Goal: Task Accomplishment & Management: Manage account settings

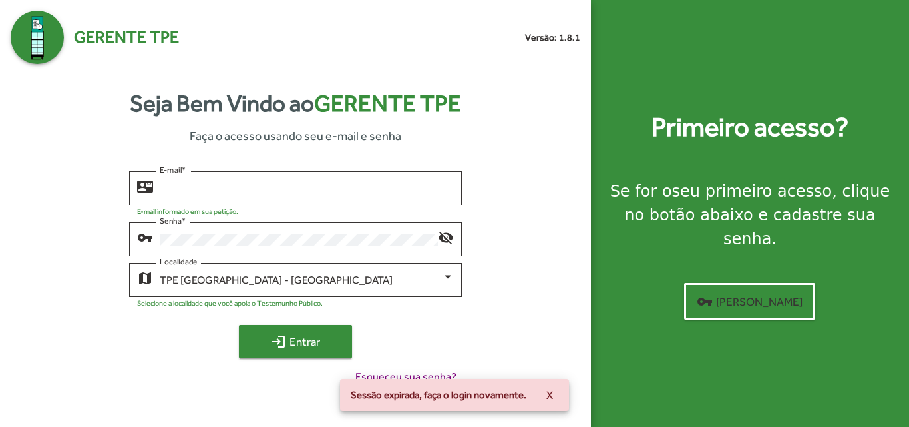
type input "**********"
click at [274, 339] on mat-icon "login" at bounding box center [278, 341] width 16 height 16
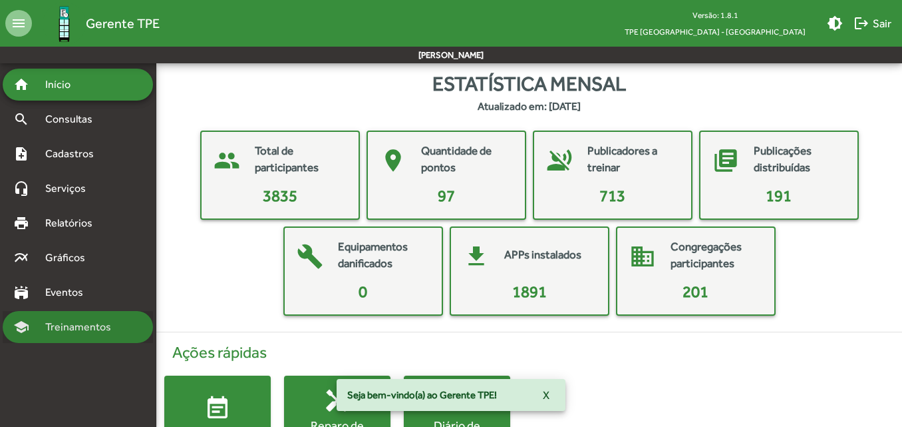
click at [65, 327] on span "Treinamentos" at bounding box center [82, 327] width 90 height 16
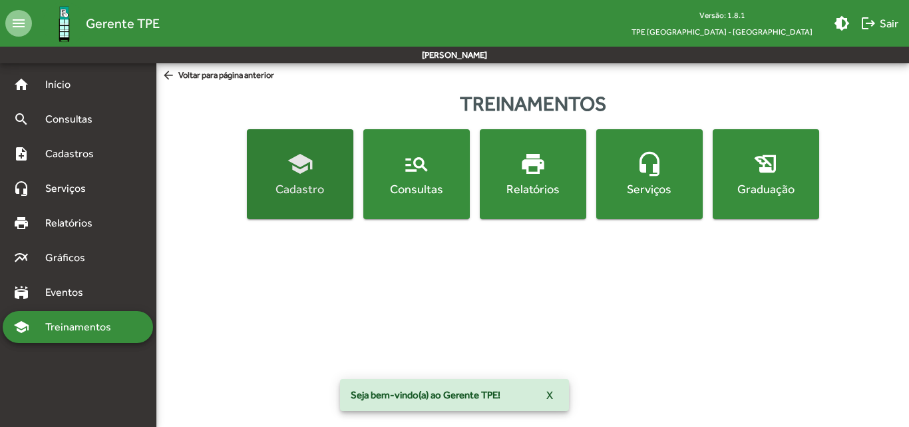
click at [327, 198] on button "school Cadastro" at bounding box center [300, 174] width 106 height 90
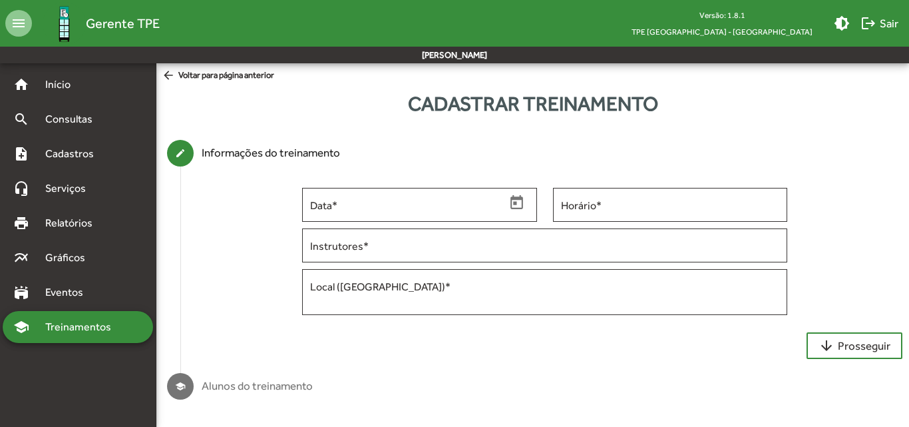
click at [96, 323] on span "Treinamentos" at bounding box center [82, 327] width 90 height 16
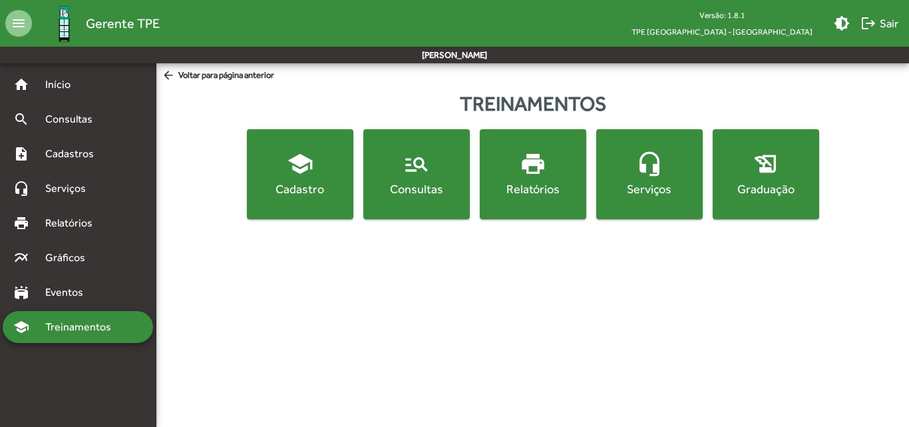
click at [323, 186] on div "Cadastro" at bounding box center [300, 188] width 101 height 17
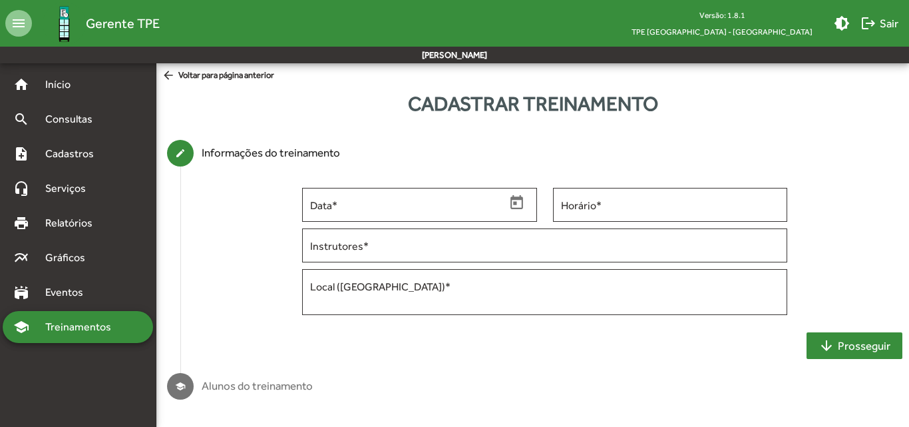
click at [840, 343] on span "arrow_downward Prosseguir" at bounding box center [854, 345] width 72 height 24
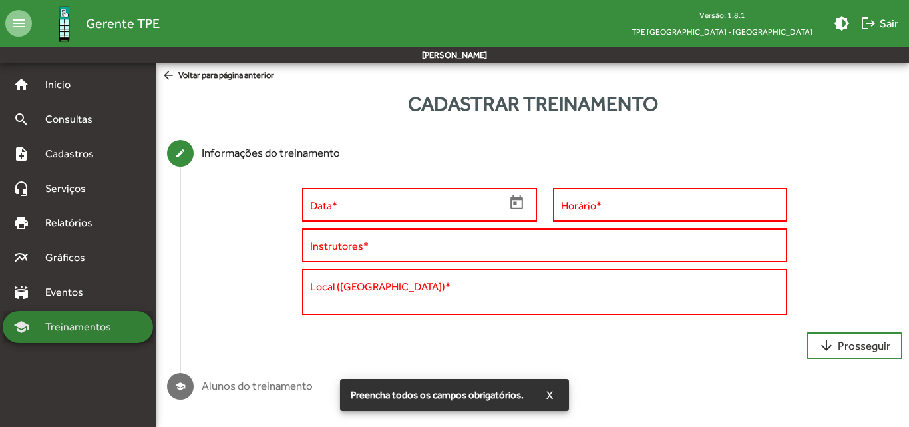
click at [88, 321] on span "Treinamentos" at bounding box center [82, 327] width 90 height 16
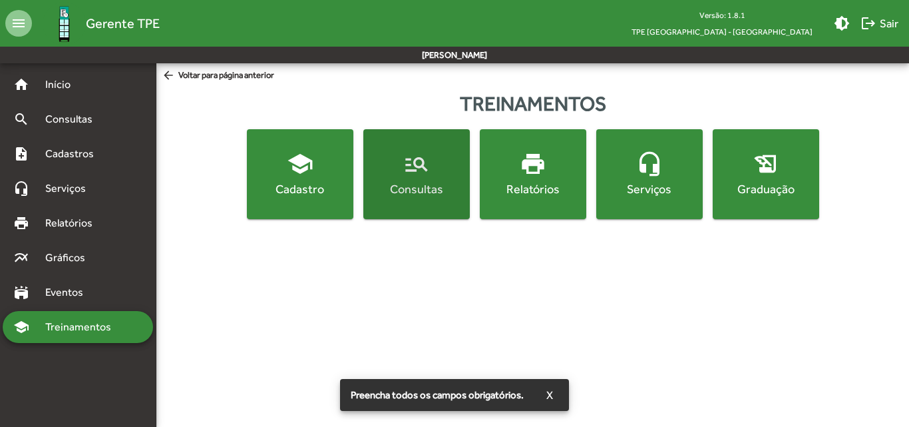
click at [402, 188] on div "Consultas" at bounding box center [416, 188] width 101 height 17
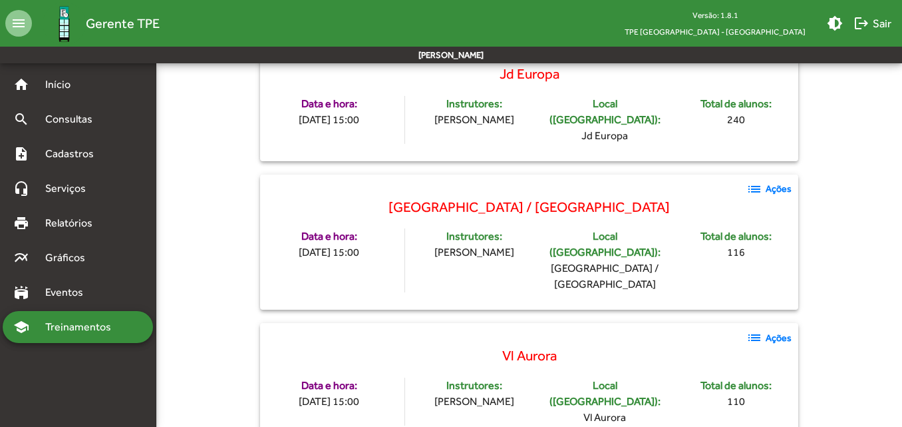
scroll to position [2397, 0]
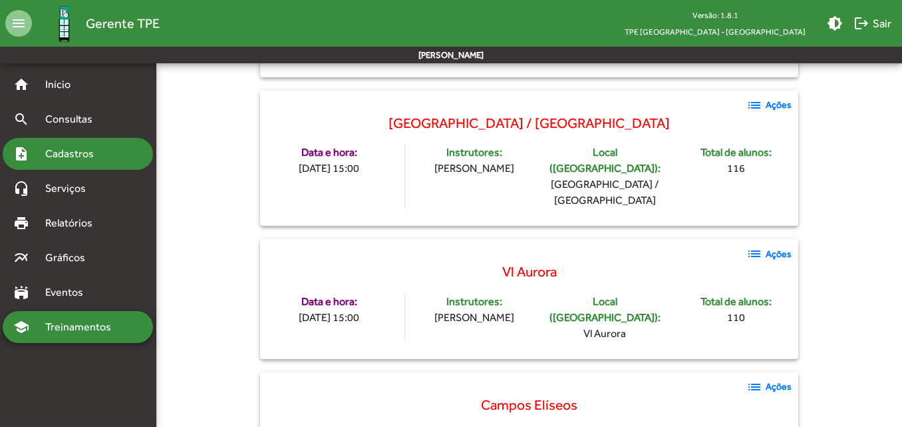
click at [48, 154] on span "Cadastros" at bounding box center [74, 154] width 74 height 16
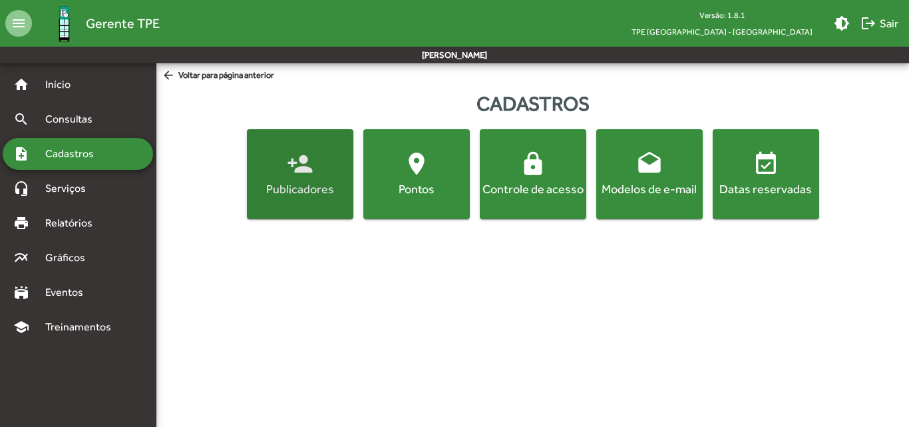
click at [317, 163] on span "person_add Publicadores" at bounding box center [300, 173] width 101 height 47
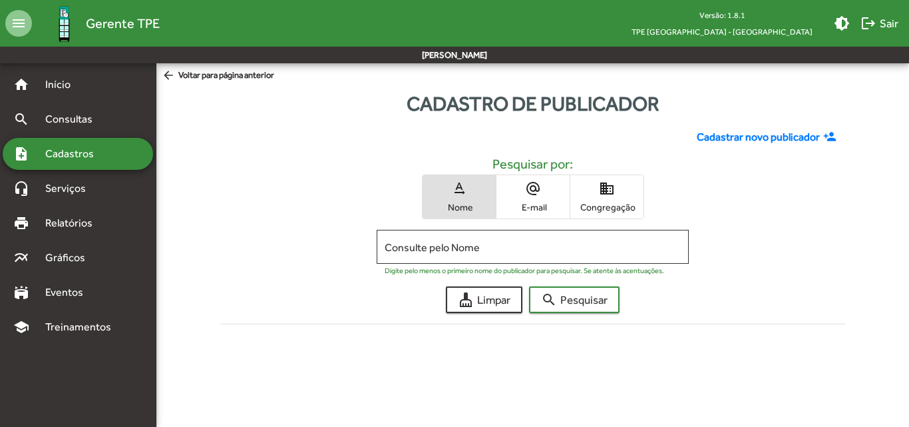
click at [591, 196] on span "domain Congregação" at bounding box center [606, 196] width 73 height 43
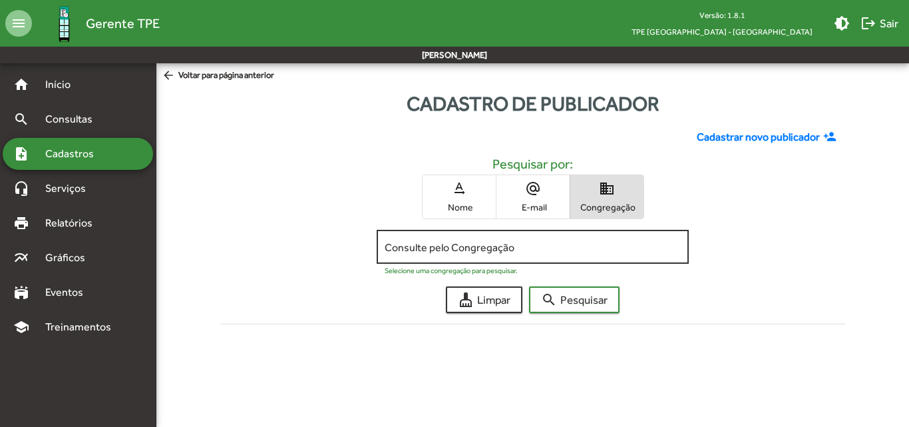
click at [462, 243] on input "Consulte pelo Congregação" at bounding box center [533, 247] width 296 height 12
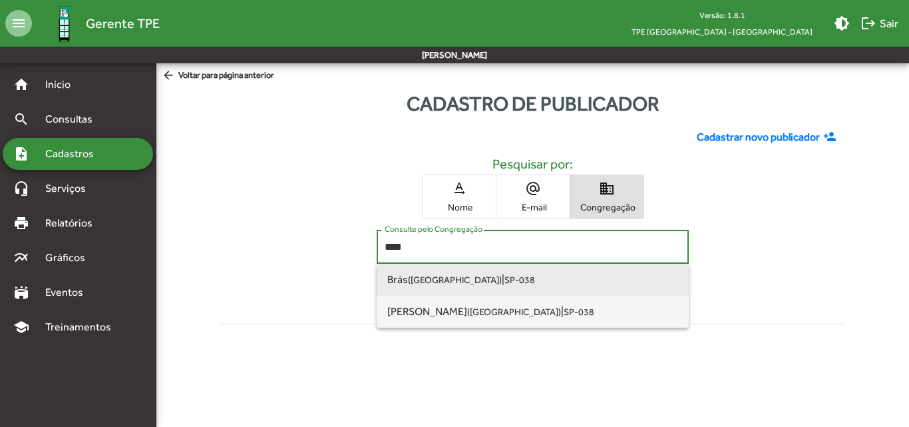
click at [470, 281] on span "Brás ([GEOGRAPHIC_DATA]) | SP-038" at bounding box center [532, 279] width 291 height 32
type input "**********"
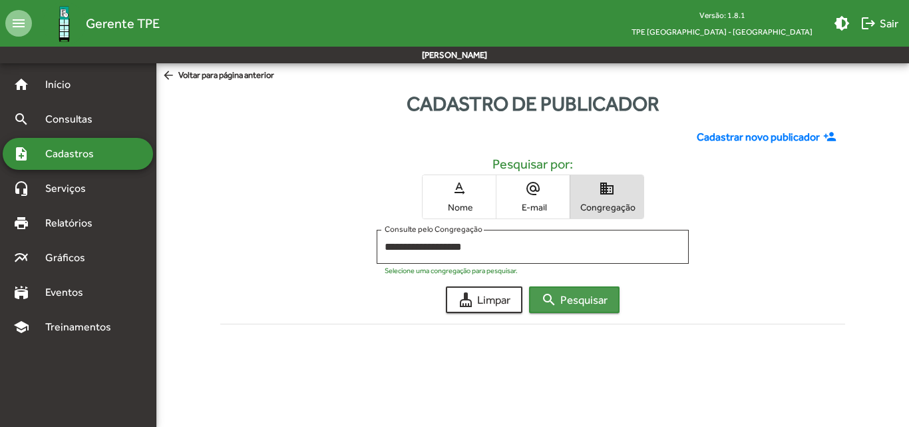
click at [556, 293] on mat-icon "search" at bounding box center [549, 299] width 16 height 16
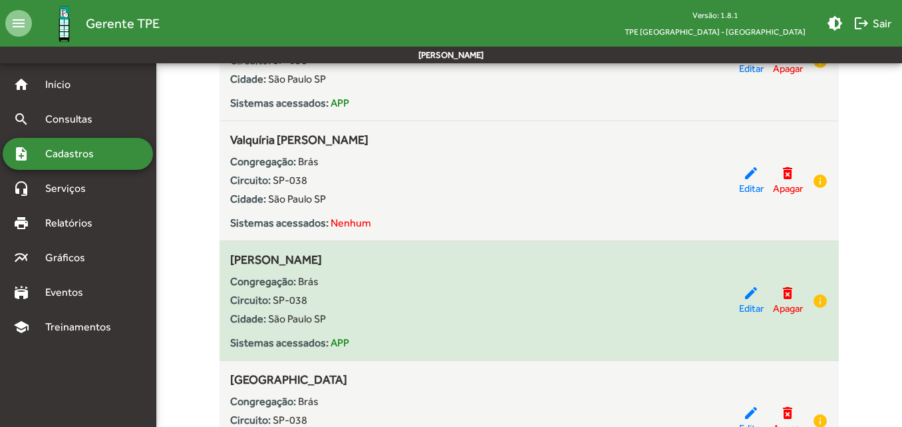
scroll to position [3460, 0]
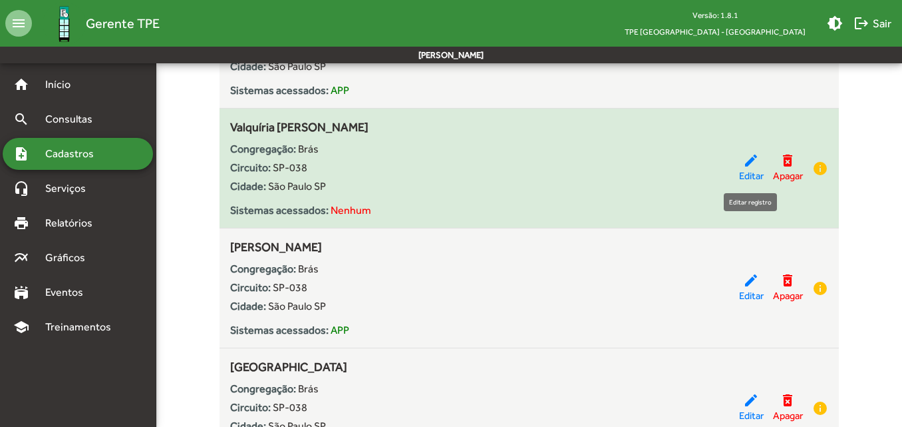
click at [741, 168] on span "Editar" at bounding box center [751, 175] width 25 height 15
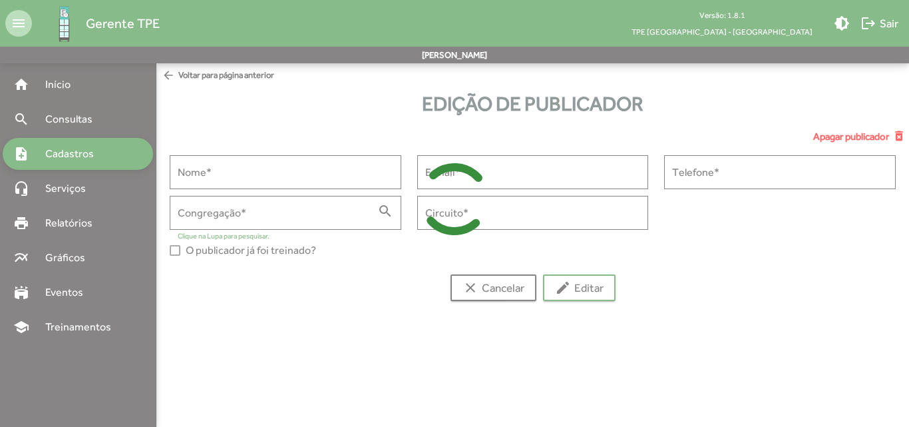
type input "**********"
type input "****"
type input "******"
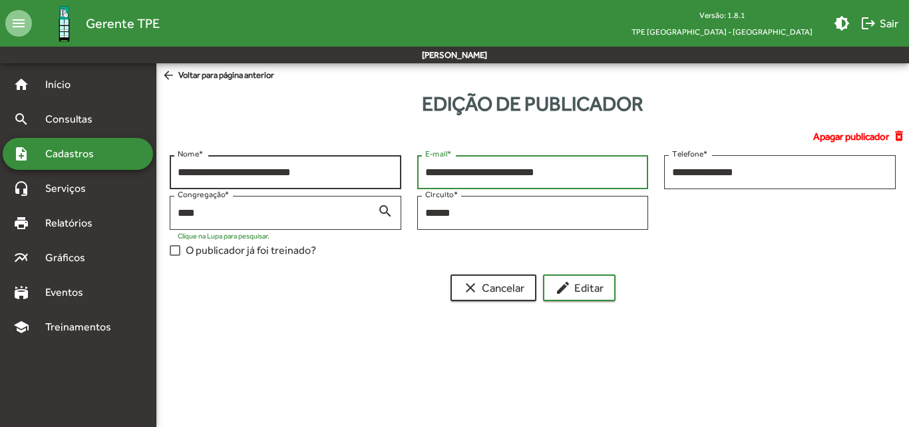
drag, startPoint x: 401, startPoint y: 170, endPoint x: 385, endPoint y: 171, distance: 16.6
click at [385, 171] on div "**********" at bounding box center [533, 209] width 742 height 108
paste input "**********"
type input "**********"
click at [557, 281] on mat-icon "edit" at bounding box center [563, 287] width 16 height 16
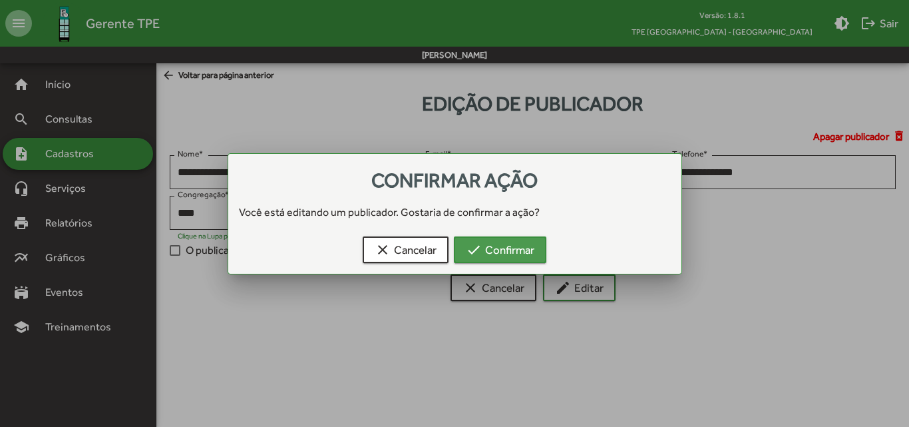
click at [524, 254] on span "check Confirmar" at bounding box center [500, 250] width 69 height 24
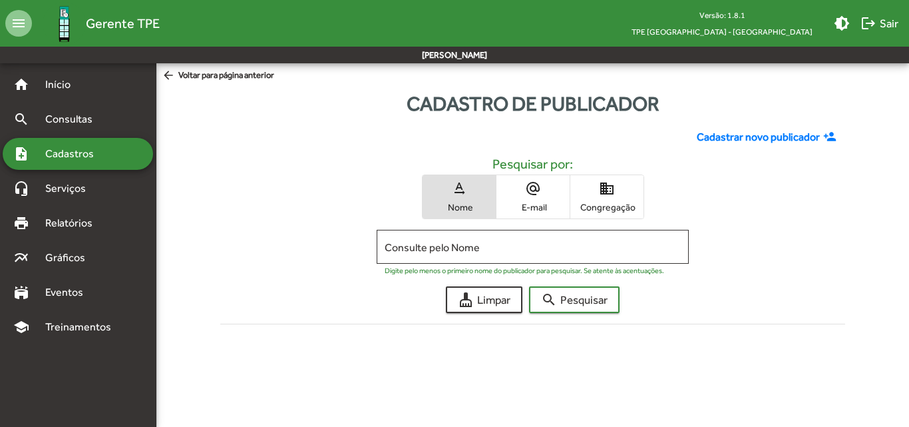
click at [600, 210] on span "Congregação" at bounding box center [607, 207] width 67 height 12
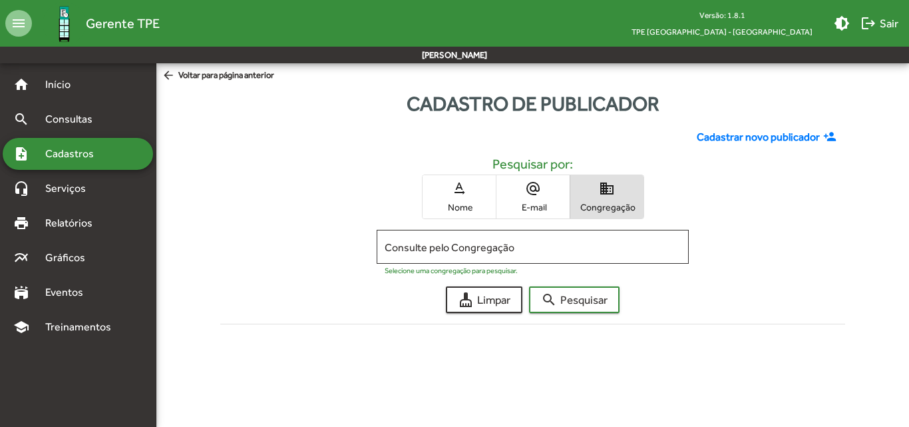
click at [539, 246] on input "Consulte pelo Congregação" at bounding box center [533, 247] width 296 height 12
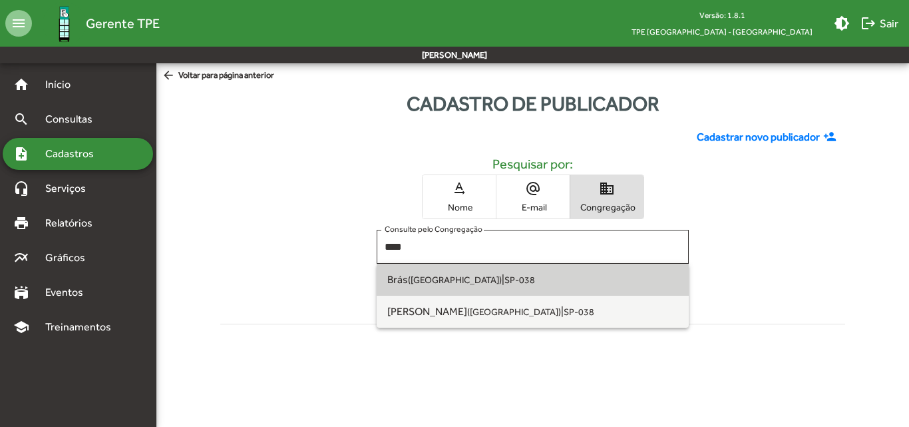
click at [520, 290] on span "Brás ([GEOGRAPHIC_DATA]) | SP-038" at bounding box center [532, 279] width 291 height 32
type input "**********"
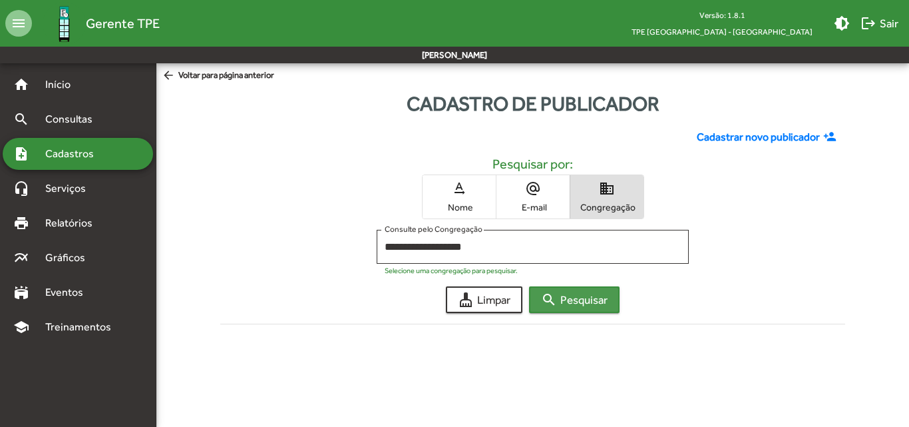
click at [564, 300] on span "search Pesquisar" at bounding box center [574, 299] width 67 height 24
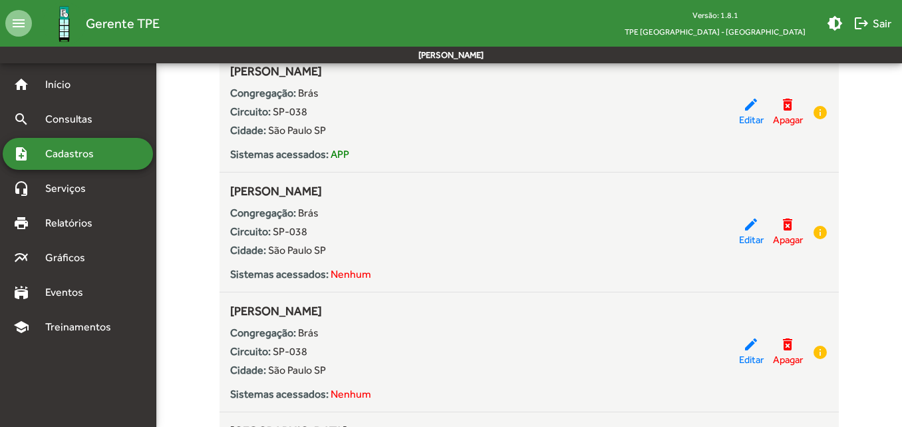
scroll to position [2928, 0]
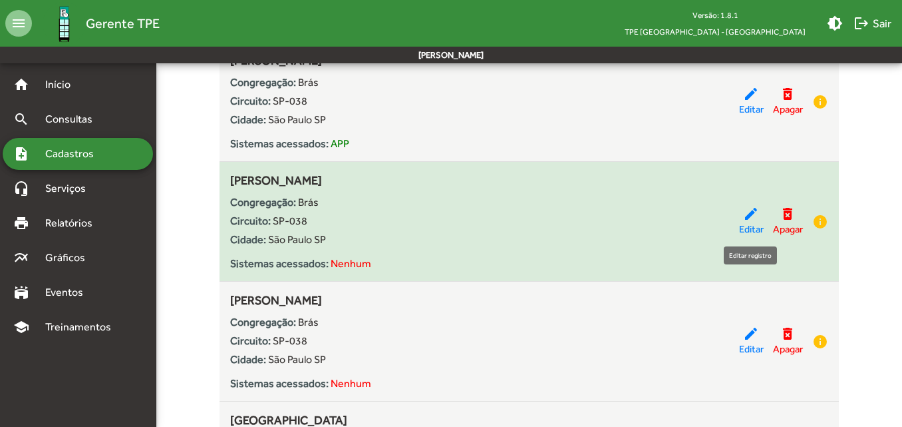
click at [745, 214] on mat-icon "edit" at bounding box center [751, 214] width 16 height 16
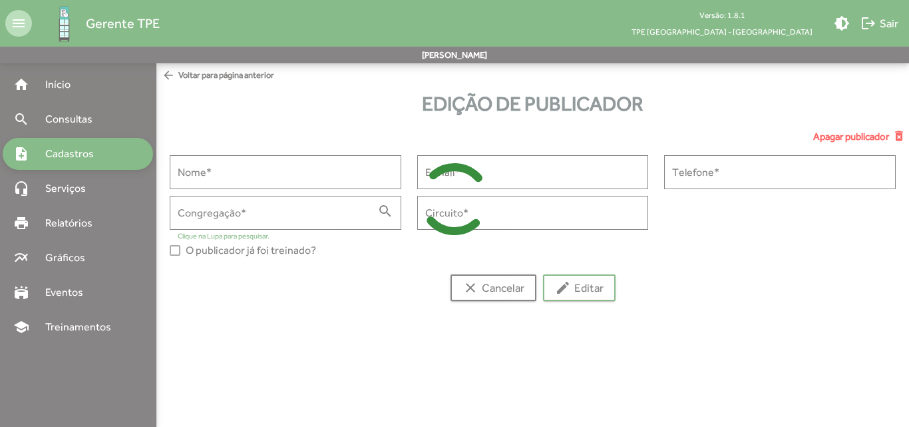
type input "**********"
type input "****"
type input "******"
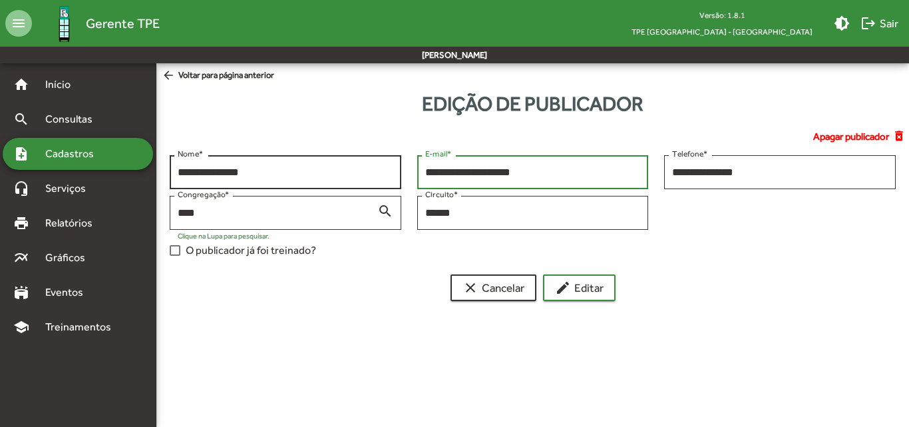
drag, startPoint x: 571, startPoint y: 174, endPoint x: 389, endPoint y: 168, distance: 182.4
click at [389, 168] on div "**********" at bounding box center [533, 209] width 742 height 108
paste input "*"
type input "**********"
click at [579, 294] on span "edit Editar" at bounding box center [579, 287] width 49 height 24
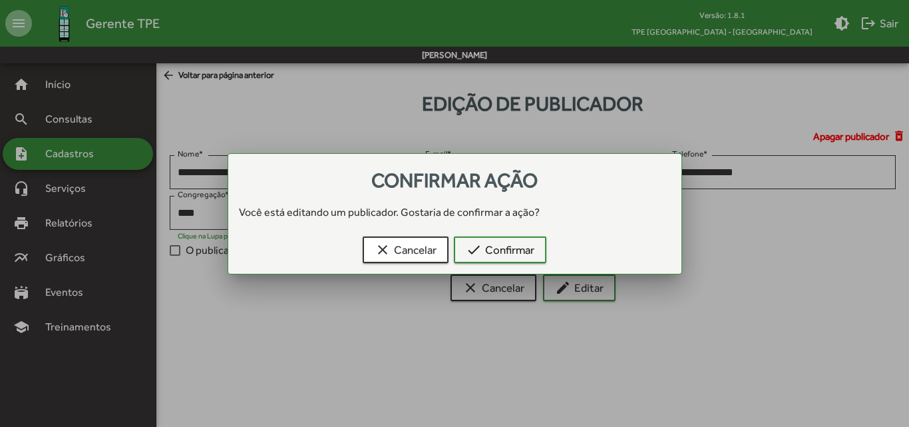
click at [502, 234] on div "clear Cancelar check Confirmar" at bounding box center [454, 252] width 421 height 43
click at [503, 244] on span "check Confirmar" at bounding box center [500, 250] width 69 height 24
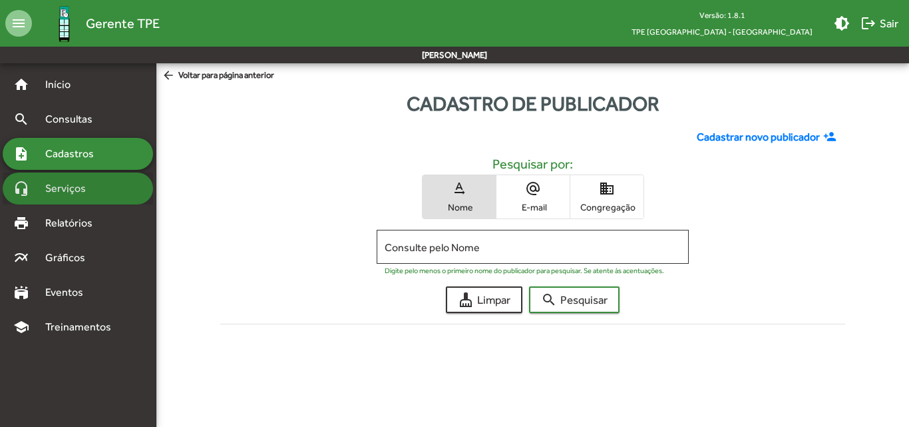
click at [82, 188] on span "Serviços" at bounding box center [70, 188] width 67 height 16
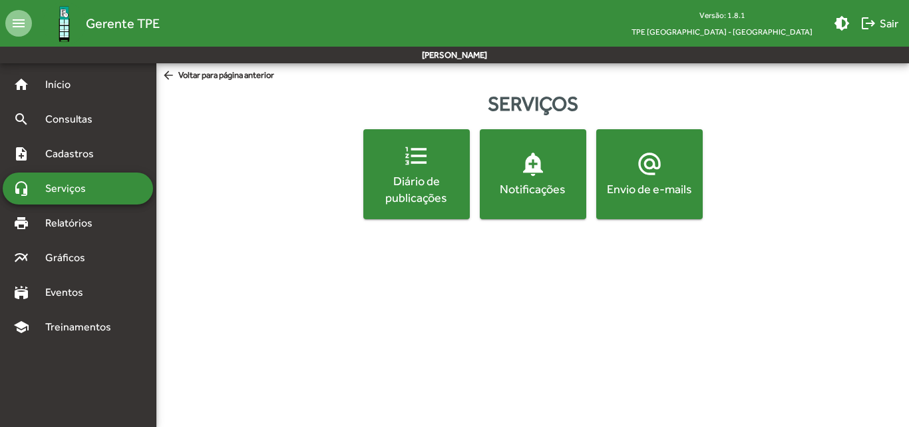
click at [634, 192] on div "Envio de e-mails" at bounding box center [649, 188] width 101 height 17
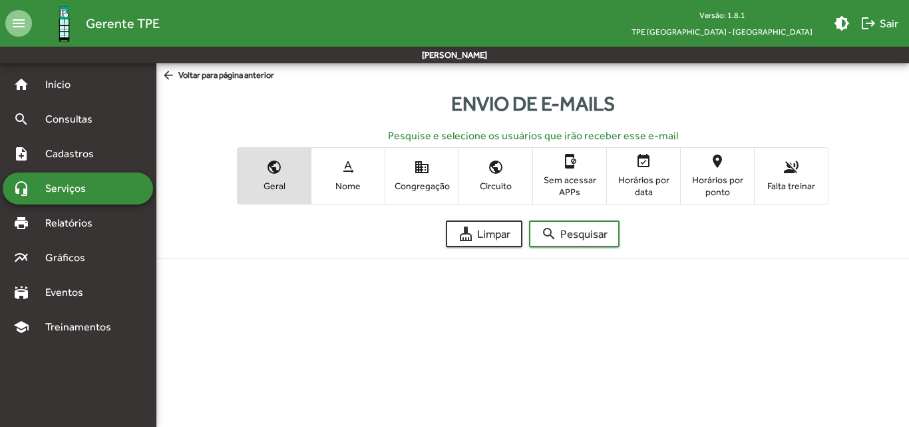
click at [436, 180] on span "Congregação" at bounding box center [422, 186] width 67 height 12
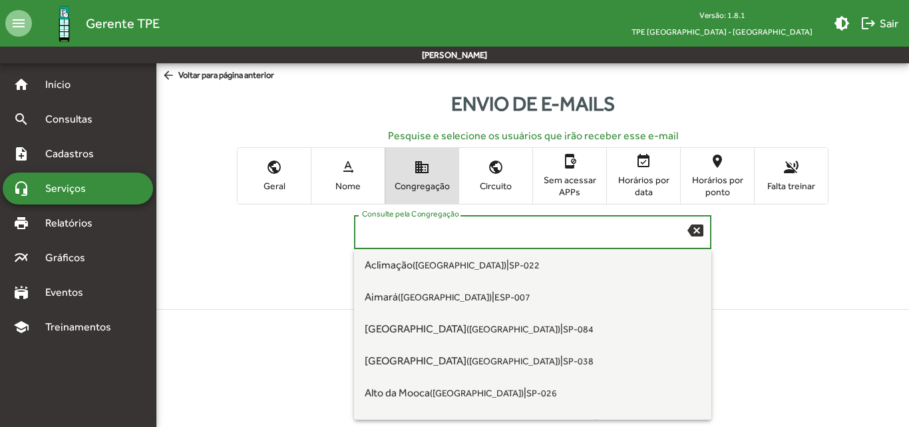
click at [436, 232] on input "Consulte pela Congregação" at bounding box center [525, 232] width 326 height 12
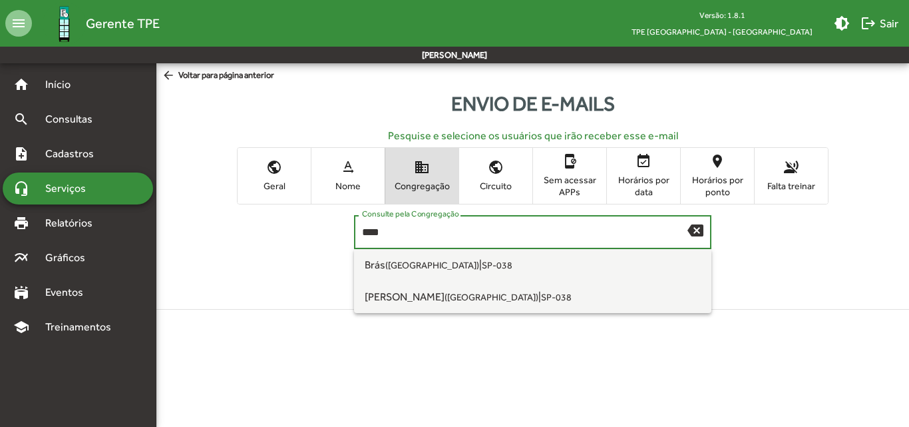
type input "****"
click at [529, 271] on button "search Pesquisar" at bounding box center [574, 284] width 90 height 27
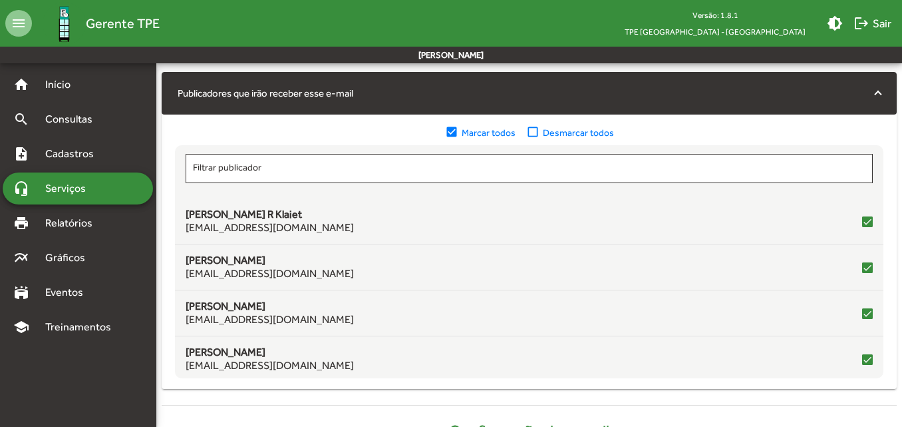
click at [533, 128] on mat-icon "check_box_outline_blank" at bounding box center [534, 132] width 17 height 15
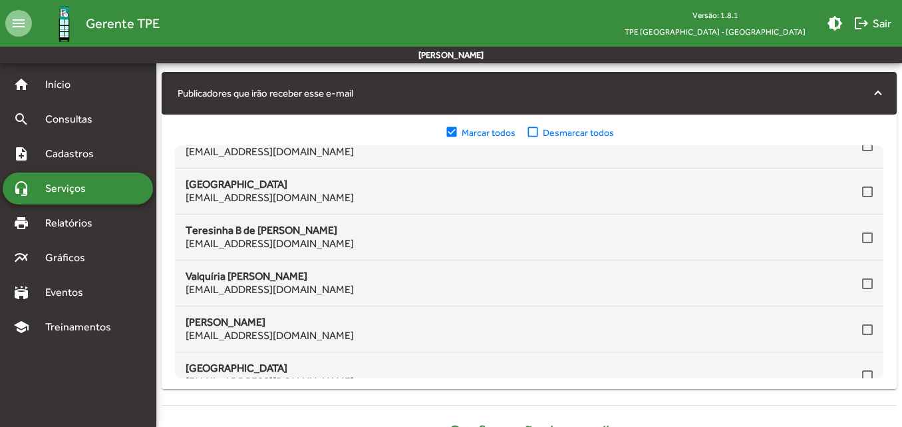
scroll to position [1059, 0]
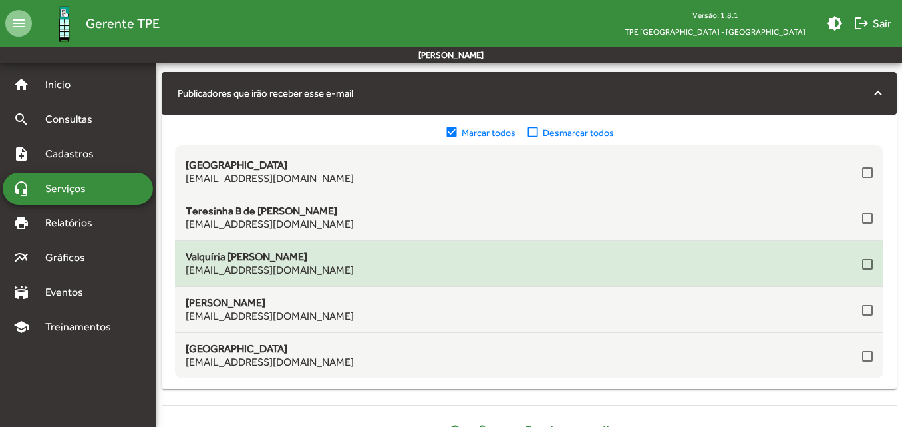
click at [862, 266] on div at bounding box center [867, 264] width 11 height 11
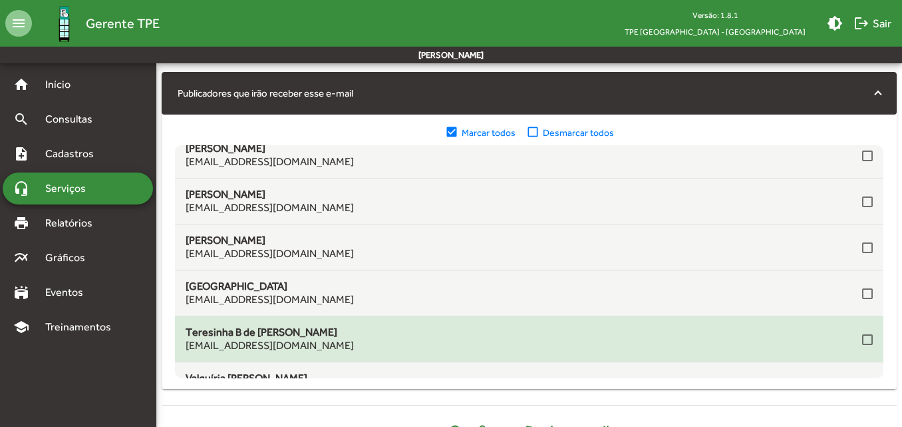
scroll to position [926, 0]
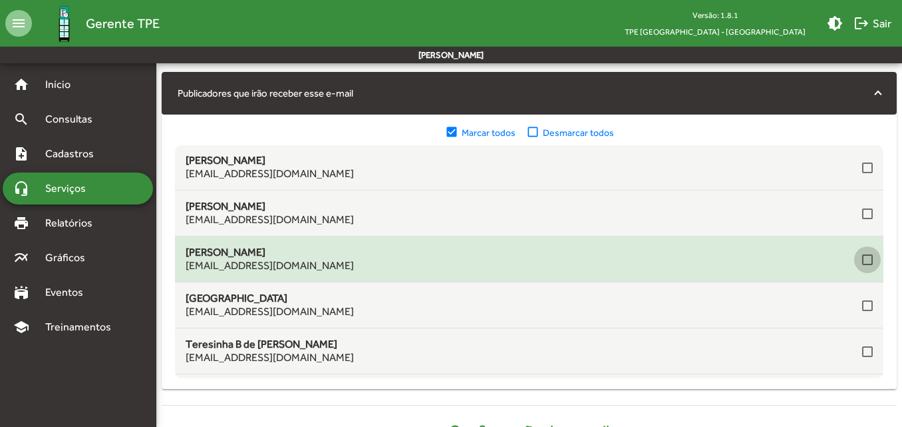
click at [862, 259] on div at bounding box center [867, 259] width 11 height 11
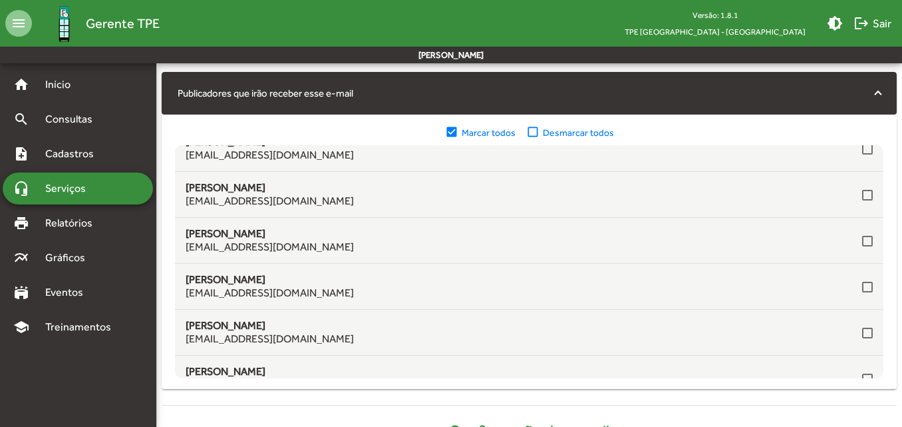
scroll to position [327, 0]
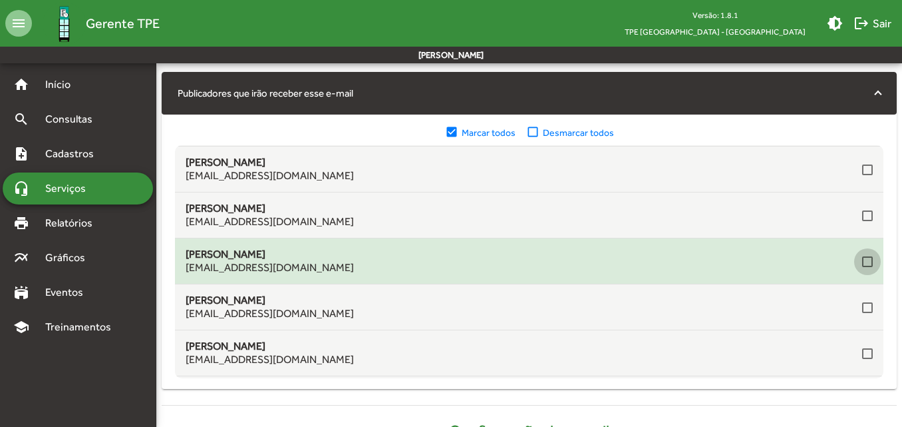
click at [862, 257] on div at bounding box center [867, 261] width 11 height 11
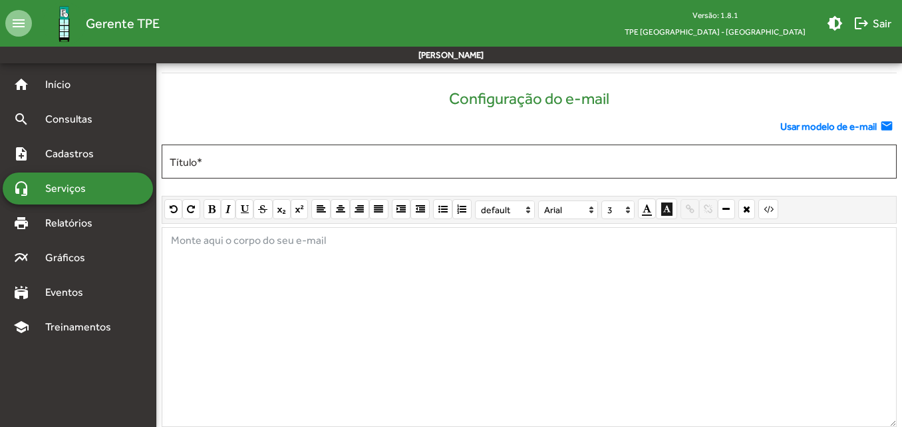
scroll to position [665, 0]
click at [786, 124] on span "Usar modelo de e-mail" at bounding box center [828, 125] width 96 height 15
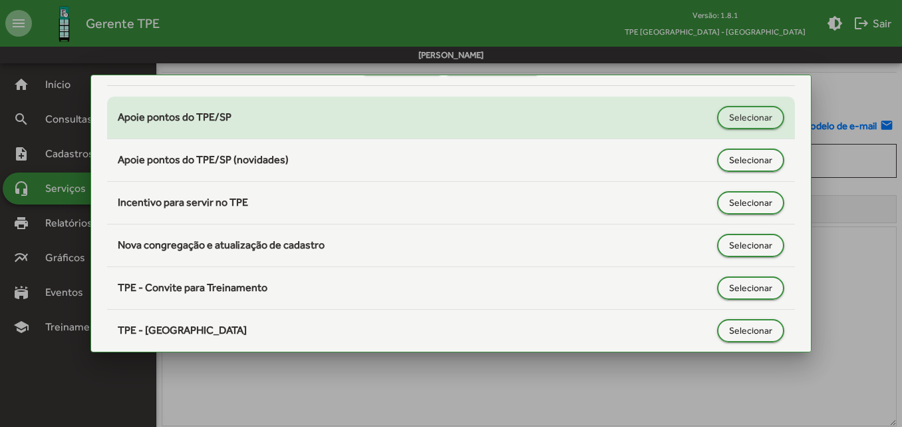
scroll to position [133, 0]
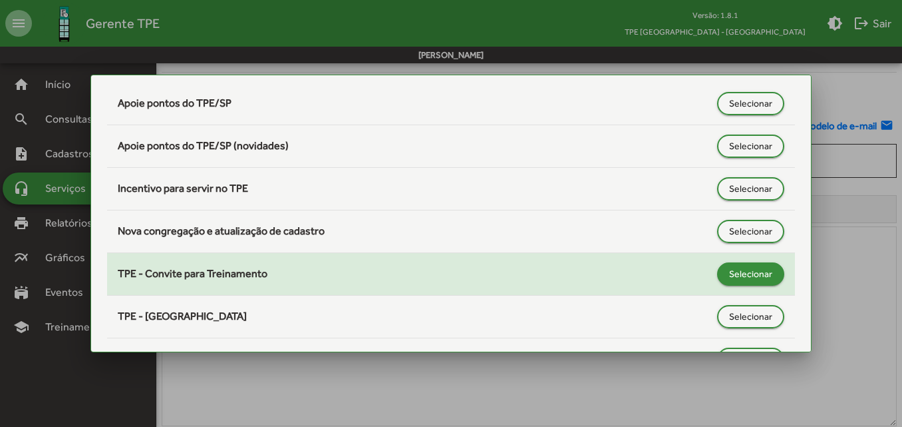
click at [748, 273] on span "Selecionar" at bounding box center [750, 273] width 43 height 24
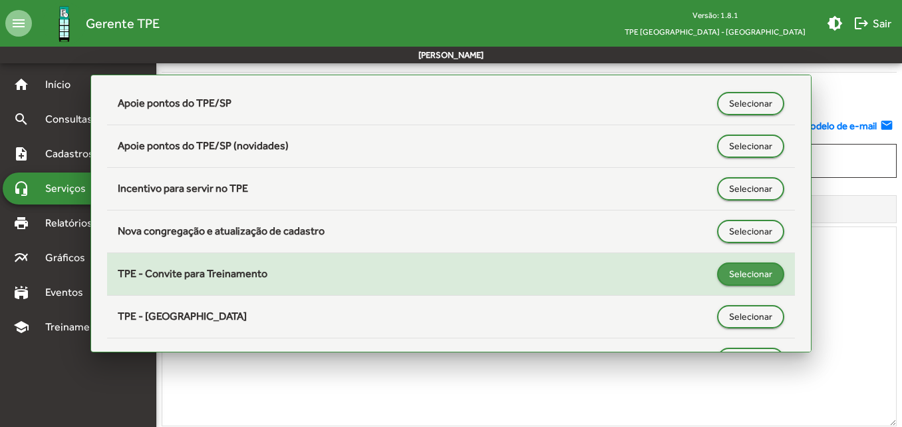
type input "**********"
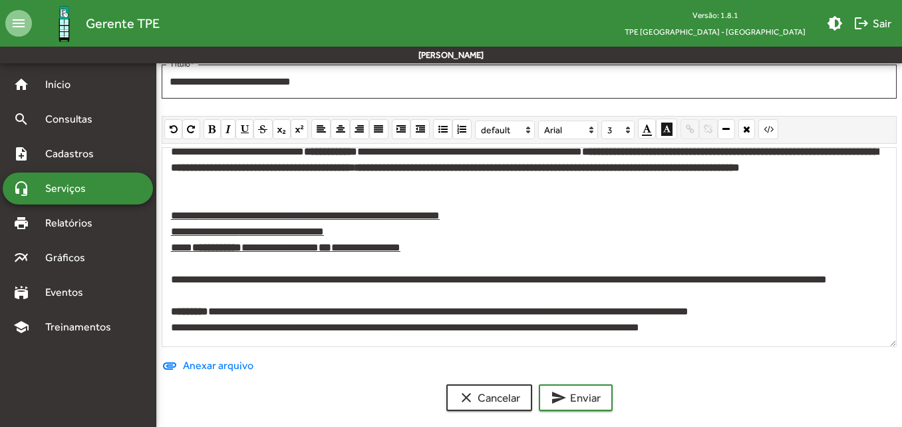
scroll to position [755, 0]
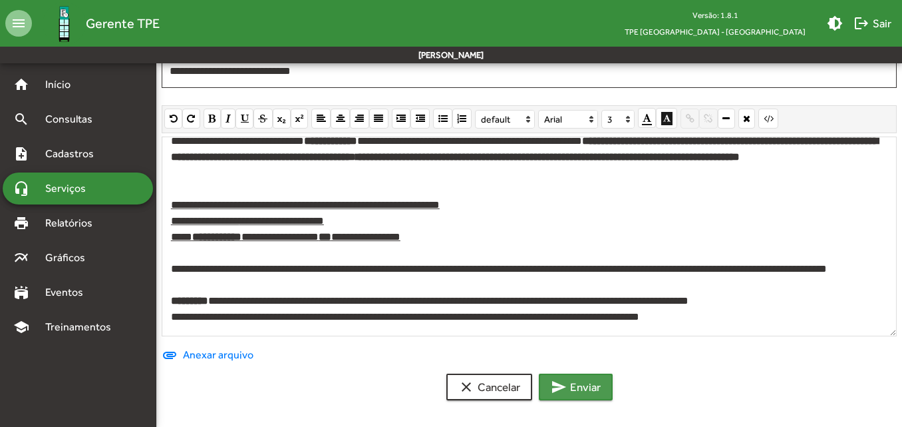
click at [558, 379] on mat-icon "send" at bounding box center [559, 387] width 16 height 16
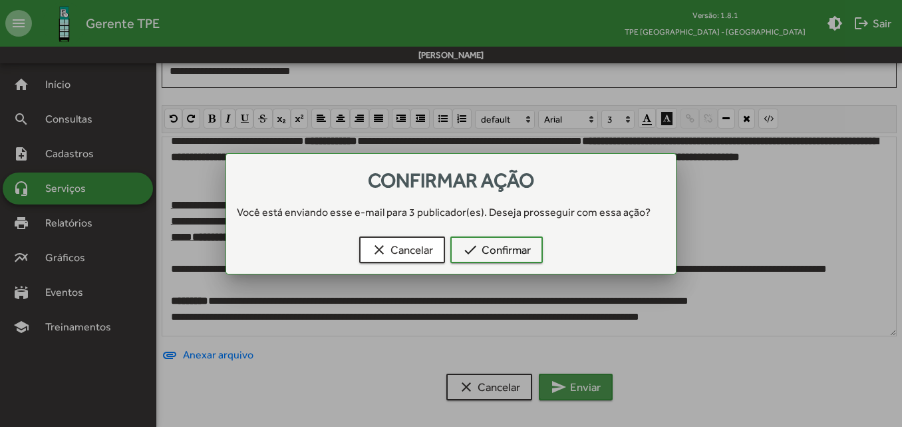
scroll to position [0, 0]
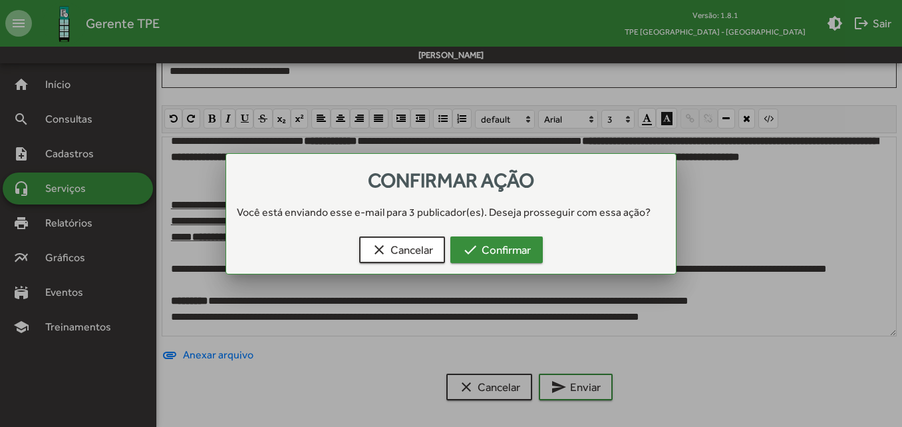
click at [530, 256] on span "check Confirmar" at bounding box center [496, 250] width 69 height 24
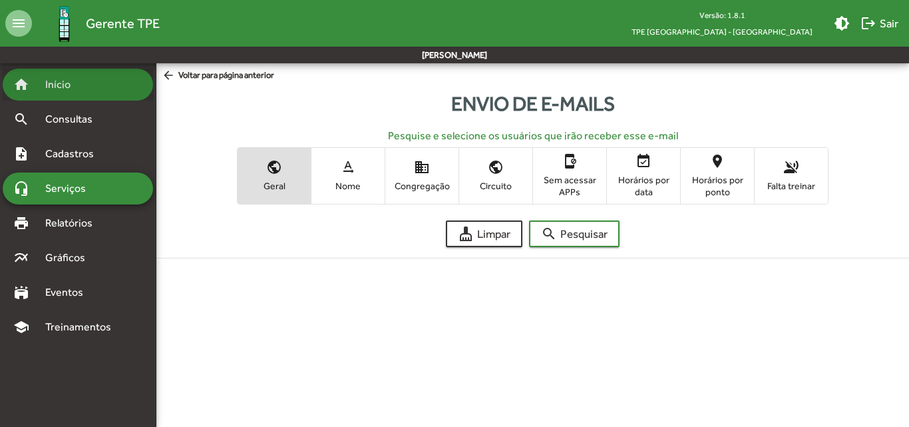
click at [63, 74] on div "home Início" at bounding box center [78, 85] width 150 height 32
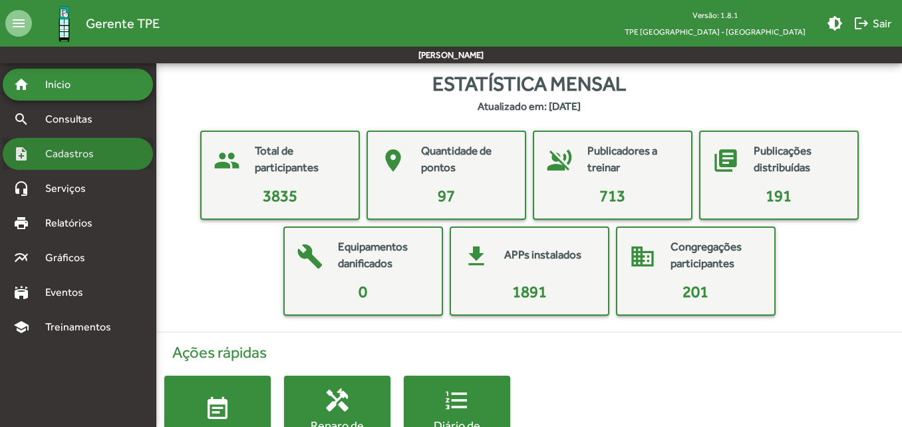
click at [68, 157] on span "Cadastros" at bounding box center [74, 154] width 74 height 16
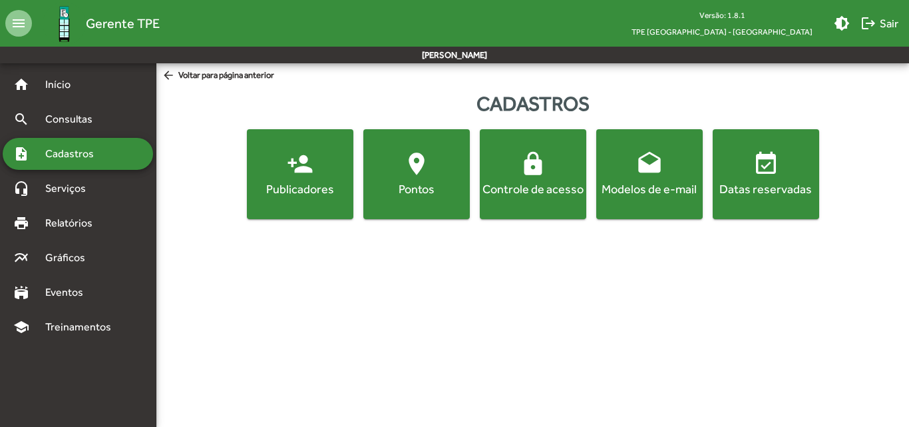
click at [273, 184] on div "Publicadores" at bounding box center [300, 188] width 101 height 17
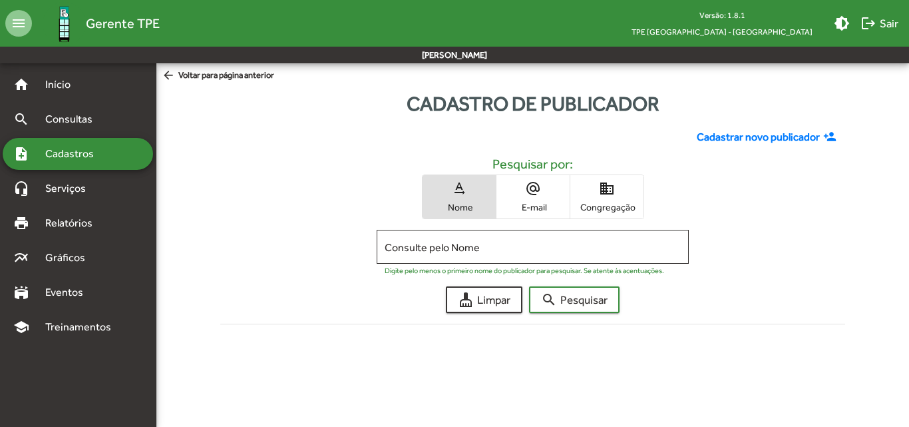
click at [606, 203] on span "Congregação" at bounding box center [607, 207] width 67 height 12
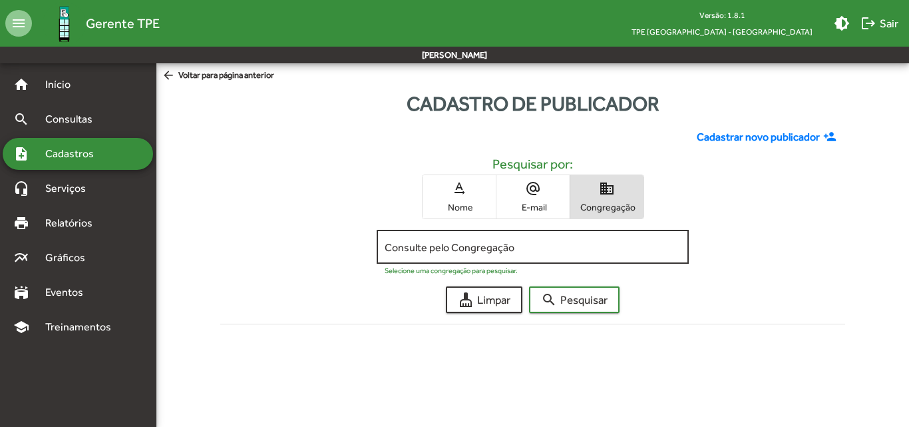
click at [443, 241] on input "Consulte pelo Congregação" at bounding box center [533, 247] width 296 height 12
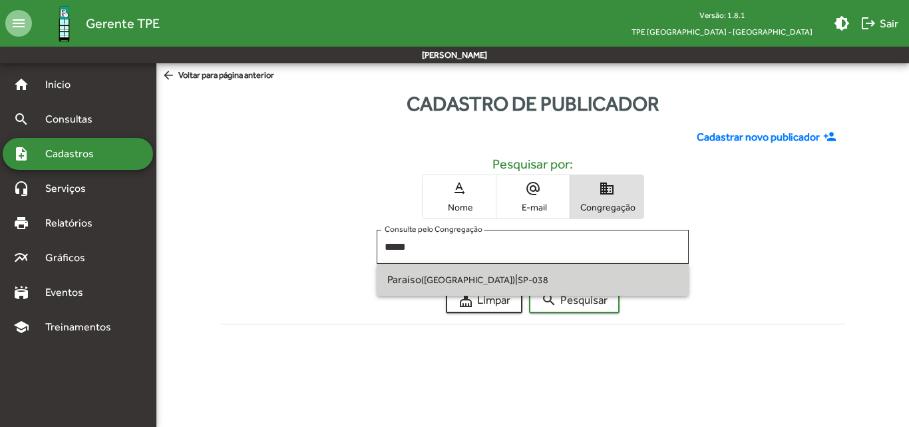
click at [427, 274] on small "([GEOGRAPHIC_DATA])" at bounding box center [468, 279] width 94 height 11
type input "**********"
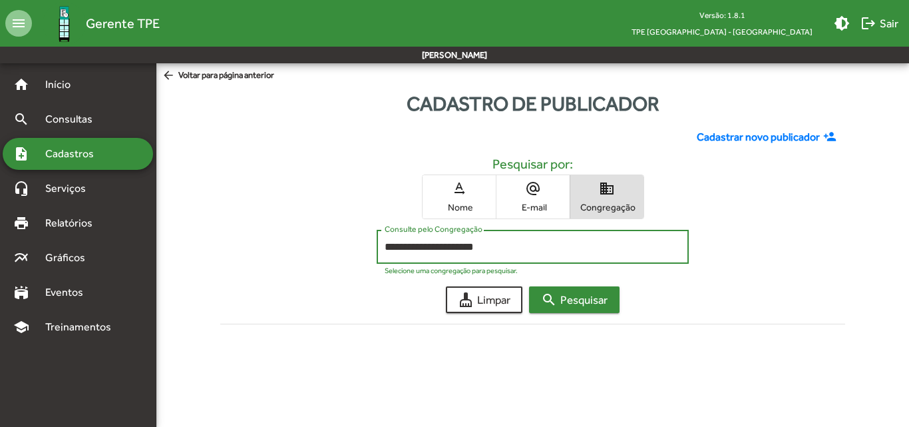
click at [603, 295] on span "search Pesquisar" at bounding box center [574, 299] width 67 height 24
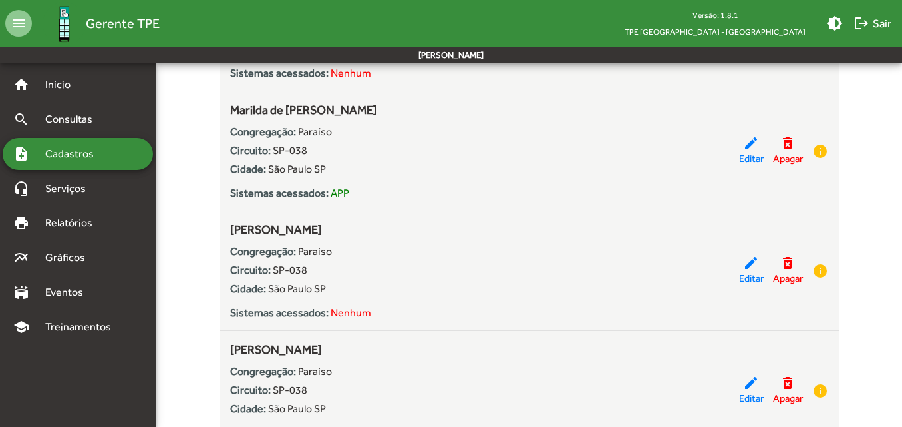
scroll to position [5456, 0]
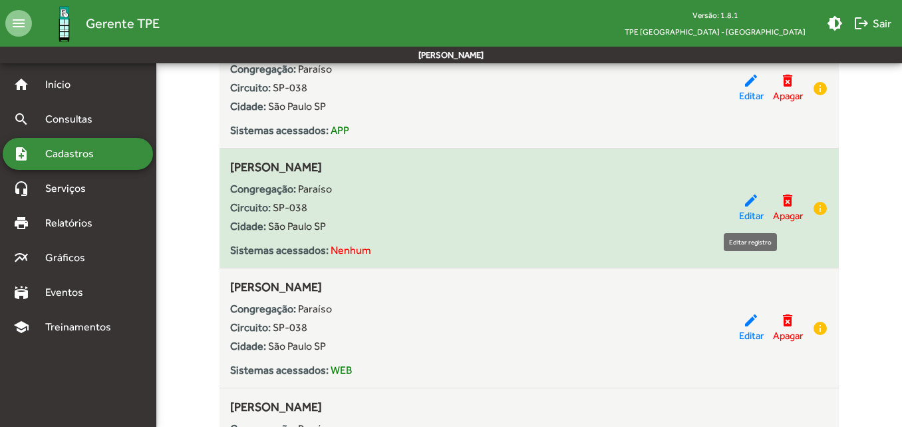
click at [750, 197] on mat-icon "edit" at bounding box center [751, 200] width 16 height 16
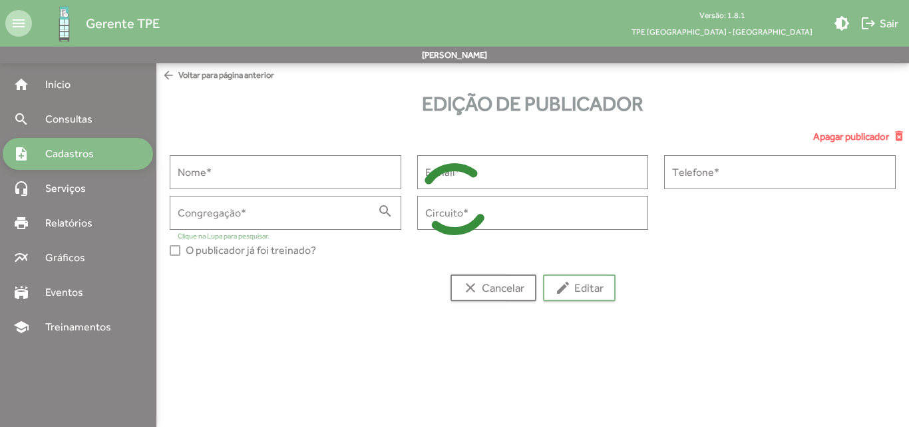
type input "**********"
type input "*******"
type input "******"
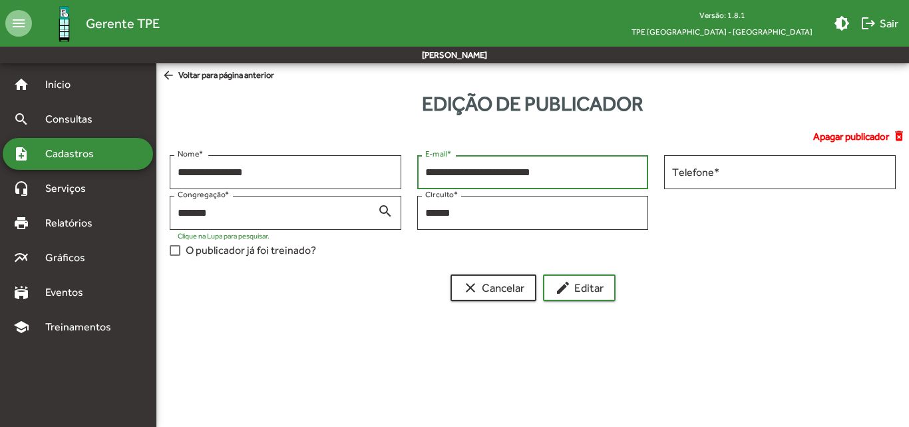
drag, startPoint x: 572, startPoint y: 169, endPoint x: 423, endPoint y: 176, distance: 149.9
click at [423, 176] on div "**********" at bounding box center [533, 170] width 232 height 37
paste input "**********"
type input "**********"
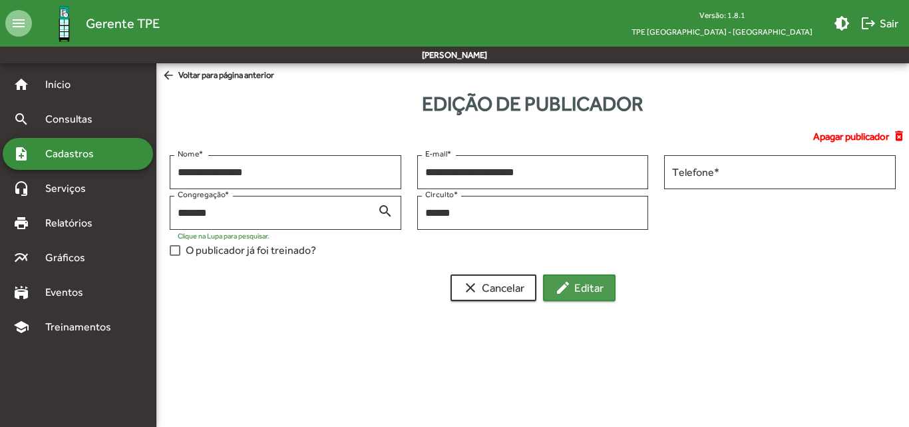
click at [590, 293] on span "edit Editar" at bounding box center [579, 287] width 49 height 24
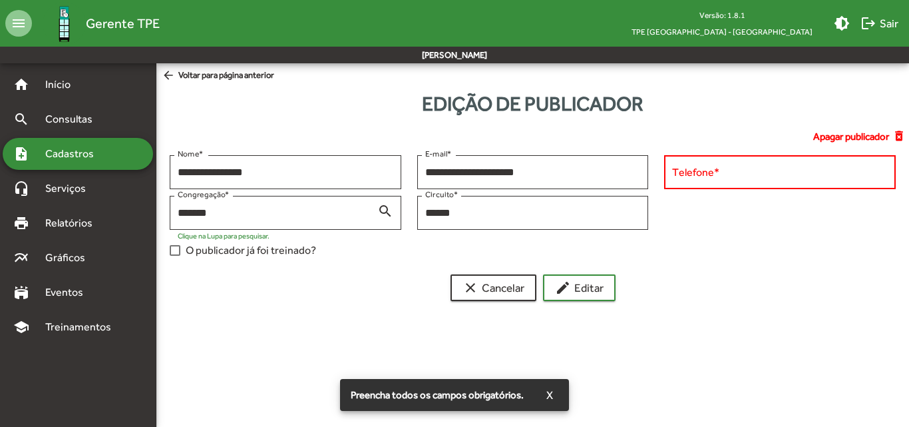
click at [693, 174] on input "Telefone *" at bounding box center [780, 172] width 216 height 12
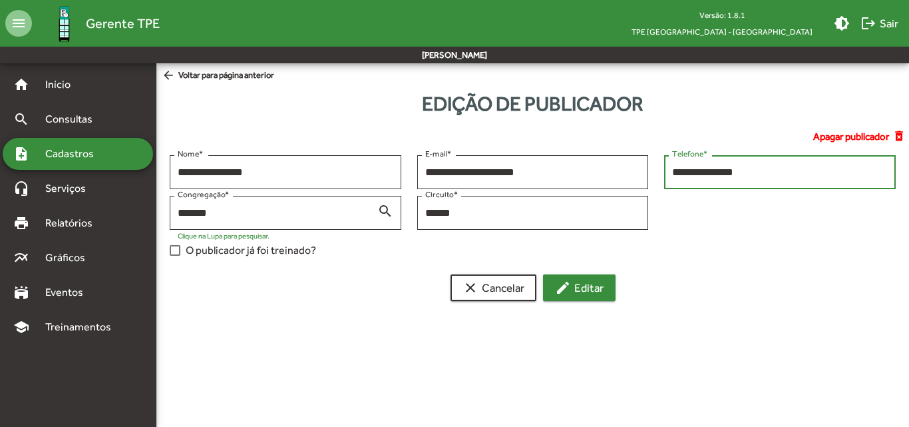
type input "**********"
click at [569, 285] on mat-icon "edit" at bounding box center [563, 287] width 16 height 16
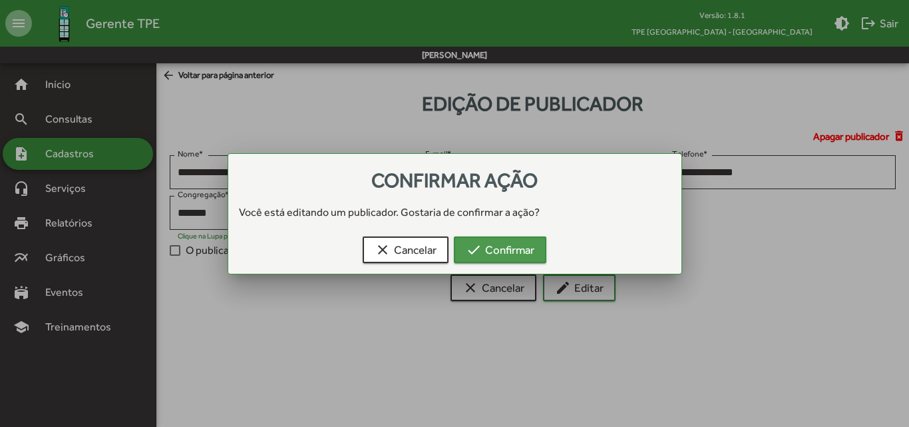
click at [527, 247] on span "check Confirmar" at bounding box center [500, 250] width 69 height 24
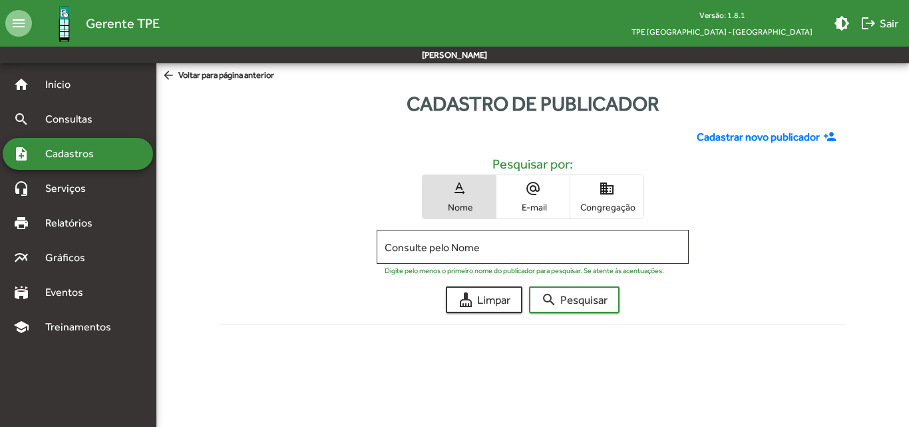
click at [615, 206] on span "Congregação" at bounding box center [607, 207] width 67 height 12
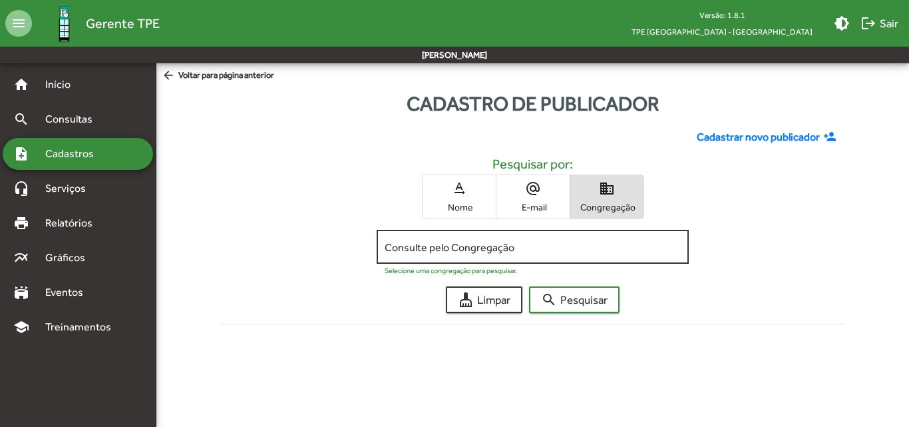
click at [542, 240] on div "Consulte pelo Congregação" at bounding box center [533, 245] width 296 height 37
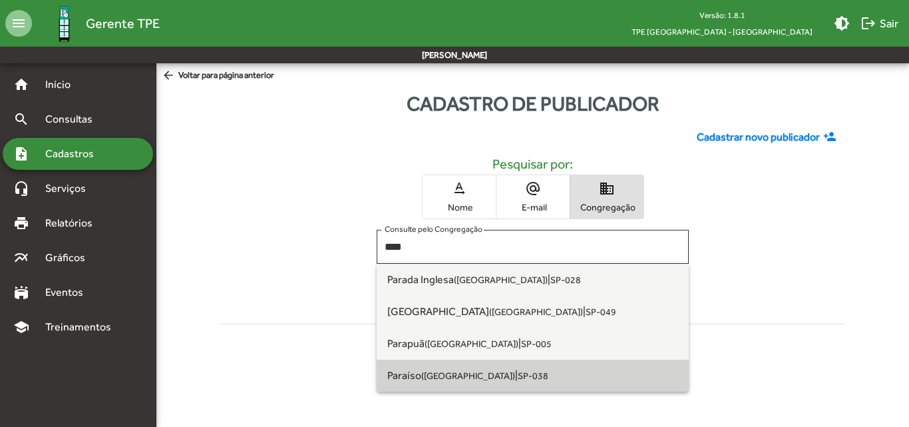
click at [475, 380] on small "([GEOGRAPHIC_DATA])" at bounding box center [468, 375] width 94 height 11
type input "**********"
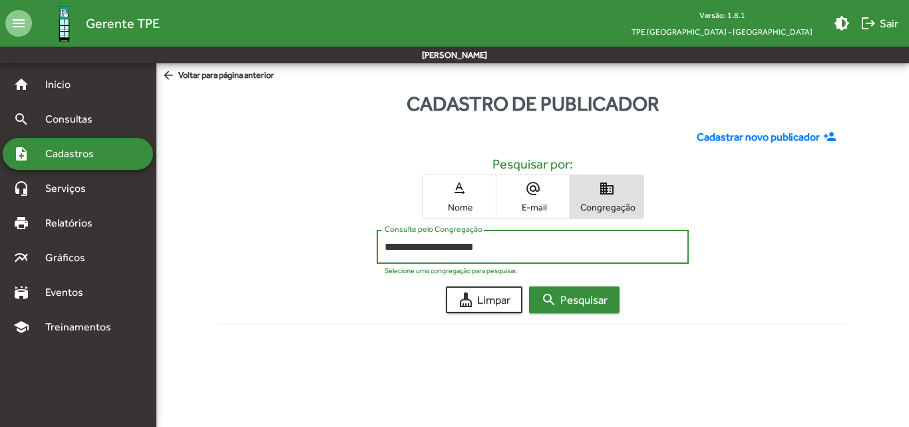
click at [588, 309] on span "search Pesquisar" at bounding box center [574, 299] width 67 height 24
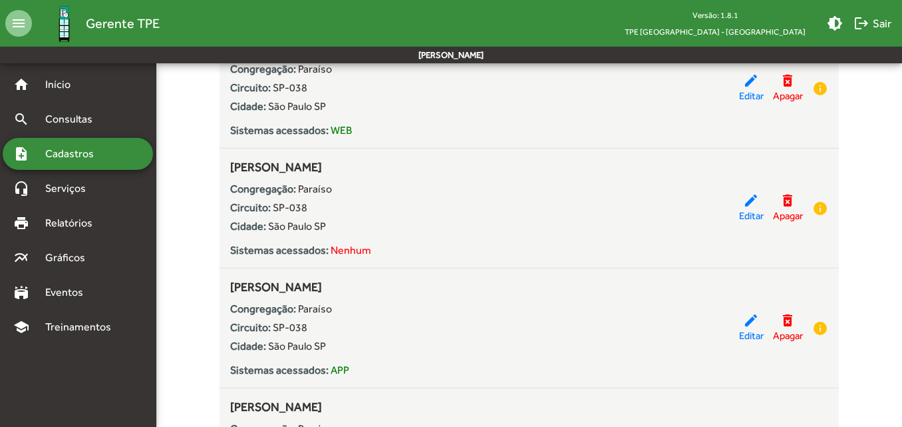
scroll to position [1065, 0]
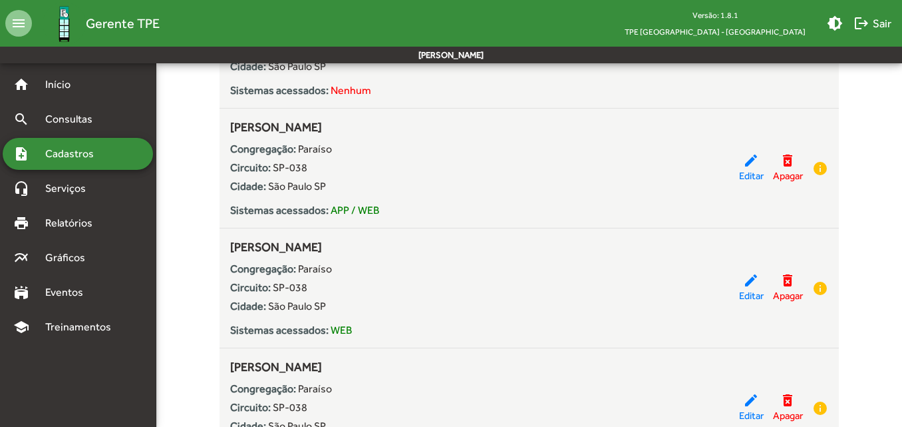
click at [73, 150] on span "Cadastros" at bounding box center [74, 154] width 74 height 16
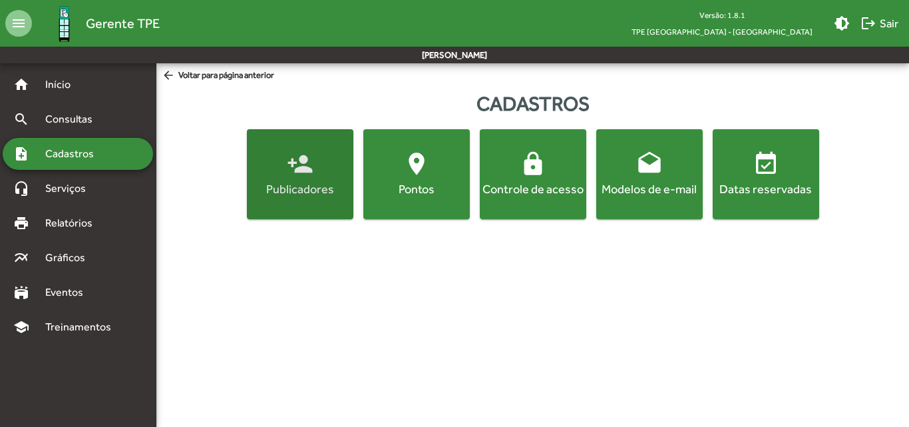
click at [293, 182] on div "Publicadores" at bounding box center [300, 188] width 101 height 17
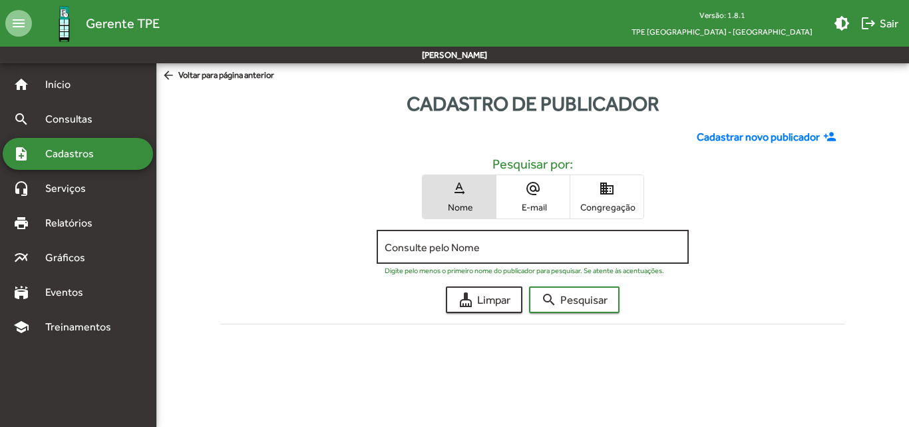
click at [410, 249] on input "Consulte pelo Nome" at bounding box center [533, 247] width 296 height 12
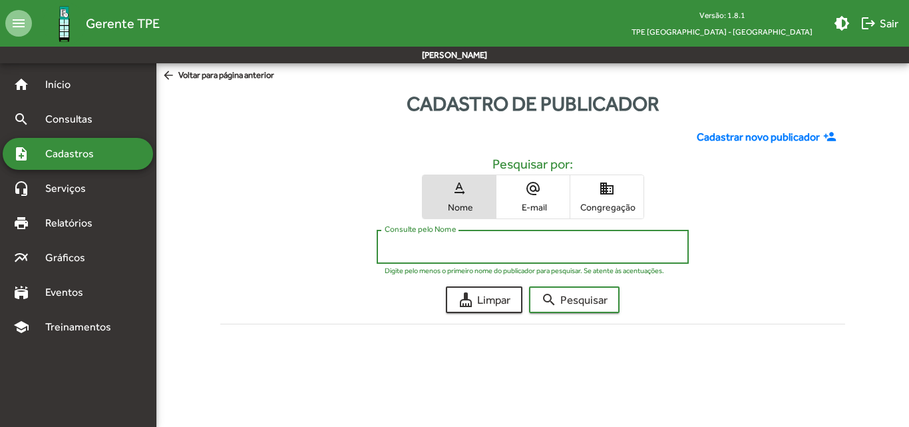
paste input "**********"
click at [529, 286] on button "search Pesquisar" at bounding box center [574, 299] width 90 height 27
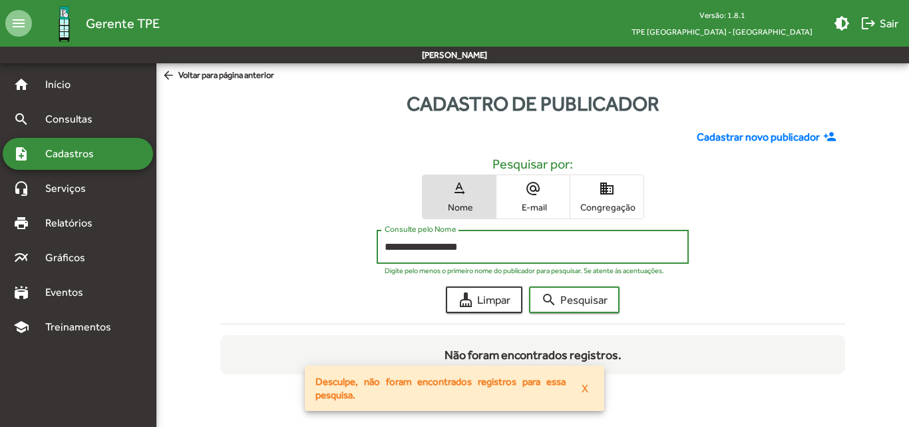
type input "**********"
click at [529, 286] on button "search Pesquisar" at bounding box center [574, 299] width 90 height 27
click at [566, 308] on span "search Pesquisar" at bounding box center [574, 299] width 67 height 24
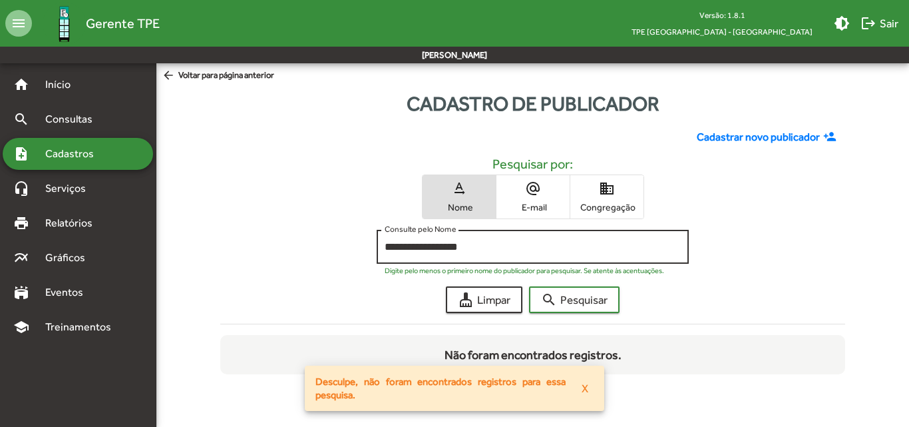
click at [482, 252] on input "**********" at bounding box center [533, 247] width 296 height 12
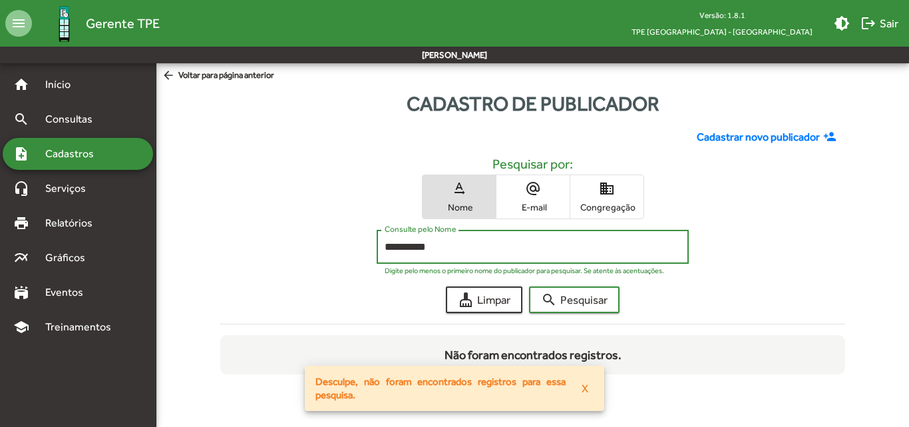
type input "*********"
click at [529, 286] on button "search Pesquisar" at bounding box center [574, 299] width 90 height 27
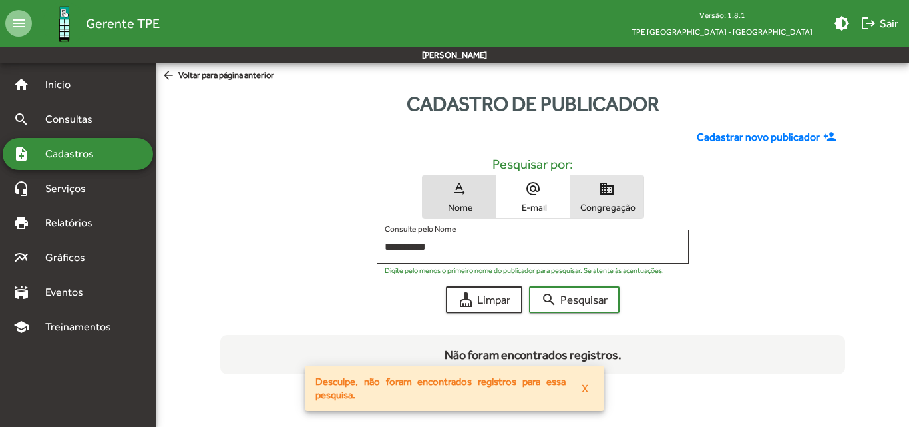
click at [607, 203] on span "Congregação" at bounding box center [607, 207] width 67 height 12
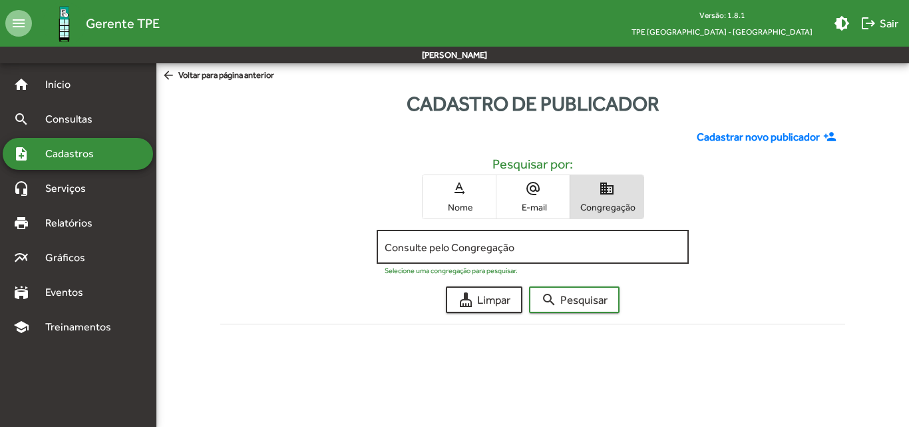
click at [423, 250] on input "Consulte pelo Congregação" at bounding box center [533, 247] width 296 height 12
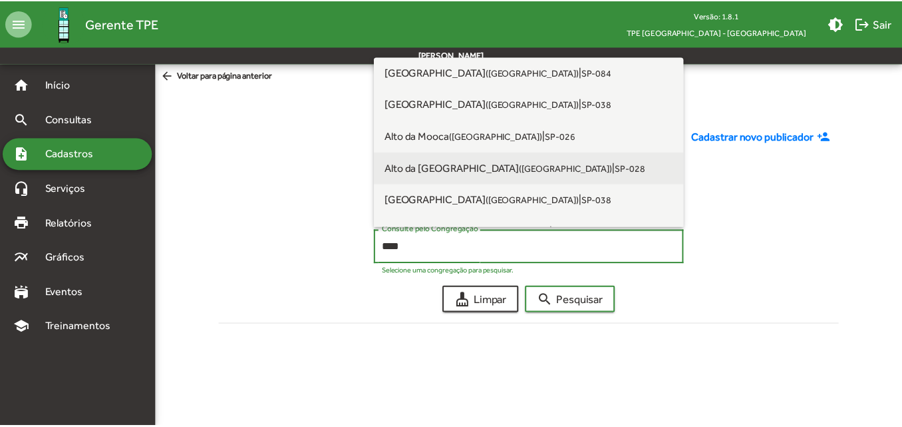
scroll to position [67, 0]
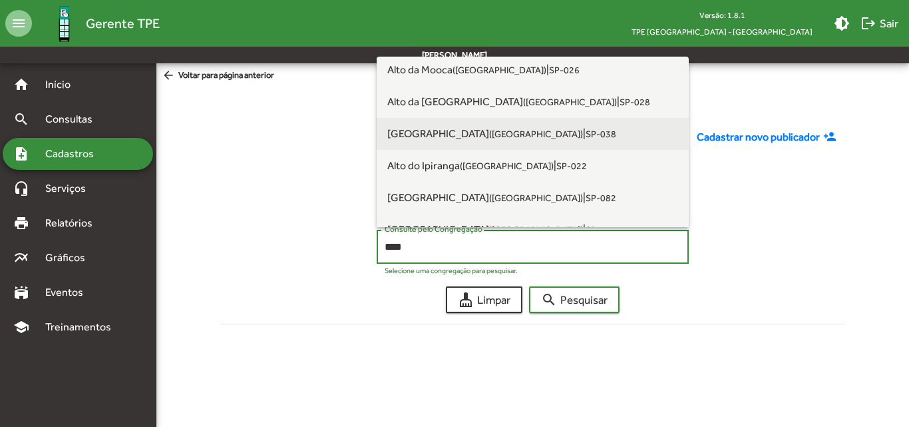
click at [448, 136] on span "[GEOGRAPHIC_DATA] ([GEOGRAPHIC_DATA] SP)" at bounding box center [485, 133] width 196 height 13
type input "**********"
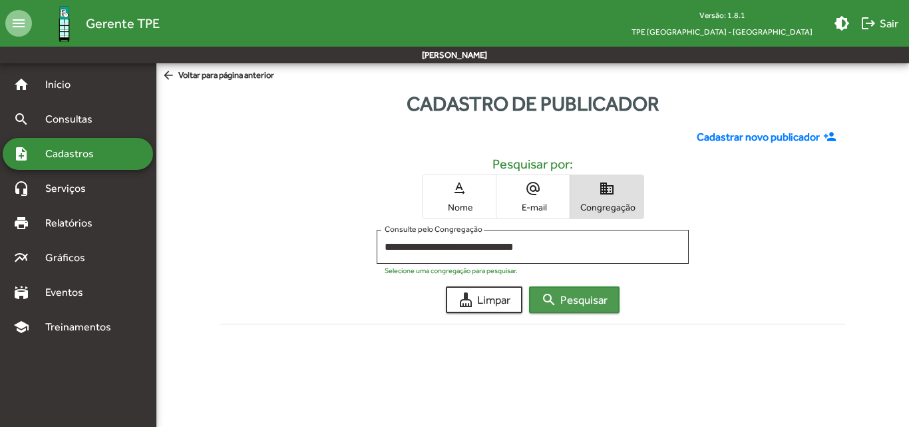
click at [564, 297] on span "search Pesquisar" at bounding box center [574, 299] width 67 height 24
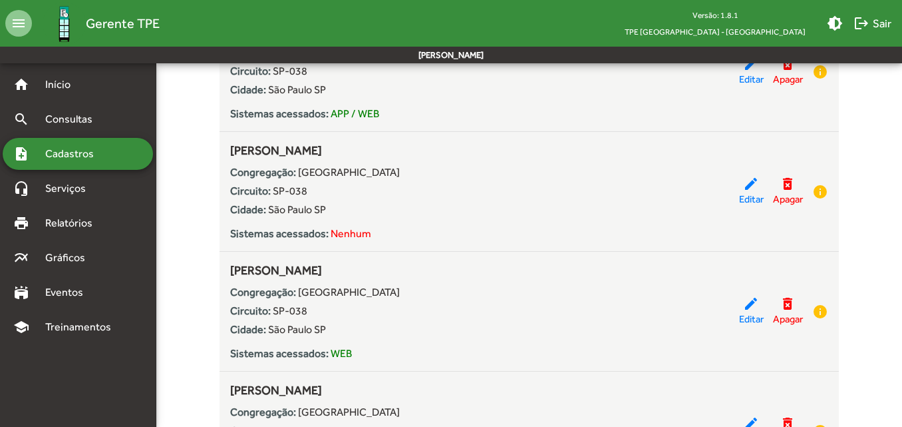
scroll to position [2262, 0]
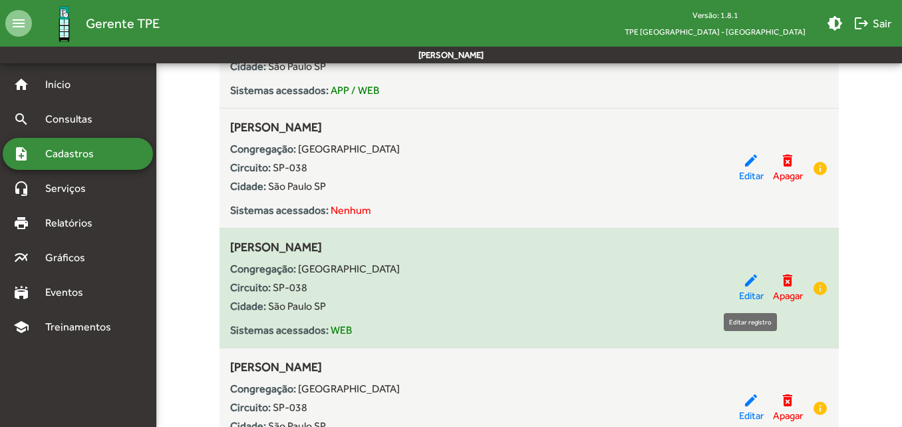
click at [744, 283] on mat-icon "edit" at bounding box center [751, 280] width 16 height 16
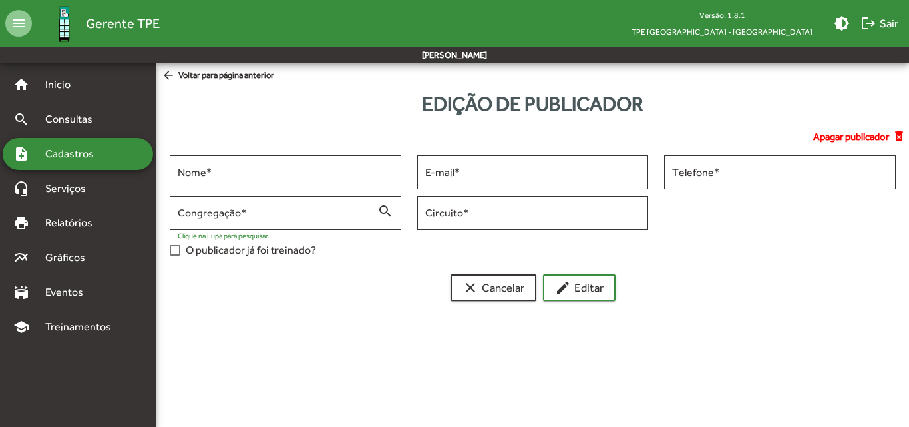
type input "**********"
type input "******"
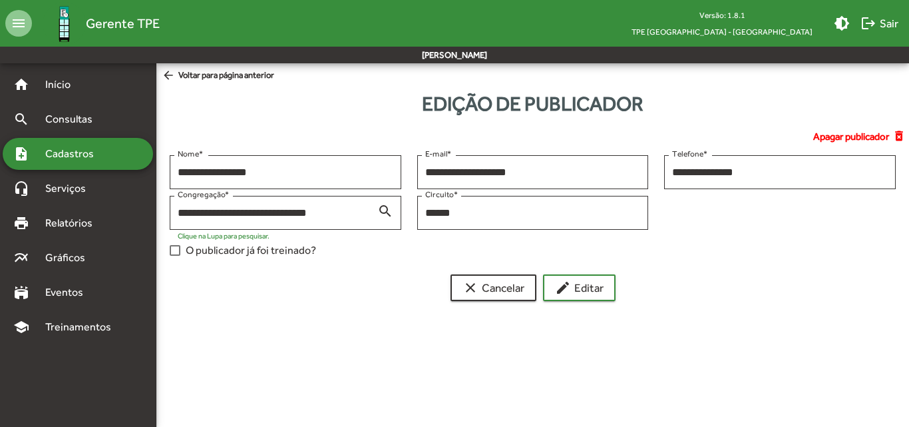
click at [90, 159] on span "Cadastros" at bounding box center [74, 154] width 74 height 16
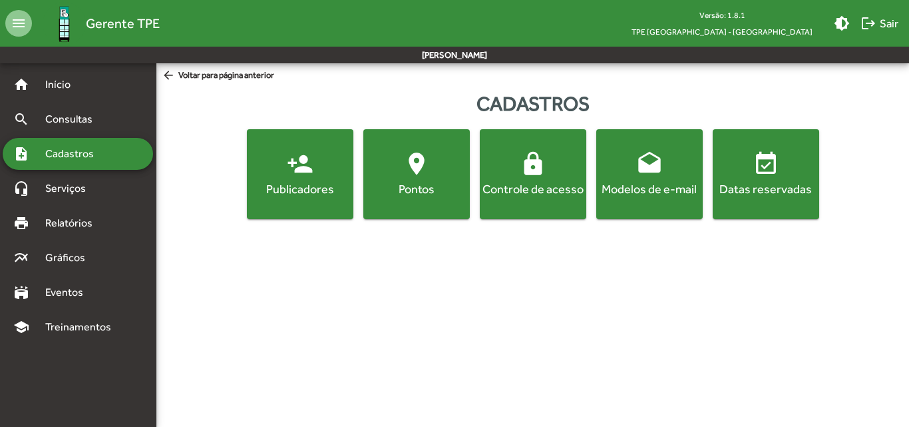
click at [272, 188] on div "Publicadores" at bounding box center [300, 188] width 101 height 17
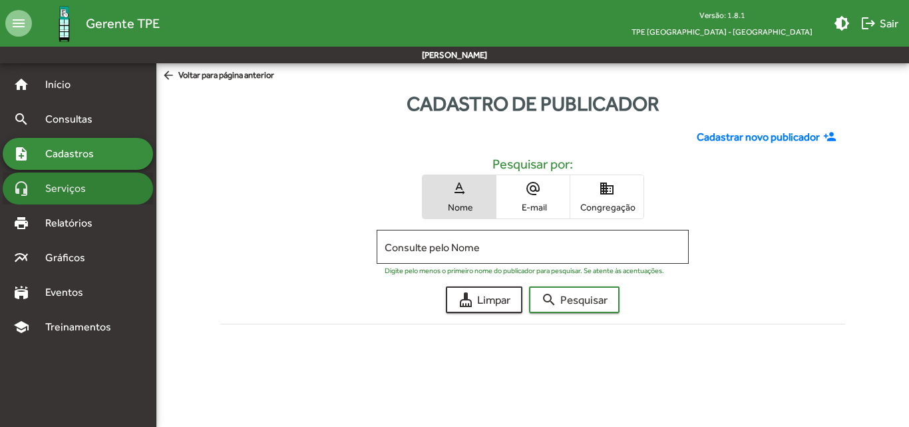
click at [82, 190] on span "Serviços" at bounding box center [70, 188] width 67 height 16
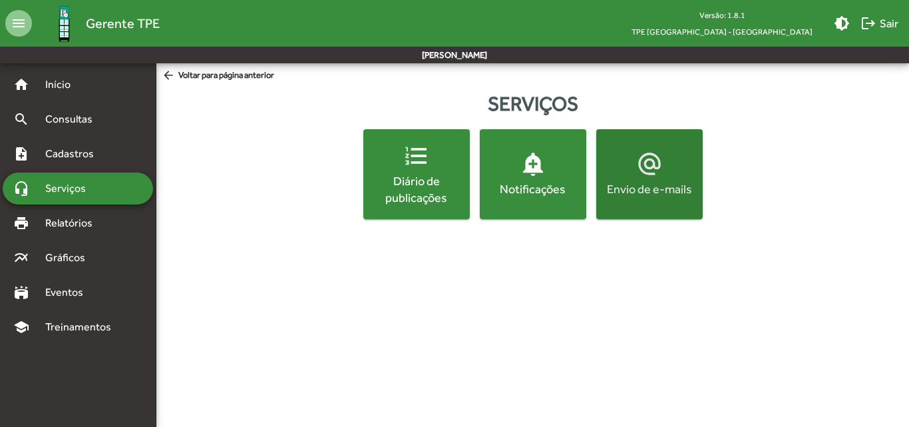
click at [647, 198] on button "alternate_email Envio de e-mails" at bounding box center [649, 174] width 106 height 90
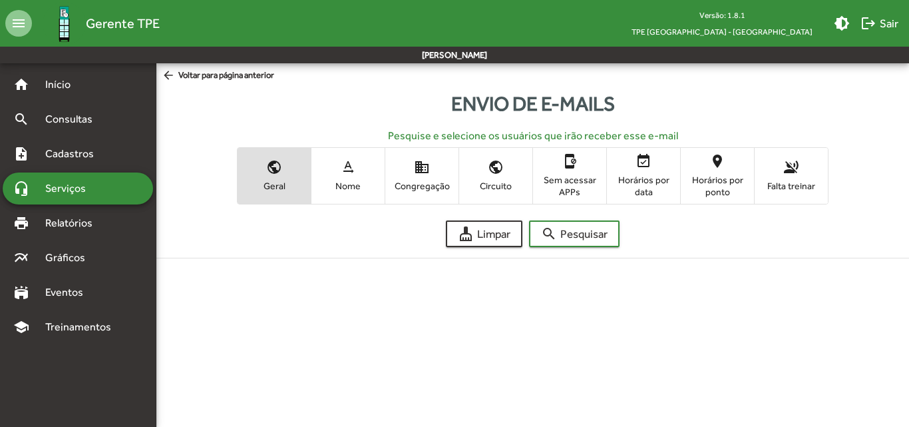
click at [405, 183] on span "Congregação" at bounding box center [422, 186] width 67 height 12
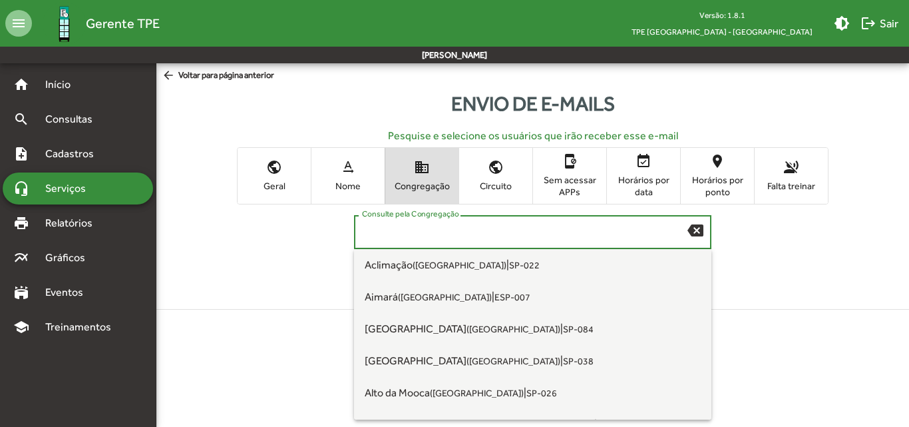
click at [411, 232] on input "Consulte pela Congregação" at bounding box center [525, 232] width 326 height 12
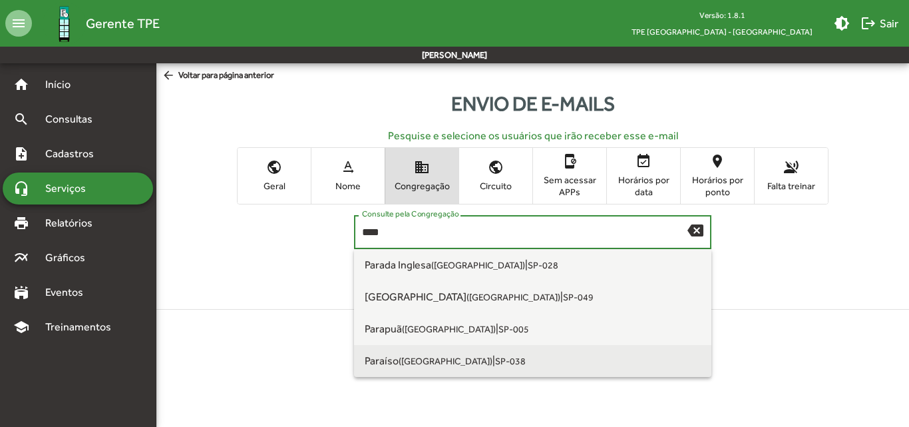
click at [403, 359] on small "([GEOGRAPHIC_DATA])" at bounding box center [446, 360] width 94 height 11
type input "**********"
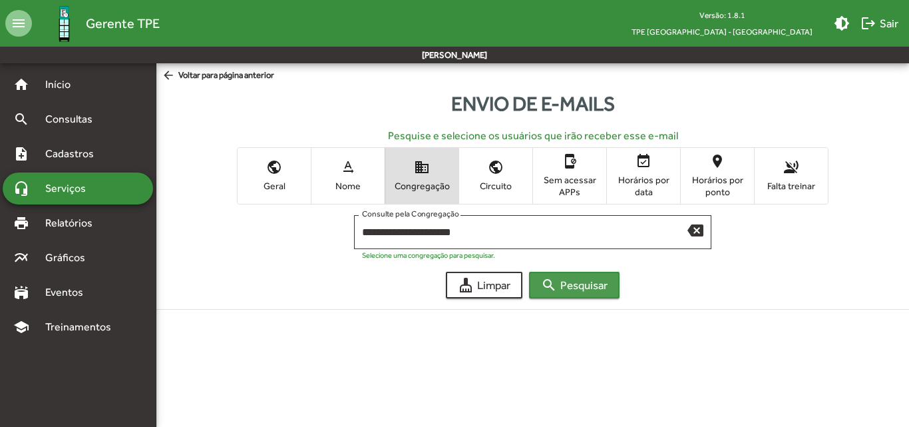
click at [598, 284] on span "search Pesquisar" at bounding box center [574, 285] width 67 height 24
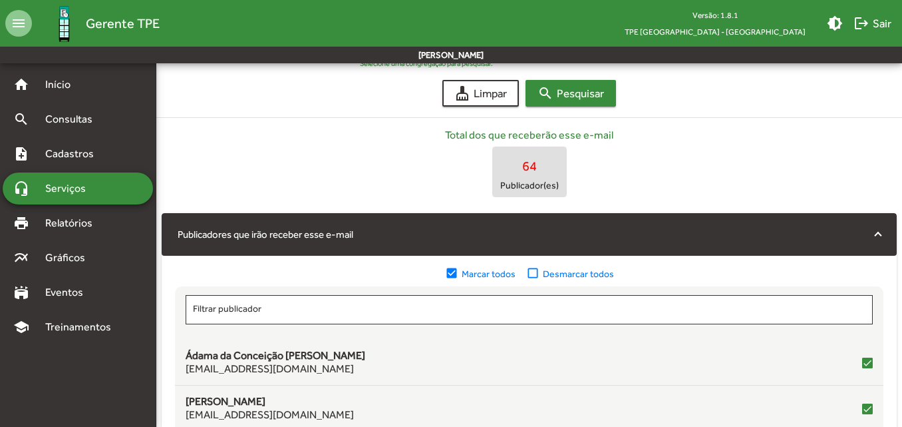
scroll to position [200, 0]
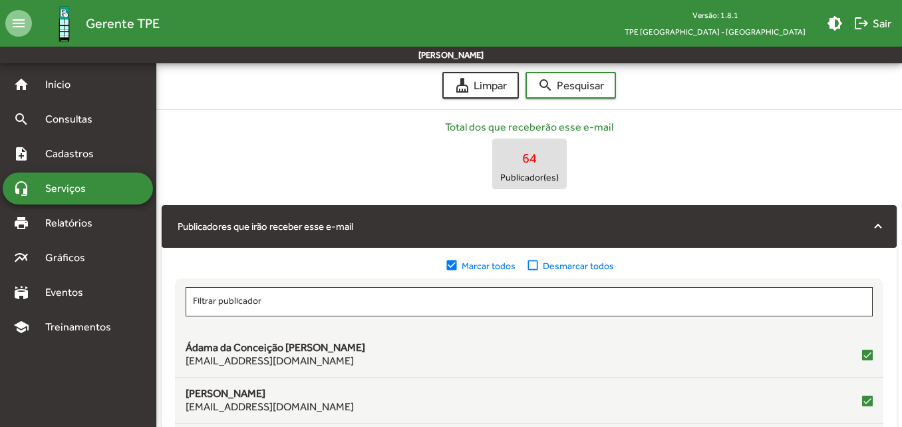
click at [532, 261] on mat-icon "check_box_outline_blank" at bounding box center [534, 265] width 17 height 15
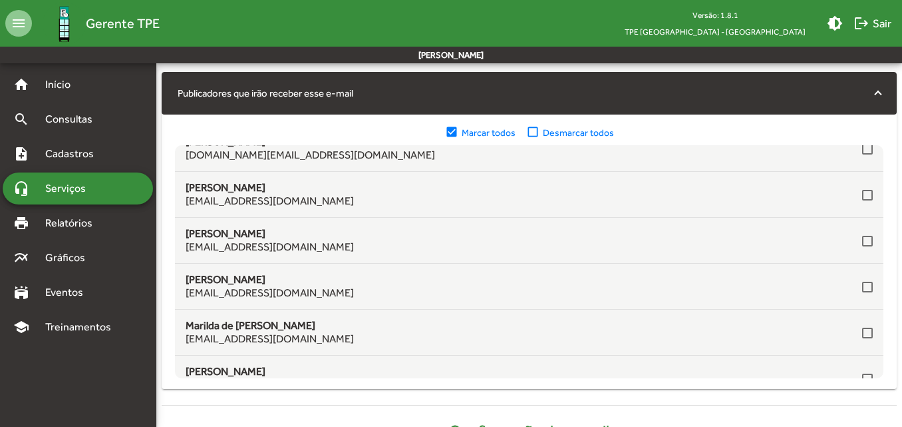
scroll to position [1930, 0]
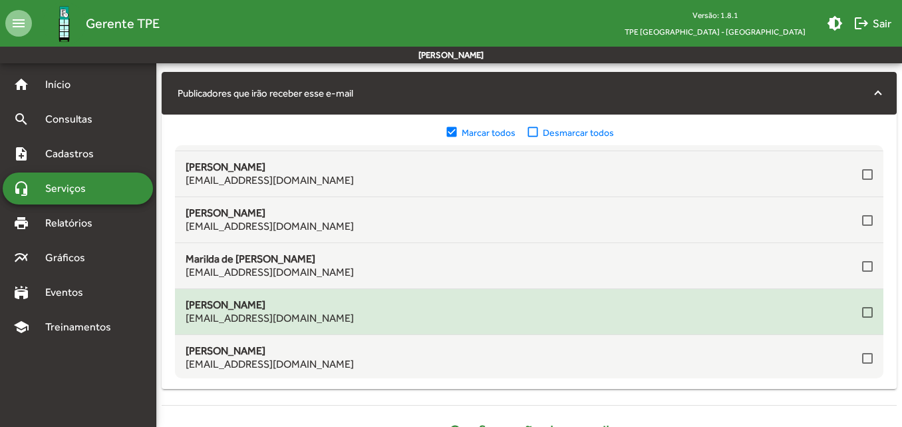
click at [862, 314] on div at bounding box center [867, 312] width 11 height 11
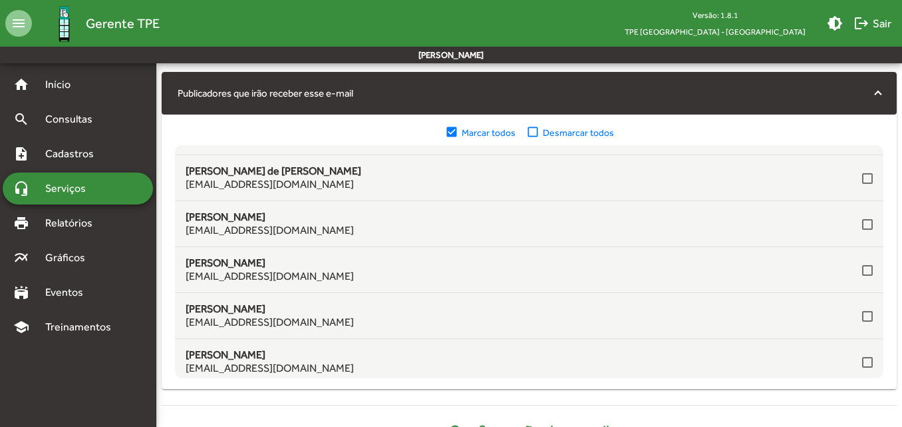
scroll to position [1397, 0]
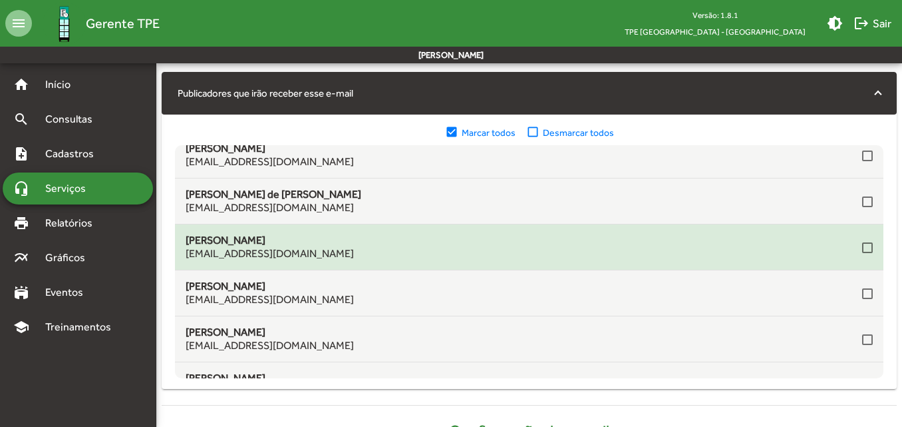
click at [865, 250] on div at bounding box center [867, 247] width 11 height 11
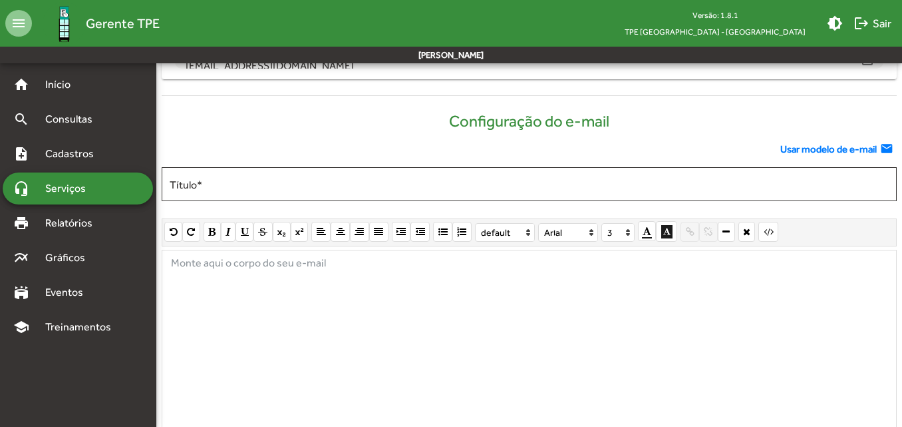
scroll to position [665, 0]
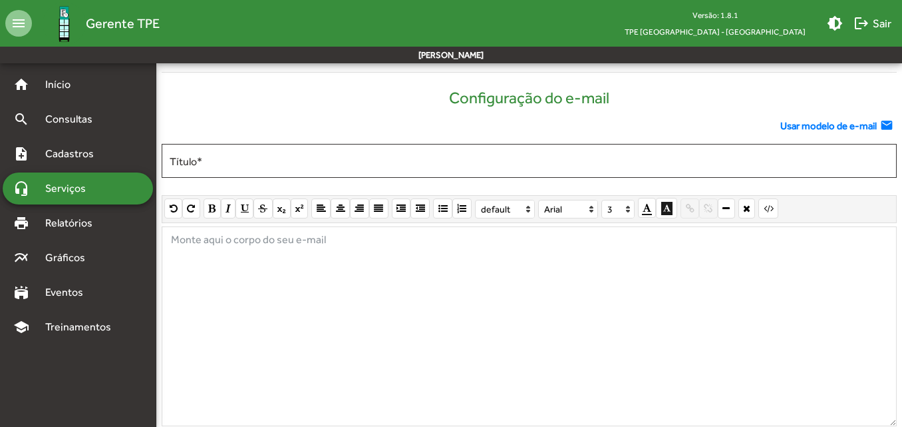
click at [820, 118] on span "Usar modelo de e-mail" at bounding box center [828, 125] width 96 height 15
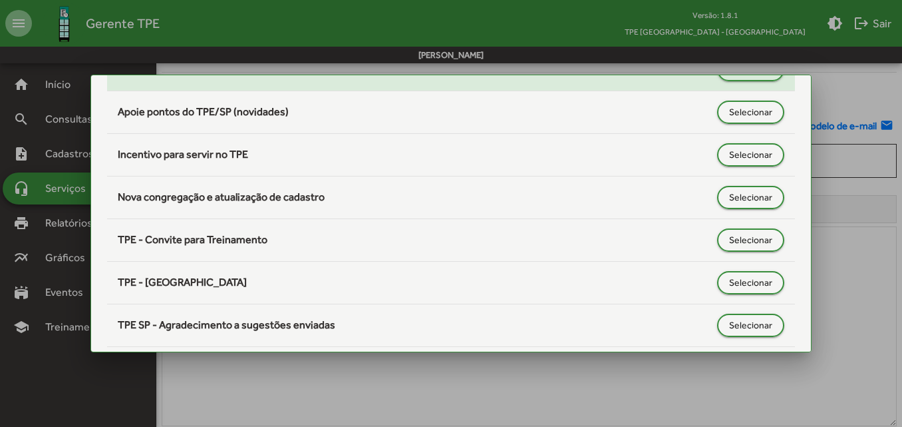
scroll to position [200, 0]
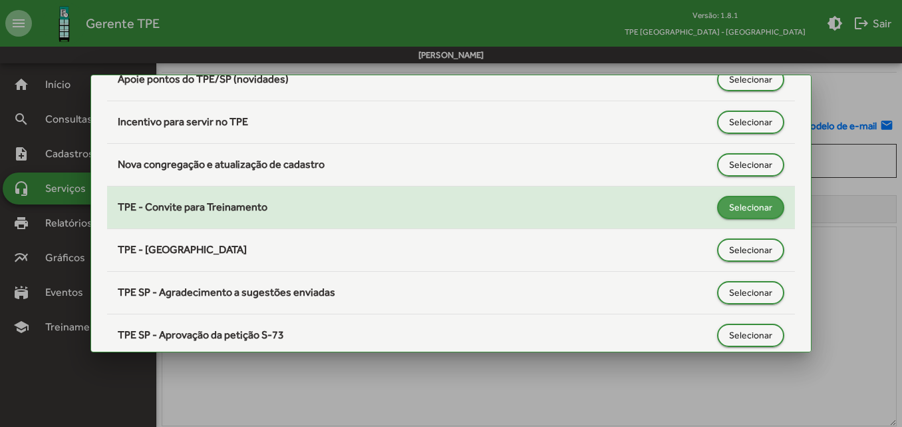
click at [734, 203] on span "Selecionar" at bounding box center [750, 207] width 43 height 24
type input "**********"
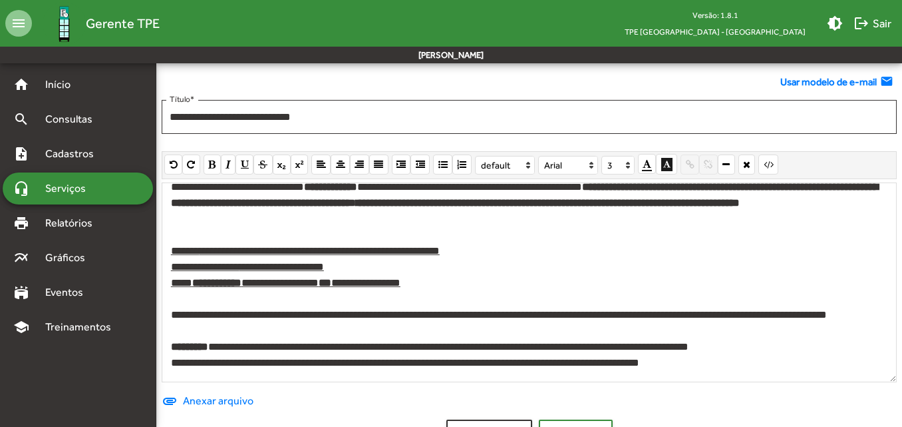
scroll to position [755, 0]
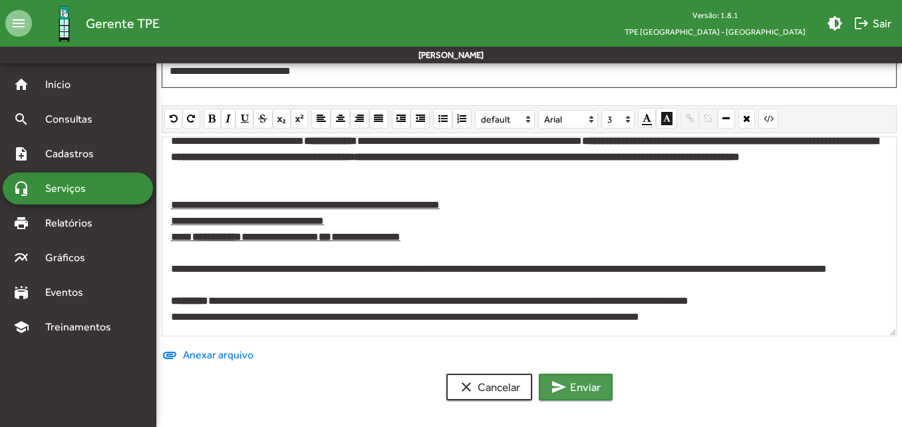
click at [607, 382] on button "send Enviar" at bounding box center [576, 386] width 74 height 27
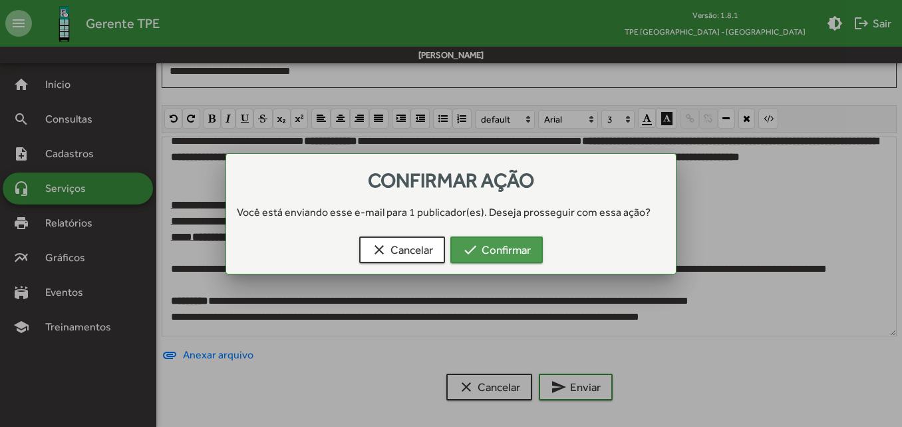
click at [530, 253] on span "check Confirmar" at bounding box center [496, 250] width 69 height 24
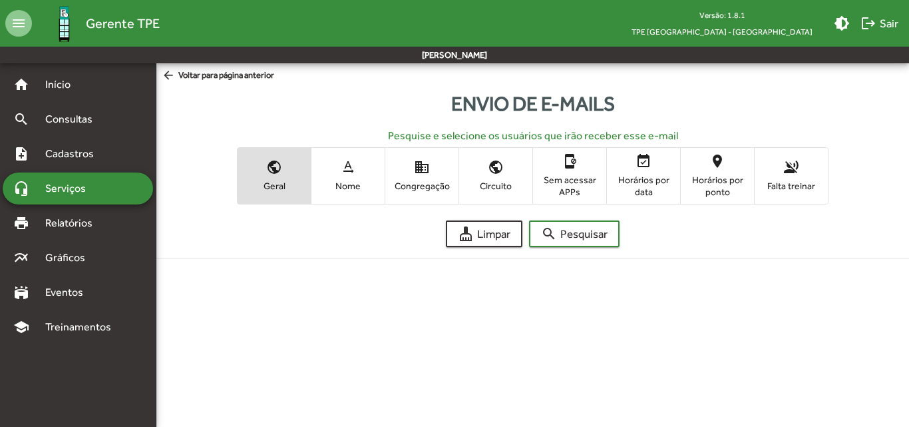
click at [341, 186] on span "Nome" at bounding box center [348, 186] width 67 height 12
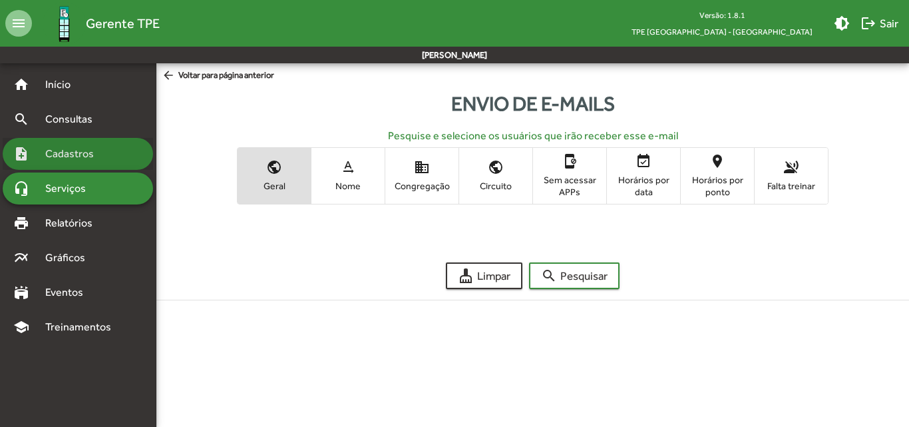
click at [72, 158] on span "Cadastros" at bounding box center [74, 154] width 74 height 16
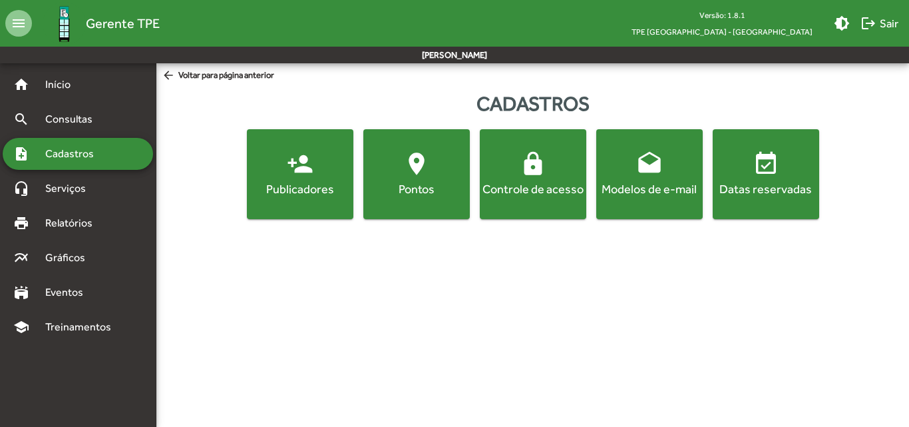
click at [306, 198] on button "person_add Publicadores" at bounding box center [300, 174] width 106 height 90
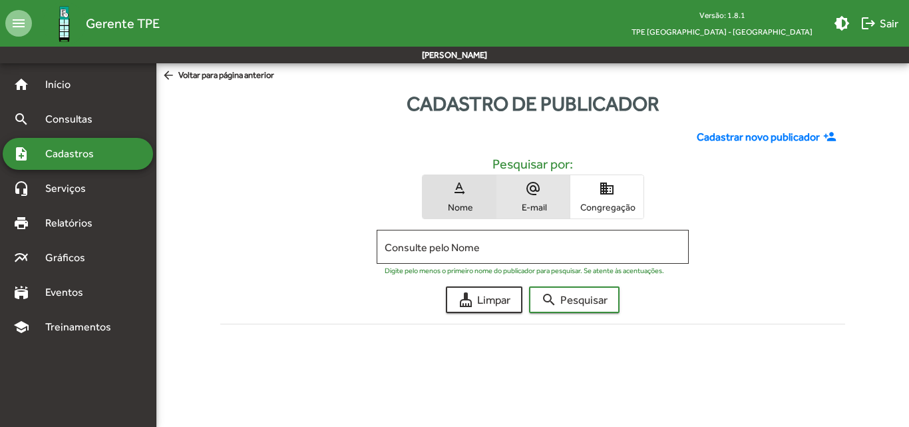
click at [522, 201] on span "E-mail" at bounding box center [533, 207] width 67 height 12
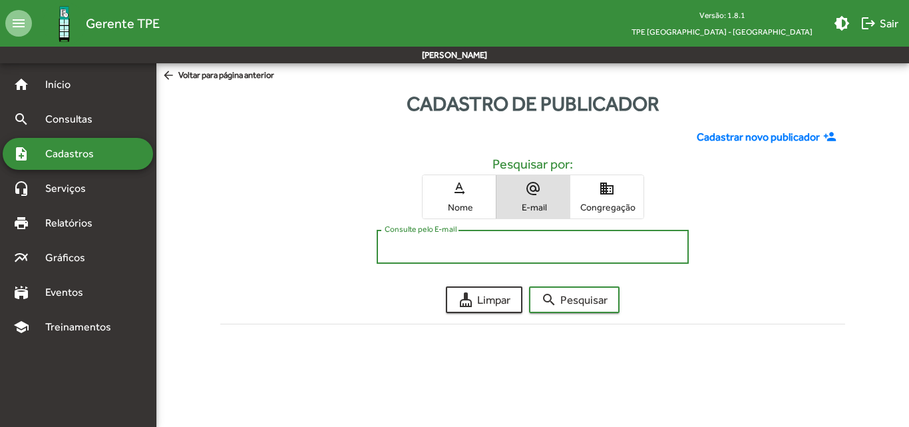
click at [452, 245] on input "Consulte pelo E-mail" at bounding box center [533, 247] width 296 height 12
paste input "**********"
type input "**********"
click at [529, 286] on button "search Pesquisar" at bounding box center [574, 299] width 90 height 27
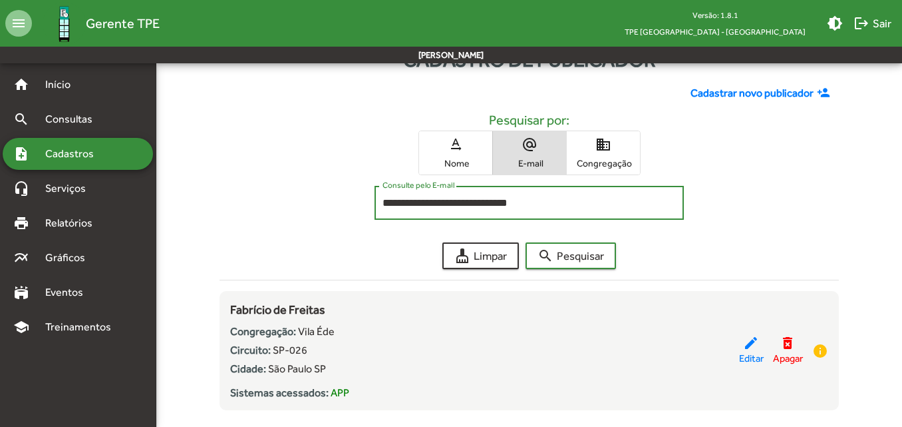
scroll to position [70, 0]
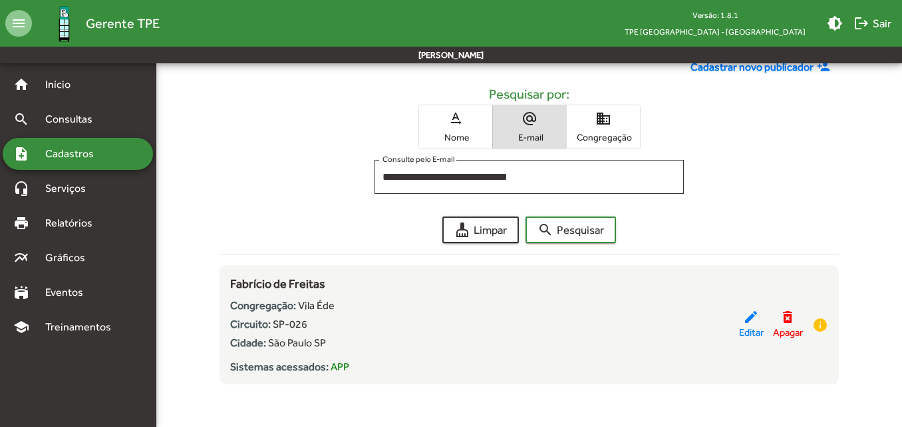
drag, startPoint x: 343, startPoint y: 277, endPoint x: 216, endPoint y: 283, distance: 126.6
click at [216, 283] on div "**********" at bounding box center [529, 222] width 635 height 346
copy span "Fabrício de Freitas"
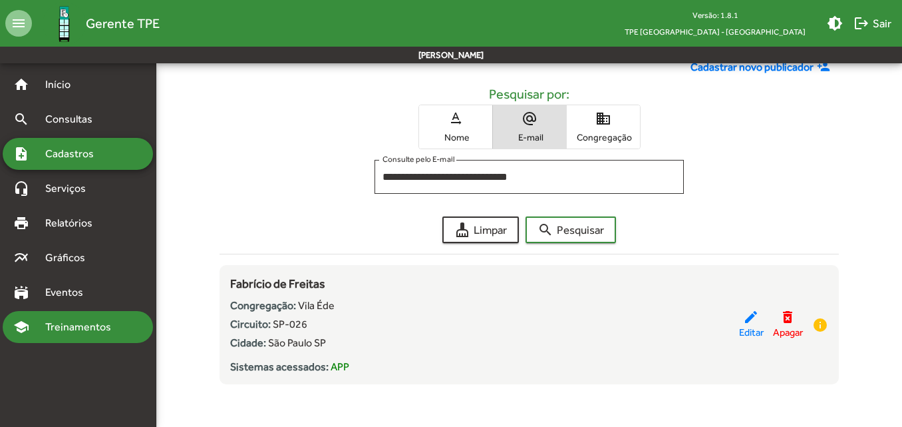
click at [79, 327] on span "Treinamentos" at bounding box center [82, 327] width 90 height 16
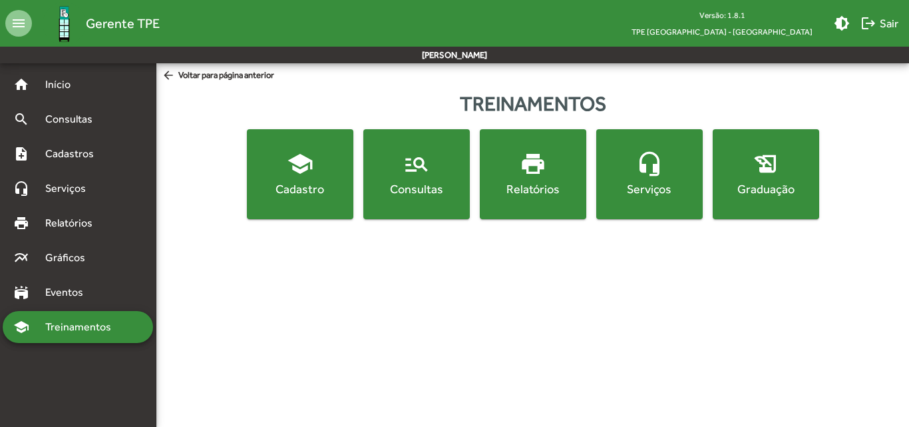
click at [399, 183] on div "Consultas" at bounding box center [416, 188] width 101 height 17
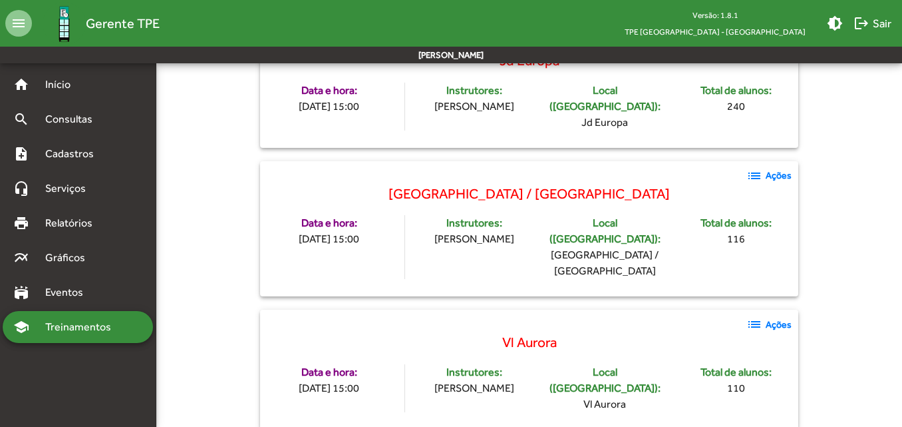
scroll to position [2397, 0]
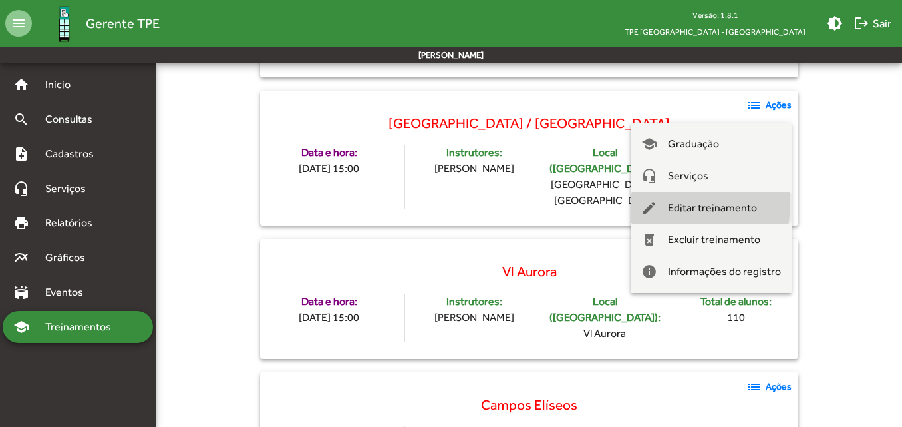
click at [681, 204] on span "Editar treinamento" at bounding box center [712, 208] width 89 height 32
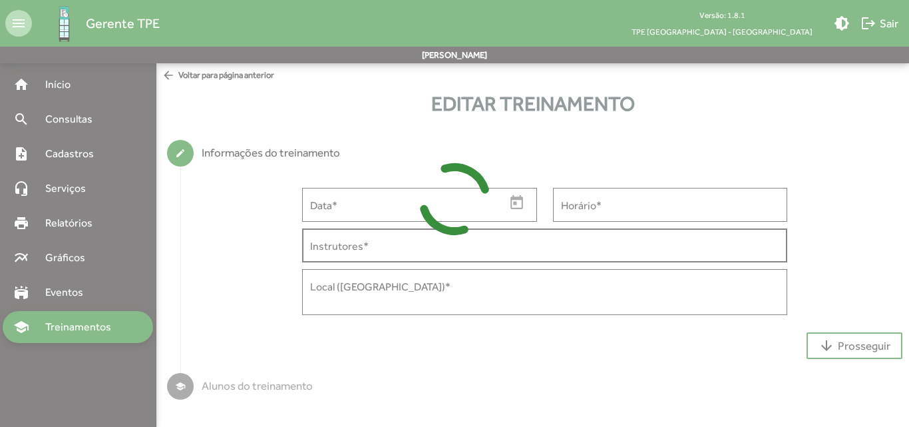
type input "**********"
type input "*****"
type input "**********"
type textarea "**********"
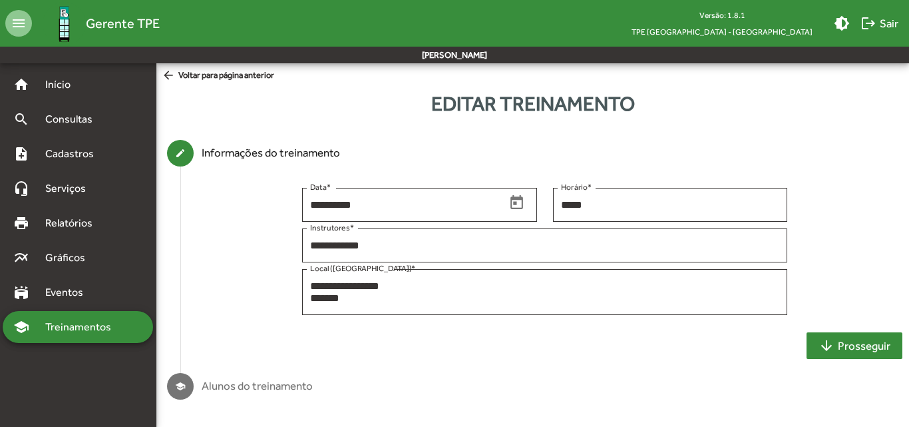
click at [820, 351] on mat-icon "arrow_downward" at bounding box center [826, 345] width 16 height 16
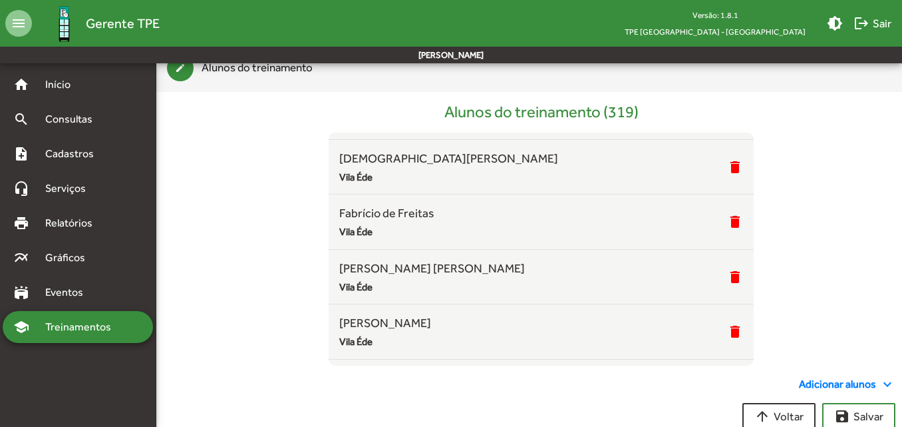
scroll to position [4791, 0]
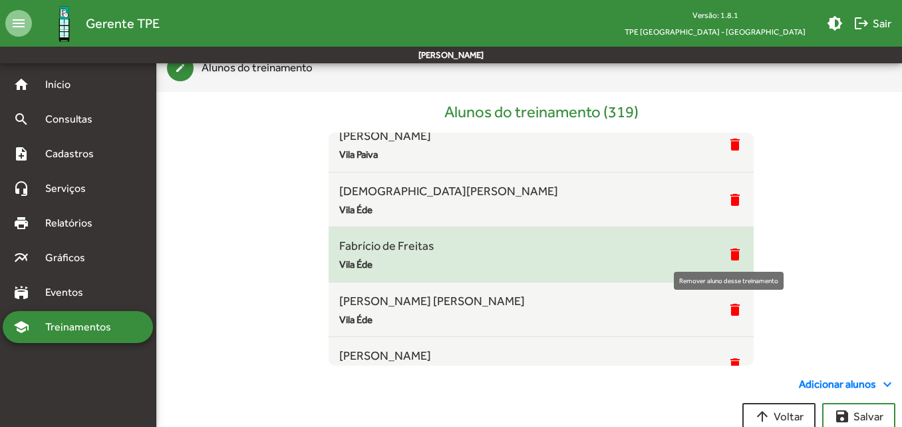
click at [727, 258] on mat-icon "delete" at bounding box center [735, 254] width 16 height 16
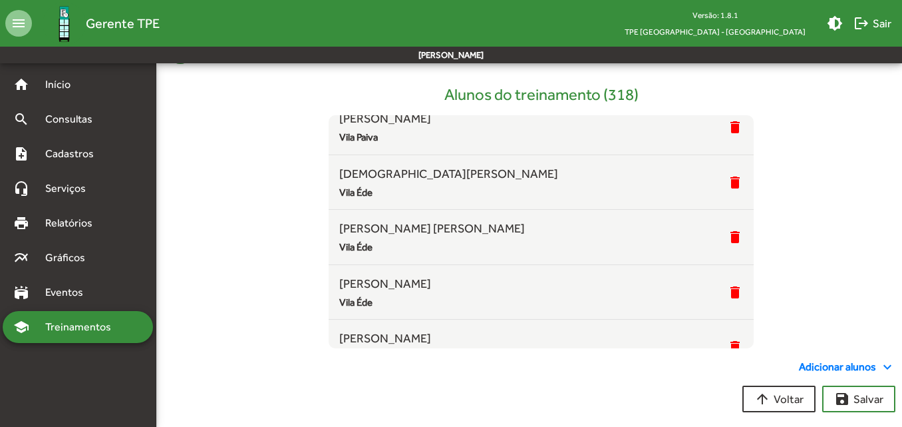
scroll to position [155, 0]
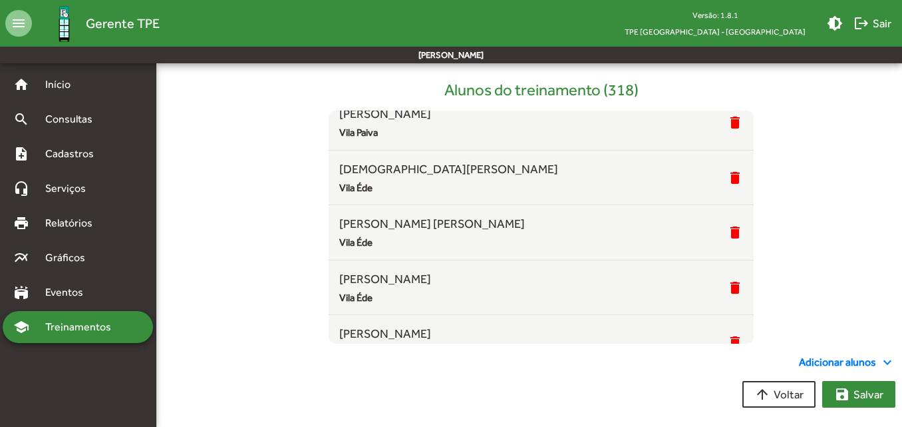
click at [876, 391] on span "save [PERSON_NAME]" at bounding box center [858, 394] width 49 height 24
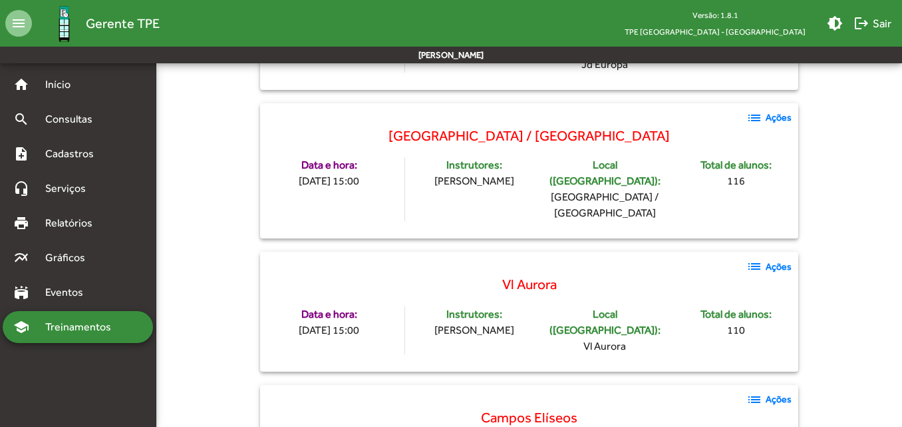
scroll to position [2397, 0]
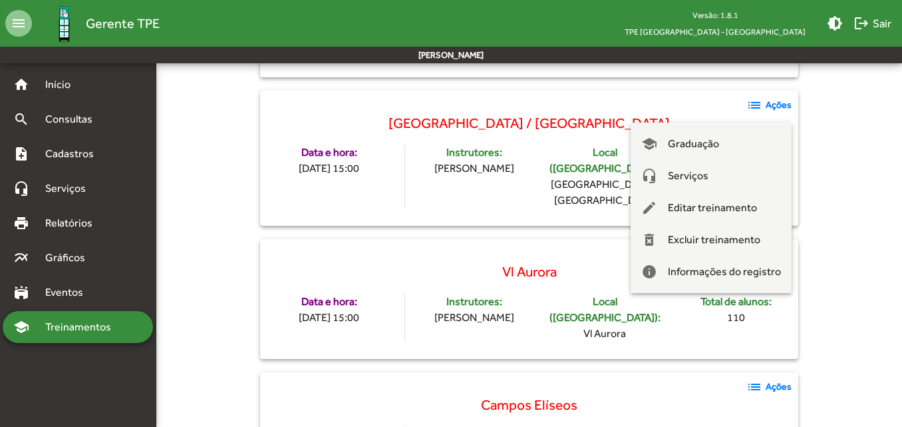
click at [696, 321] on div at bounding box center [451, 213] width 902 height 427
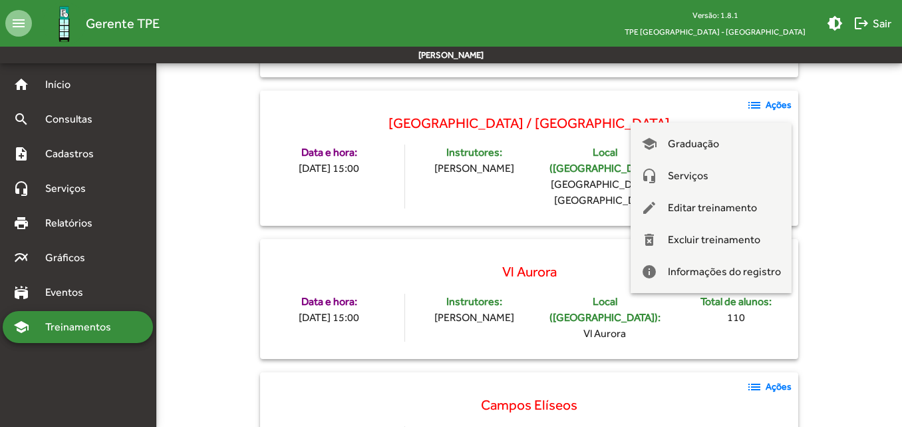
click at [199, 267] on div at bounding box center [451, 213] width 902 height 427
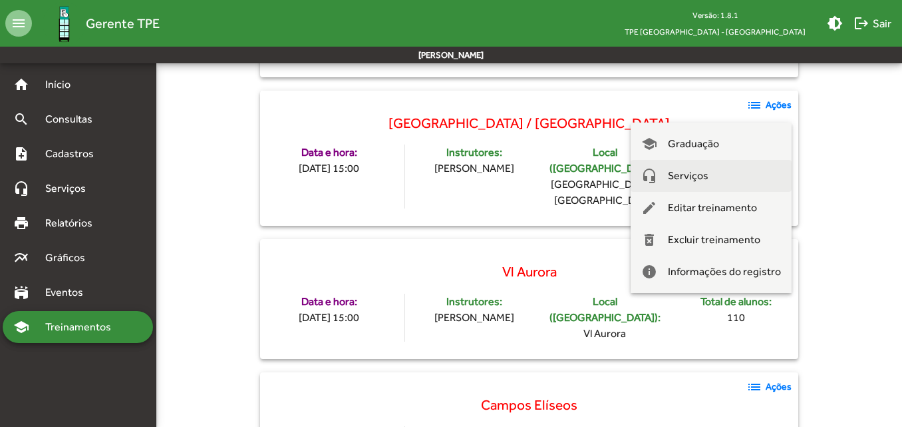
click at [697, 178] on span "Serviços" at bounding box center [688, 176] width 41 height 32
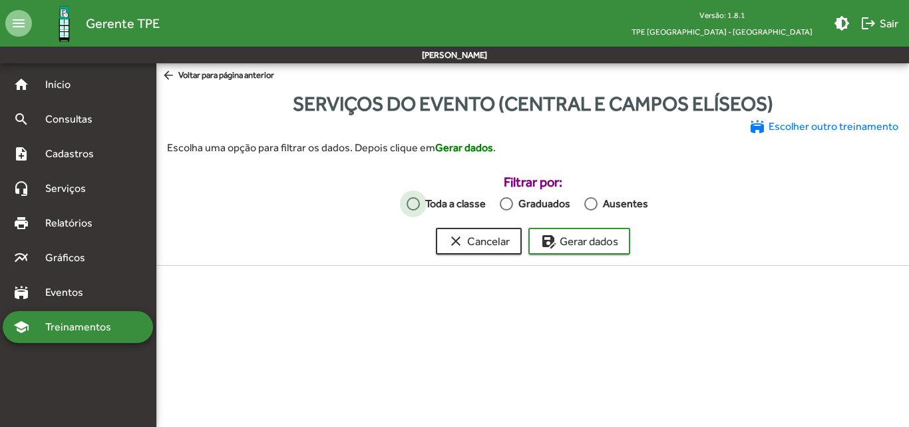
click at [408, 207] on div at bounding box center [413, 203] width 13 height 13
click at [558, 236] on span "save_as Gerar dados" at bounding box center [579, 241] width 78 height 24
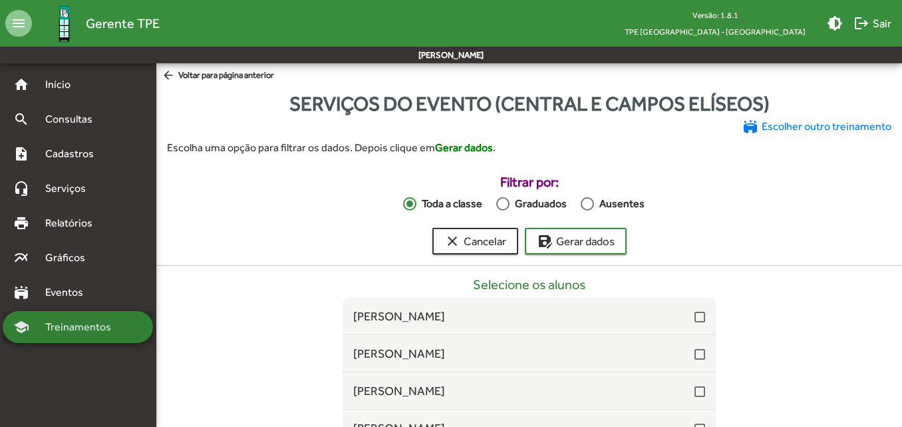
click at [84, 328] on span "Treinamentos" at bounding box center [82, 327] width 90 height 16
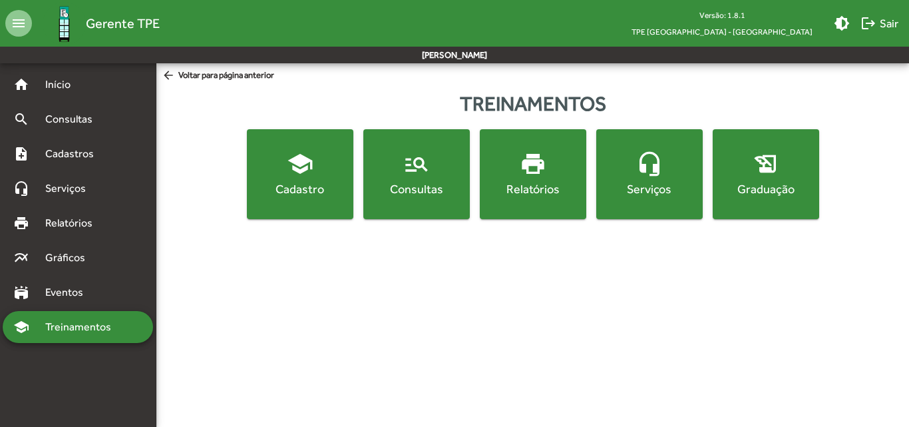
click at [407, 197] on div "Consultas" at bounding box center [416, 188] width 101 height 17
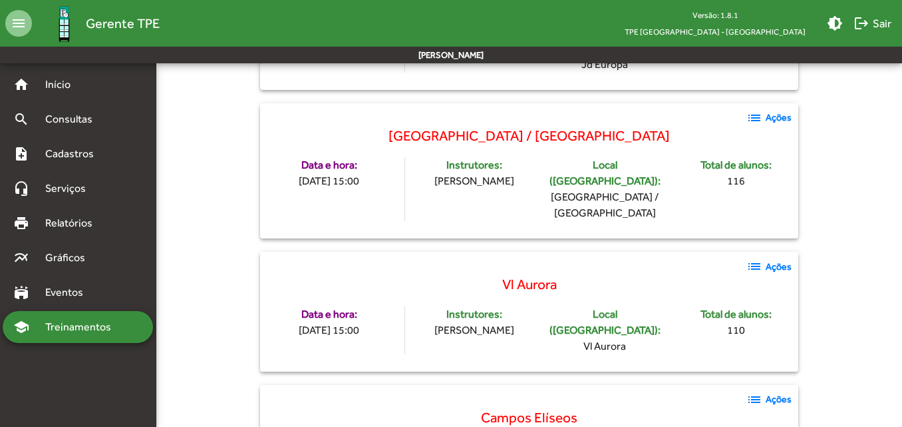
scroll to position [2397, 0]
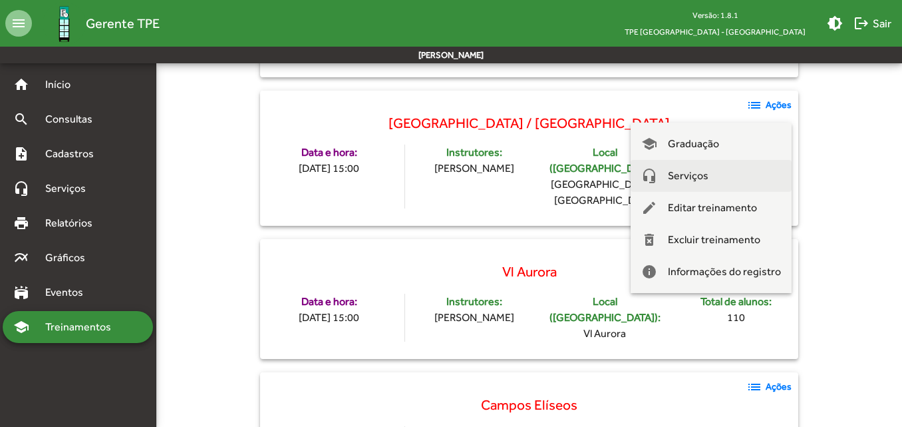
click at [697, 174] on span "Serviços" at bounding box center [688, 176] width 41 height 32
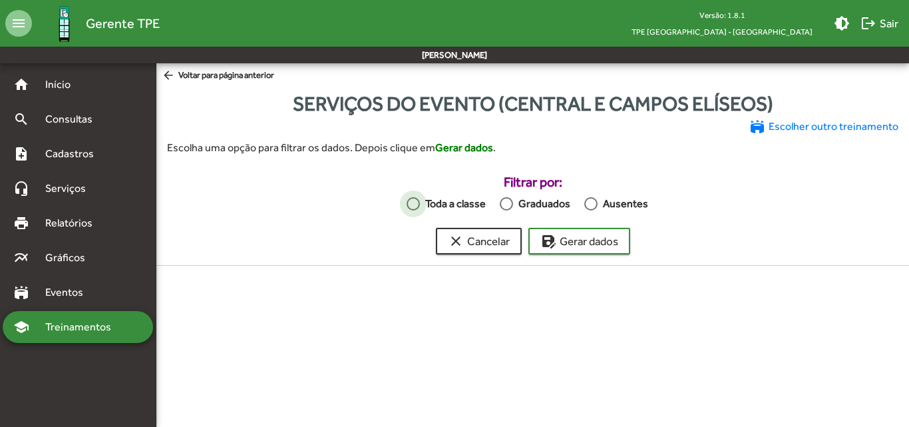
click at [417, 205] on div at bounding box center [413, 203] width 13 height 13
click at [568, 238] on span "save_as Gerar dados" at bounding box center [579, 241] width 78 height 24
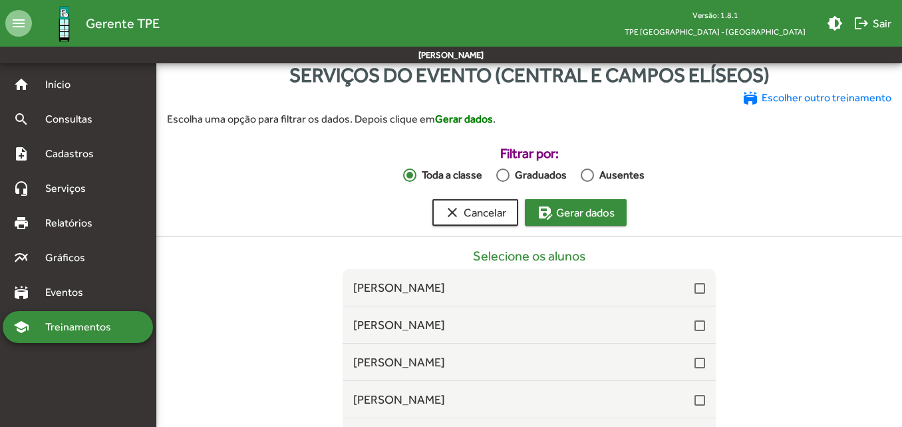
scroll to position [21, 0]
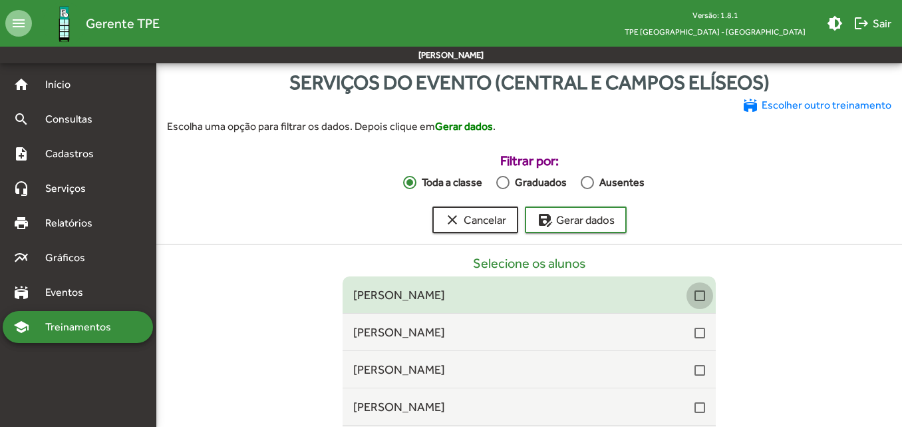
click at [695, 297] on div at bounding box center [700, 295] width 11 height 11
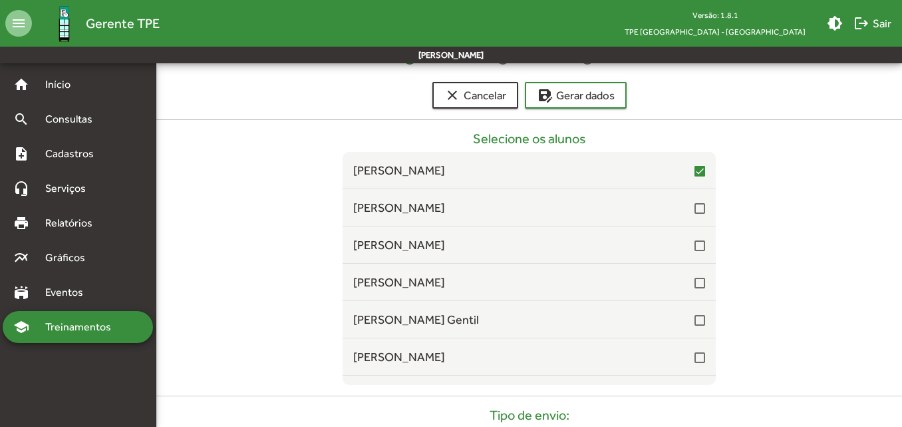
scroll to position [154, 0]
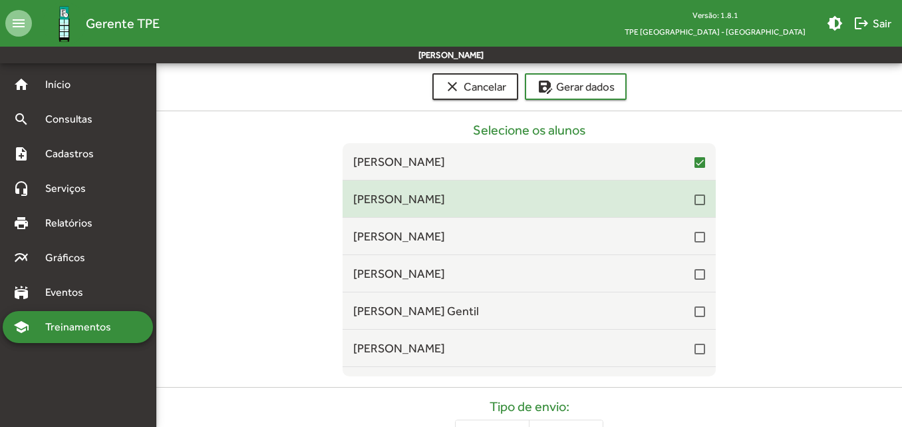
click at [695, 199] on div at bounding box center [700, 199] width 11 height 11
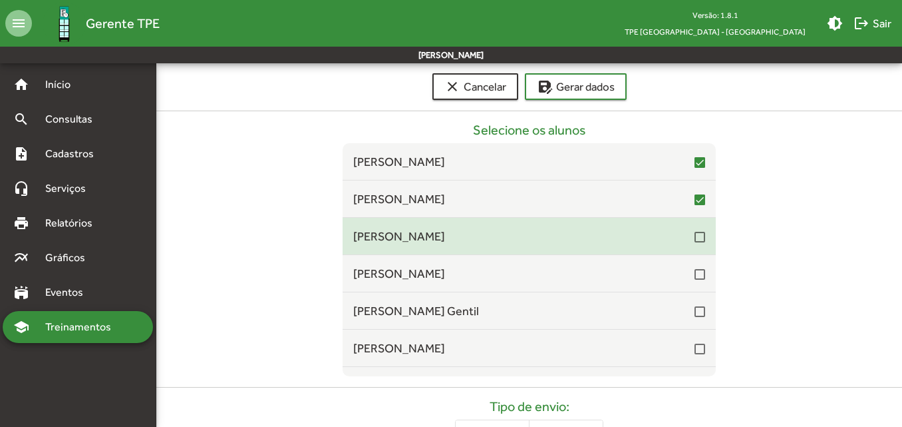
click at [695, 243] on div at bounding box center [700, 236] width 11 height 16
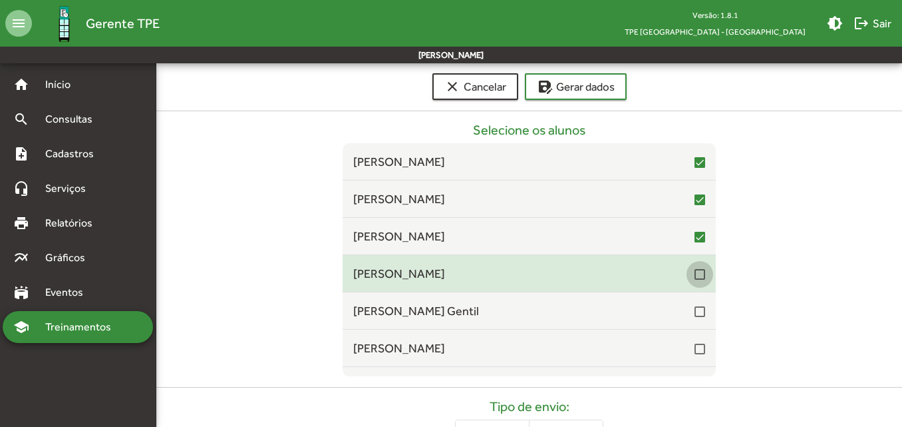
click at [695, 277] on div at bounding box center [700, 274] width 11 height 11
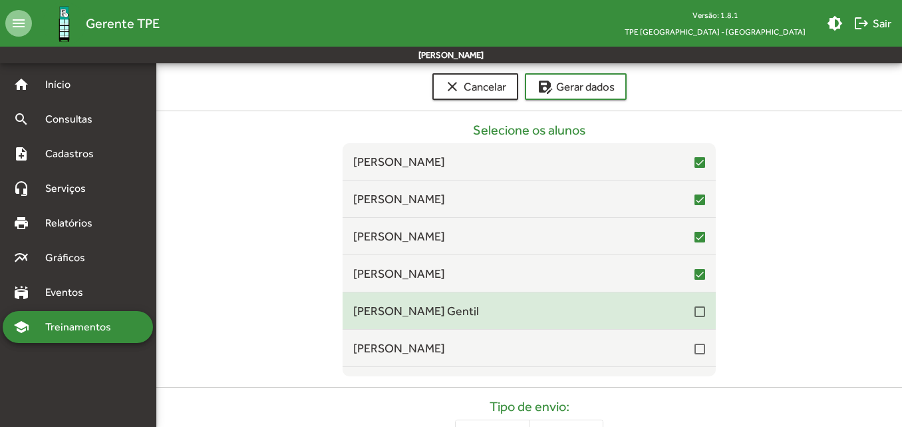
click at [695, 307] on div at bounding box center [700, 311] width 11 height 11
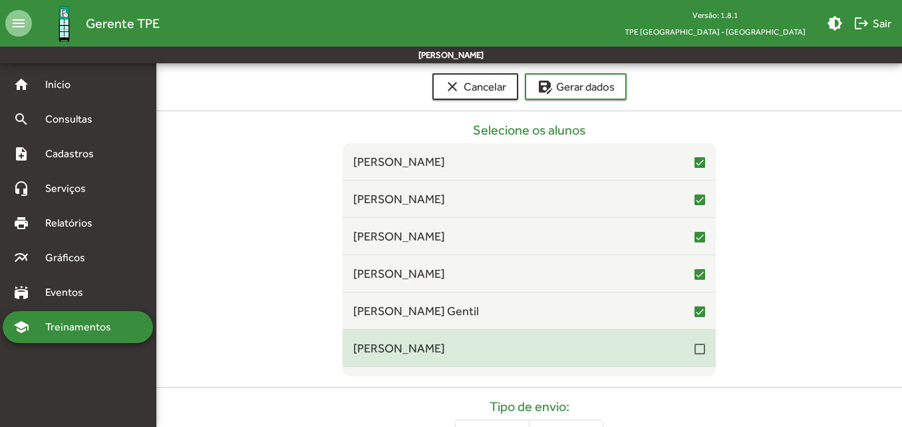
click at [695, 348] on div at bounding box center [700, 348] width 11 height 11
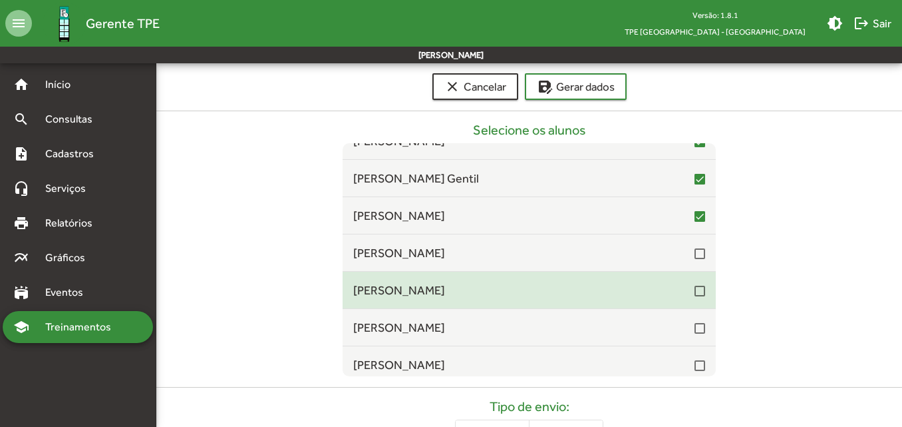
scroll to position [133, 0]
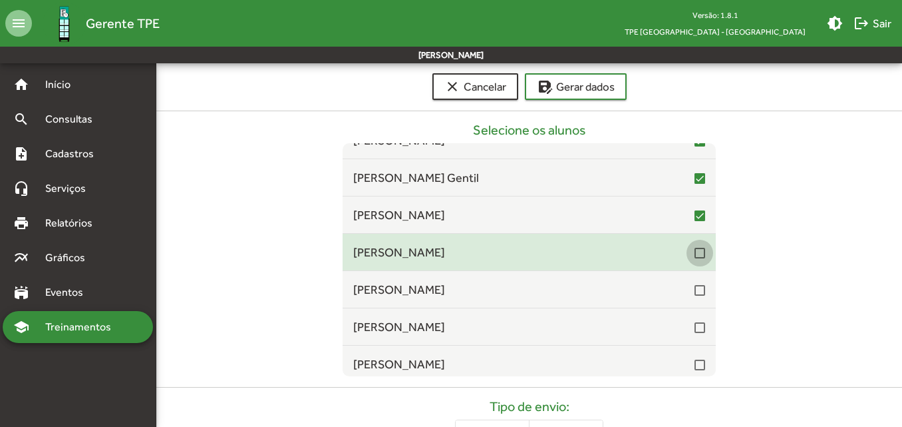
click at [695, 256] on div at bounding box center [700, 253] width 11 height 11
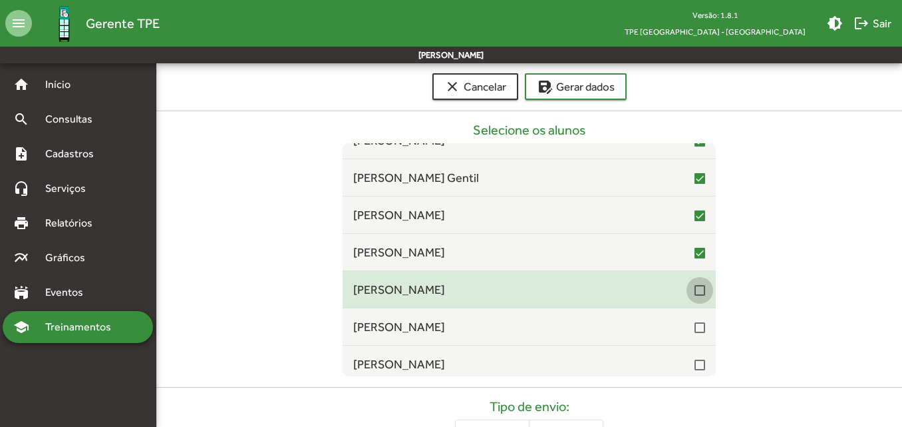
click at [695, 295] on div at bounding box center [700, 290] width 11 height 11
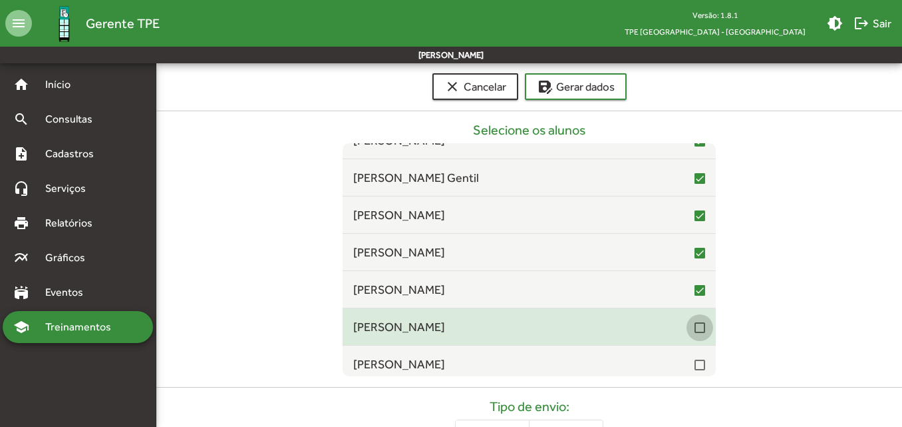
click at [695, 324] on div at bounding box center [700, 327] width 11 height 11
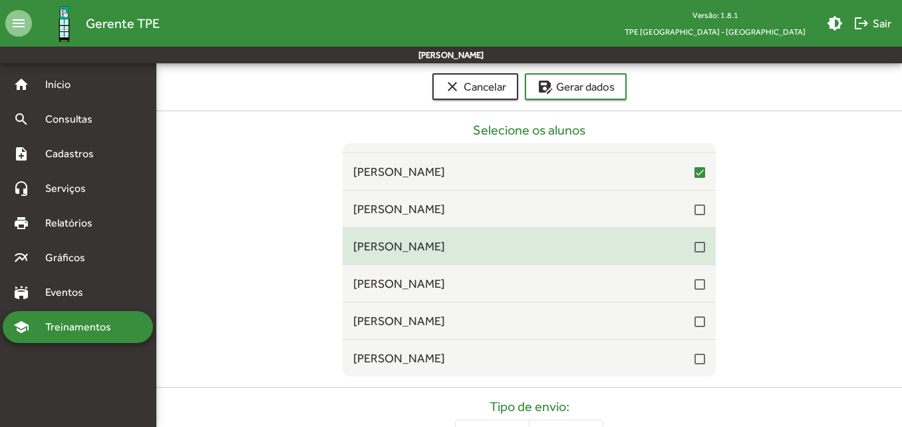
scroll to position [266, 0]
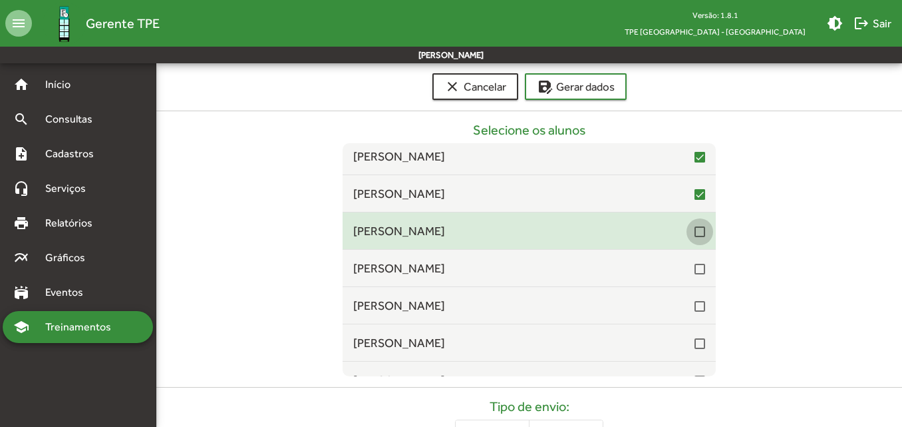
click at [695, 232] on div at bounding box center [700, 231] width 11 height 11
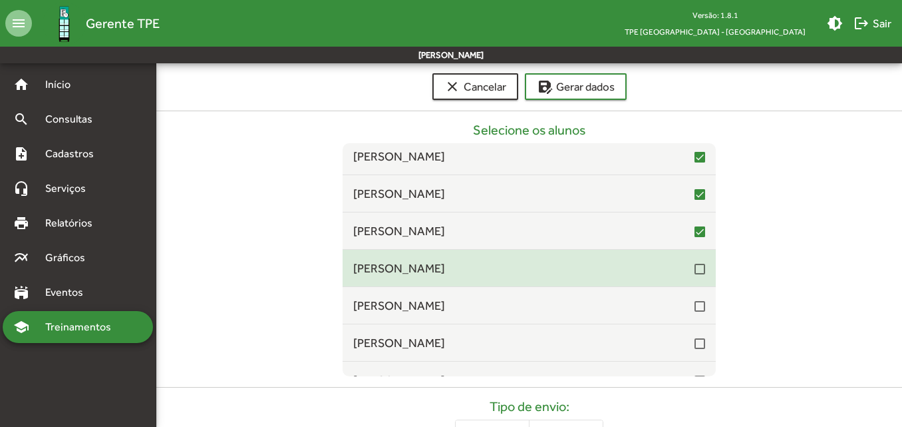
click at [695, 270] on div at bounding box center [700, 268] width 11 height 11
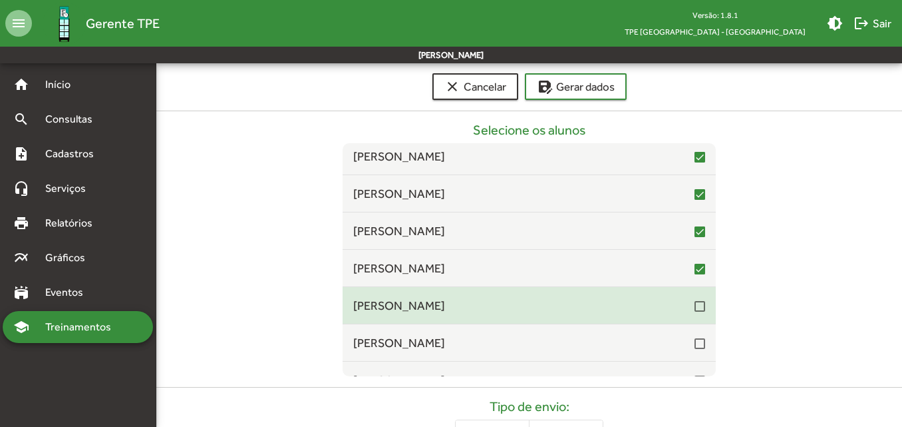
click at [695, 304] on div at bounding box center [700, 306] width 11 height 11
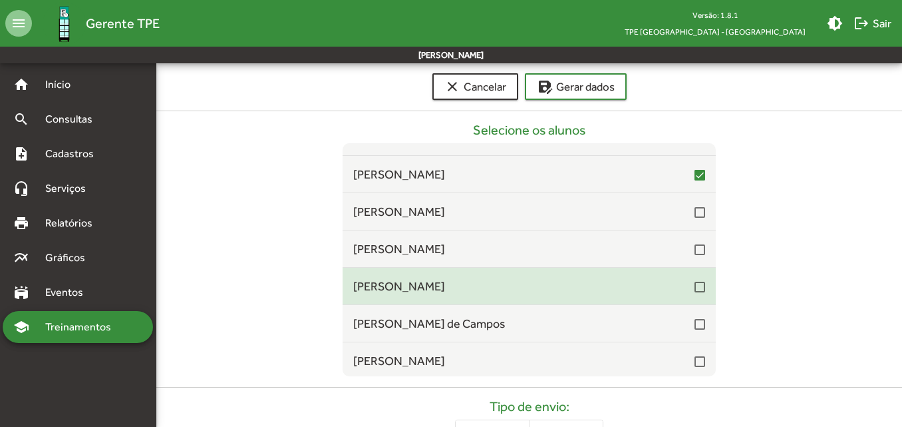
scroll to position [399, 0]
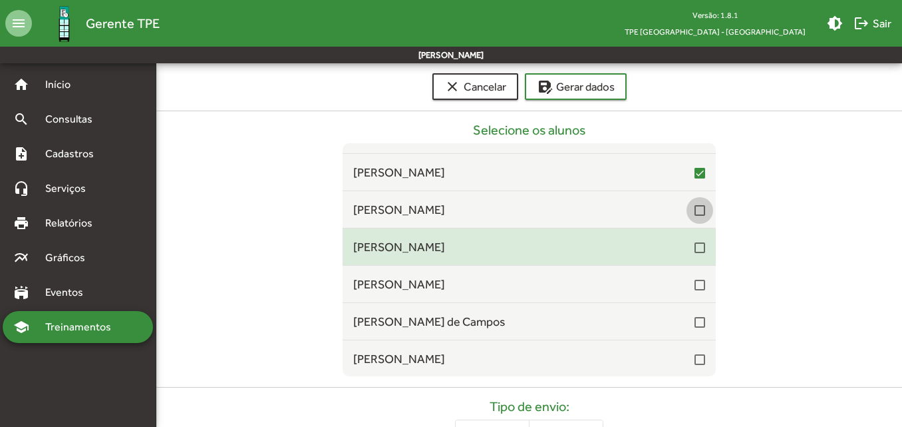
drag, startPoint x: 692, startPoint y: 212, endPoint x: 692, endPoint y: 230, distance: 18.6
click at [695, 211] on div at bounding box center [700, 210] width 11 height 11
click at [695, 248] on div at bounding box center [700, 247] width 11 height 11
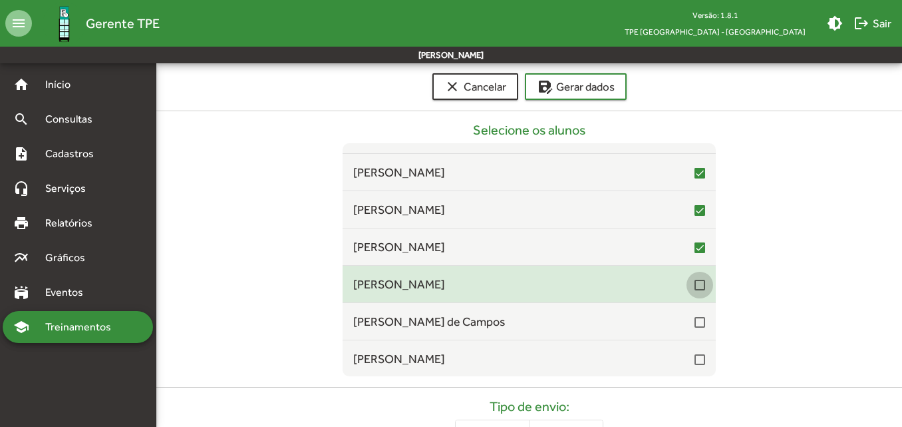
click at [695, 289] on div at bounding box center [700, 284] width 11 height 11
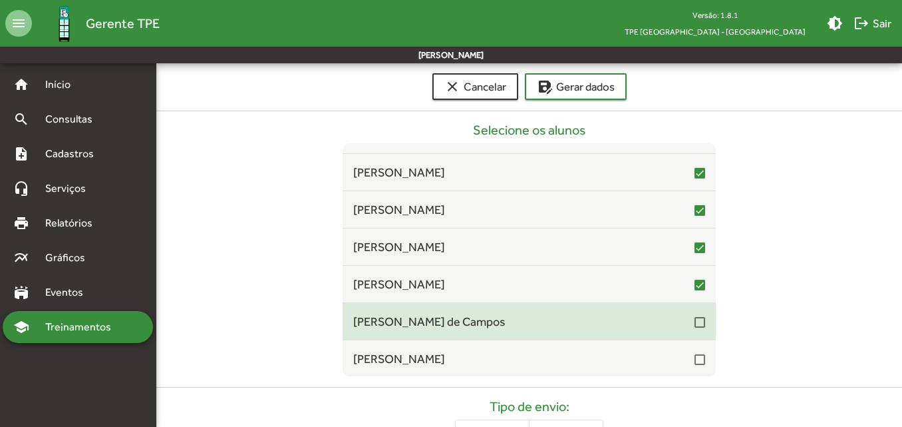
click at [695, 323] on div at bounding box center [700, 322] width 11 height 11
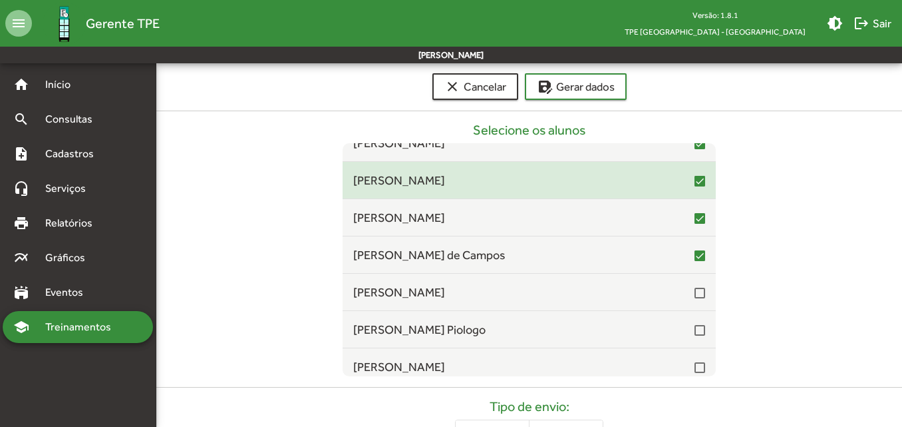
scroll to position [532, 0]
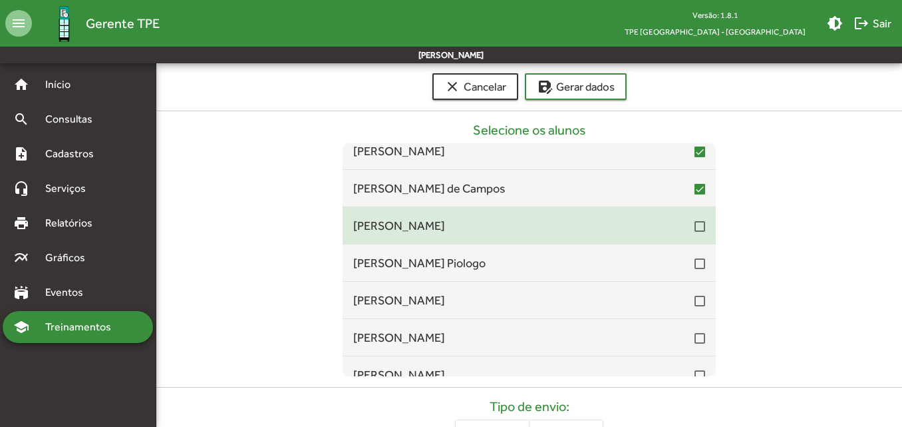
click at [687, 228] on span "[PERSON_NAME]" at bounding box center [523, 225] width 341 height 18
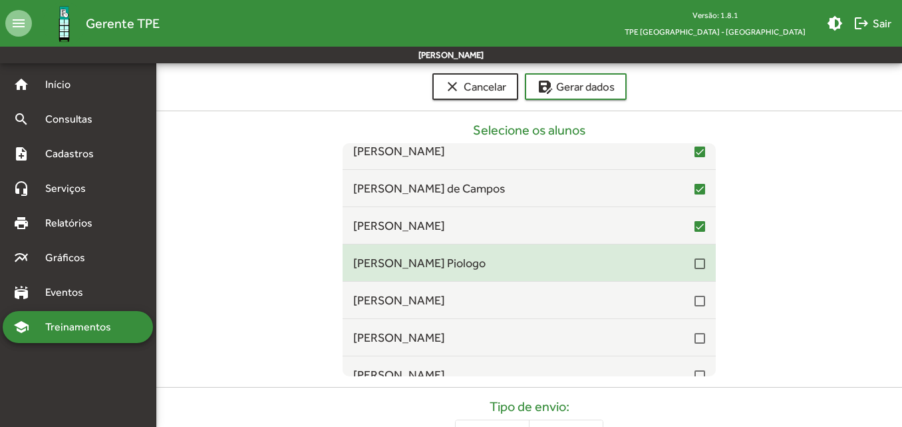
click at [695, 261] on div at bounding box center [700, 263] width 11 height 11
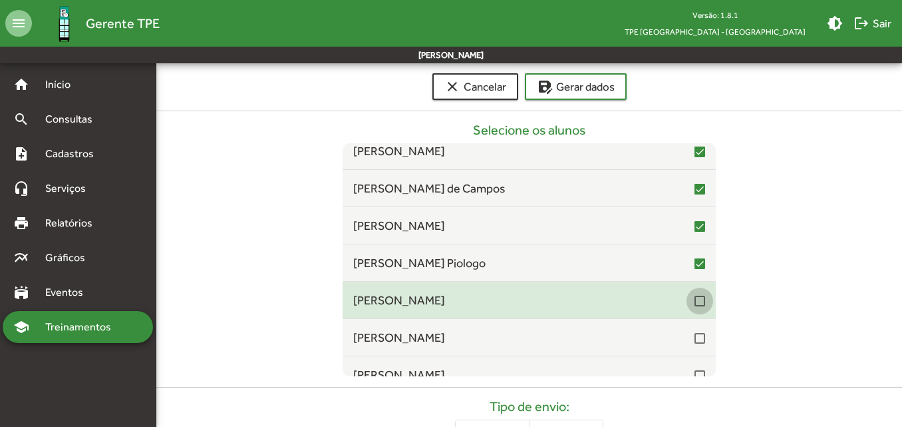
click at [695, 304] on div at bounding box center [700, 300] width 11 height 11
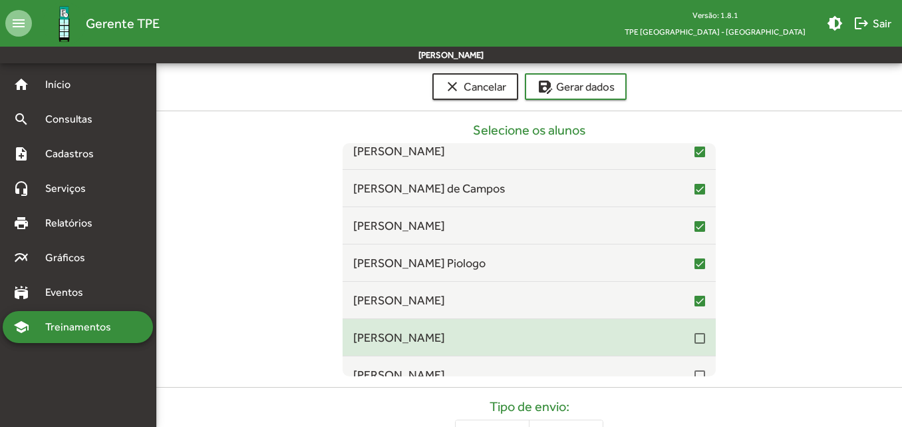
click at [695, 338] on div at bounding box center [700, 338] width 11 height 11
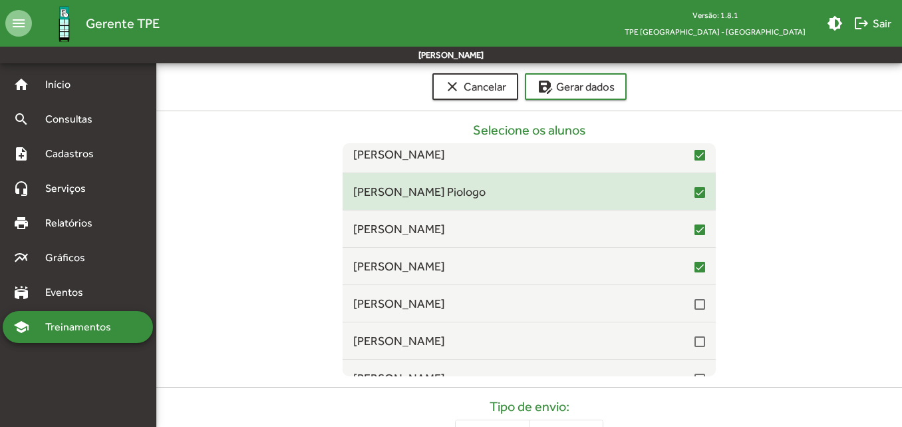
scroll to position [665, 0]
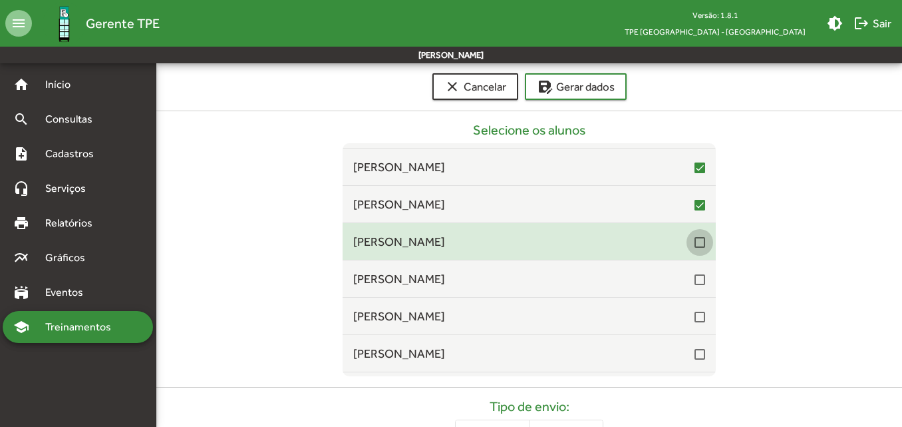
click at [695, 244] on div at bounding box center [700, 242] width 11 height 11
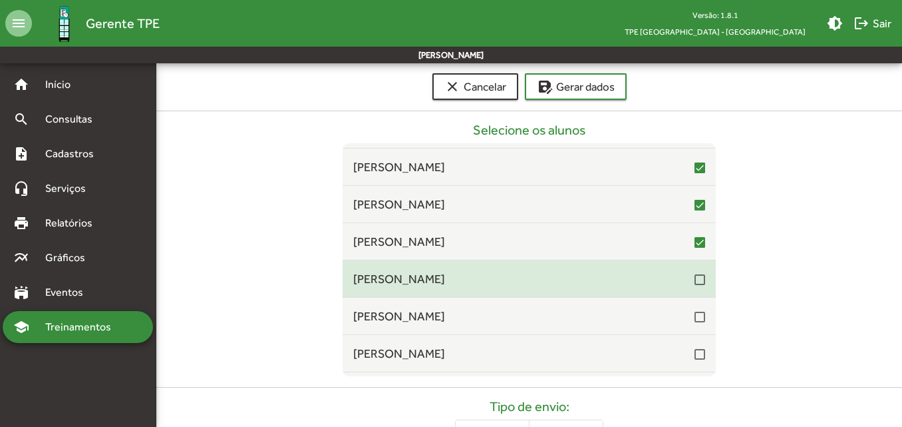
click at [695, 276] on div at bounding box center [700, 279] width 11 height 11
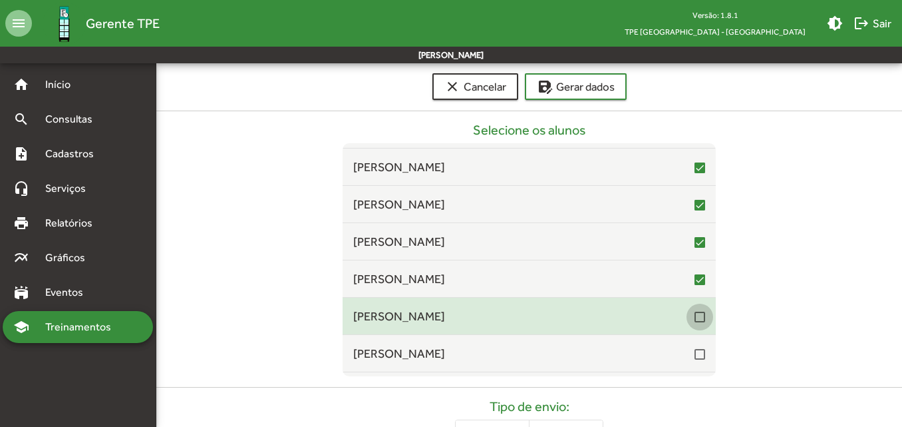
click at [695, 320] on div at bounding box center [700, 316] width 11 height 11
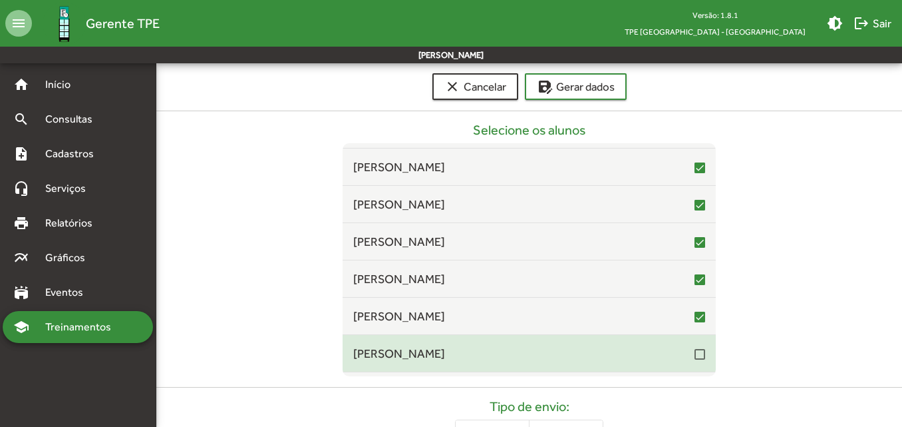
click at [695, 353] on div at bounding box center [700, 354] width 11 height 11
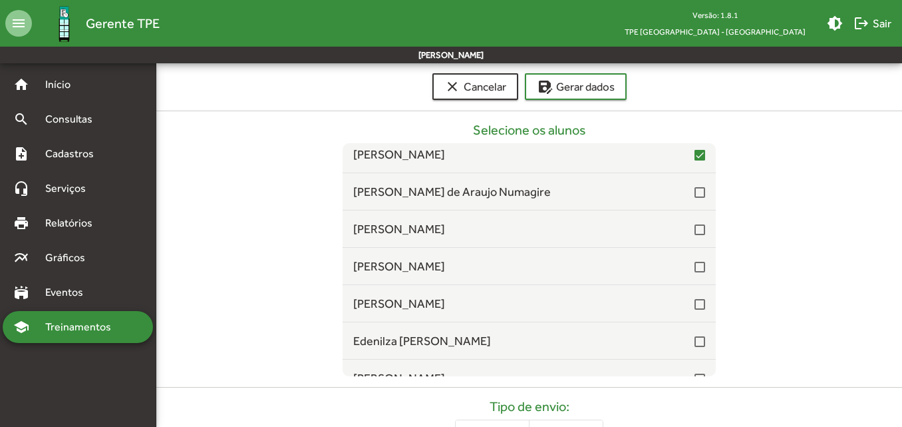
scroll to position [865, 0]
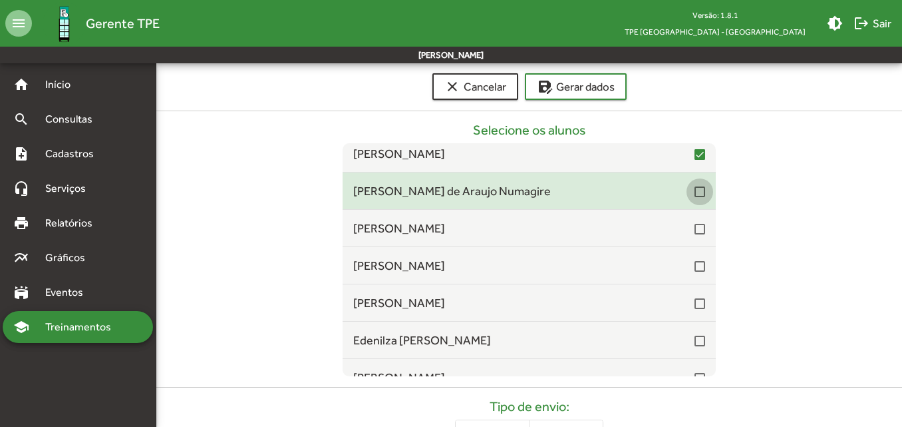
click at [695, 194] on div at bounding box center [700, 191] width 11 height 11
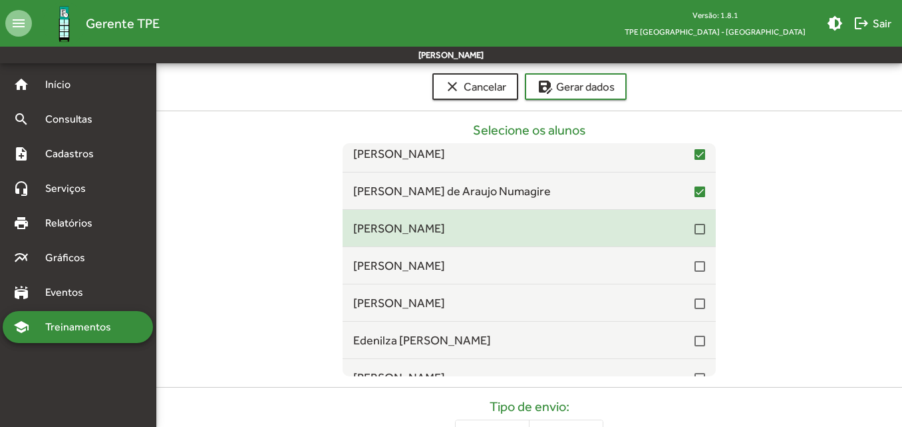
click at [695, 235] on div at bounding box center [700, 228] width 11 height 16
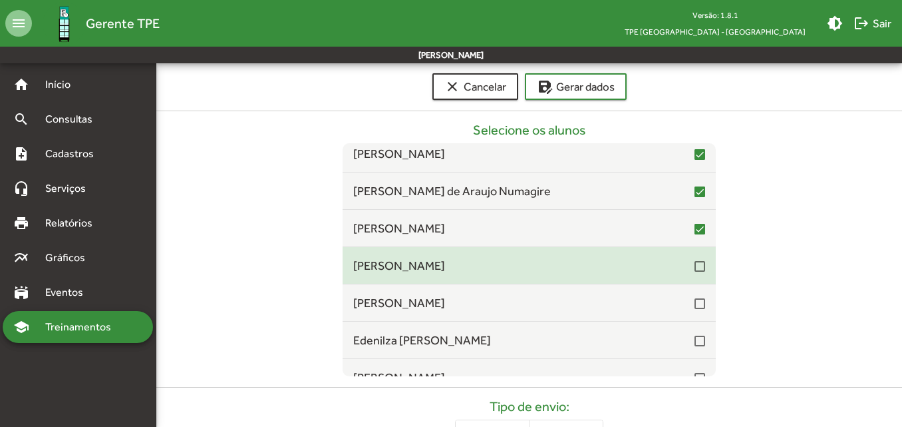
click at [695, 267] on div at bounding box center [700, 266] width 11 height 11
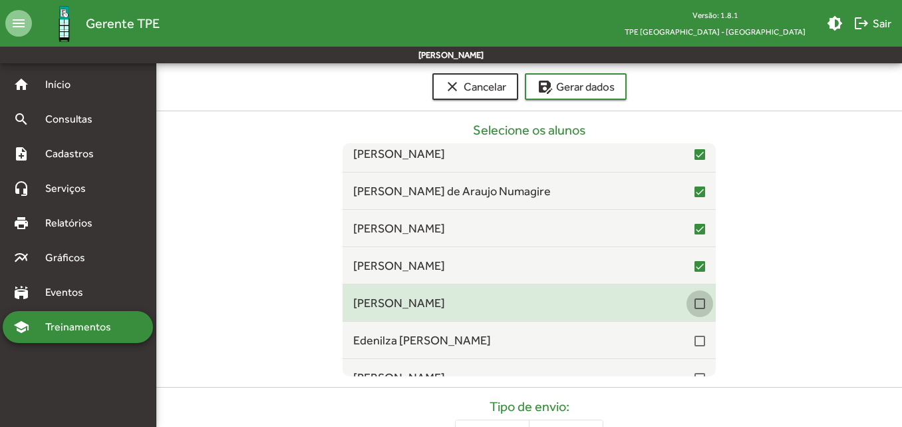
click at [695, 301] on div at bounding box center [700, 303] width 11 height 11
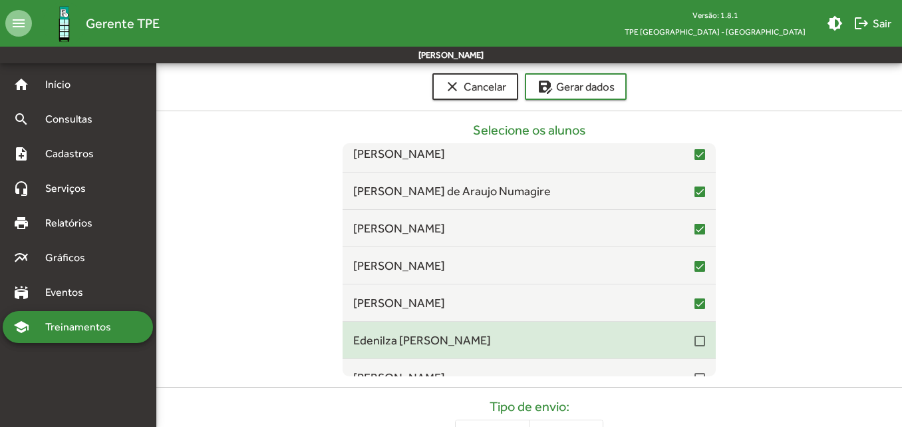
click at [695, 339] on div at bounding box center [700, 340] width 11 height 11
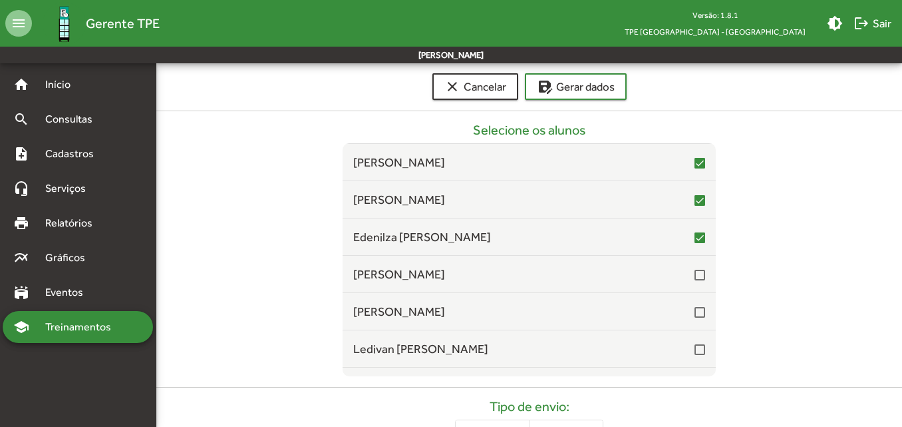
scroll to position [998, 0]
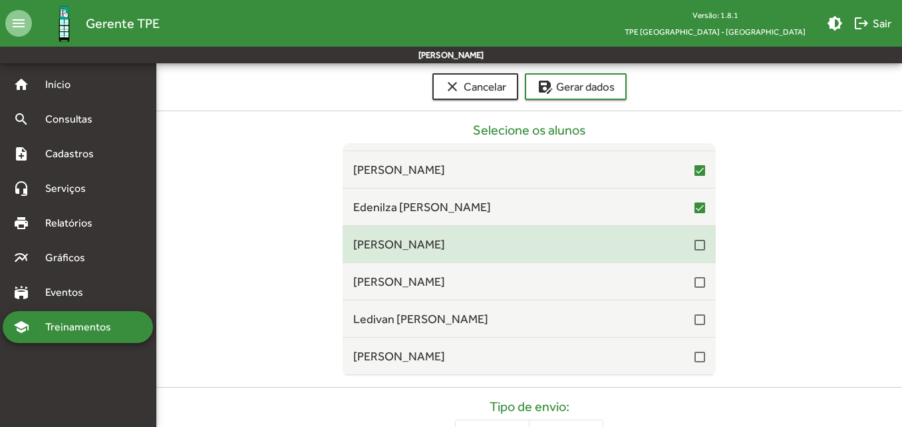
click at [695, 249] on div at bounding box center [700, 245] width 11 height 11
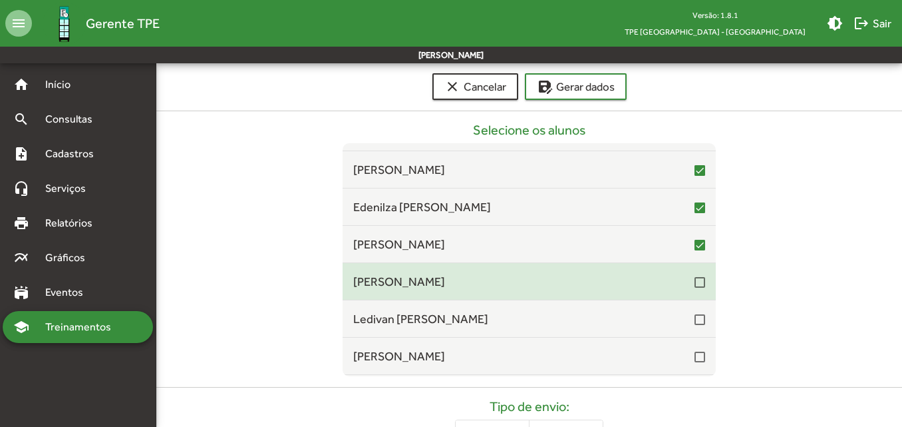
click at [695, 283] on div at bounding box center [700, 282] width 11 height 11
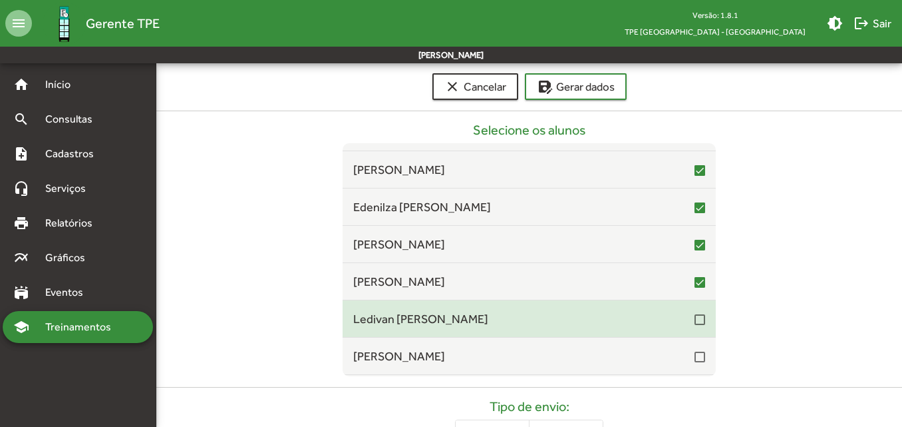
click at [695, 321] on div at bounding box center [700, 319] width 11 height 11
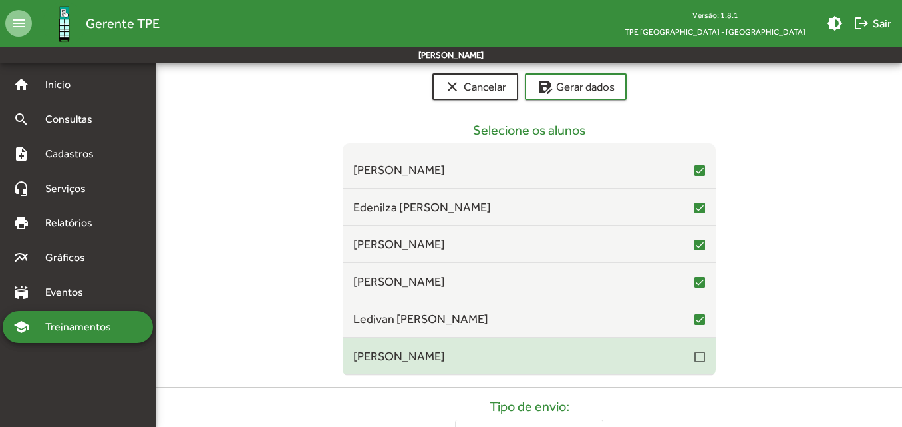
click at [697, 358] on div at bounding box center [700, 356] width 11 height 11
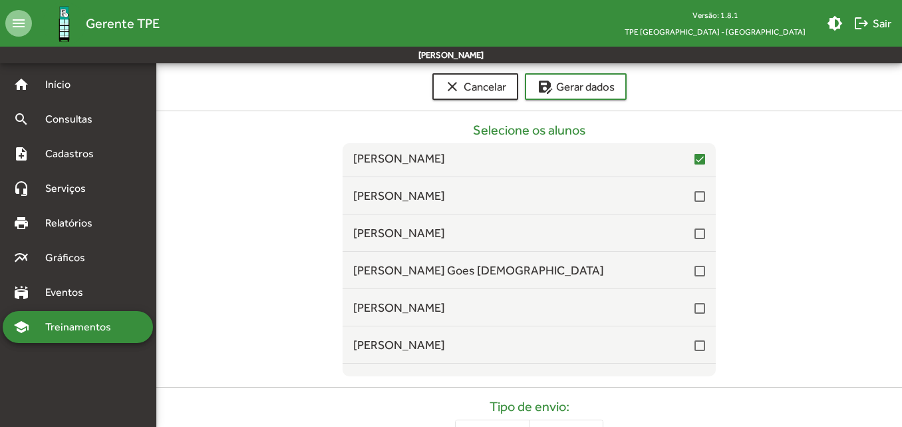
scroll to position [1198, 0]
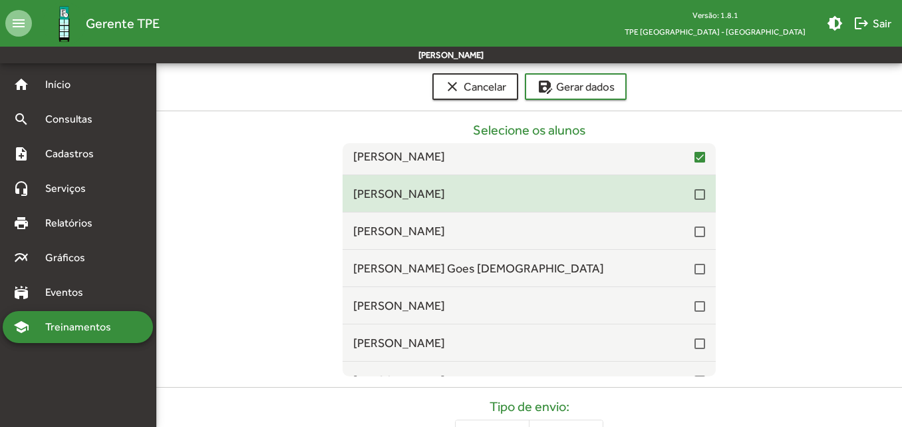
click at [695, 200] on div at bounding box center [700, 194] width 11 height 16
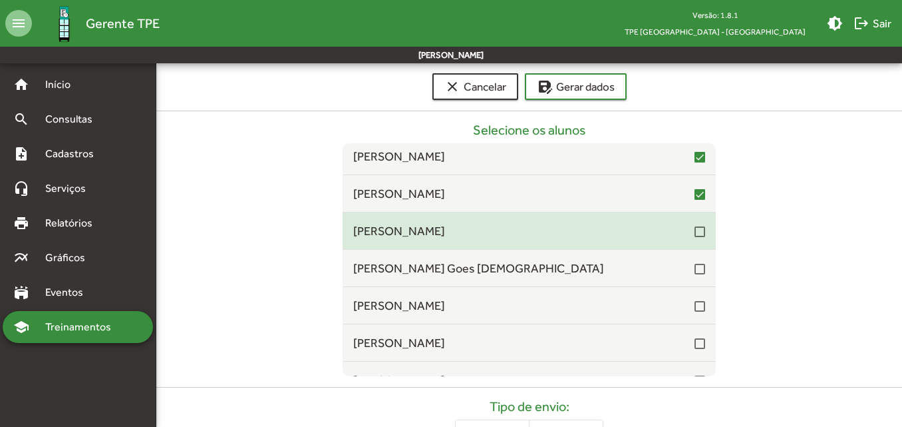
click at [695, 230] on div at bounding box center [700, 231] width 11 height 11
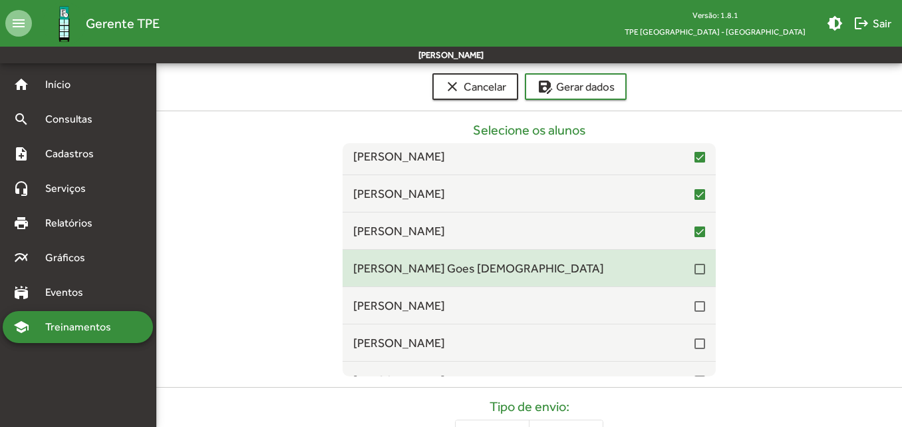
click at [690, 276] on div "[PERSON_NAME] Goes [DEMOGRAPHIC_DATA]" at bounding box center [529, 268] width 352 height 18
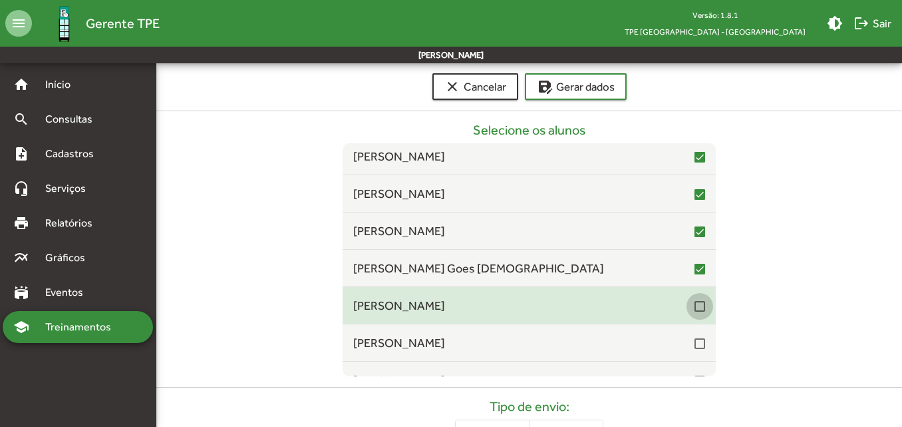
click at [695, 307] on div at bounding box center [700, 306] width 11 height 11
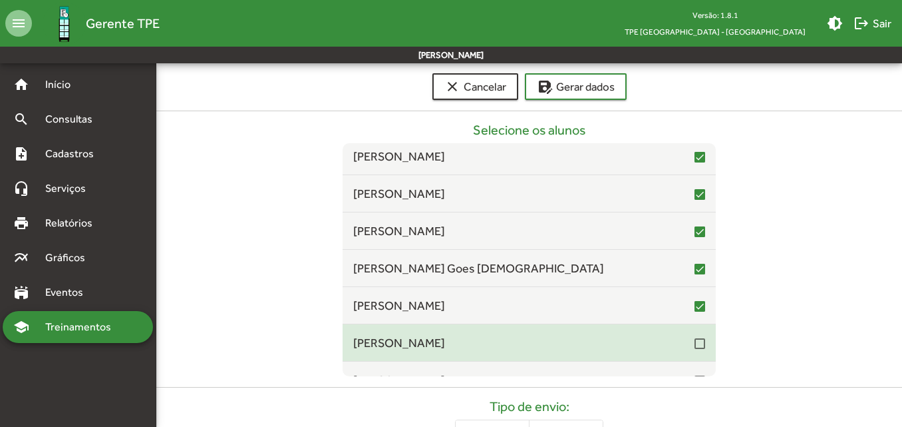
click at [695, 345] on div at bounding box center [700, 343] width 11 height 11
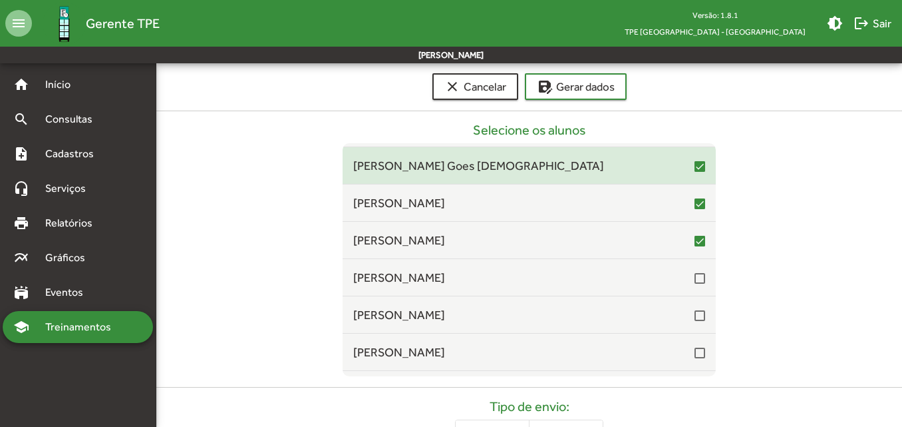
scroll to position [1331, 0]
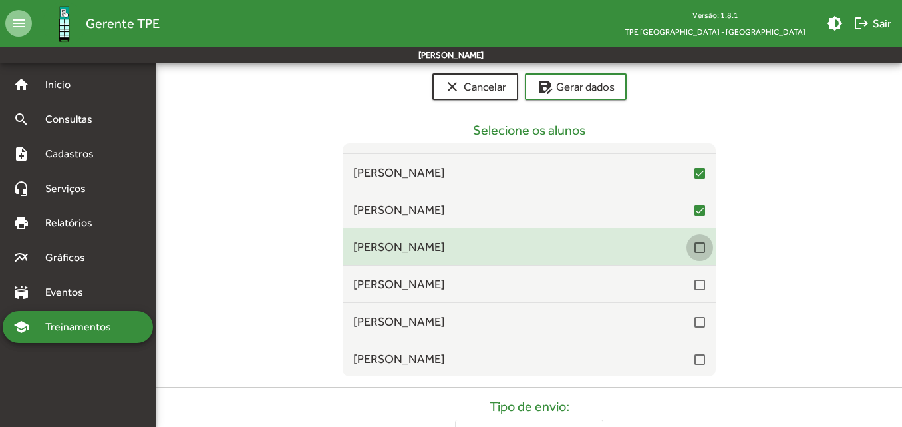
click at [695, 246] on div at bounding box center [700, 247] width 11 height 11
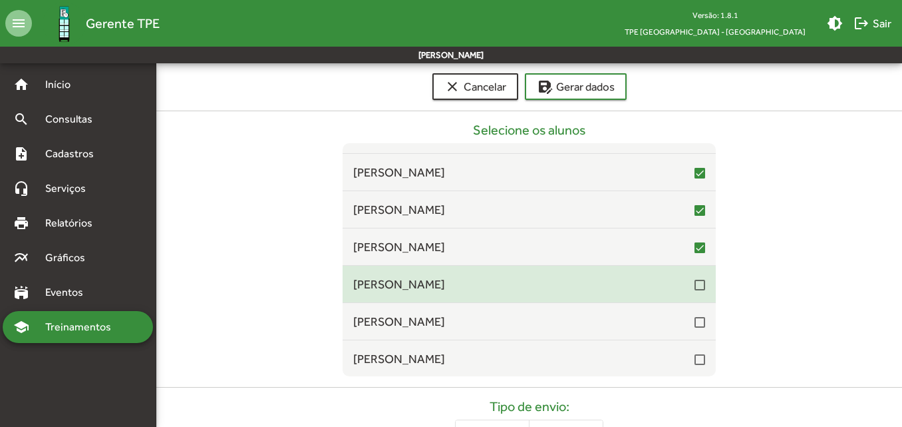
click at [695, 283] on div at bounding box center [700, 284] width 11 height 11
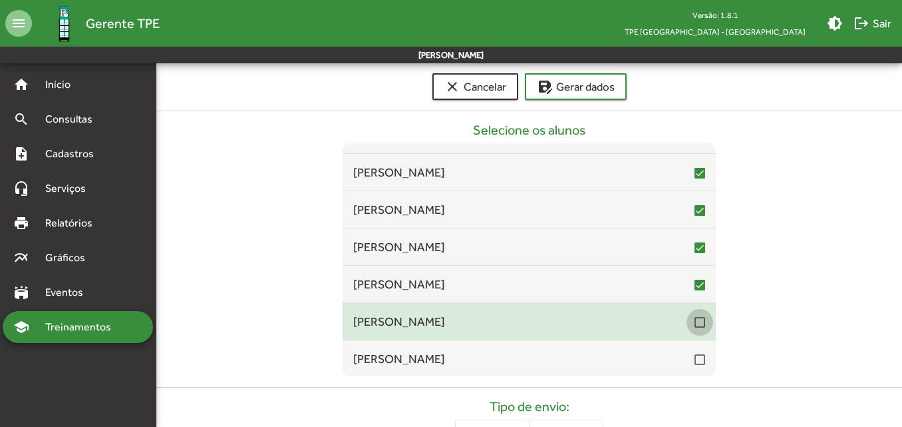
click at [695, 326] on div at bounding box center [700, 322] width 11 height 11
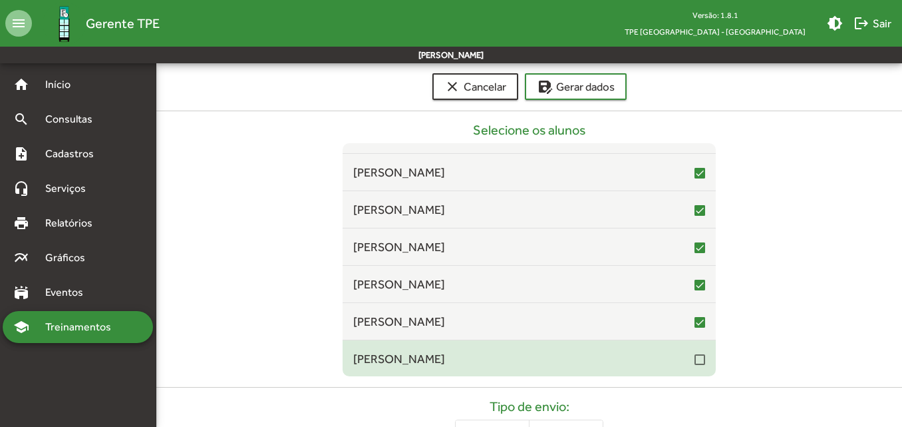
click at [695, 361] on div at bounding box center [700, 359] width 11 height 11
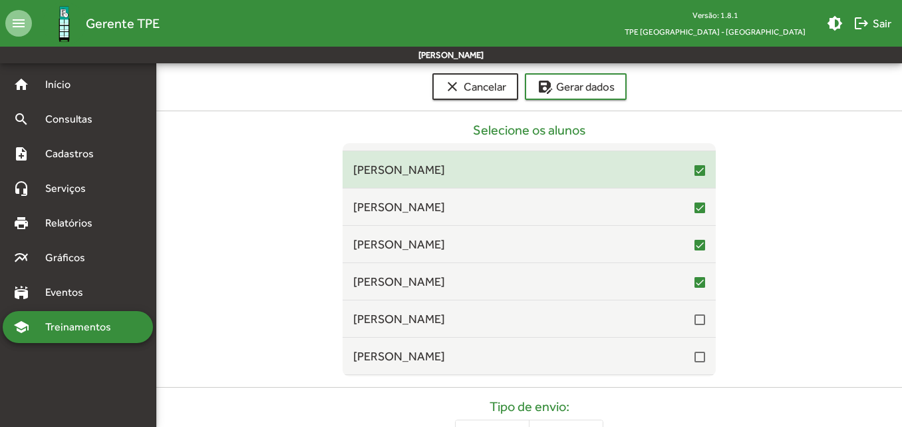
scroll to position [1464, 0]
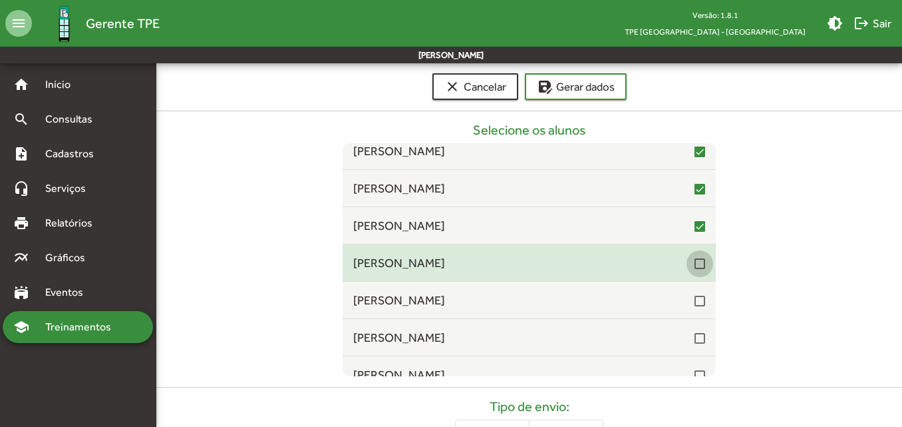
click at [695, 263] on div at bounding box center [700, 263] width 11 height 11
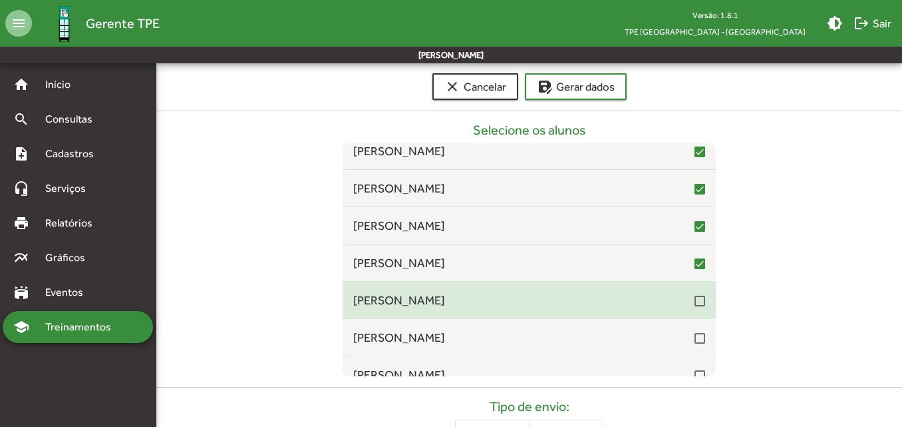
click at [695, 305] on div at bounding box center [700, 300] width 11 height 11
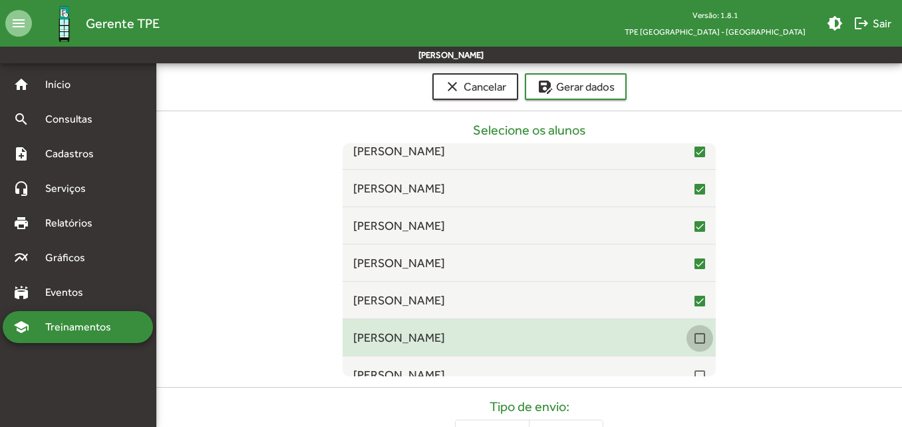
click at [695, 339] on div at bounding box center [700, 338] width 11 height 11
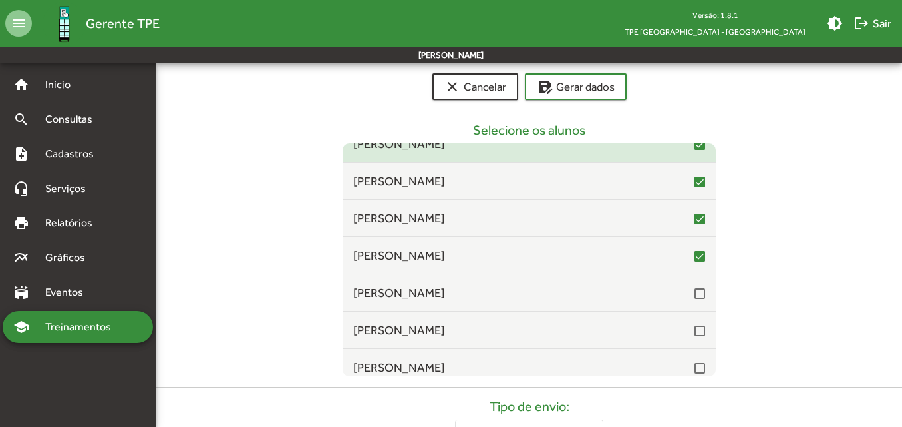
scroll to position [1597, 0]
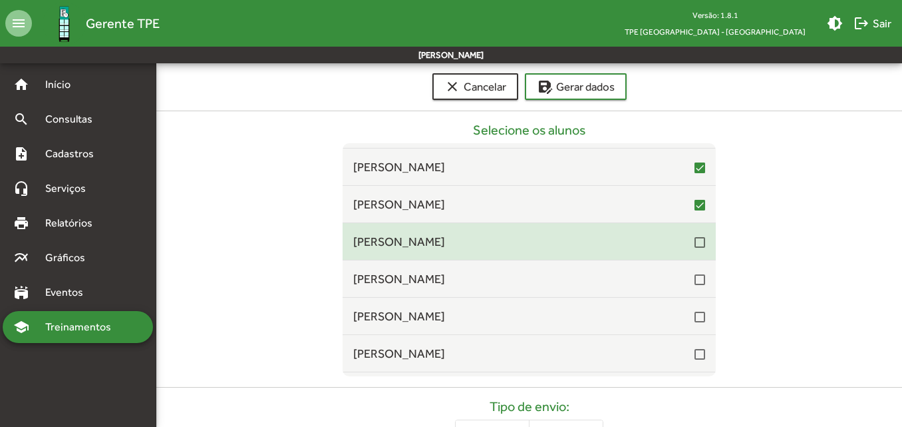
click at [684, 244] on span "[PERSON_NAME]" at bounding box center [523, 241] width 341 height 18
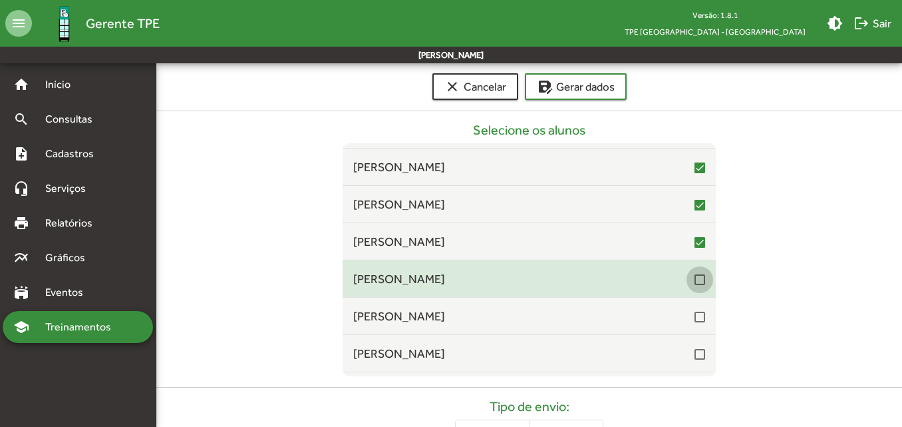
click at [695, 279] on div at bounding box center [700, 279] width 11 height 11
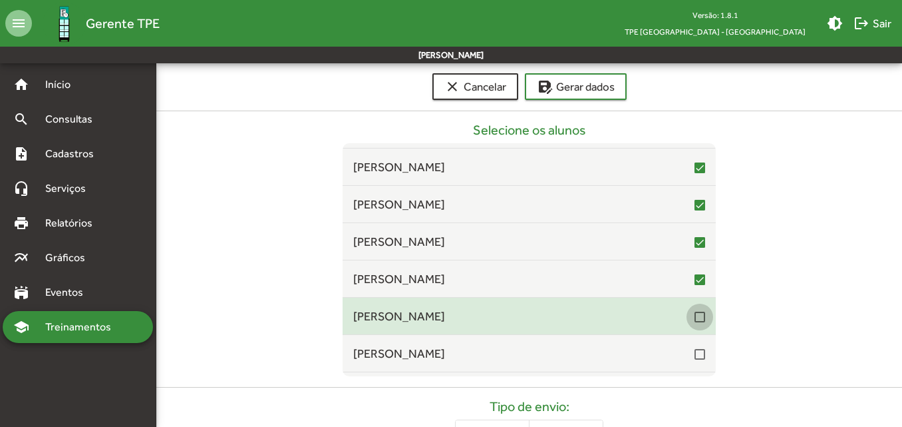
click at [695, 312] on div at bounding box center [700, 316] width 11 height 11
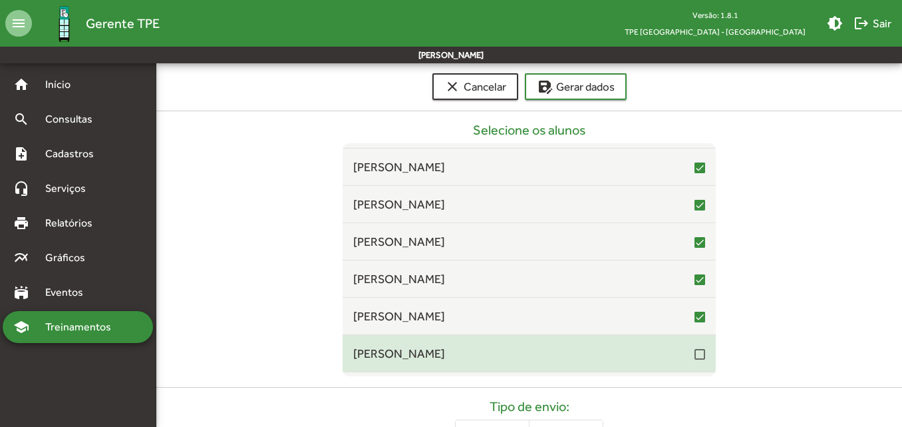
click at [695, 354] on div at bounding box center [700, 354] width 11 height 11
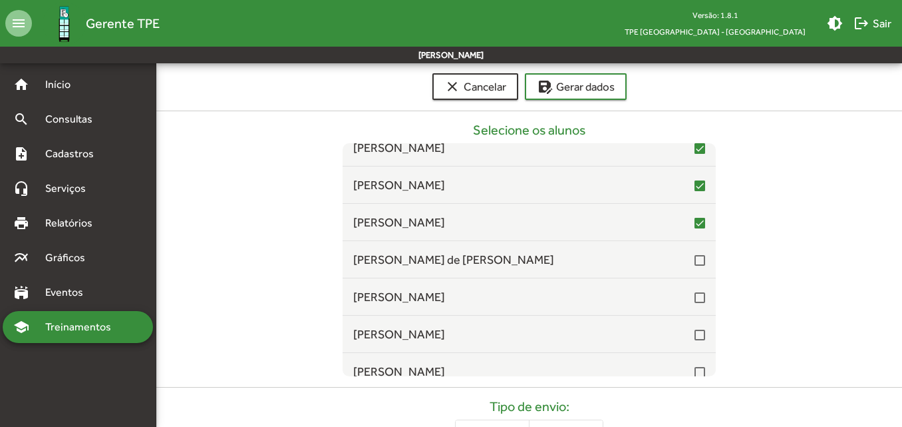
scroll to position [1730, 0]
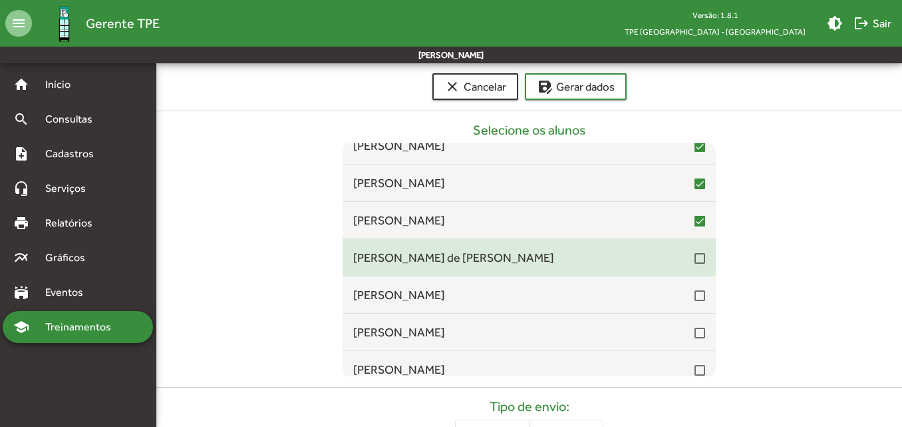
click at [695, 261] on div at bounding box center [700, 258] width 11 height 11
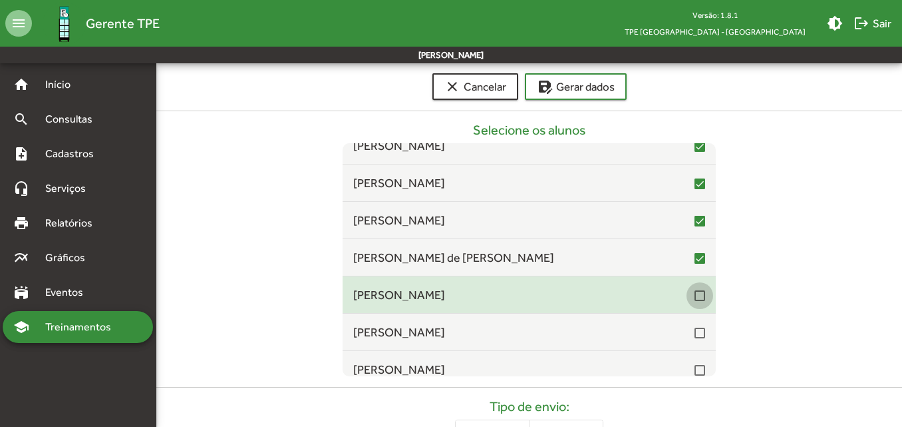
click at [695, 293] on div at bounding box center [700, 295] width 11 height 11
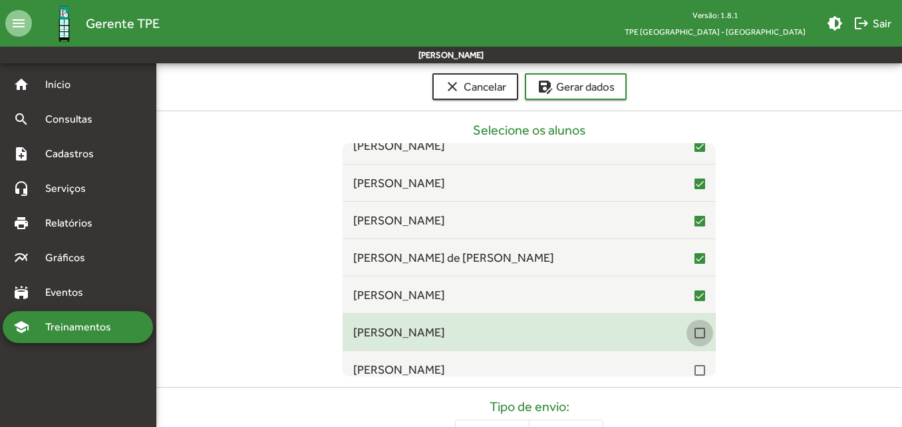
click at [695, 331] on div at bounding box center [700, 332] width 11 height 11
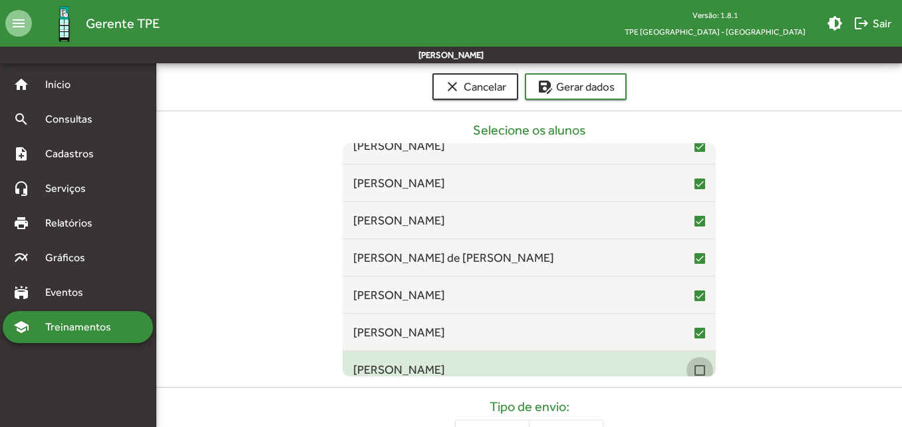
click at [695, 367] on div at bounding box center [700, 370] width 11 height 11
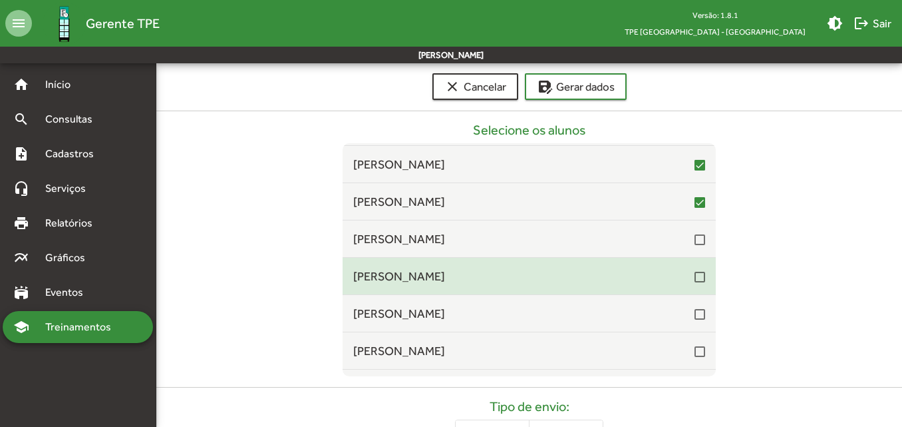
scroll to position [1930, 0]
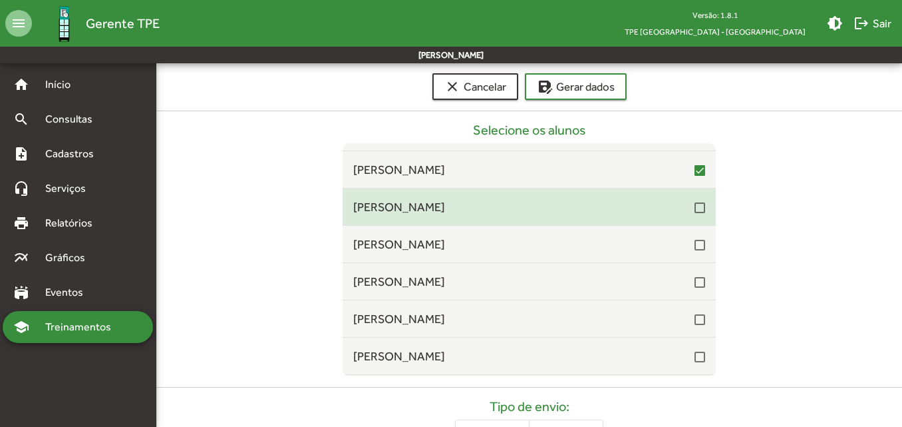
click at [697, 207] on div at bounding box center [700, 207] width 11 height 11
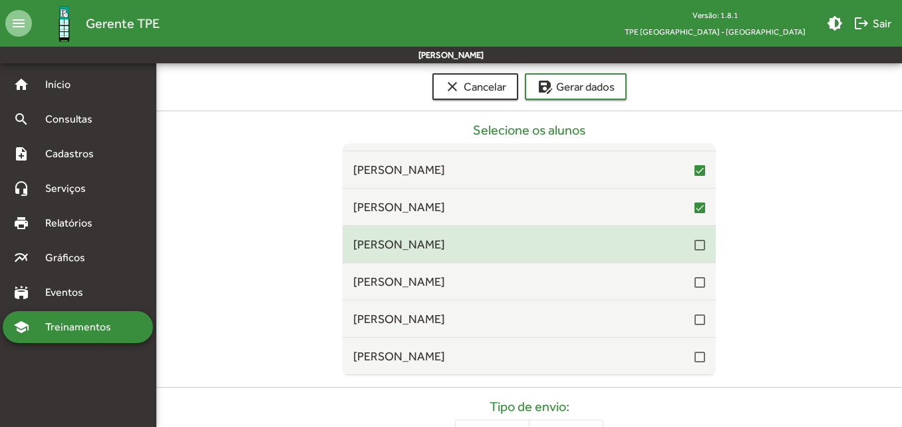
click at [697, 248] on div at bounding box center [700, 245] width 11 height 11
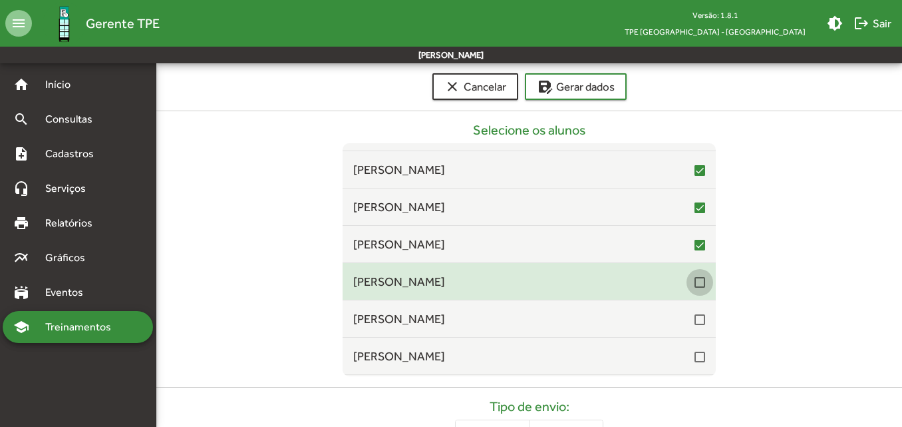
click at [695, 283] on div at bounding box center [700, 282] width 11 height 11
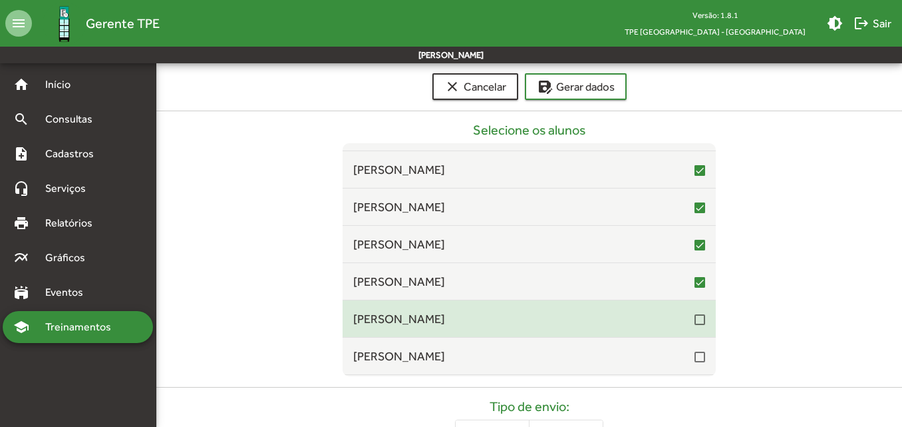
click at [695, 317] on div at bounding box center [700, 319] width 11 height 11
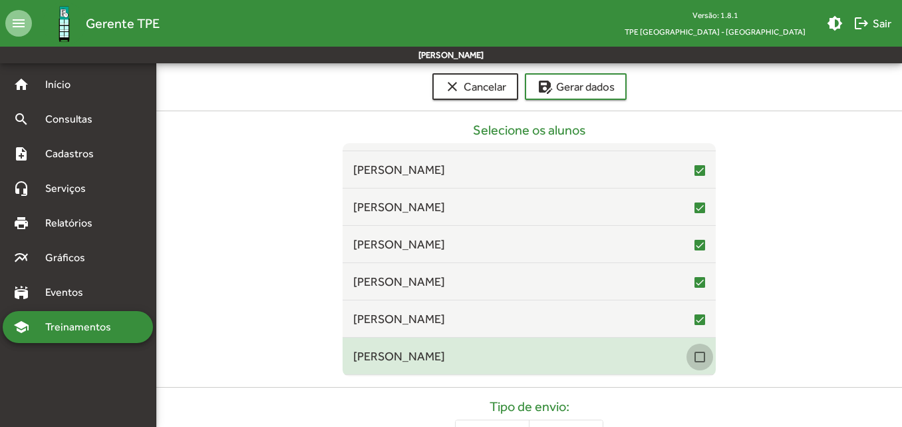
click at [695, 362] on div at bounding box center [700, 356] width 11 height 11
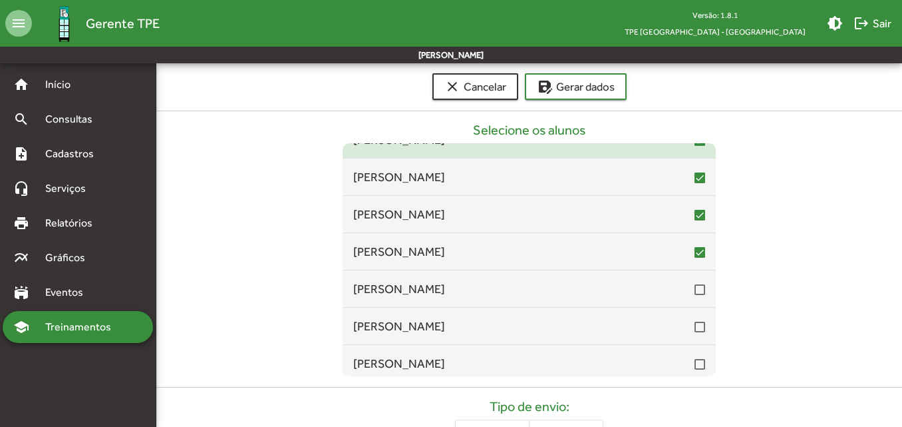
scroll to position [2063, 0]
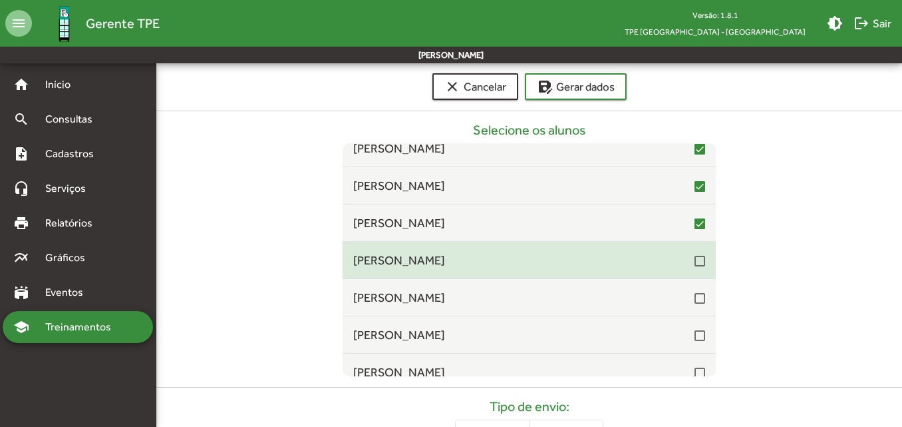
click at [683, 259] on span "[PERSON_NAME]" at bounding box center [523, 260] width 341 height 18
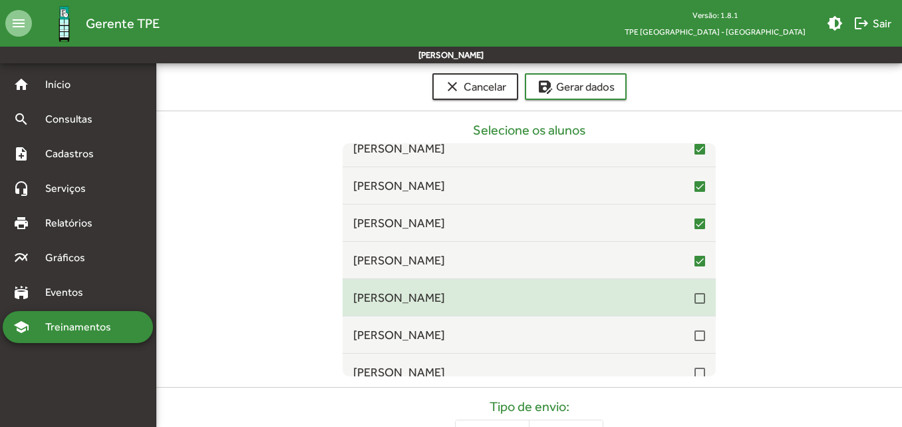
click at [695, 298] on div at bounding box center [700, 298] width 11 height 11
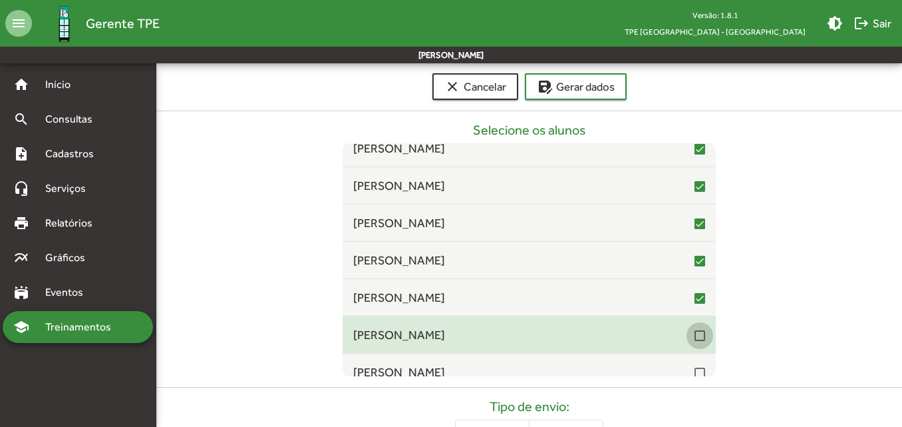
click at [695, 331] on div at bounding box center [700, 335] width 11 height 11
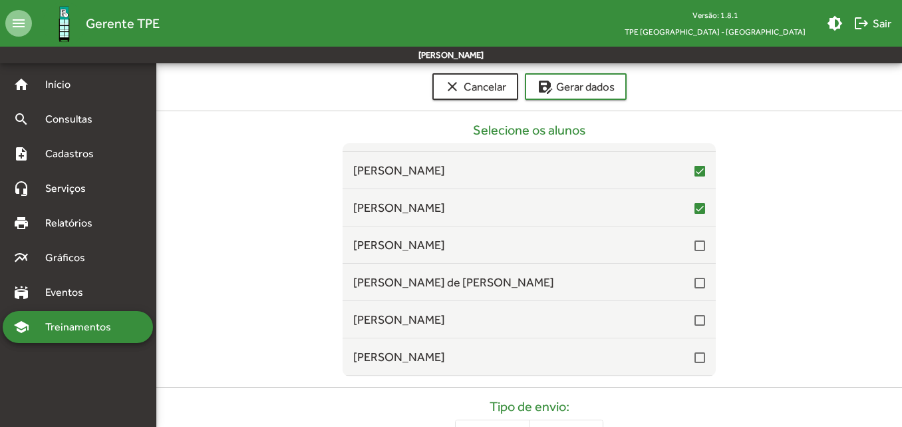
scroll to position [2196, 0]
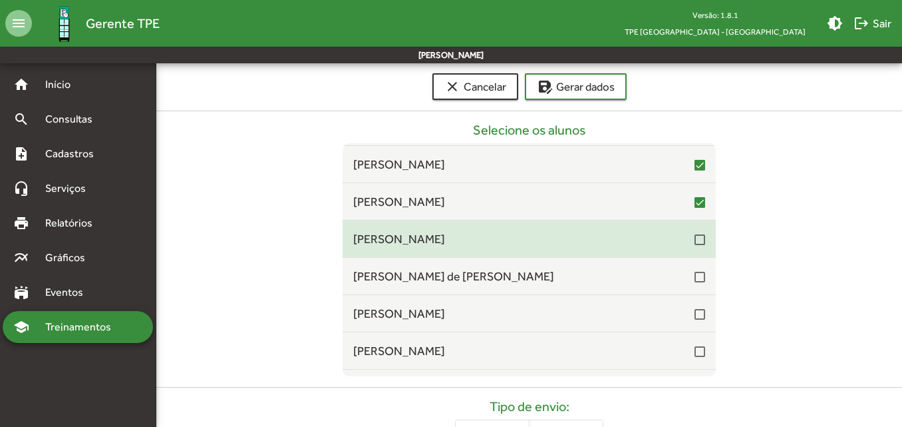
click at [685, 240] on span "[PERSON_NAME]" at bounding box center [523, 239] width 341 height 18
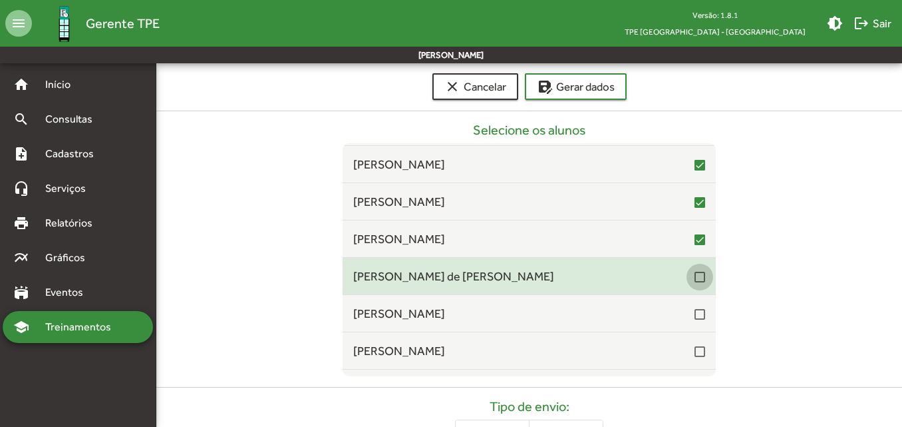
click at [695, 280] on div at bounding box center [700, 276] width 11 height 11
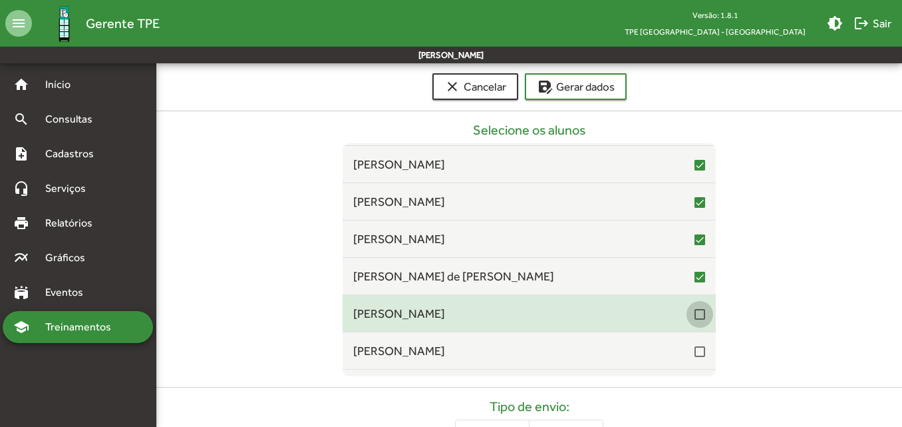
click at [695, 315] on div at bounding box center [700, 314] width 11 height 11
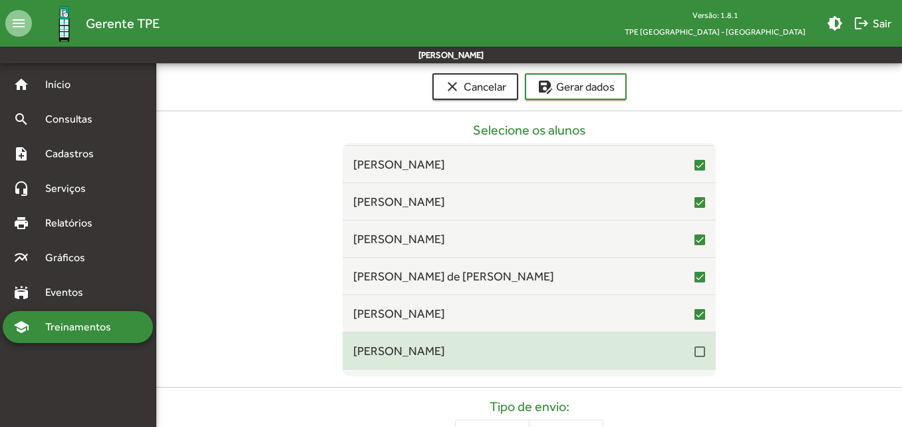
click at [695, 352] on div at bounding box center [700, 351] width 11 height 11
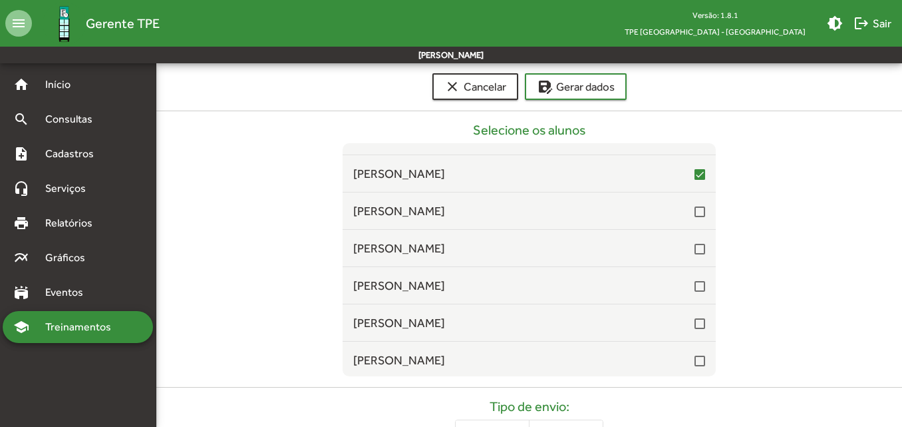
scroll to position [2395, 0]
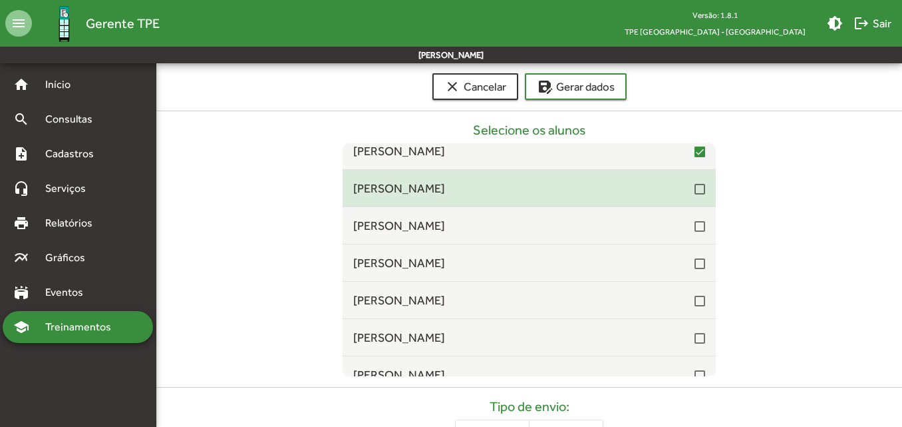
click at [695, 190] on div at bounding box center [700, 189] width 11 height 11
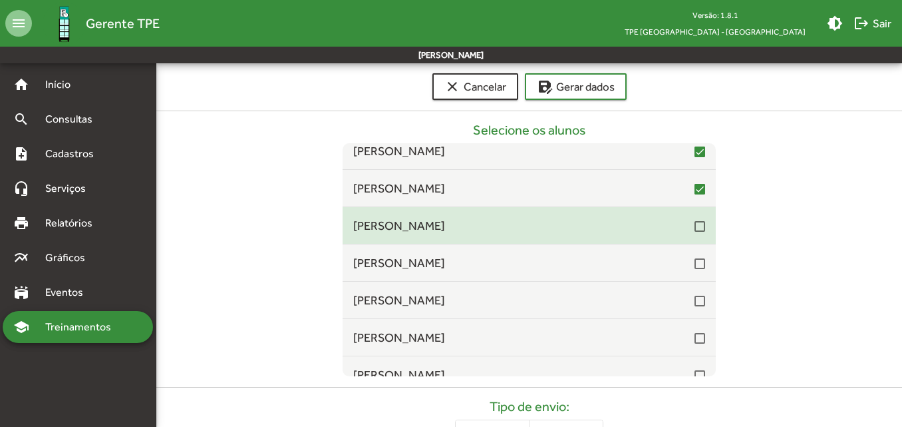
click at [695, 227] on div at bounding box center [700, 226] width 11 height 11
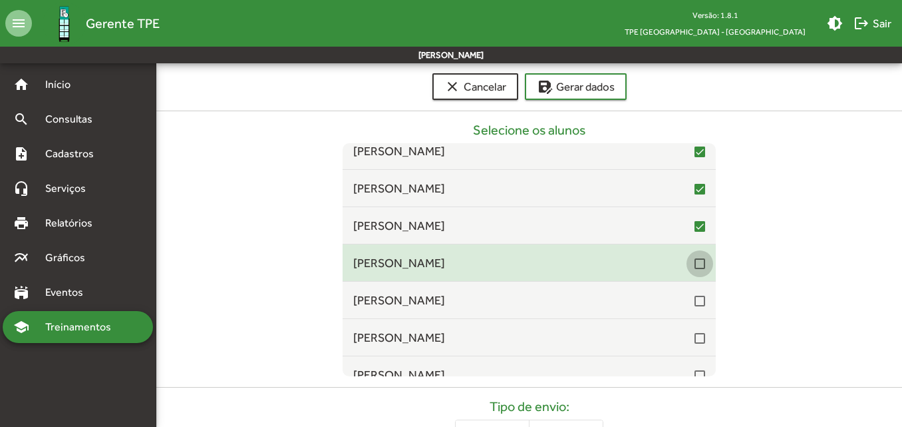
click at [696, 266] on div at bounding box center [700, 263] width 11 height 11
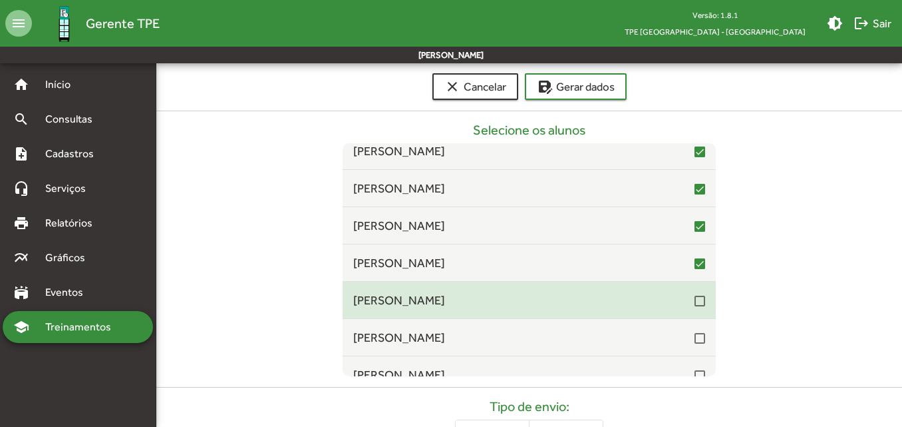
click at [695, 298] on div at bounding box center [700, 300] width 11 height 11
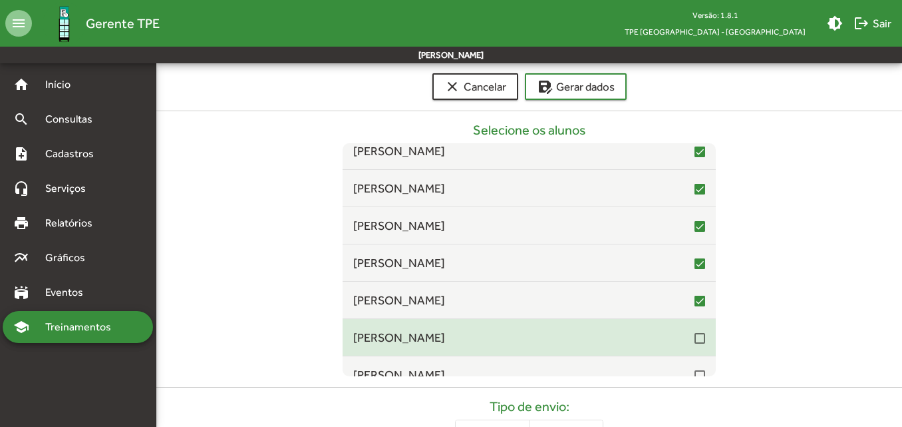
click at [695, 337] on div at bounding box center [700, 338] width 11 height 11
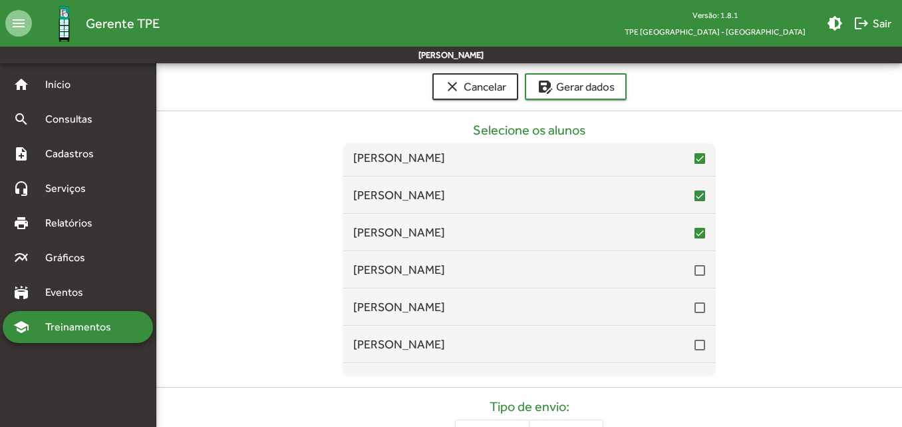
scroll to position [2528, 0]
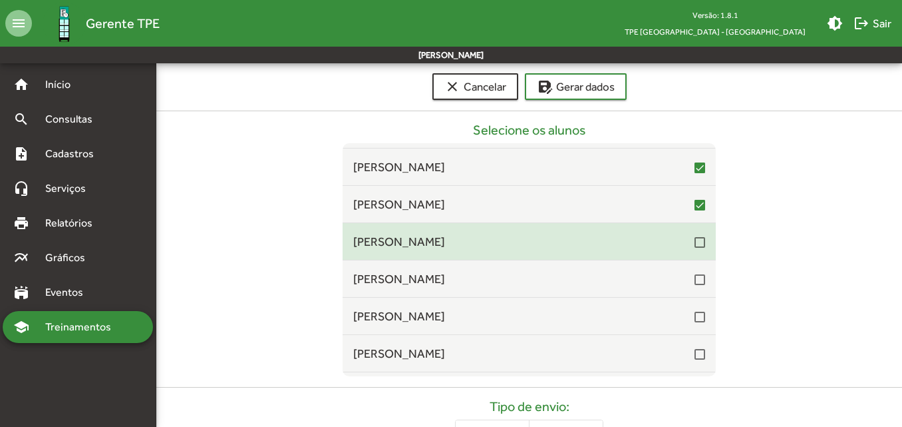
click at [695, 246] on div at bounding box center [700, 242] width 11 height 11
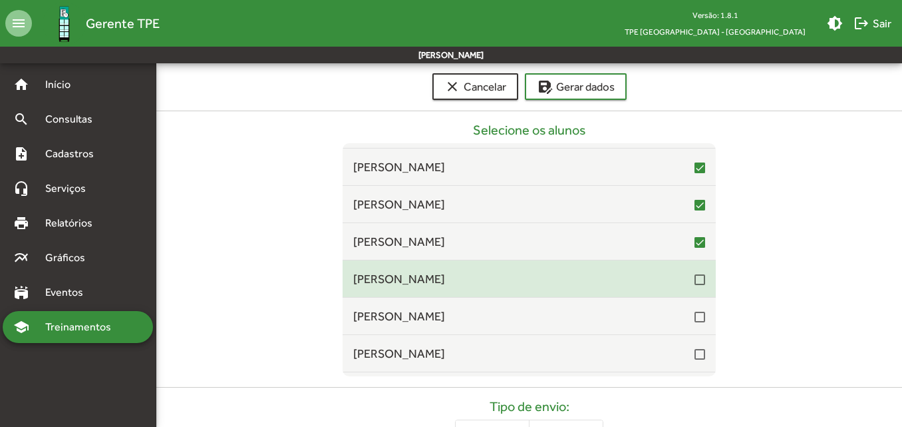
click at [695, 279] on div at bounding box center [700, 279] width 11 height 11
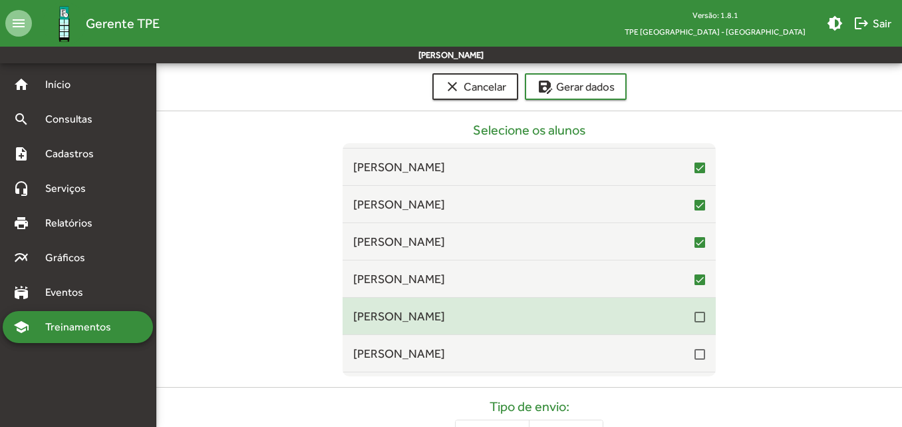
click at [695, 316] on div at bounding box center [700, 316] width 11 height 11
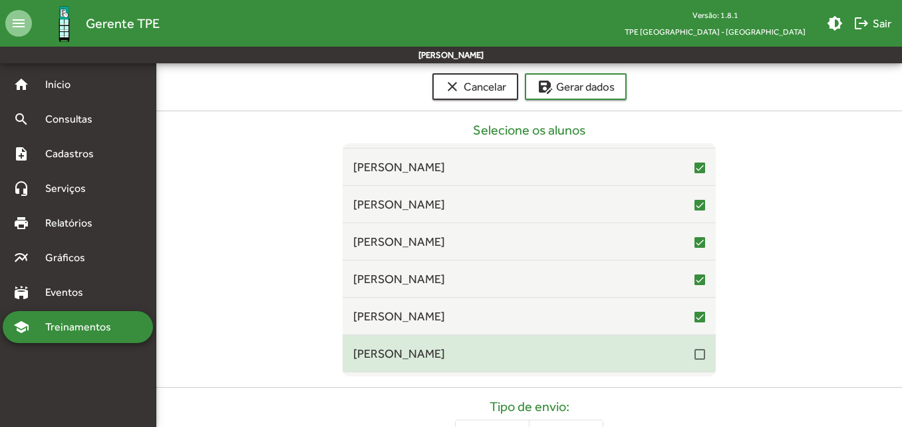
click at [696, 351] on div at bounding box center [700, 354] width 11 height 11
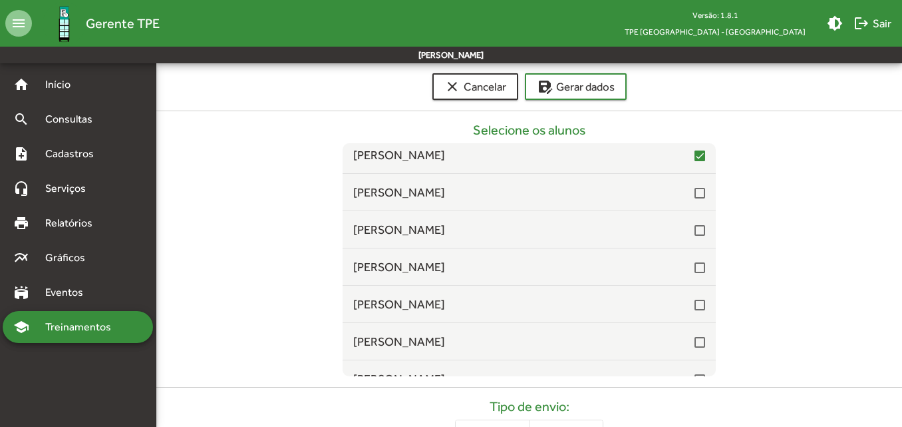
scroll to position [2728, 0]
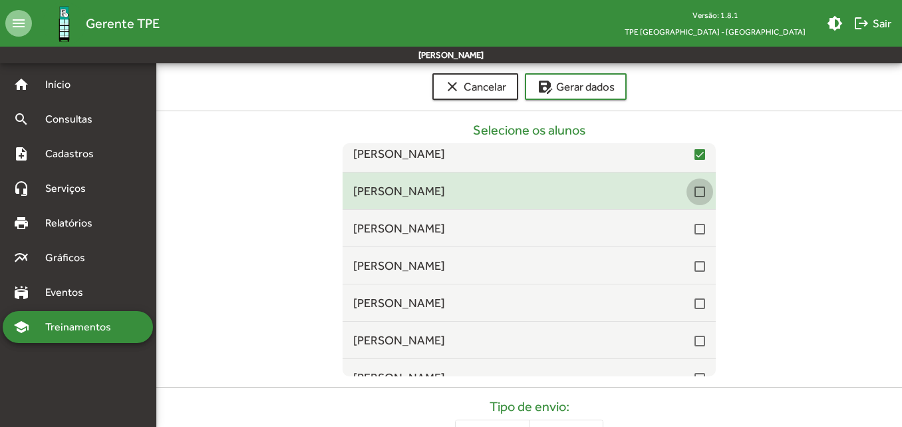
click at [695, 195] on div at bounding box center [700, 191] width 11 height 11
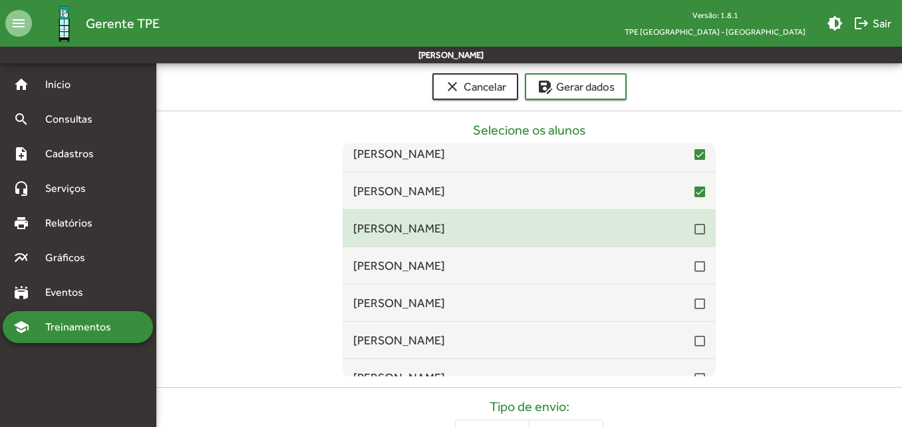
click at [695, 230] on div at bounding box center [700, 229] width 11 height 11
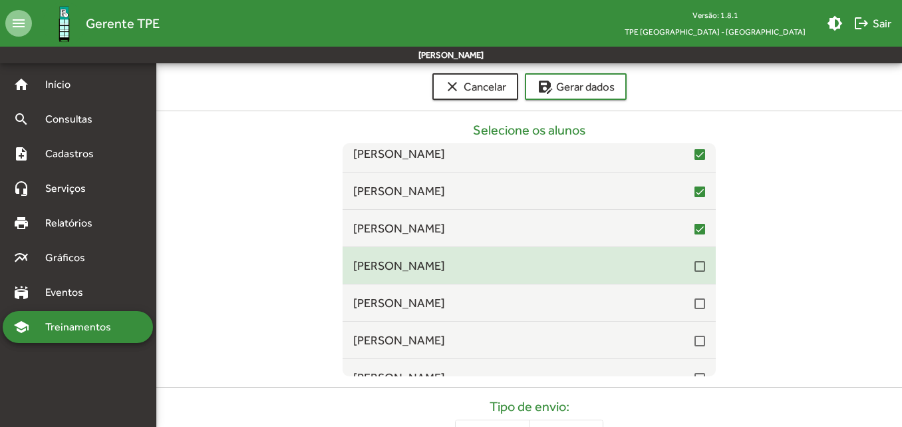
click at [695, 267] on div at bounding box center [700, 266] width 11 height 11
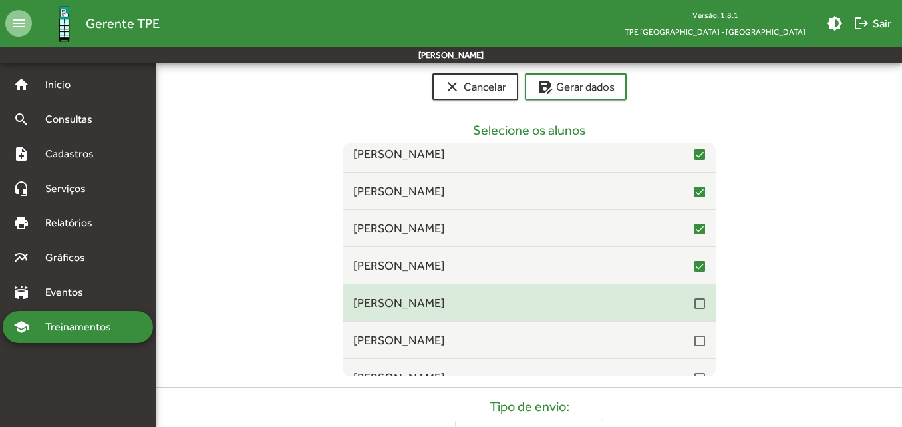
click at [695, 303] on div at bounding box center [700, 303] width 11 height 11
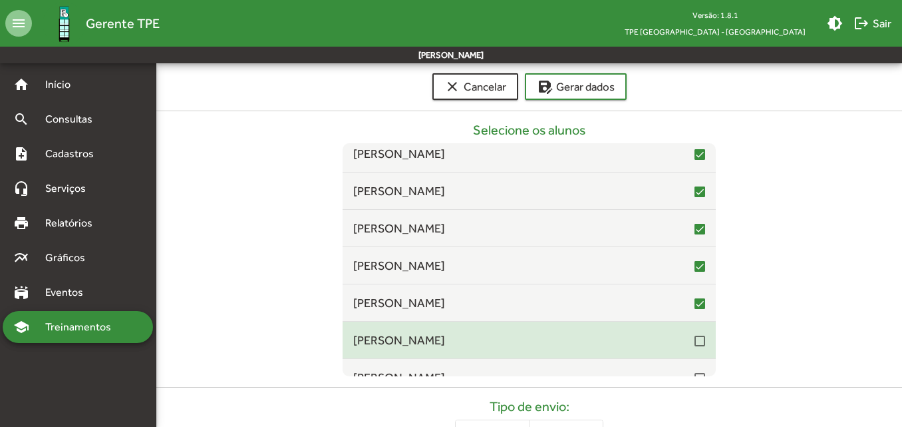
click at [695, 338] on div at bounding box center [700, 340] width 11 height 11
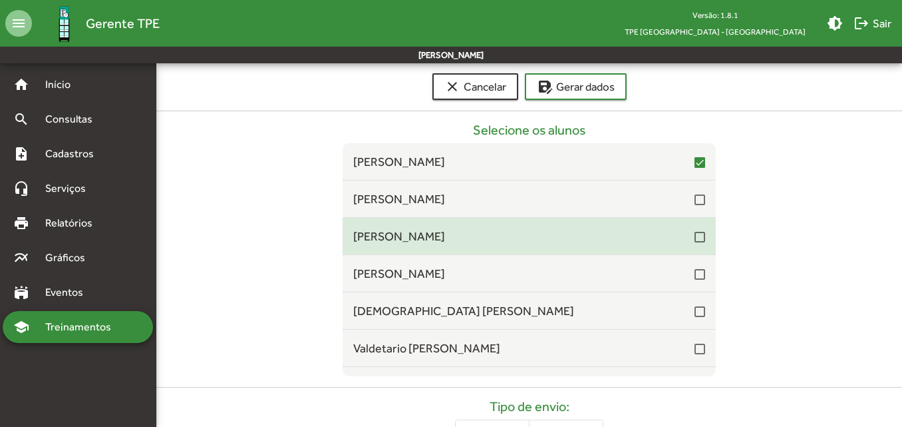
scroll to position [2928, 0]
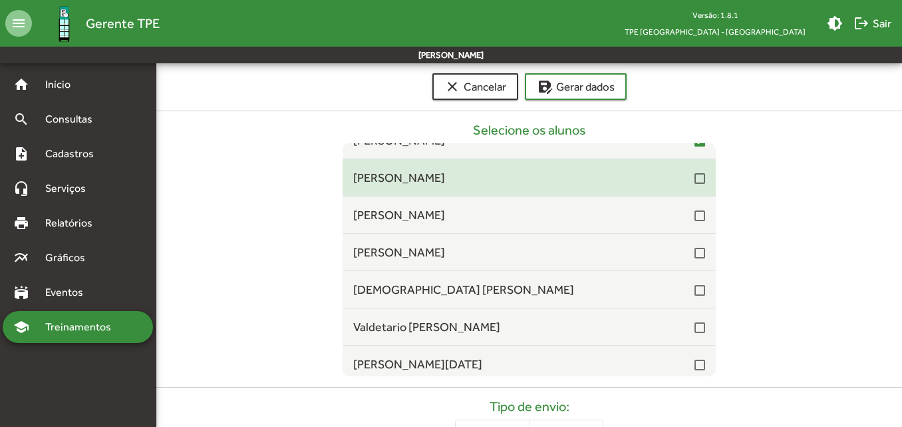
click at [685, 181] on span "[PERSON_NAME]" at bounding box center [523, 177] width 341 height 18
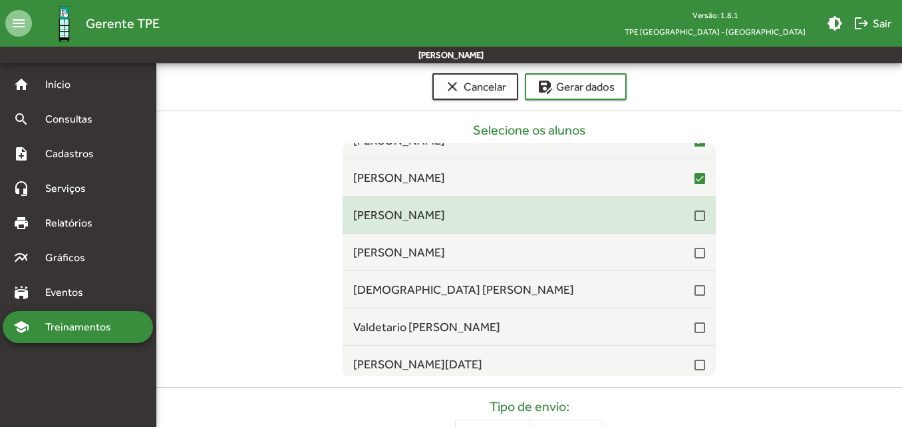
click at [695, 212] on div at bounding box center [700, 215] width 11 height 11
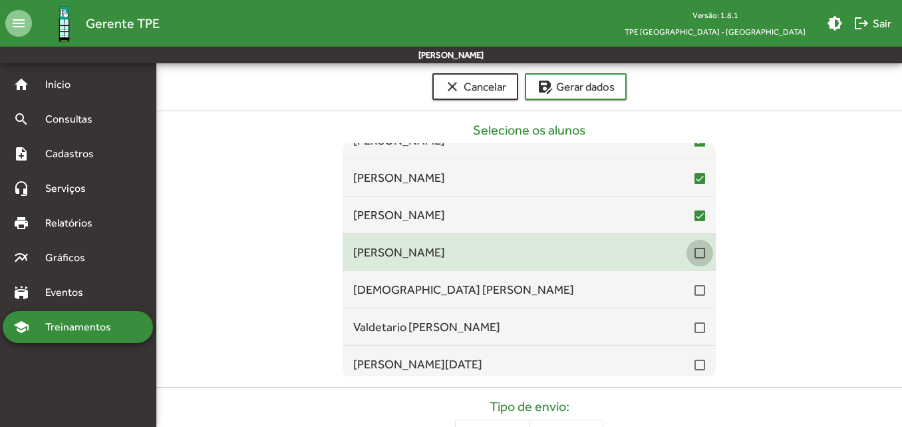
click at [695, 256] on div at bounding box center [700, 253] width 11 height 11
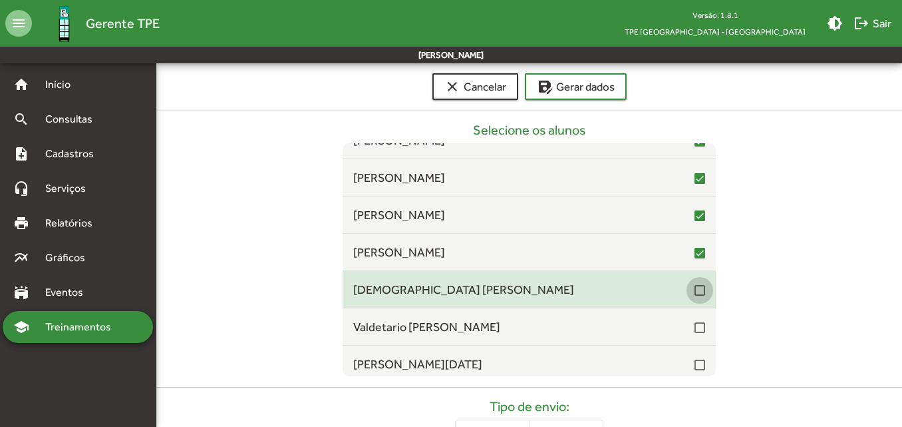
click at [695, 295] on div at bounding box center [700, 290] width 11 height 11
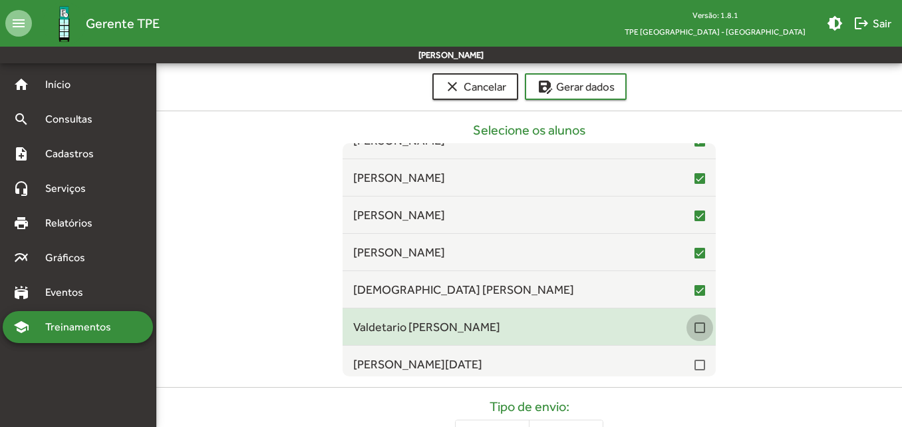
click at [695, 325] on div at bounding box center [700, 327] width 11 height 11
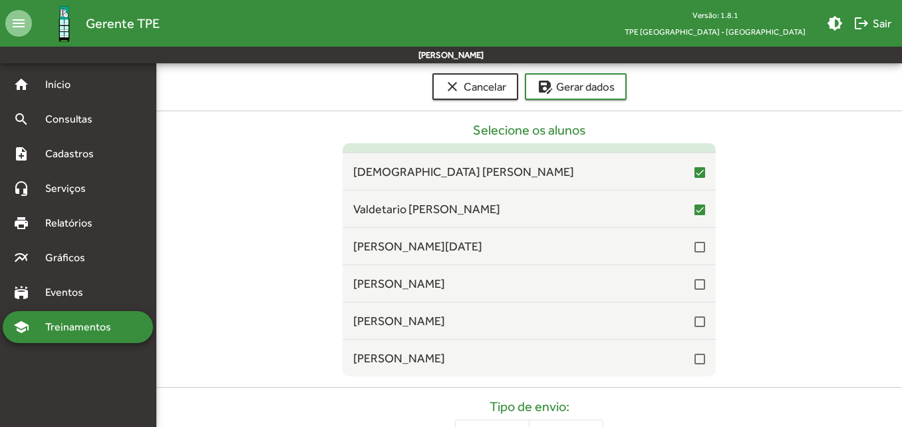
scroll to position [3061, 0]
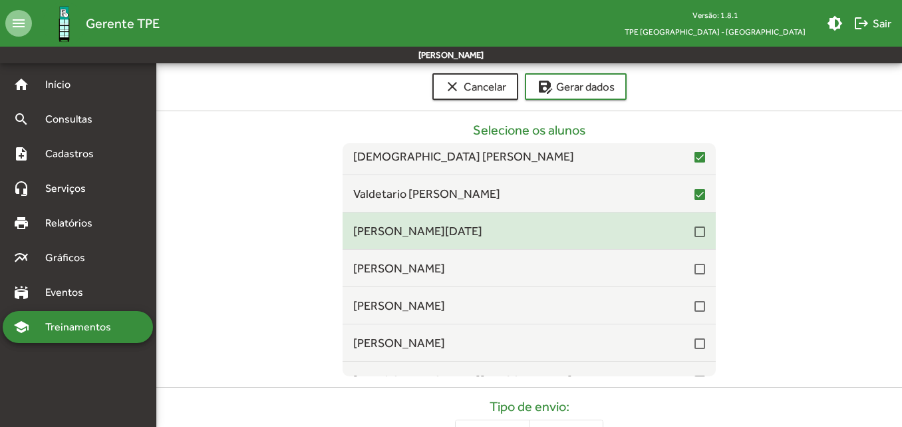
click at [698, 231] on div at bounding box center [700, 231] width 11 height 11
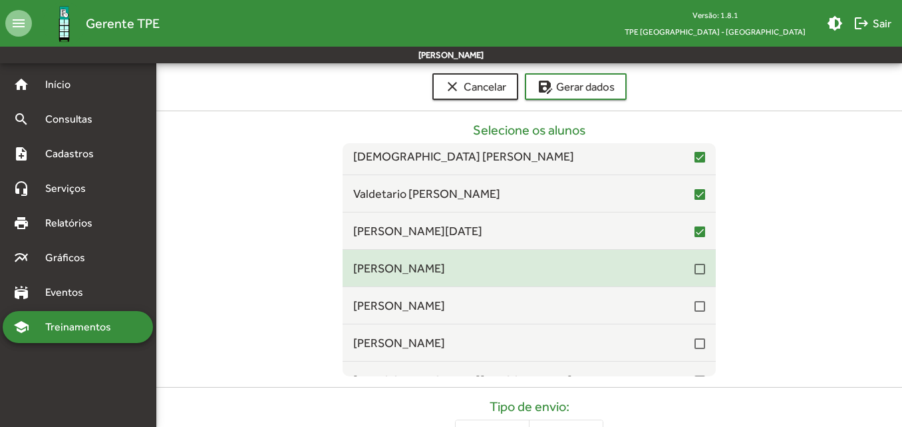
click at [699, 269] on div "[PERSON_NAME]" at bounding box center [529, 268] width 373 height 18
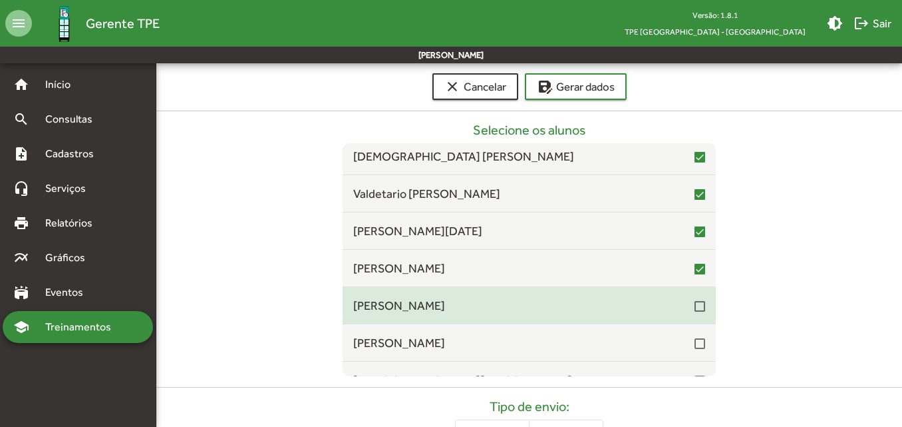
click at [695, 301] on div at bounding box center [700, 306] width 11 height 11
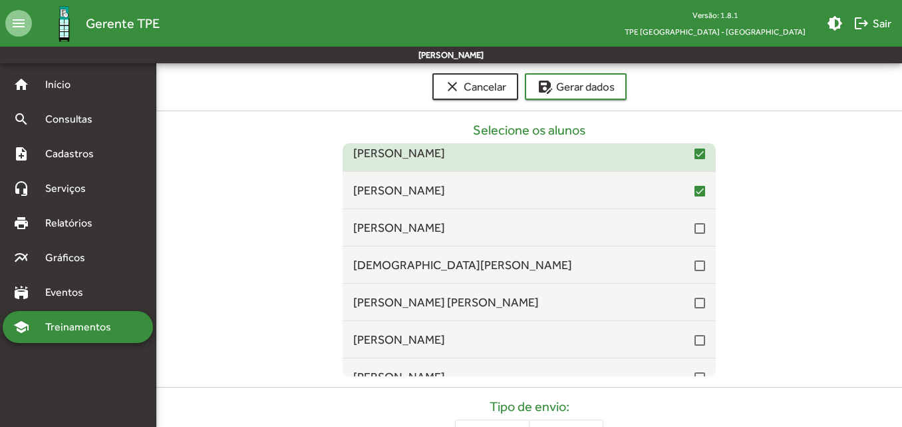
scroll to position [3194, 0]
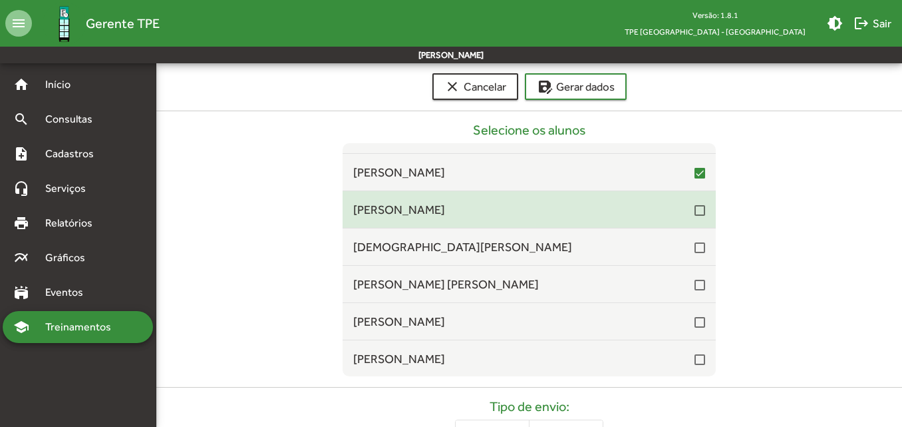
click at [695, 212] on div at bounding box center [700, 210] width 11 height 11
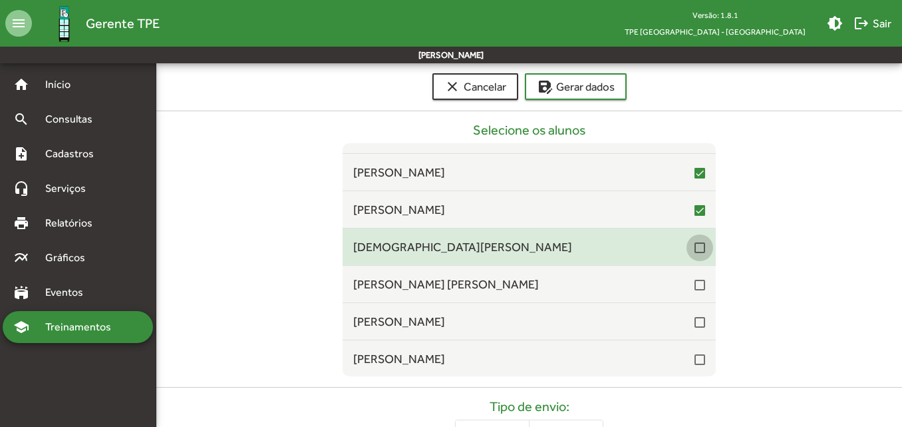
click at [695, 248] on div at bounding box center [700, 247] width 11 height 11
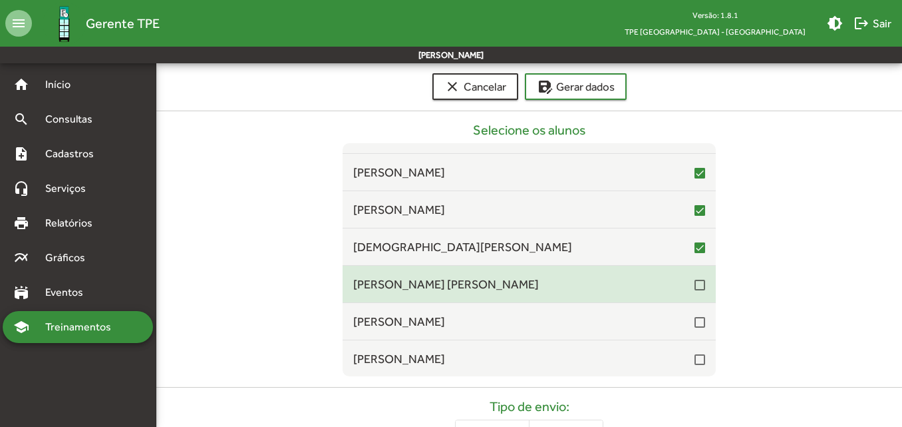
click at [695, 287] on div at bounding box center [700, 284] width 11 height 11
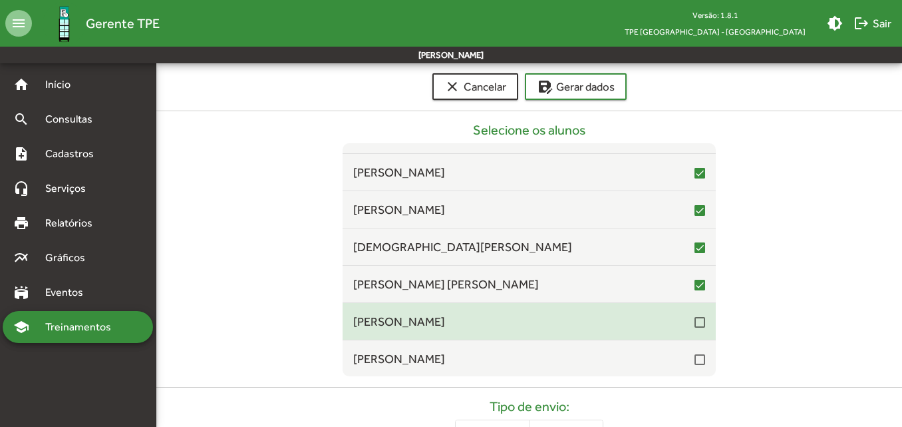
click at [700, 325] on div "[PERSON_NAME]" at bounding box center [529, 321] width 373 height 18
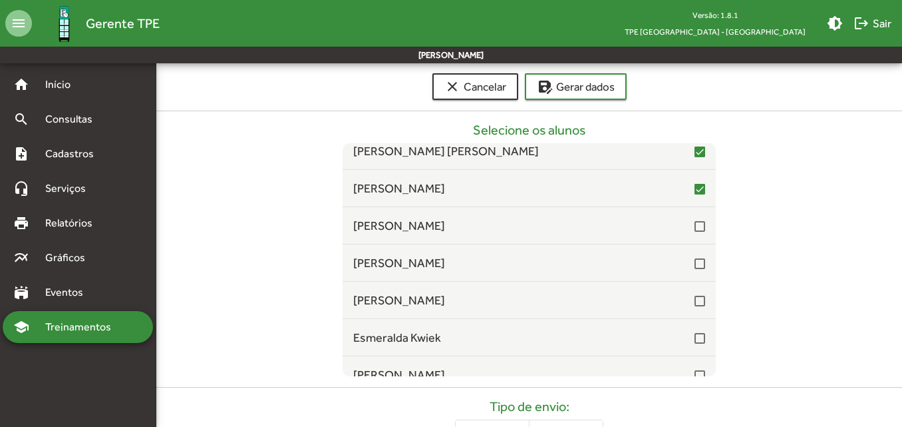
scroll to position [3393, 0]
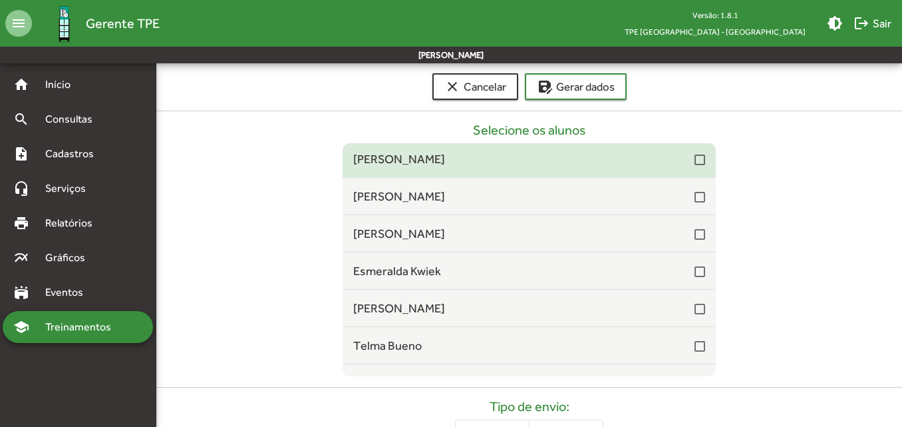
click at [695, 164] on div at bounding box center [700, 159] width 11 height 11
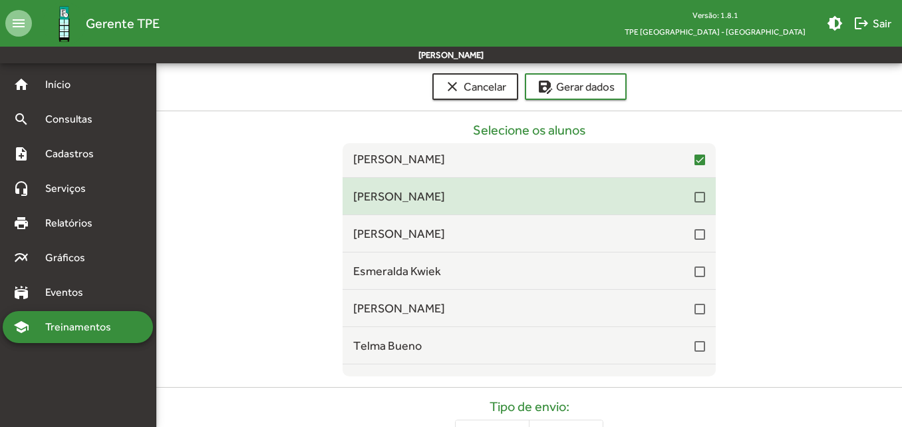
click at [695, 198] on div at bounding box center [700, 197] width 11 height 11
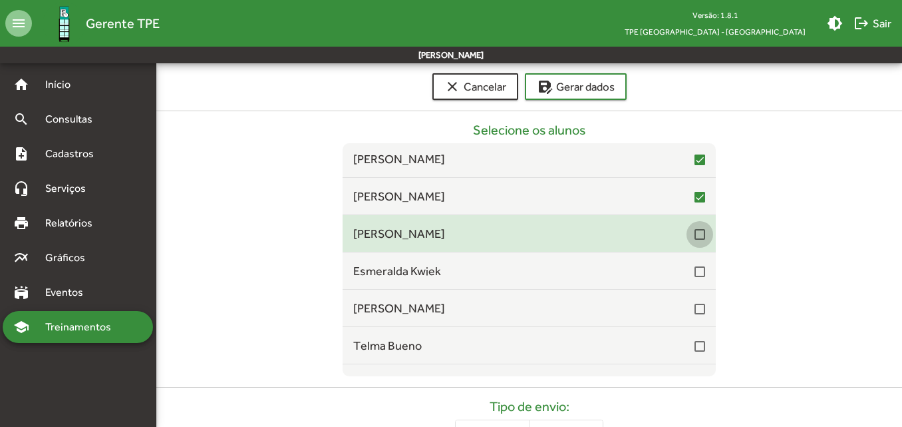
click at [696, 234] on div at bounding box center [700, 234] width 11 height 11
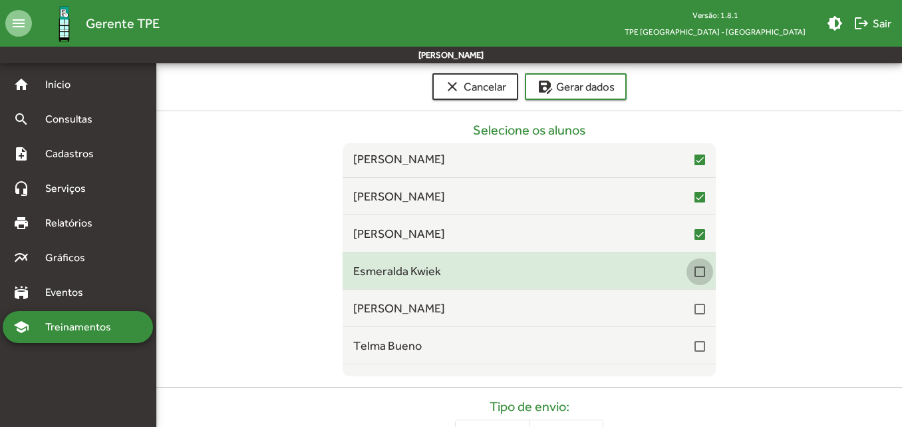
click at [695, 269] on div at bounding box center [700, 271] width 11 height 11
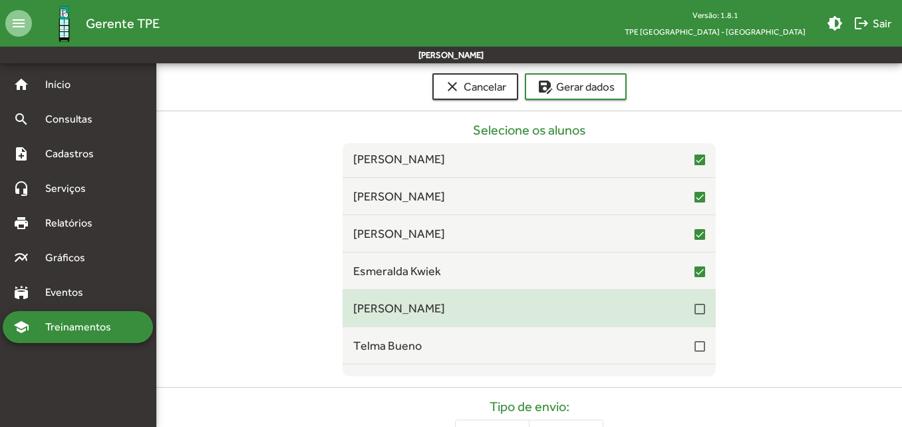
click at [695, 313] on div at bounding box center [700, 308] width 11 height 11
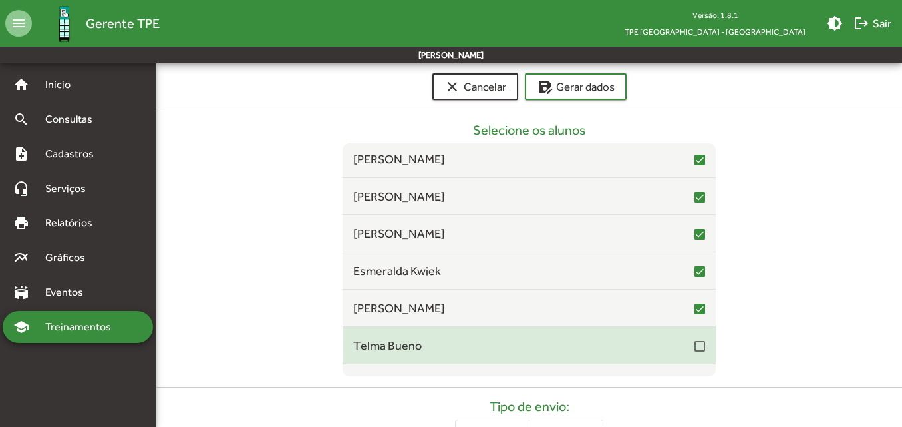
click at [695, 347] on div at bounding box center [700, 346] width 11 height 11
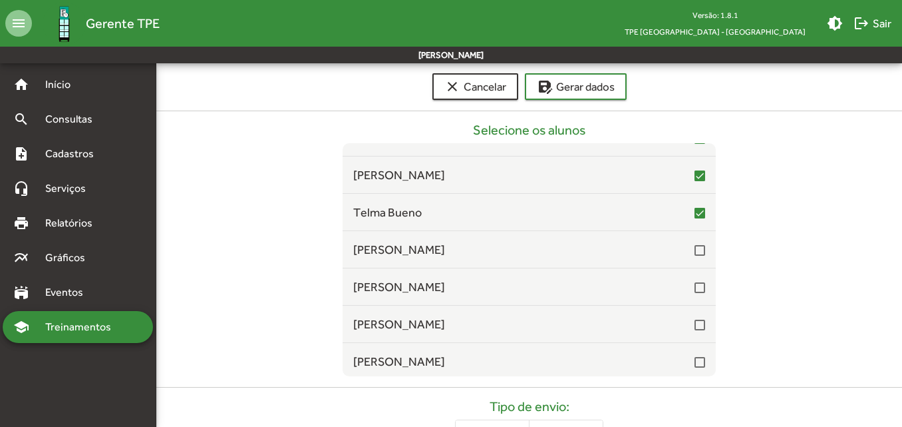
scroll to position [3593, 0]
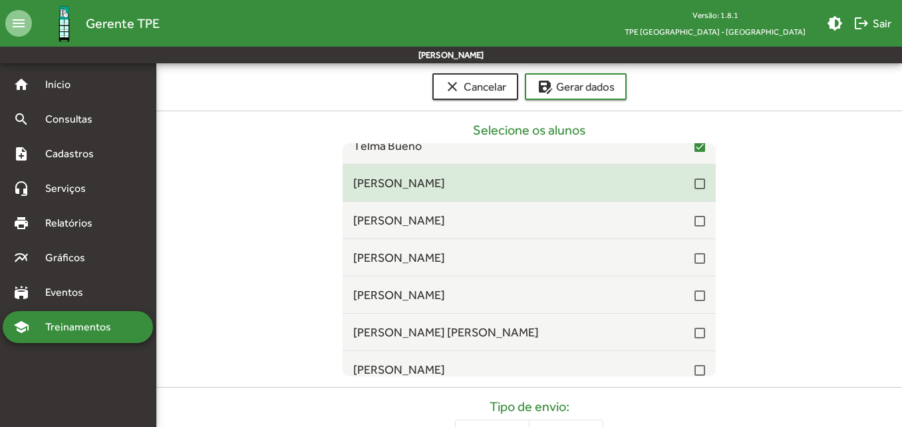
click at [695, 182] on div at bounding box center [700, 183] width 11 height 11
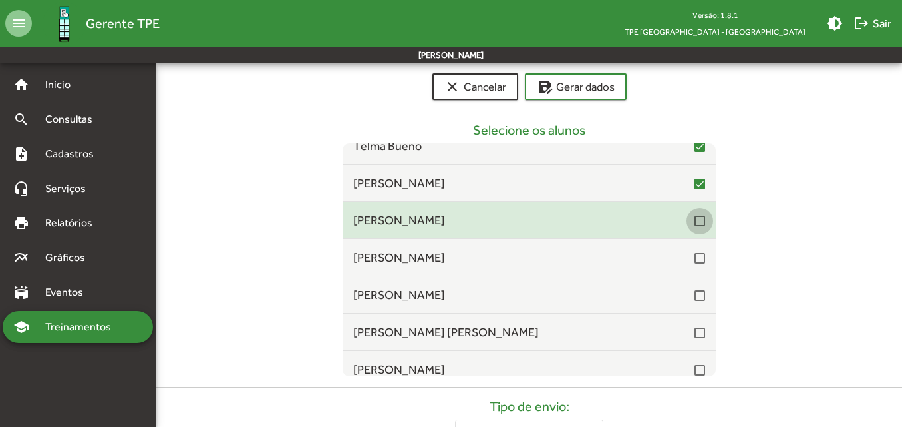
click at [695, 222] on div at bounding box center [700, 221] width 11 height 11
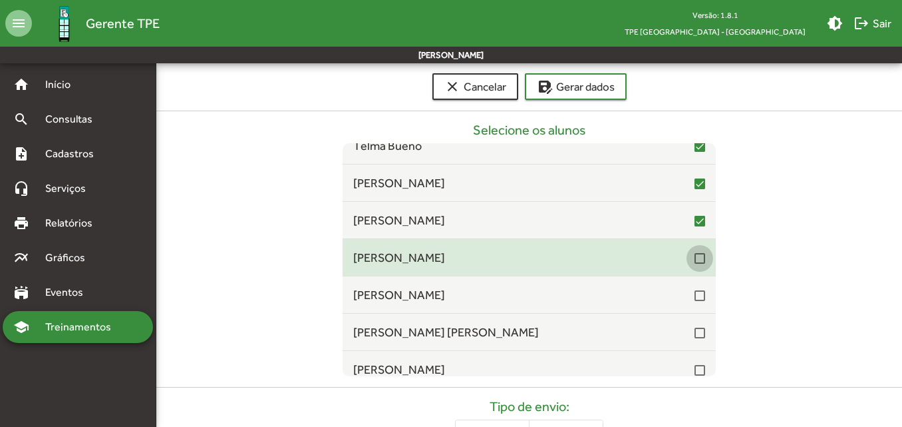
click at [695, 258] on div at bounding box center [700, 258] width 11 height 11
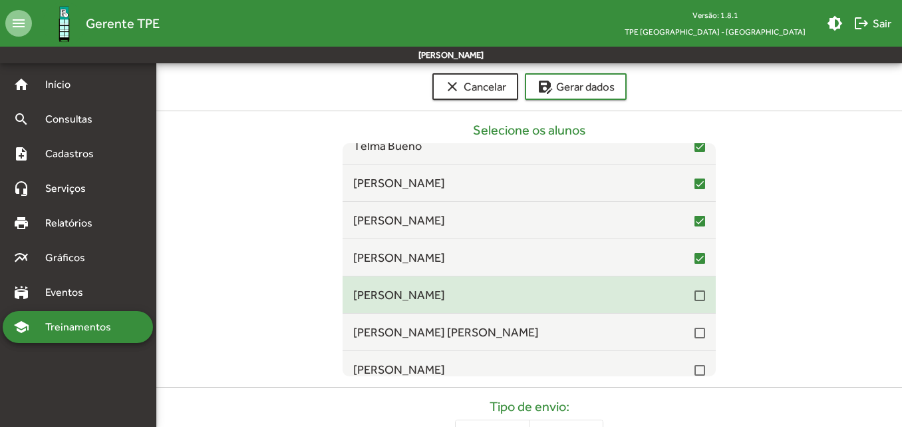
click at [695, 299] on div at bounding box center [700, 295] width 11 height 11
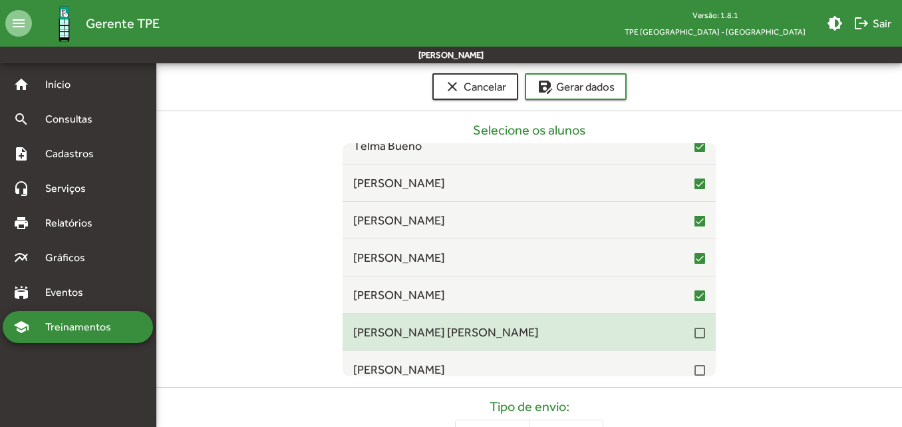
click at [695, 337] on div at bounding box center [700, 332] width 11 height 11
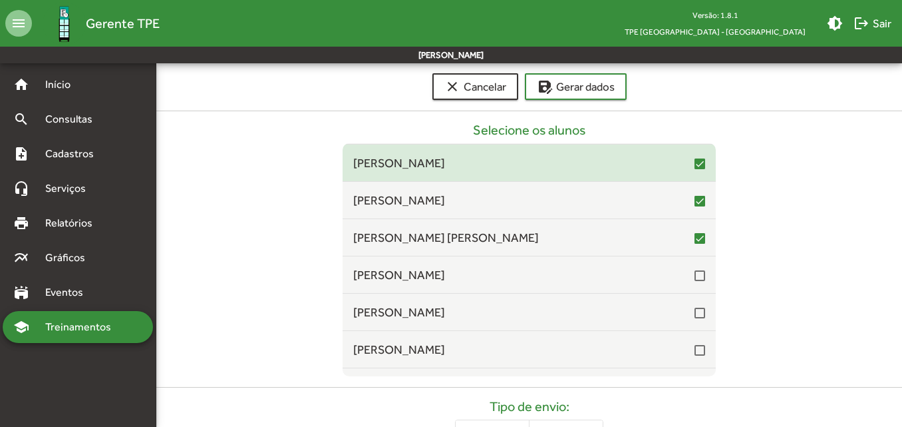
scroll to position [3726, 0]
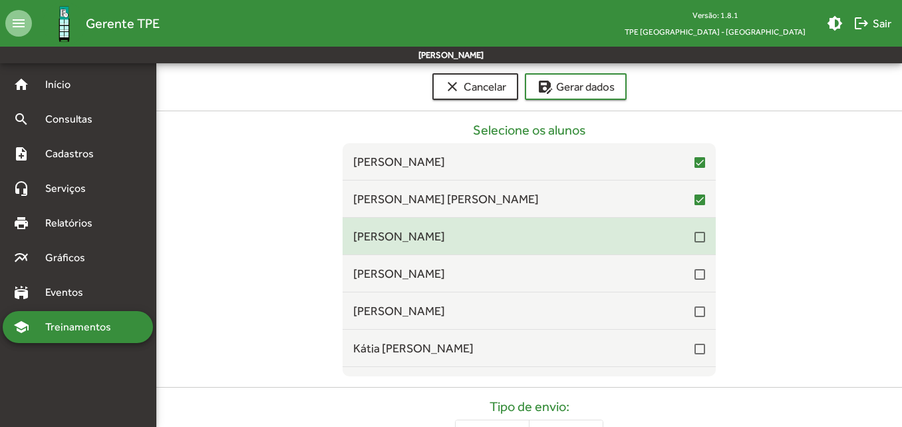
click at [695, 241] on div at bounding box center [700, 237] width 11 height 11
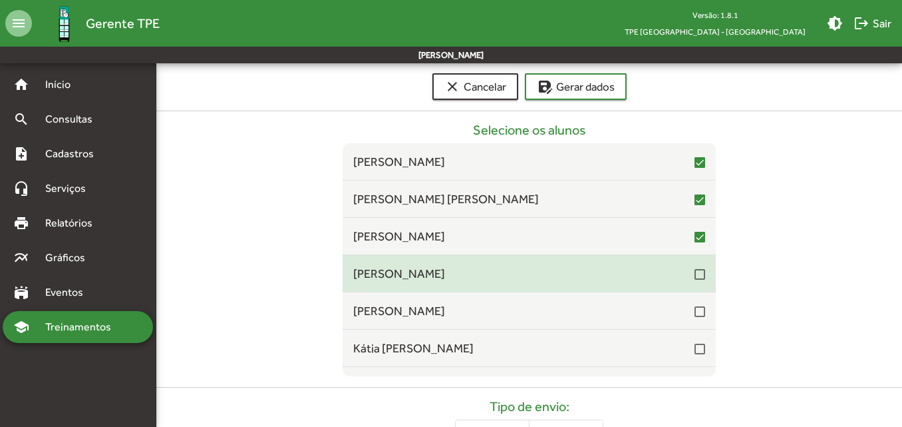
click at [695, 280] on div at bounding box center [700, 273] width 11 height 16
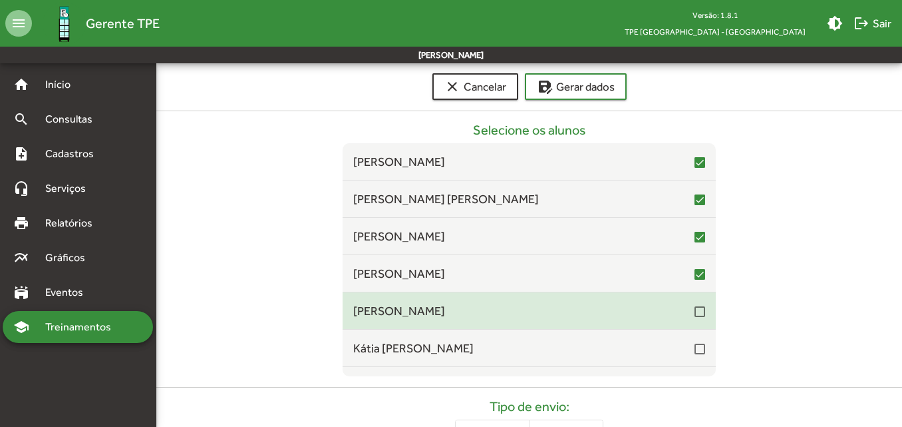
click at [695, 314] on div at bounding box center [700, 311] width 11 height 11
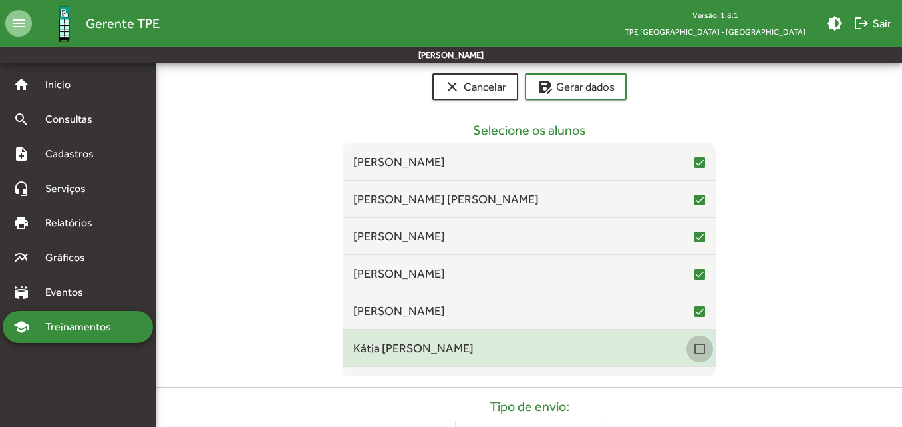
click at [695, 351] on div at bounding box center [700, 348] width 11 height 11
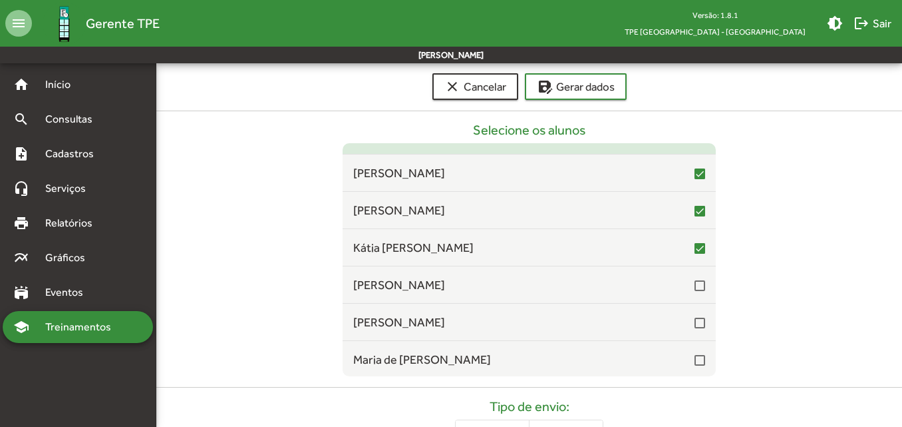
scroll to position [3859, 0]
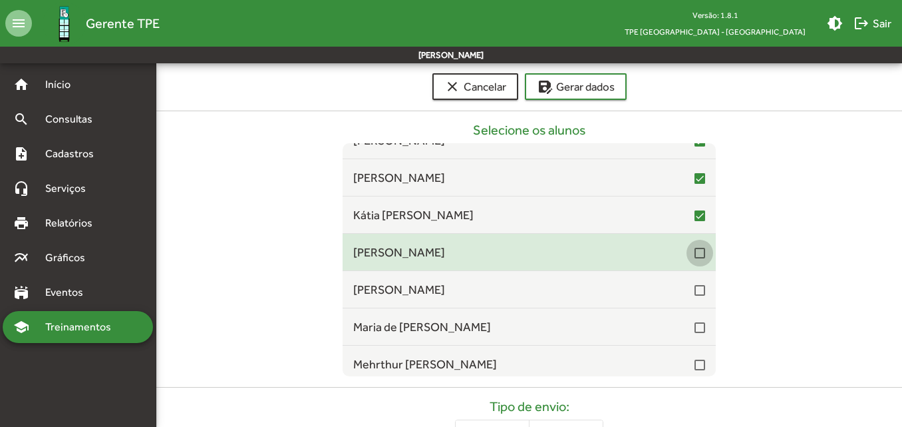
click at [695, 250] on div at bounding box center [700, 253] width 11 height 11
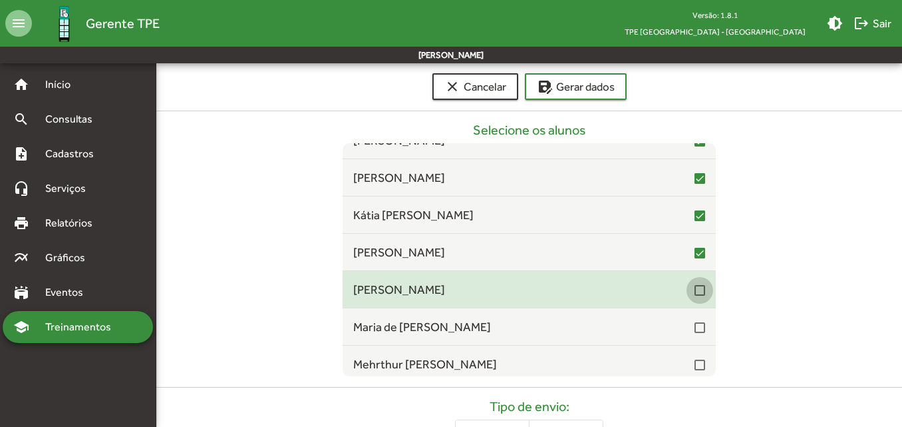
click at [695, 287] on div at bounding box center [700, 290] width 11 height 11
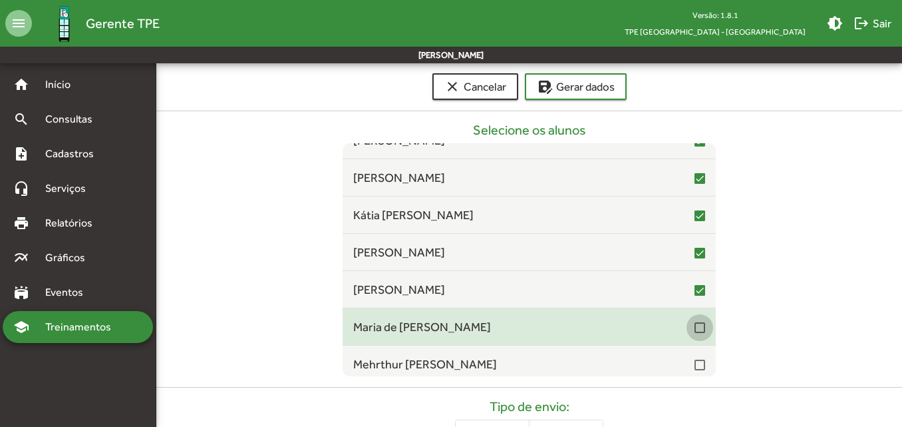
click at [698, 331] on div at bounding box center [700, 327] width 11 height 11
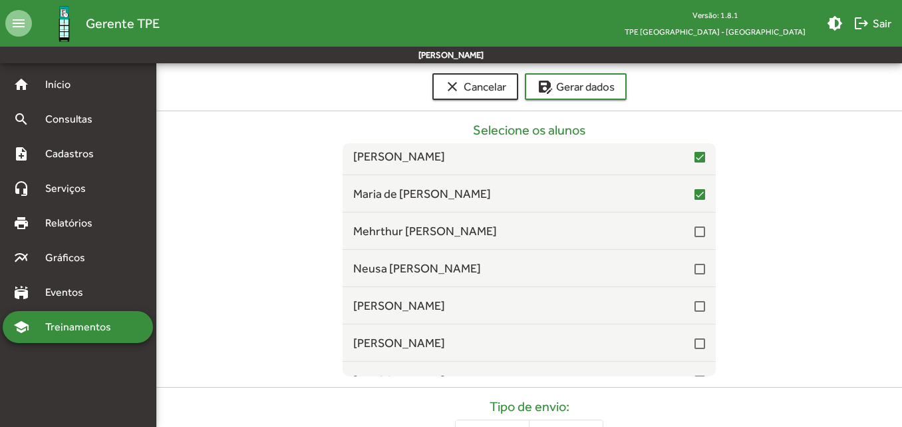
scroll to position [4059, 0]
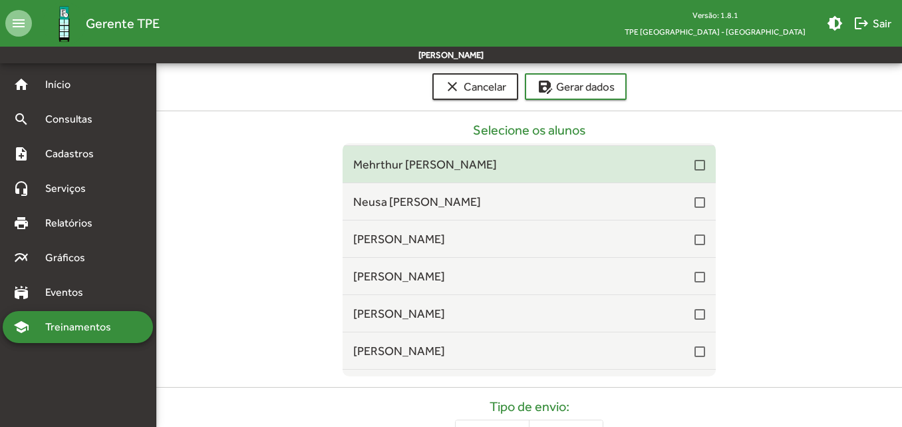
click at [695, 168] on div at bounding box center [700, 165] width 11 height 11
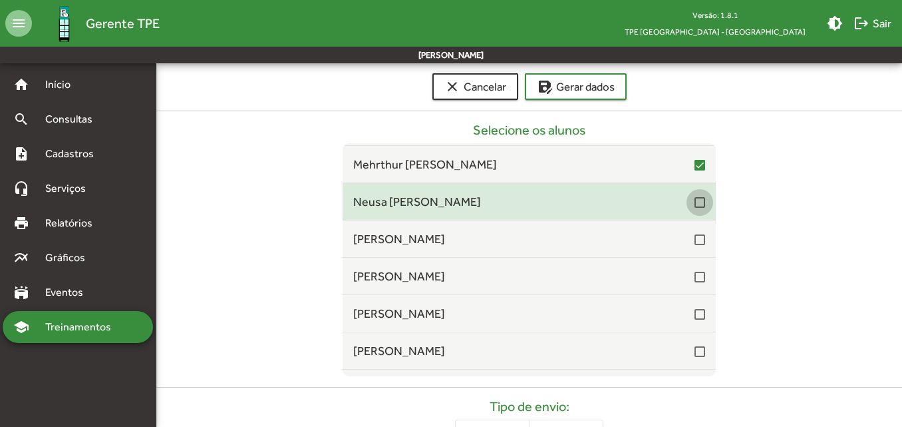
click at [697, 203] on div at bounding box center [700, 202] width 11 height 11
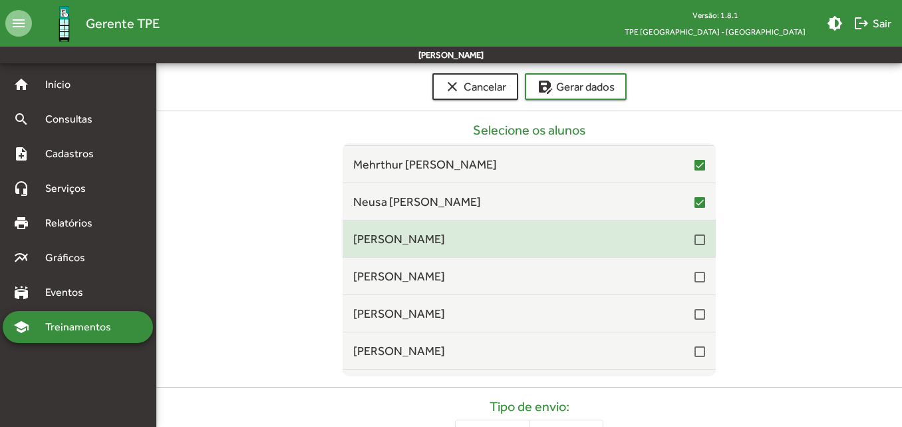
click at [695, 245] on div at bounding box center [700, 239] width 11 height 11
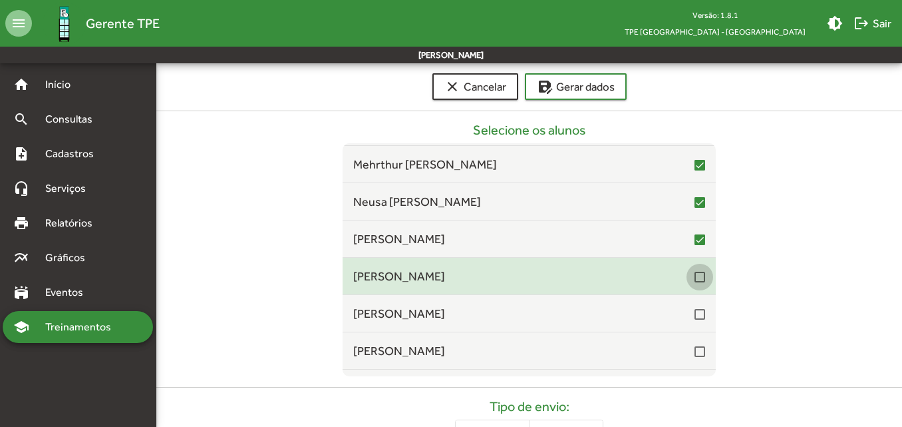
click at [695, 275] on div at bounding box center [700, 276] width 11 height 11
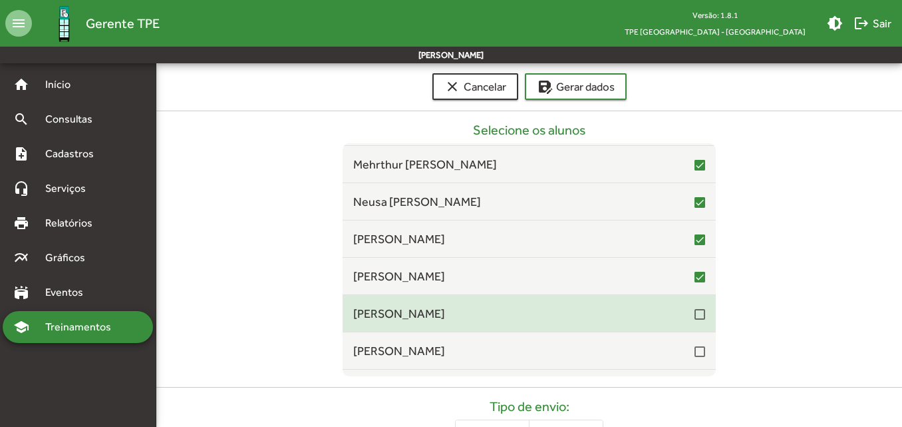
click at [695, 317] on div at bounding box center [700, 314] width 11 height 11
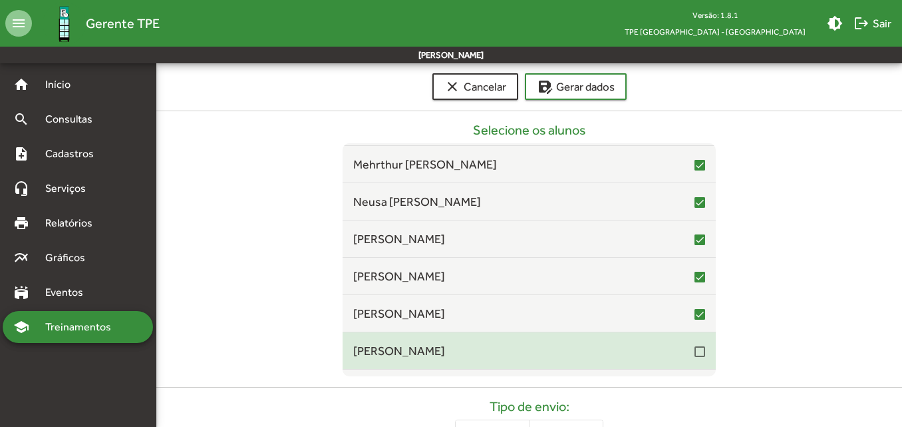
click at [695, 352] on div at bounding box center [700, 351] width 11 height 11
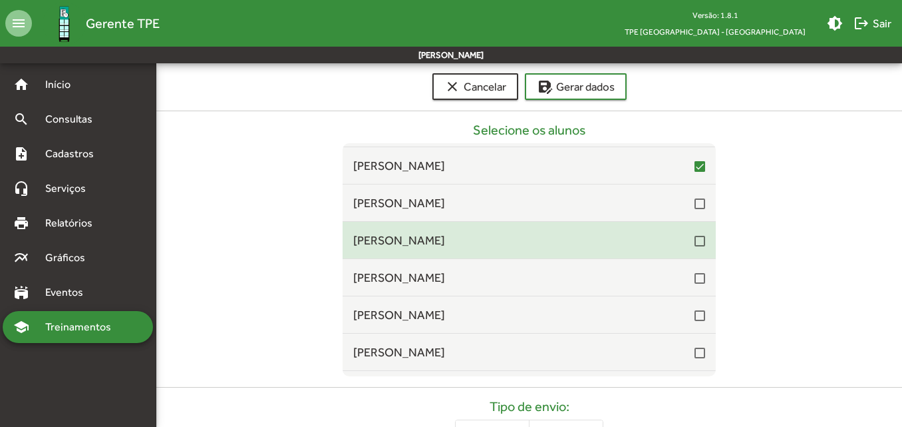
scroll to position [4258, 0]
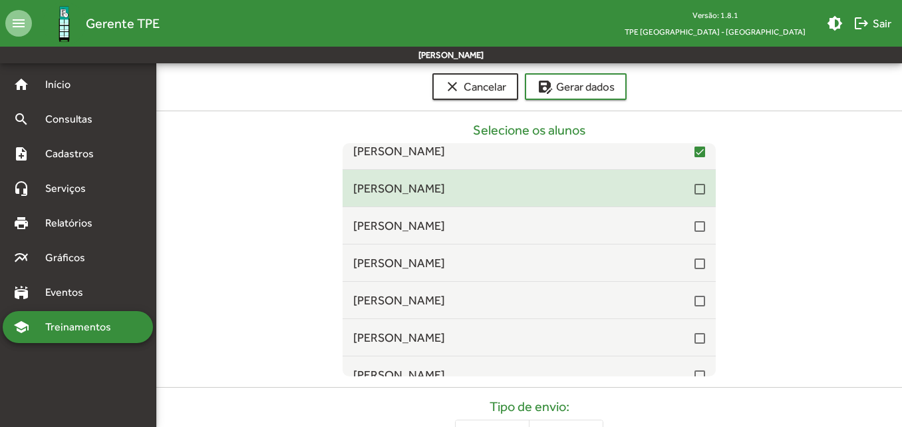
click at [695, 194] on div at bounding box center [700, 189] width 11 height 11
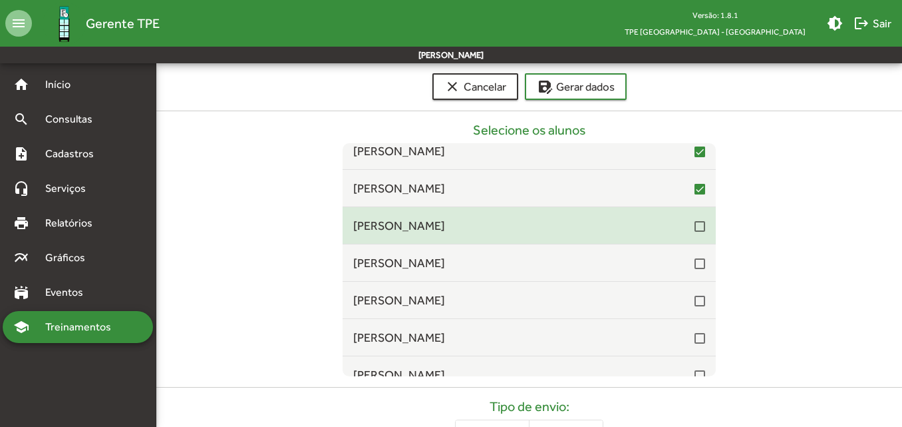
drag, startPoint x: 691, startPoint y: 230, endPoint x: 692, endPoint y: 236, distance: 6.7
click at [695, 230] on div at bounding box center [700, 226] width 11 height 11
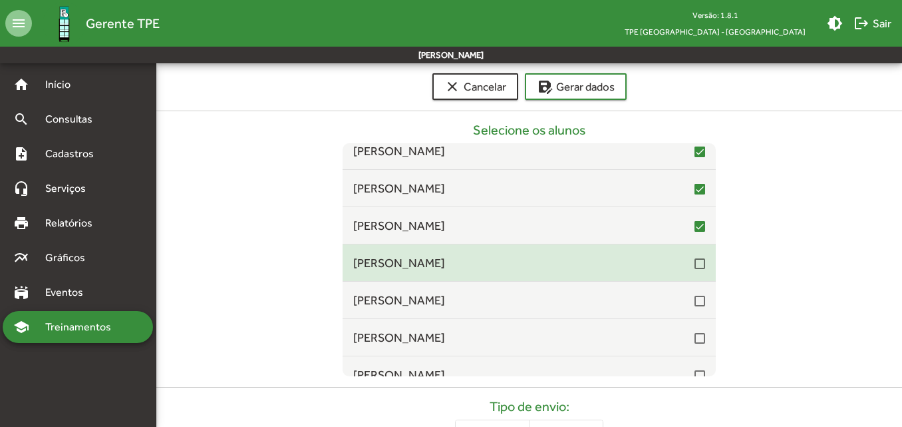
click at [695, 263] on div at bounding box center [700, 263] width 11 height 11
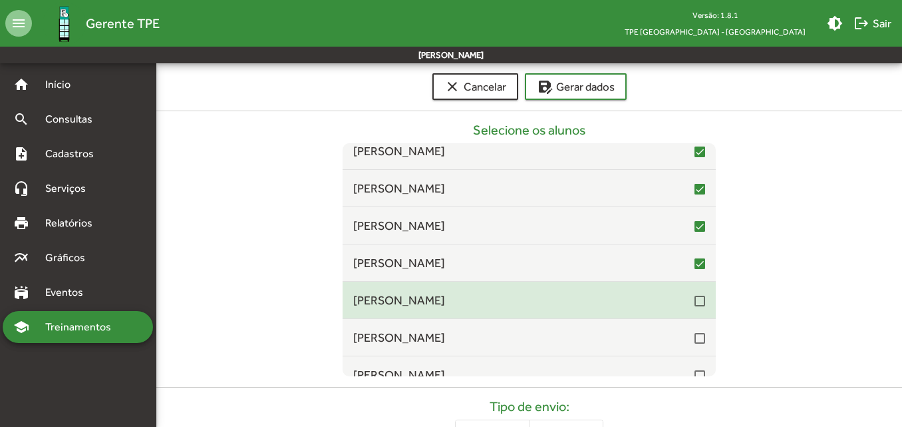
click at [695, 304] on div at bounding box center [700, 300] width 11 height 11
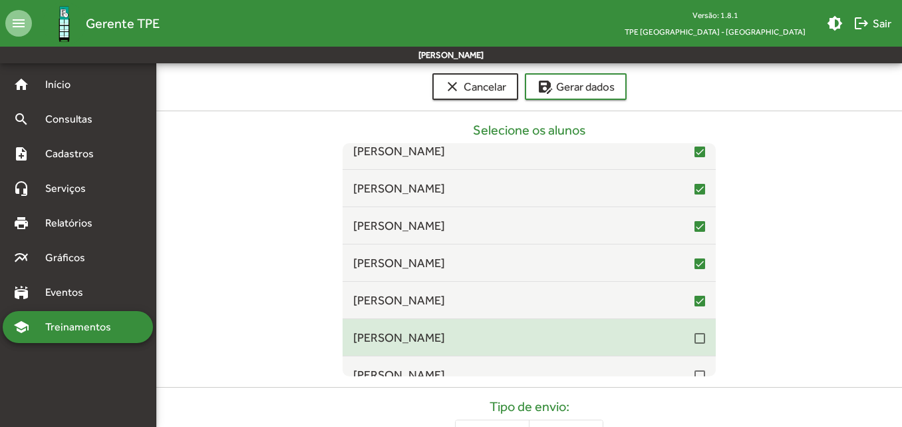
click at [690, 349] on mat-list-item "[PERSON_NAME]" at bounding box center [529, 337] width 373 height 37
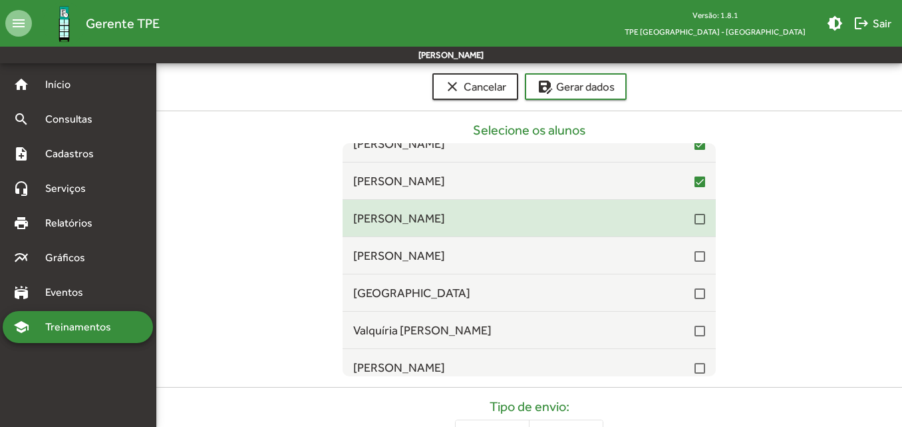
scroll to position [4392, 0]
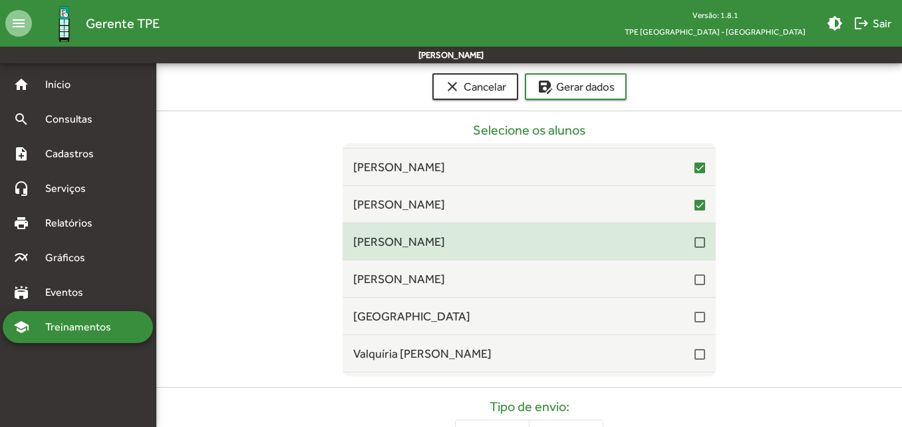
click at [695, 244] on div at bounding box center [700, 242] width 11 height 11
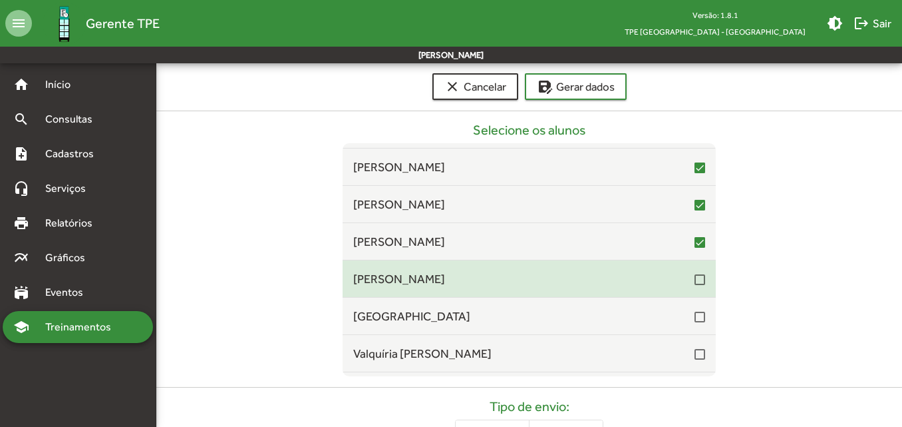
click at [695, 277] on div at bounding box center [700, 279] width 11 height 11
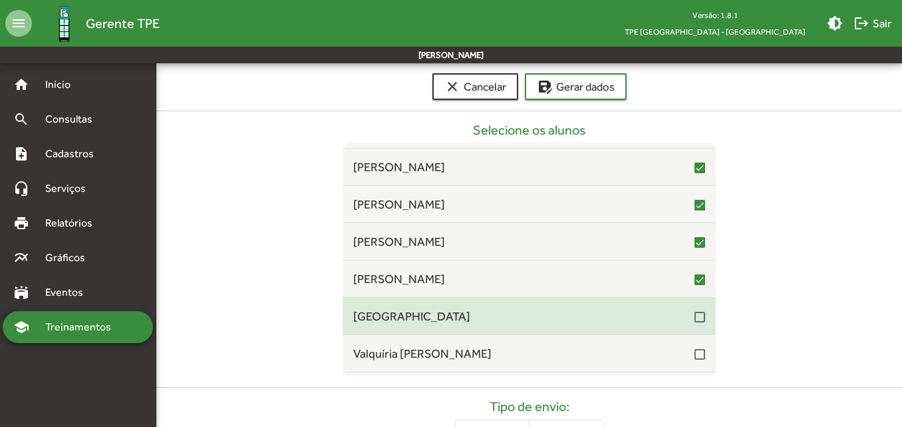
click at [695, 319] on div at bounding box center [700, 316] width 11 height 11
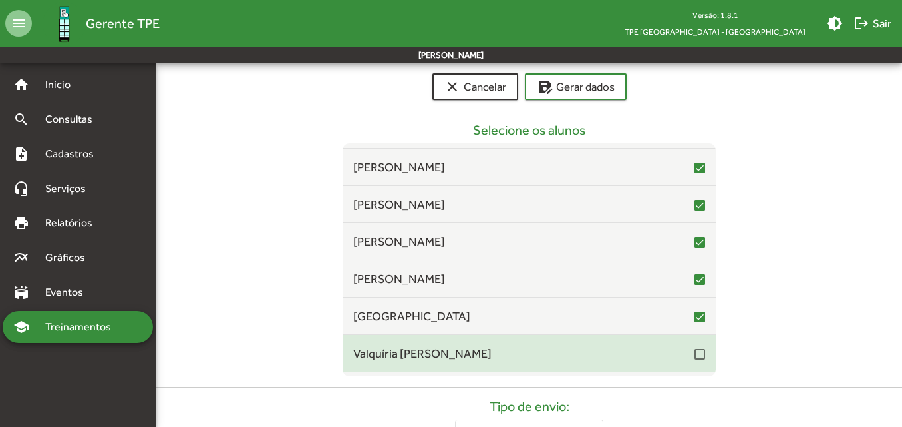
click at [691, 362] on div "Valquíria [PERSON_NAME]" at bounding box center [529, 353] width 352 height 18
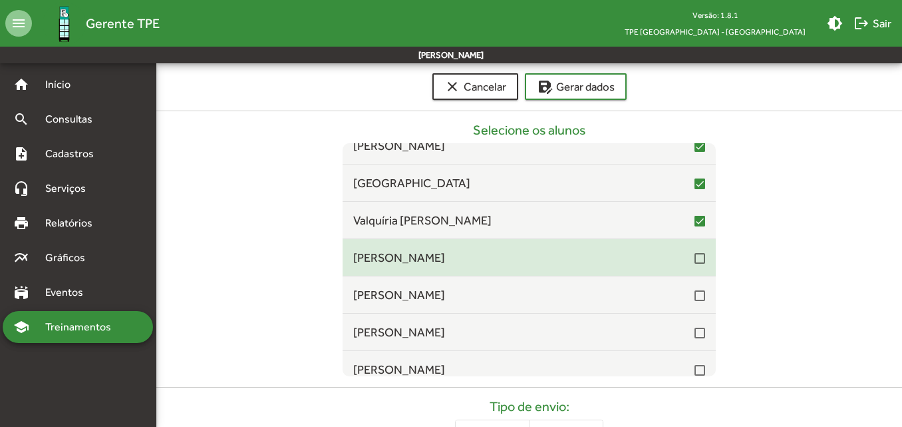
scroll to position [4591, 0]
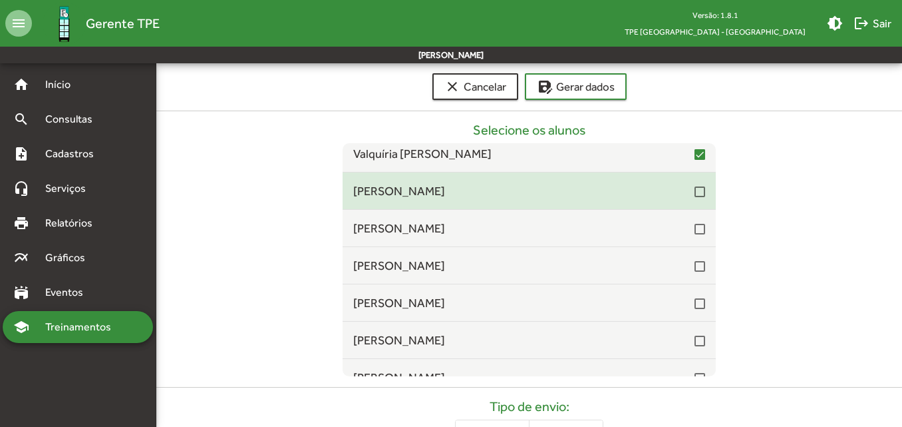
click at [695, 188] on div at bounding box center [700, 191] width 11 height 11
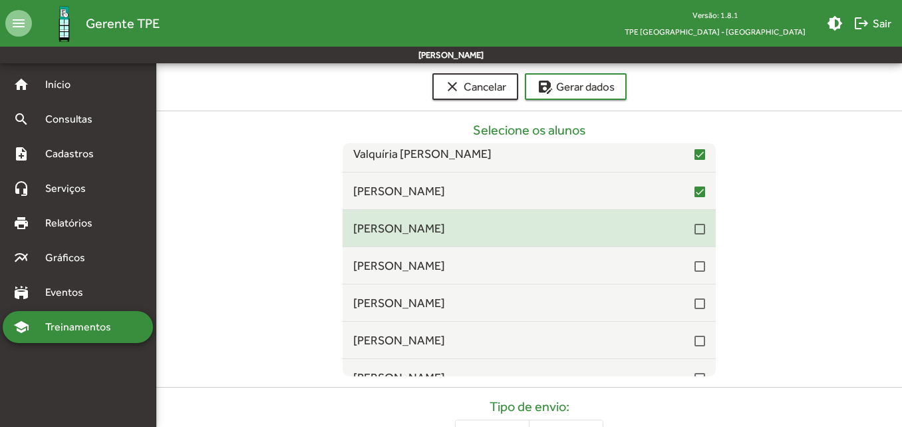
click at [697, 228] on div at bounding box center [700, 229] width 11 height 11
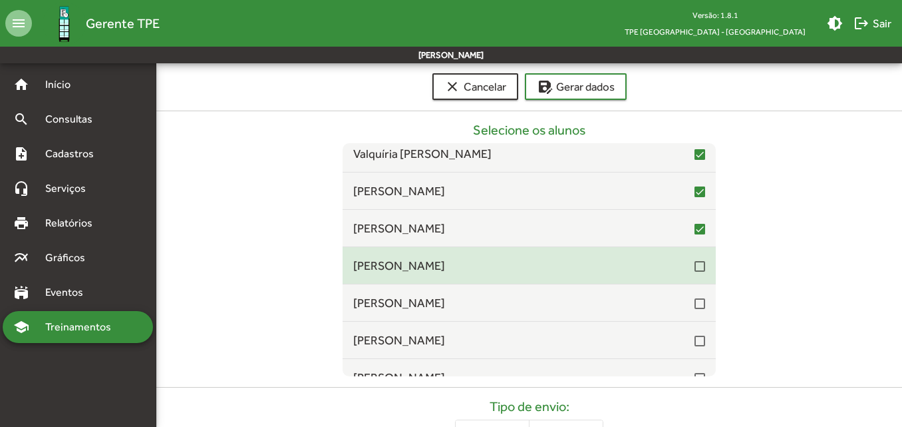
click at [695, 264] on div at bounding box center [700, 266] width 11 height 11
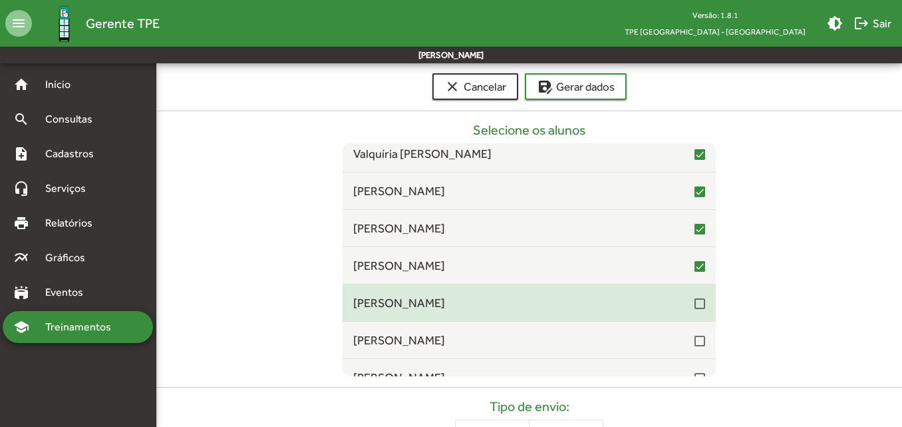
click at [695, 304] on div at bounding box center [700, 303] width 11 height 11
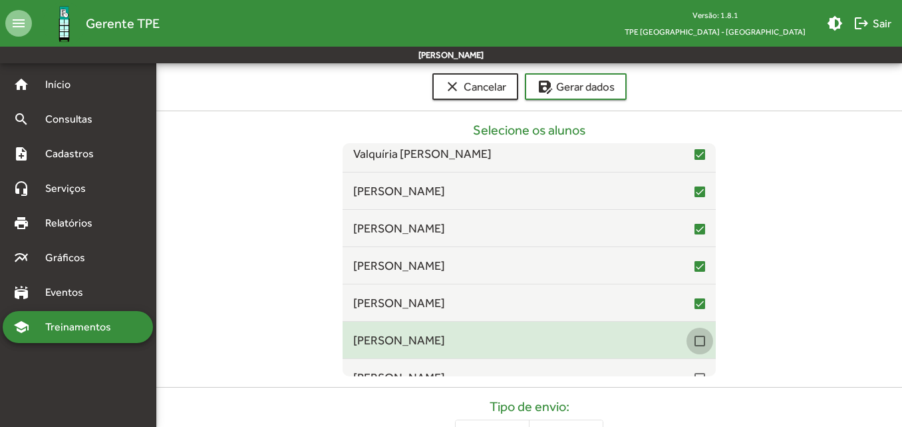
click at [695, 346] on div at bounding box center [700, 340] width 11 height 11
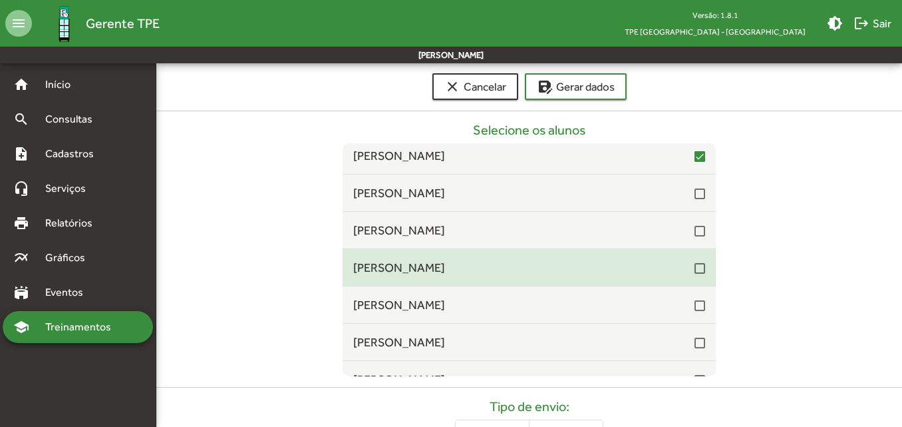
scroll to position [4791, 0]
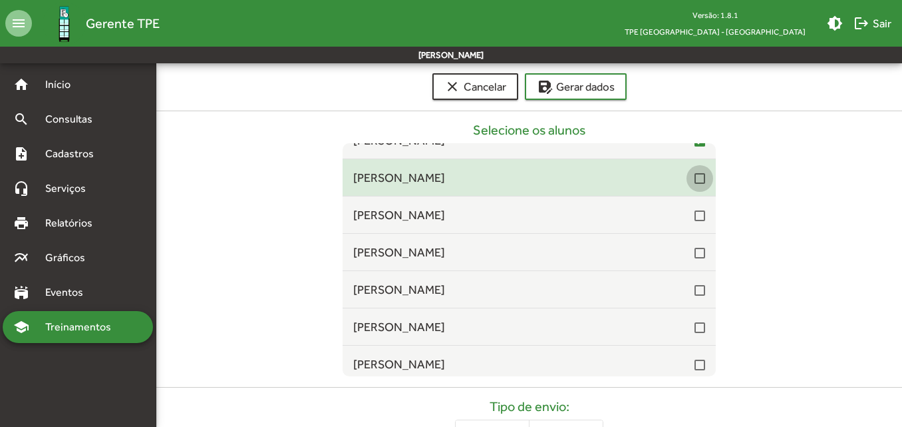
click at [696, 177] on div at bounding box center [700, 178] width 11 height 11
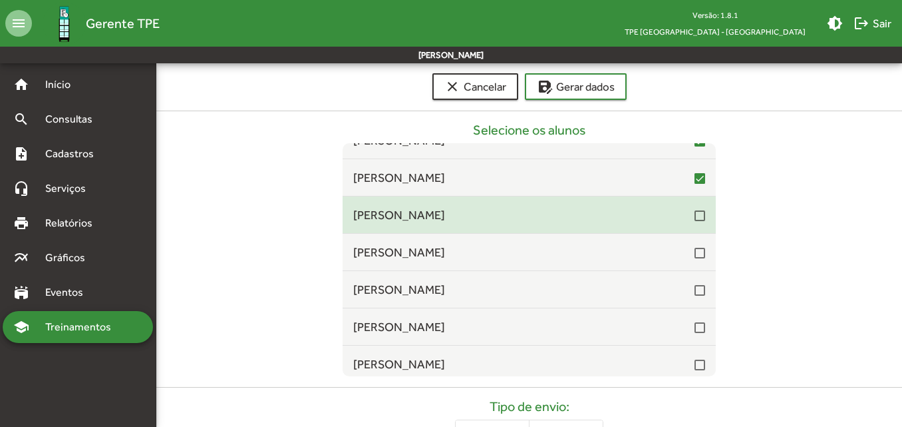
click at [695, 217] on div at bounding box center [700, 215] width 11 height 11
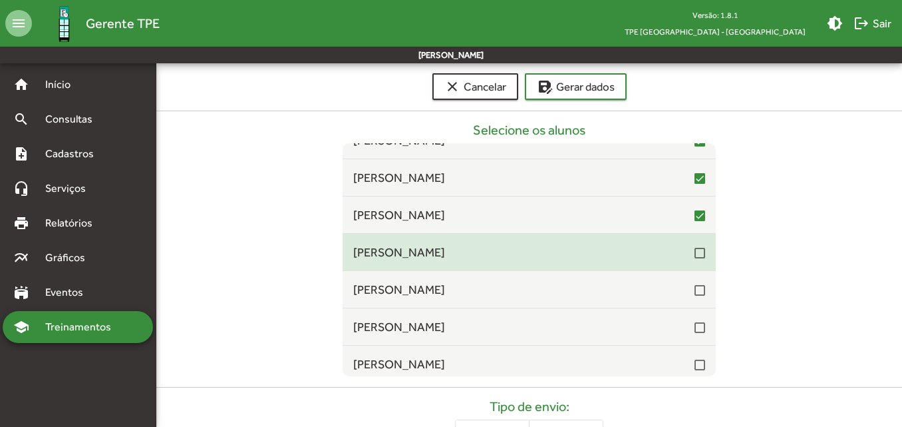
click at [696, 256] on div at bounding box center [700, 253] width 11 height 11
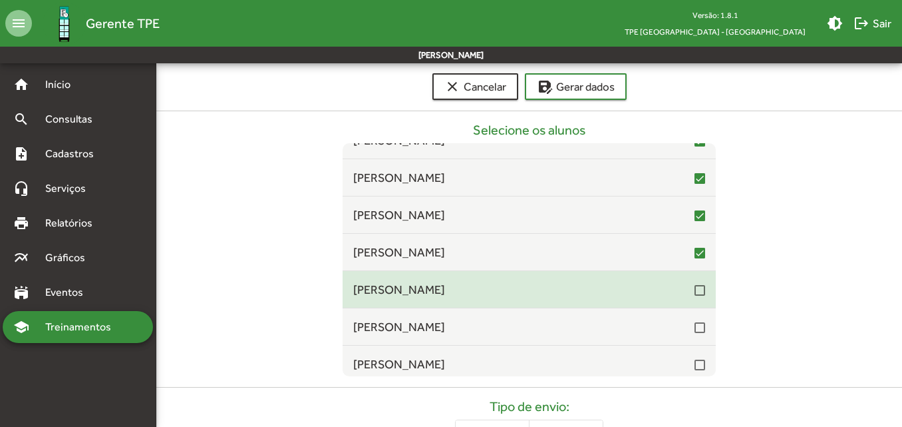
click at [695, 291] on div at bounding box center [700, 290] width 11 height 11
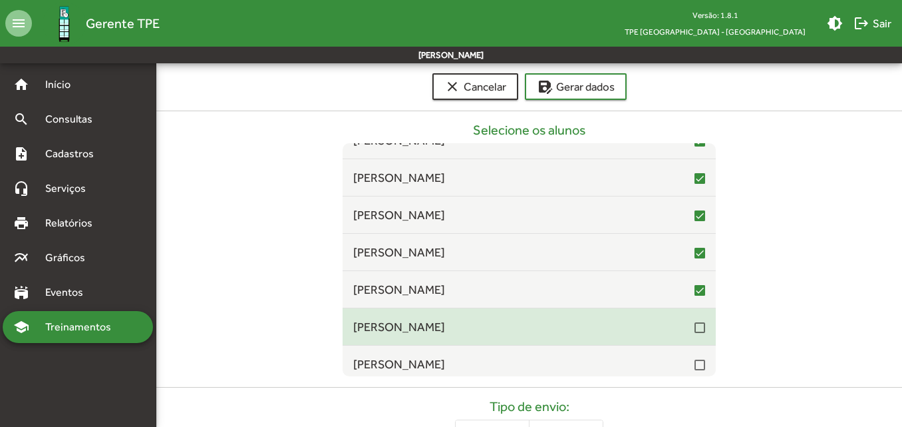
click at [695, 328] on div at bounding box center [700, 327] width 11 height 11
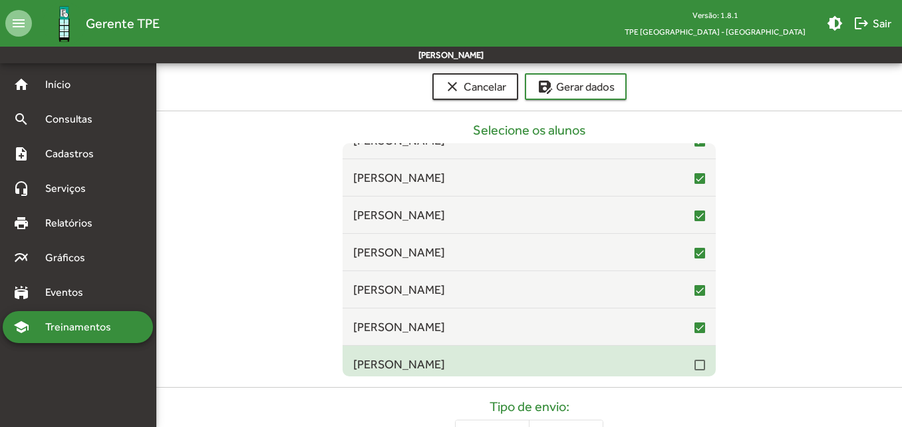
click at [695, 365] on div at bounding box center [700, 364] width 11 height 11
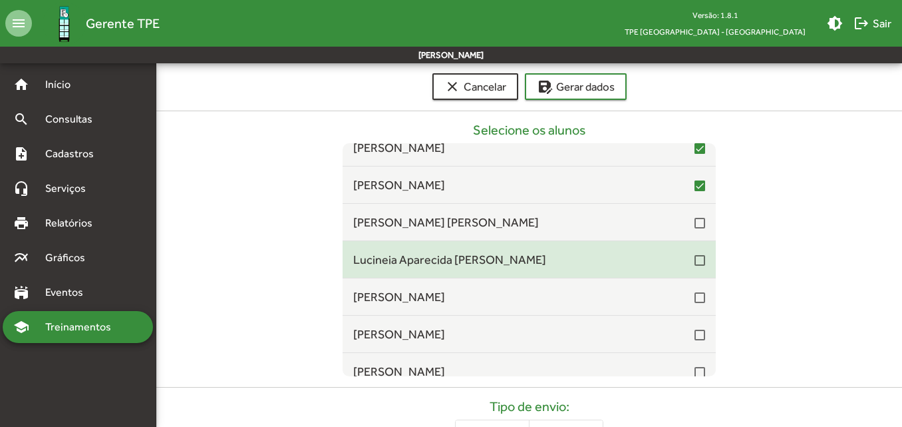
scroll to position [4990, 0]
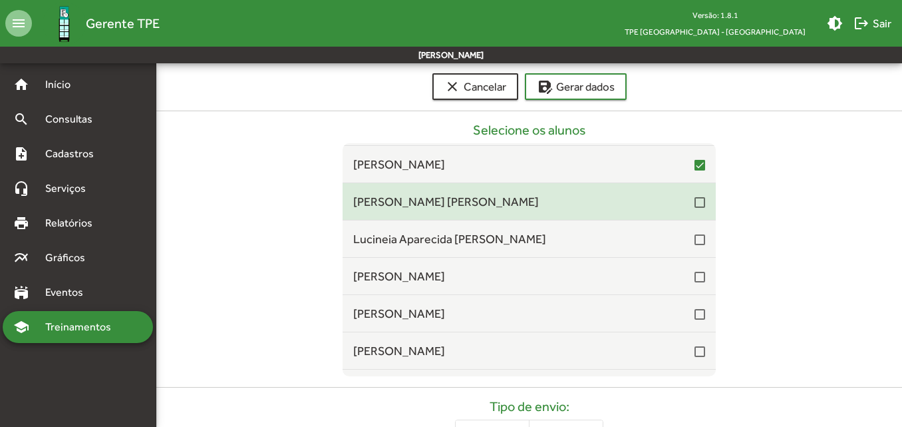
click at [695, 202] on div at bounding box center [700, 202] width 11 height 11
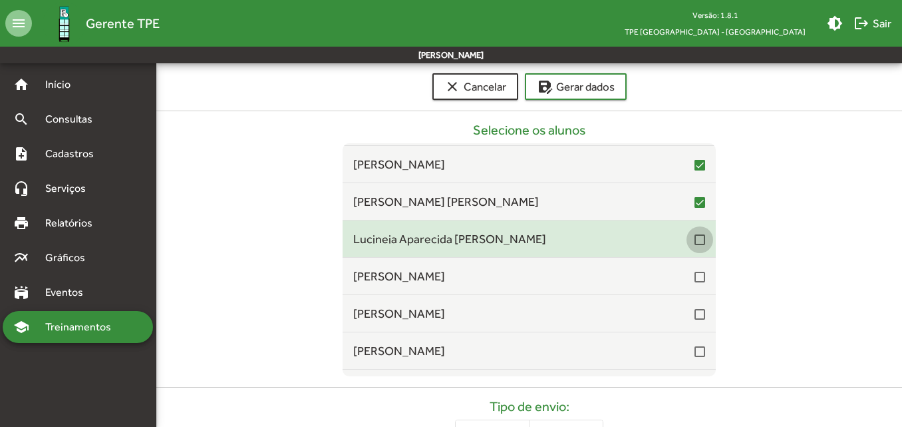
click at [695, 238] on div at bounding box center [700, 239] width 11 height 11
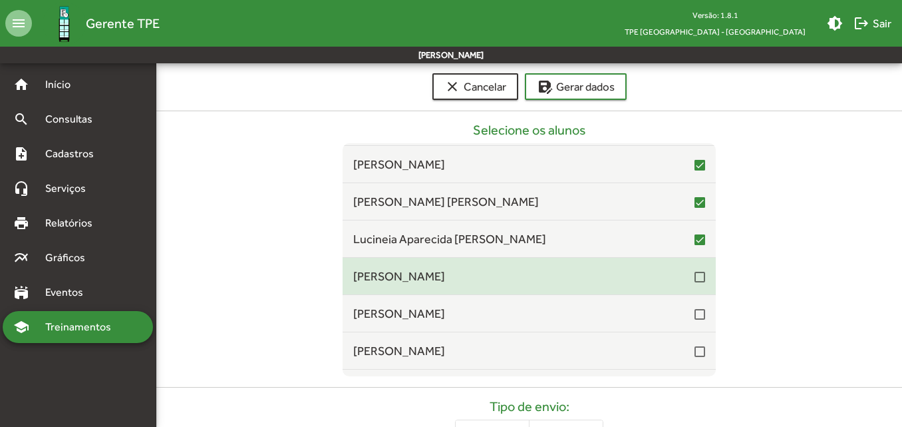
click at [695, 272] on div at bounding box center [700, 276] width 11 height 11
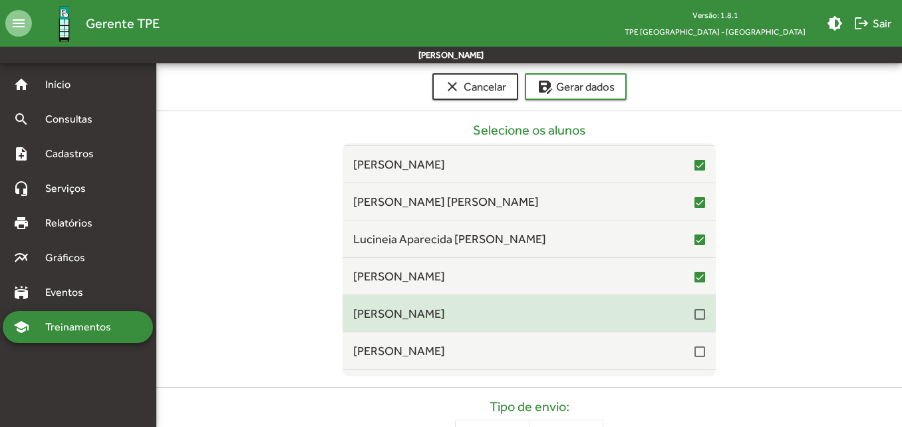
click at [695, 316] on div at bounding box center [700, 314] width 11 height 11
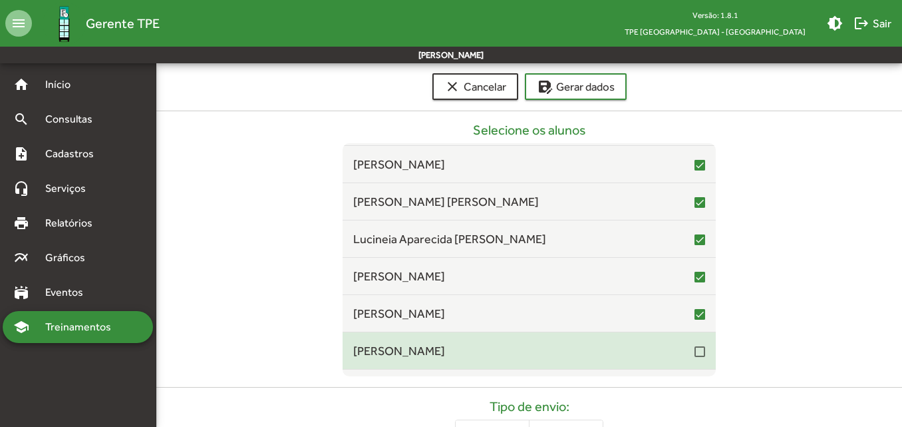
click at [695, 356] on div at bounding box center [700, 351] width 11 height 11
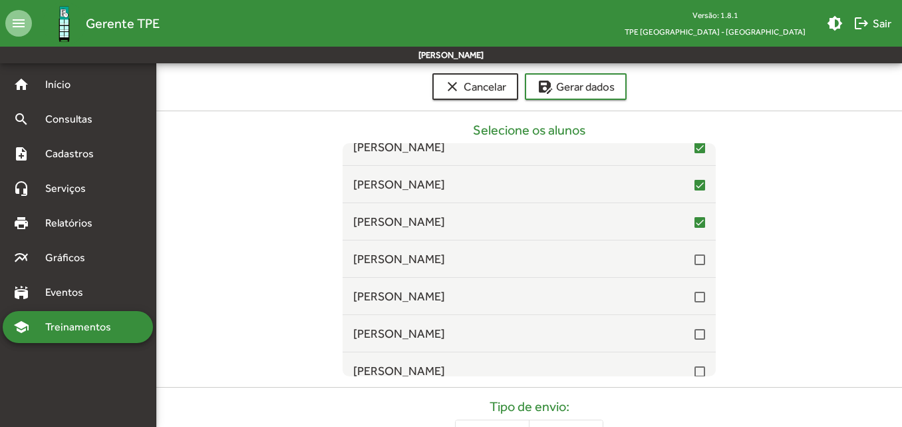
scroll to position [5190, 0]
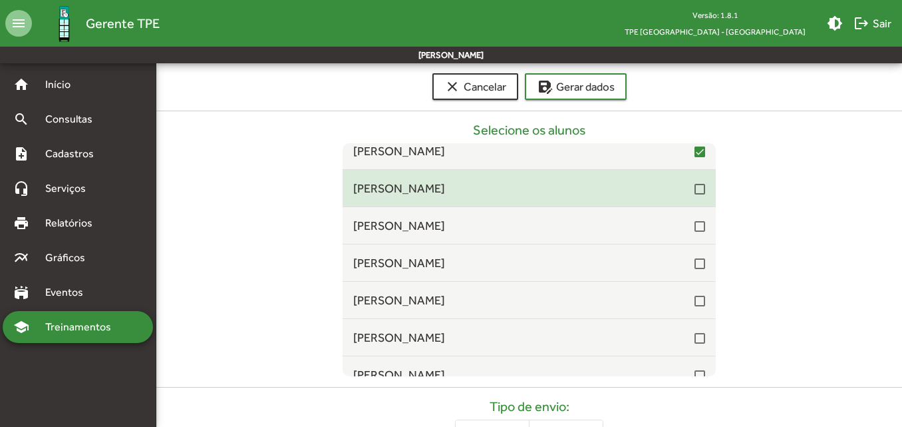
click at [697, 192] on div at bounding box center [700, 189] width 11 height 11
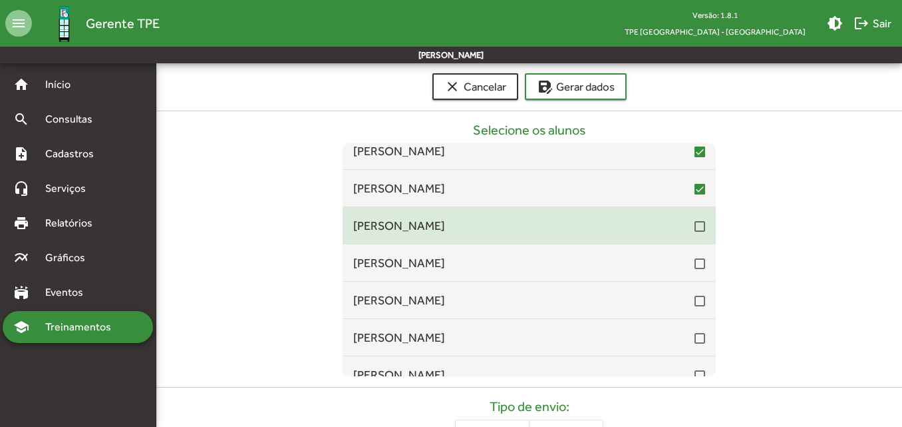
click at [695, 223] on div at bounding box center [700, 226] width 11 height 11
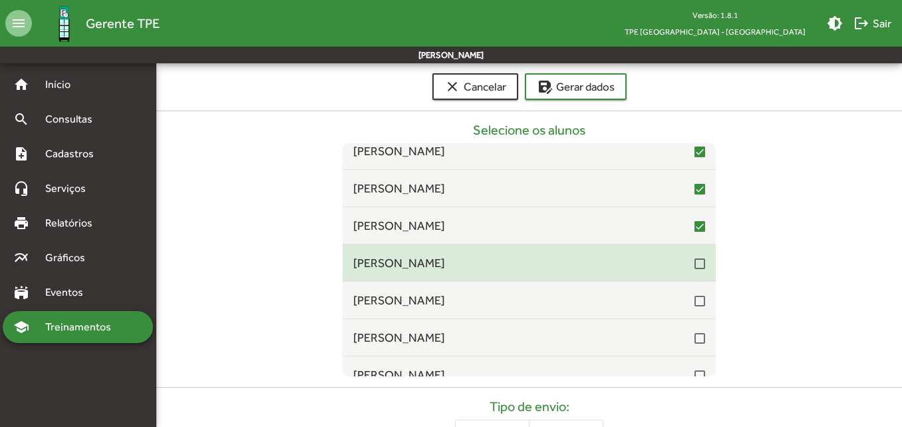
click at [695, 263] on div at bounding box center [700, 263] width 11 height 11
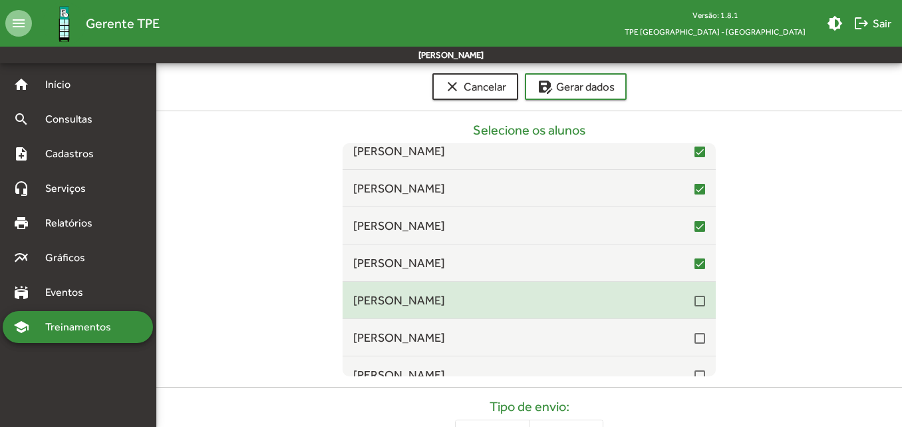
click at [697, 303] on div at bounding box center [700, 300] width 11 height 11
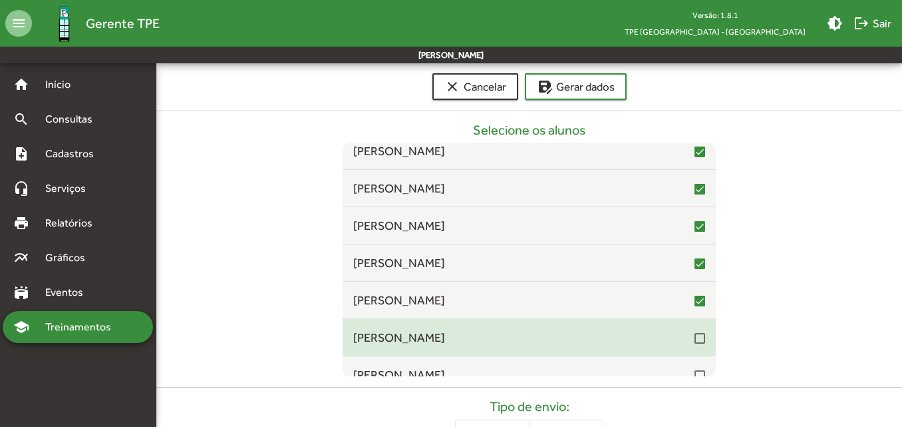
click at [687, 345] on span "[PERSON_NAME]" at bounding box center [523, 337] width 341 height 18
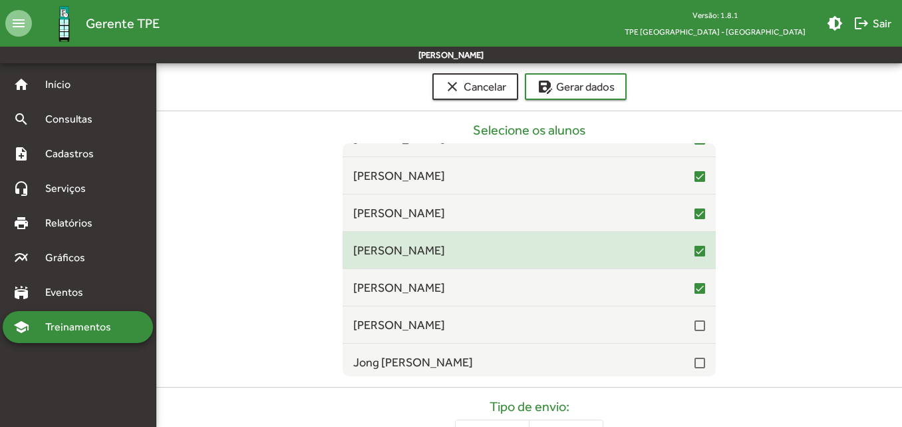
scroll to position [5323, 0]
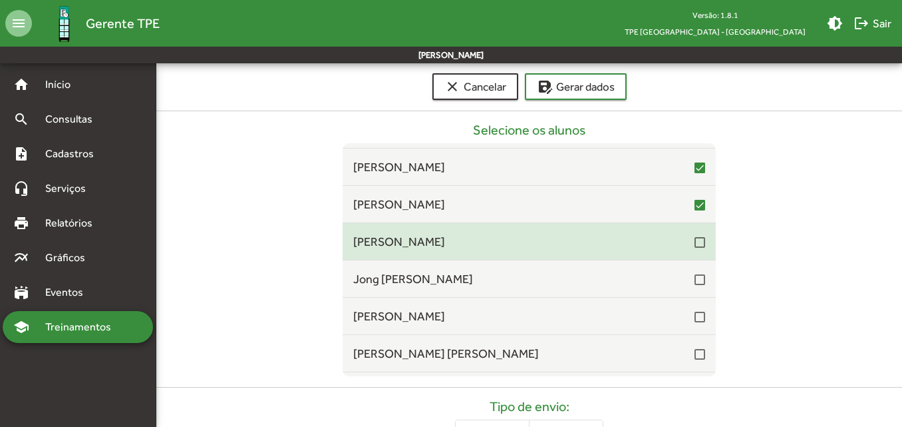
click at [686, 239] on span "[PERSON_NAME]" at bounding box center [523, 241] width 341 height 18
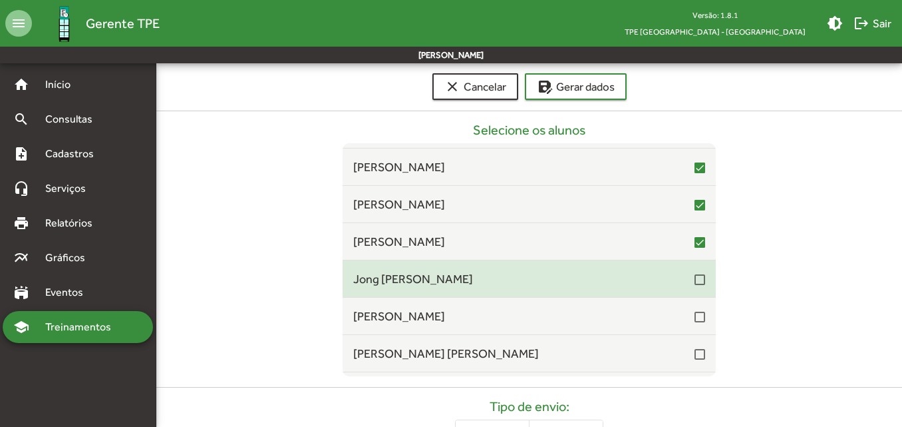
click at [695, 278] on div at bounding box center [700, 279] width 11 height 11
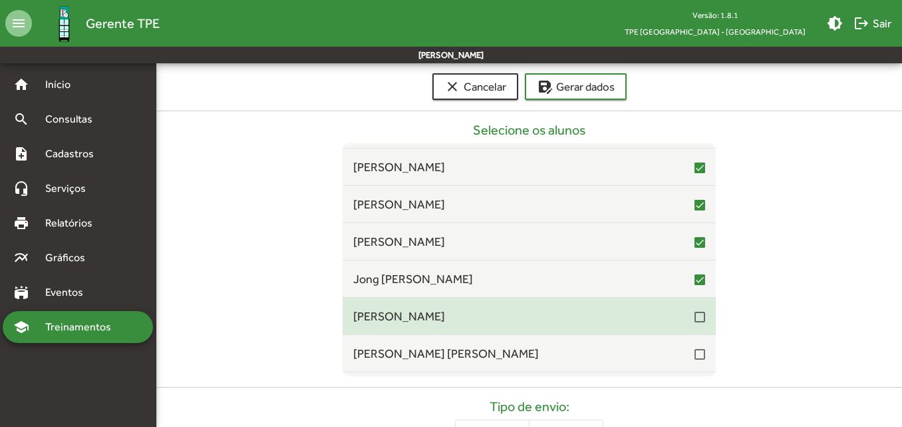
click at [695, 319] on div at bounding box center [700, 316] width 11 height 11
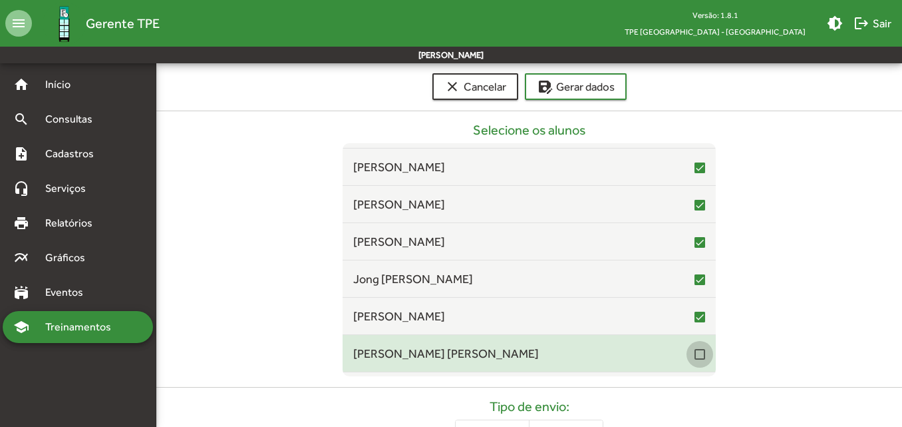
click at [695, 349] on div at bounding box center [700, 354] width 11 height 11
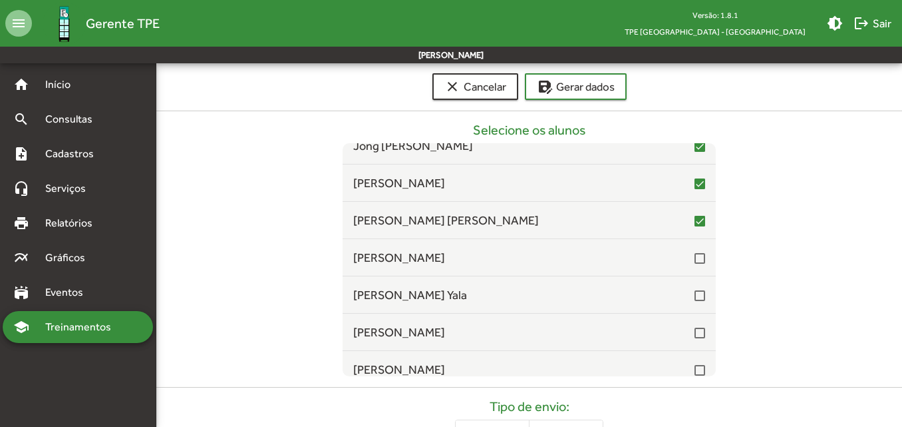
scroll to position [5523, 0]
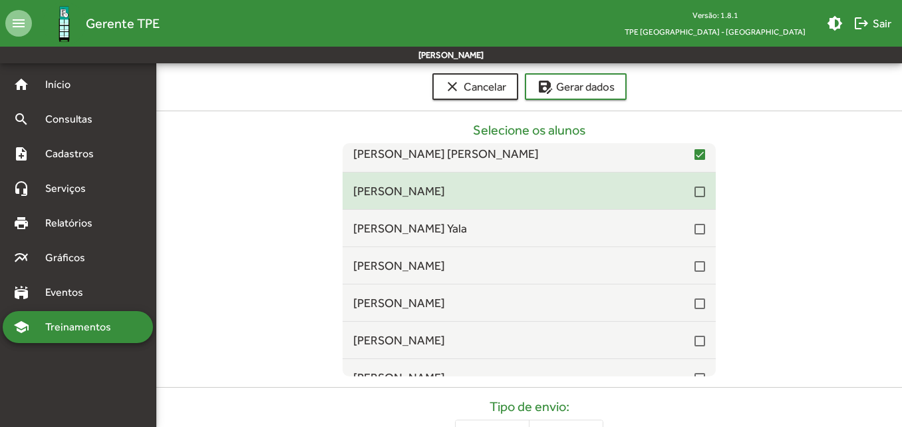
click at [695, 192] on div at bounding box center [700, 191] width 11 height 11
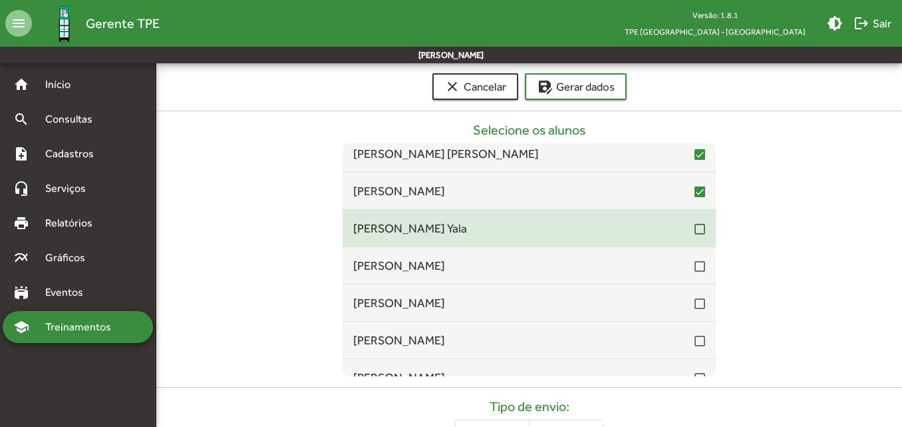
click at [695, 234] on div at bounding box center [700, 229] width 11 height 11
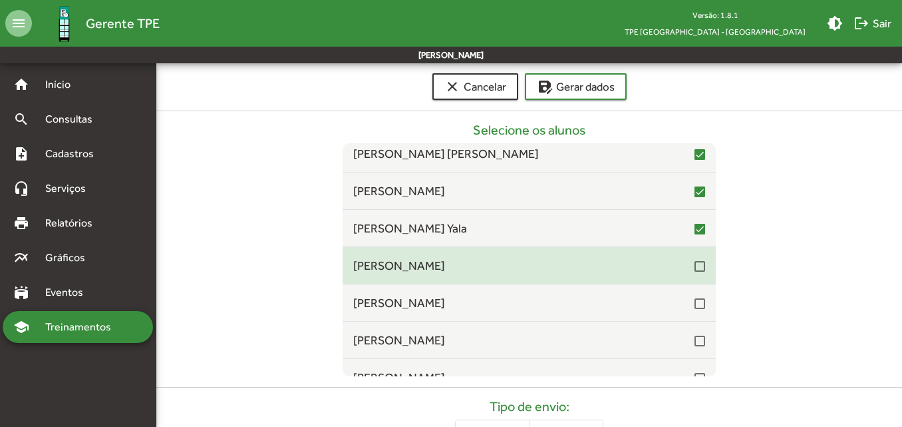
click at [695, 269] on div at bounding box center [700, 266] width 11 height 11
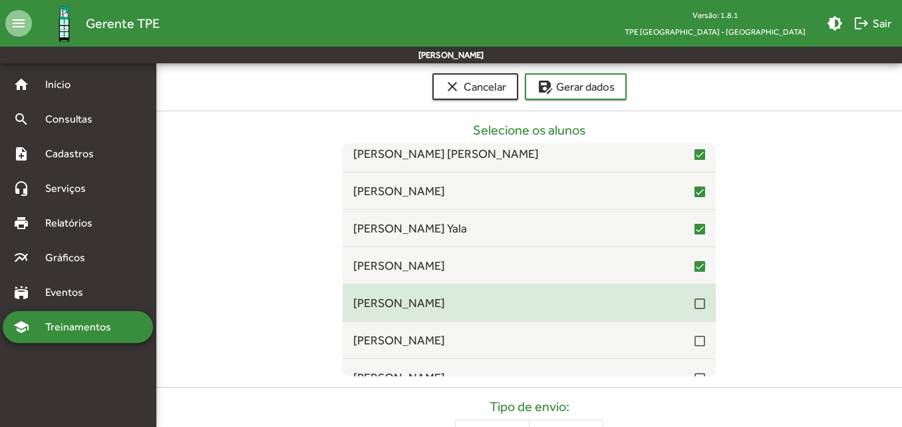
click at [695, 306] on div at bounding box center [700, 303] width 11 height 11
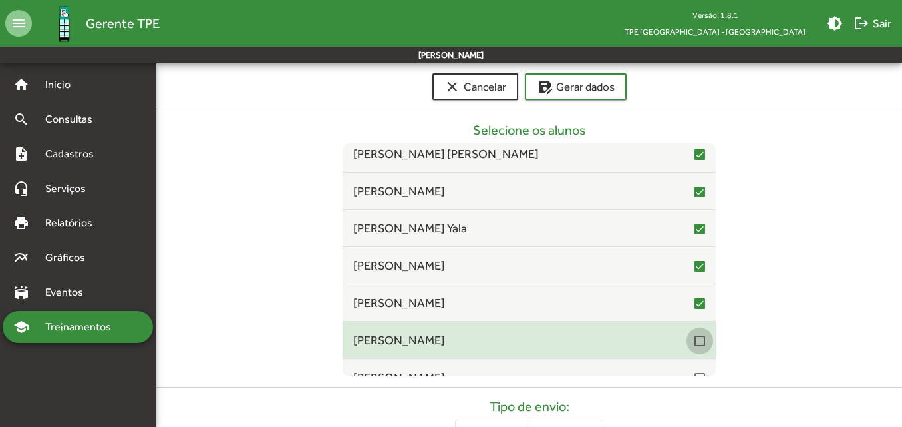
click at [697, 339] on div at bounding box center [700, 340] width 11 height 11
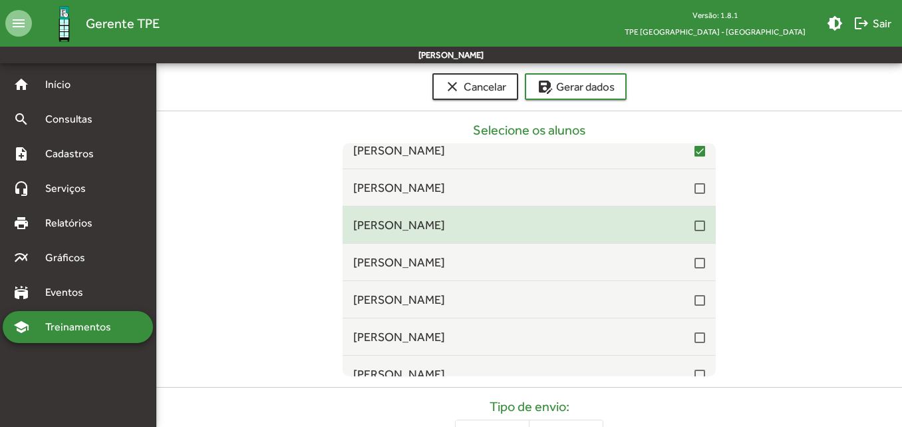
scroll to position [5722, 0]
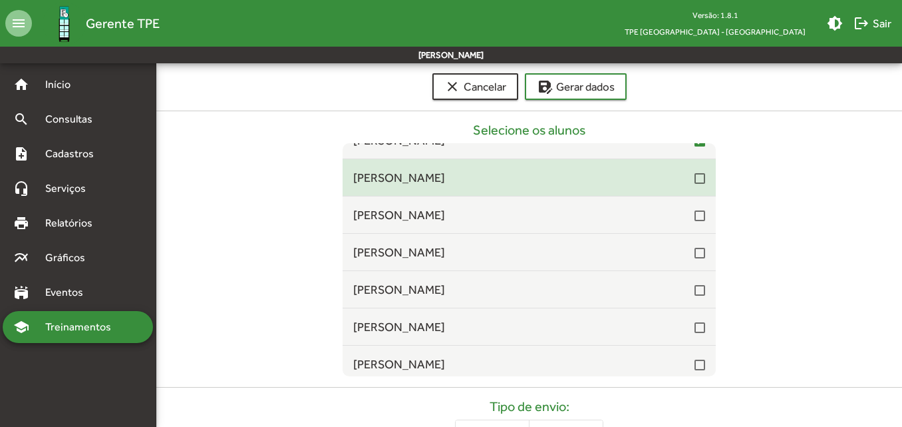
click at [687, 176] on span "[PERSON_NAME]" at bounding box center [523, 177] width 341 height 18
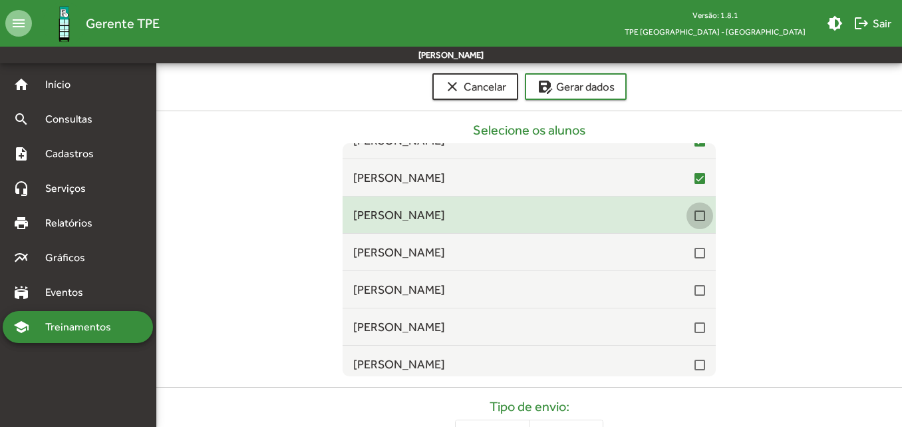
click at [695, 212] on div at bounding box center [700, 215] width 11 height 11
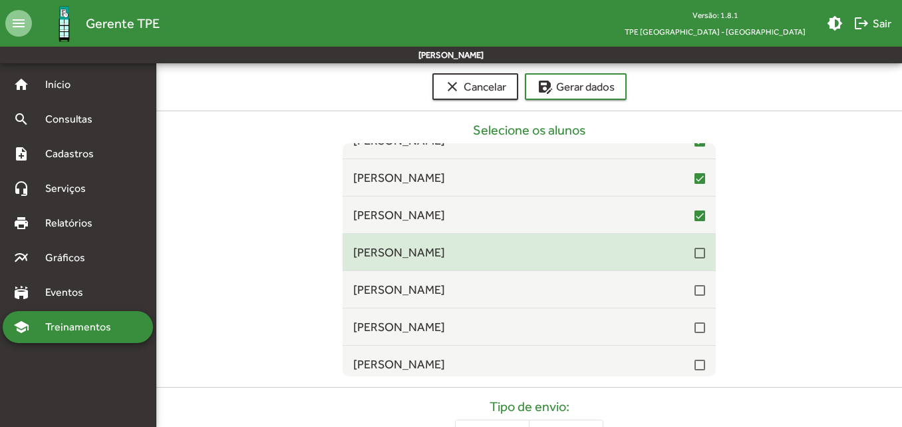
click at [695, 254] on div at bounding box center [700, 253] width 11 height 11
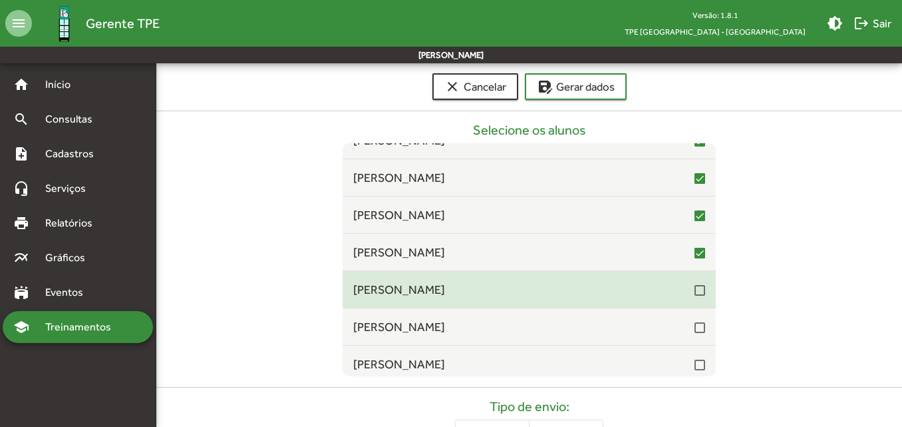
click at [695, 285] on mat-checkbox at bounding box center [700, 289] width 11 height 13
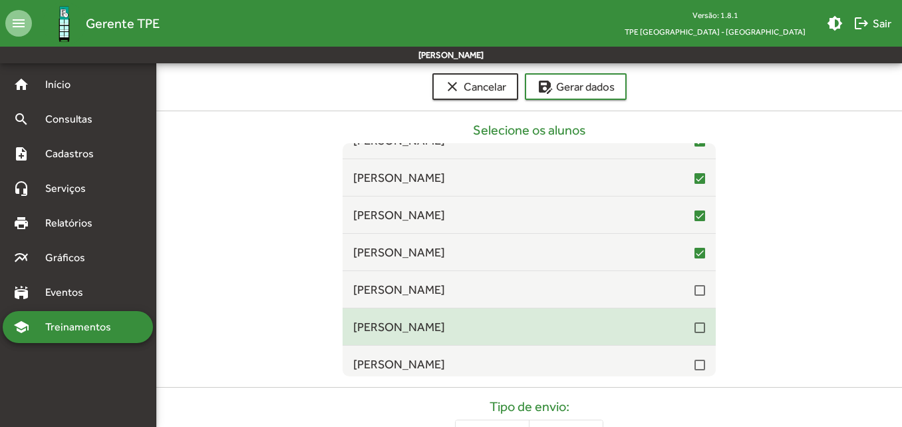
click at [695, 323] on div at bounding box center [700, 327] width 11 height 11
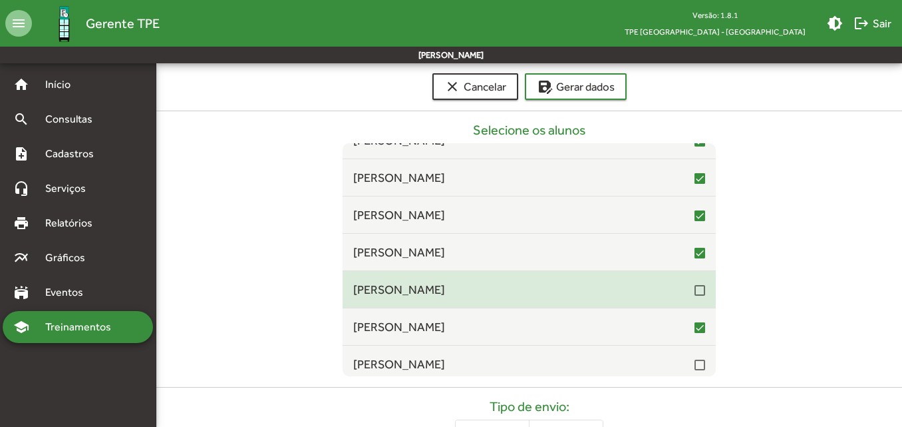
click at [695, 290] on div at bounding box center [700, 290] width 11 height 11
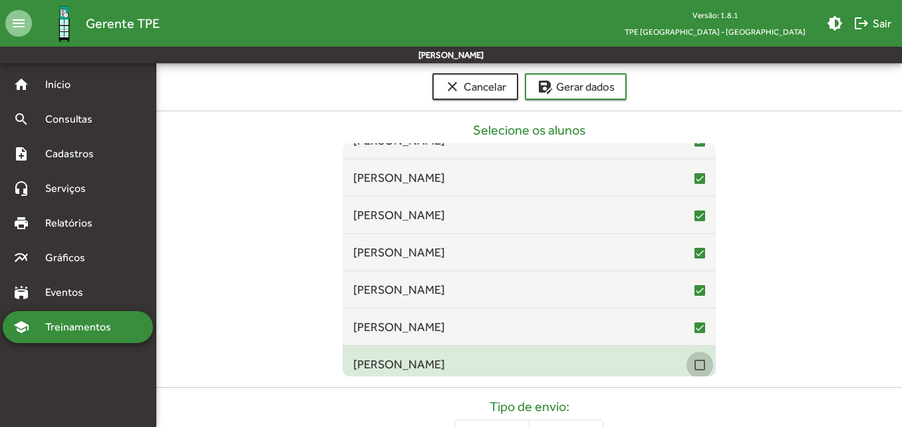
click at [695, 367] on div at bounding box center [700, 364] width 11 height 11
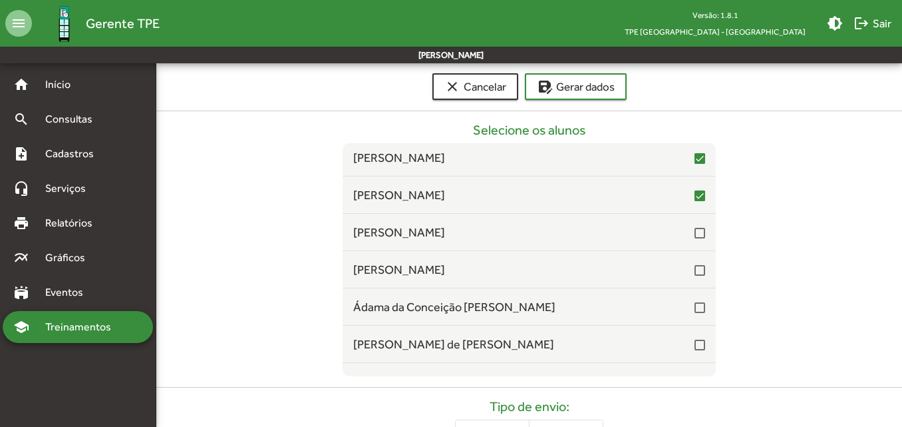
scroll to position [5922, 0]
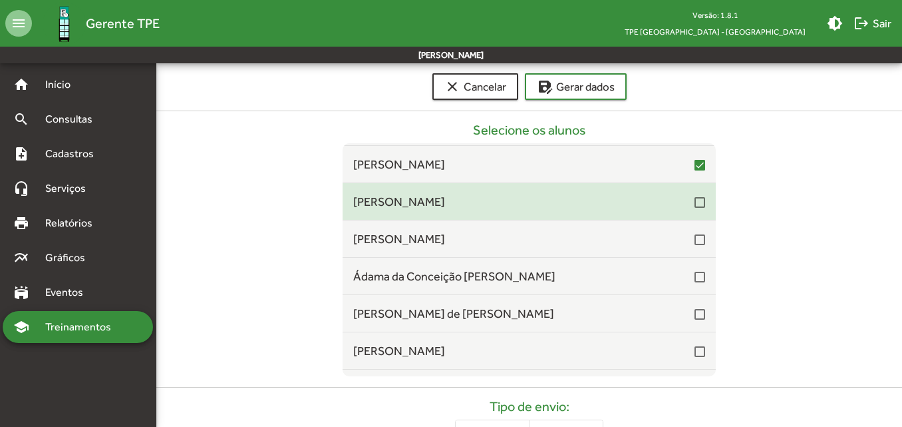
click at [695, 204] on div at bounding box center [700, 202] width 11 height 11
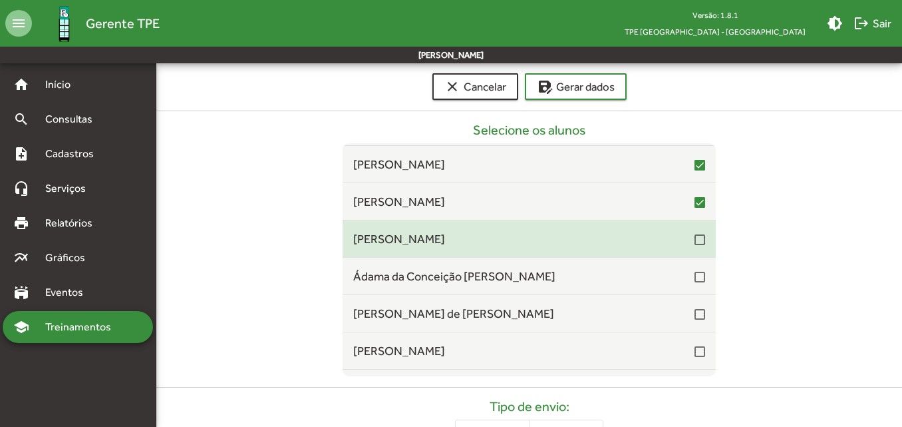
click at [695, 236] on div at bounding box center [700, 239] width 11 height 11
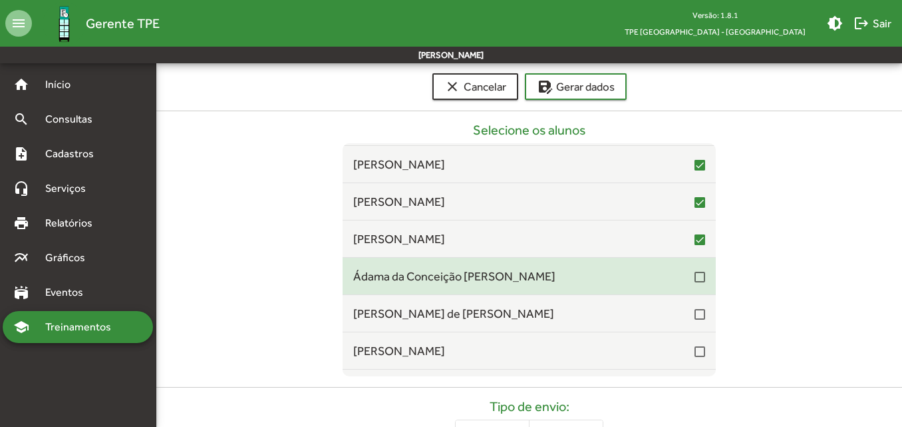
click at [695, 275] on div at bounding box center [700, 276] width 11 height 11
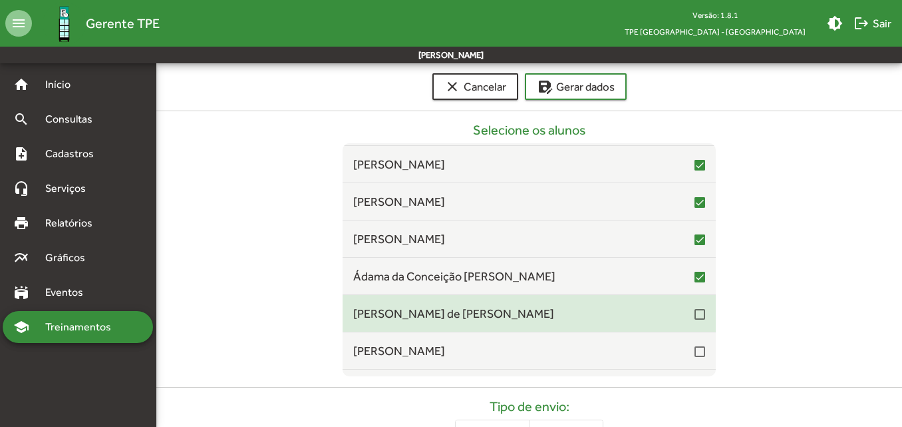
click at [695, 315] on div at bounding box center [700, 314] width 11 height 11
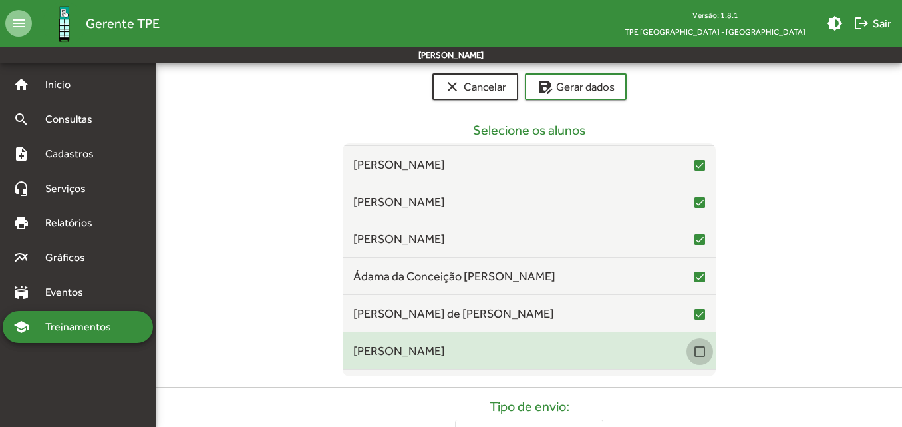
click at [695, 353] on div at bounding box center [700, 351] width 11 height 11
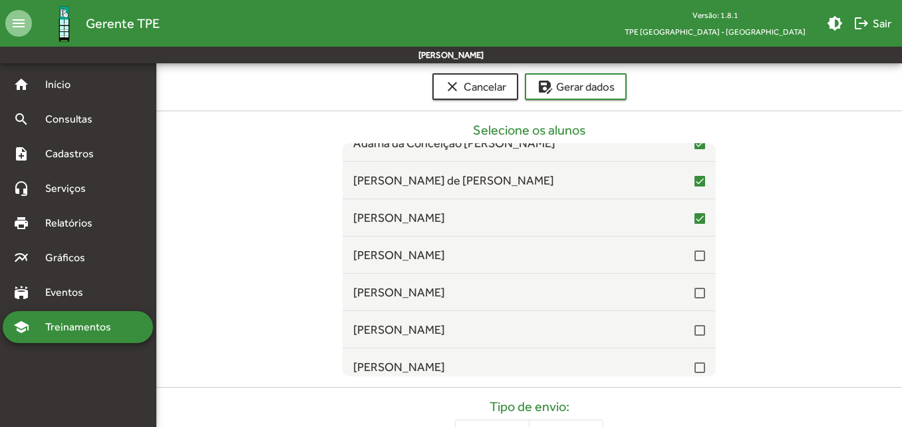
scroll to position [6122, 0]
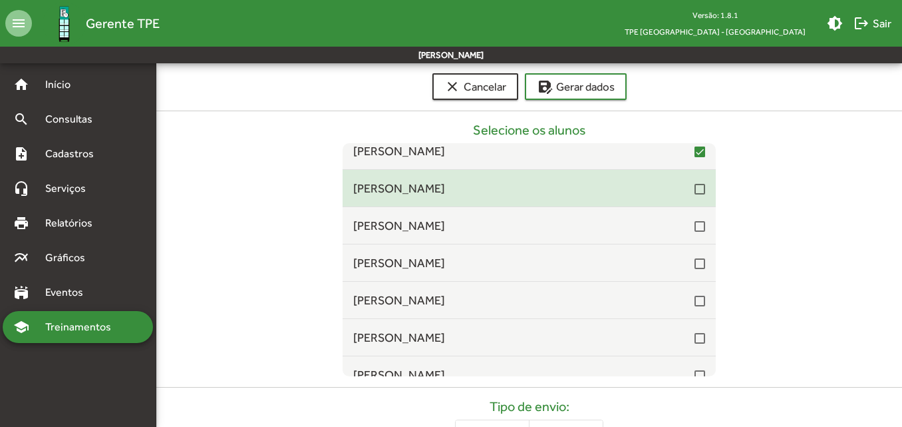
click at [687, 194] on span "[PERSON_NAME]" at bounding box center [523, 188] width 341 height 18
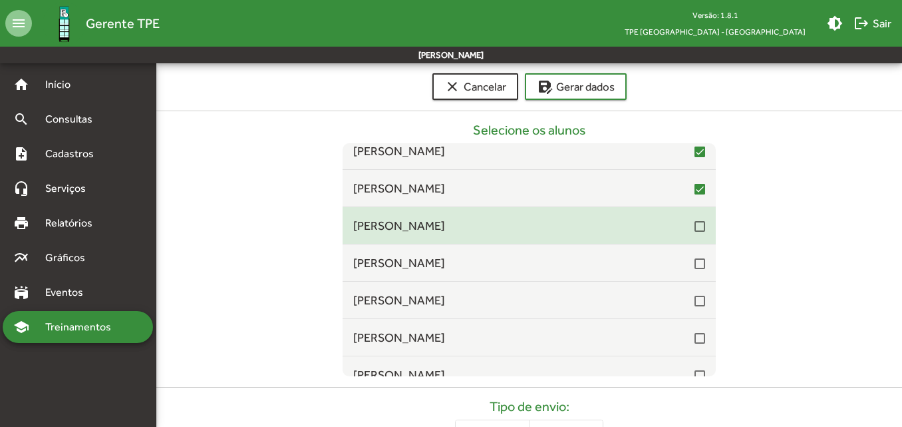
click at [695, 228] on div at bounding box center [700, 226] width 11 height 11
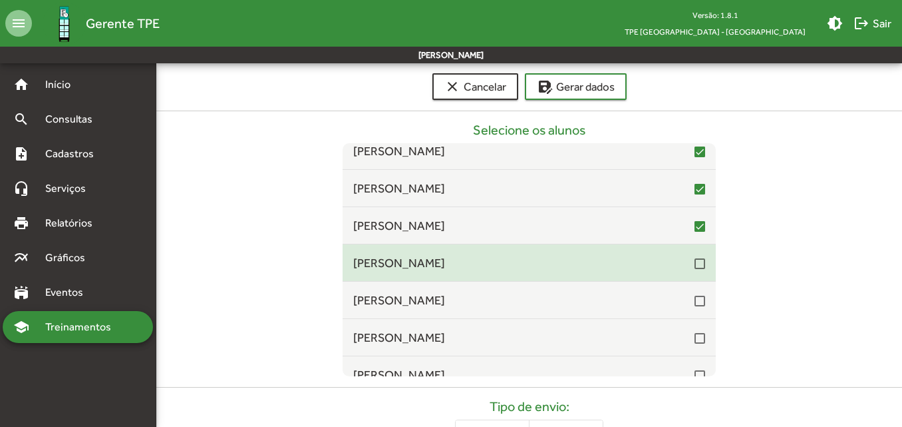
click at [695, 269] on div at bounding box center [700, 263] width 11 height 16
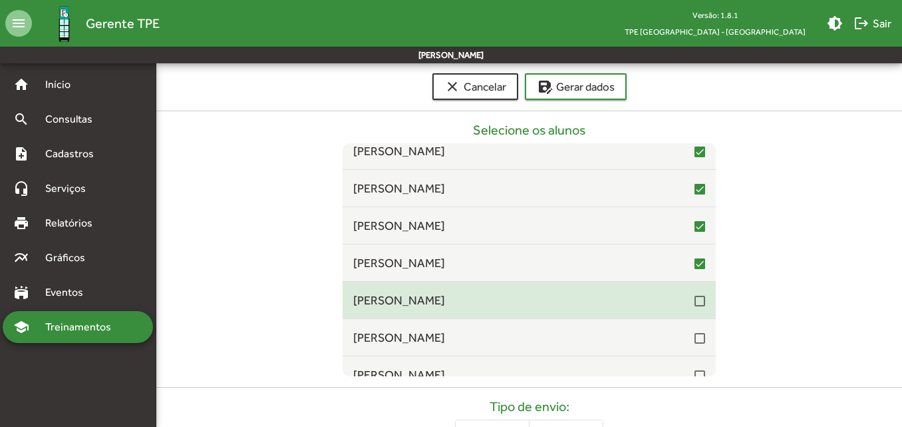
click at [695, 301] on div at bounding box center [700, 300] width 11 height 11
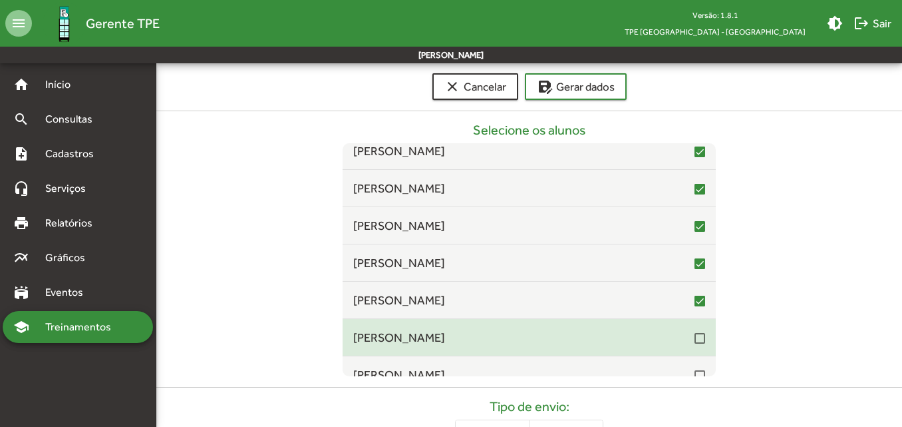
click at [699, 340] on div "[PERSON_NAME]" at bounding box center [529, 337] width 373 height 18
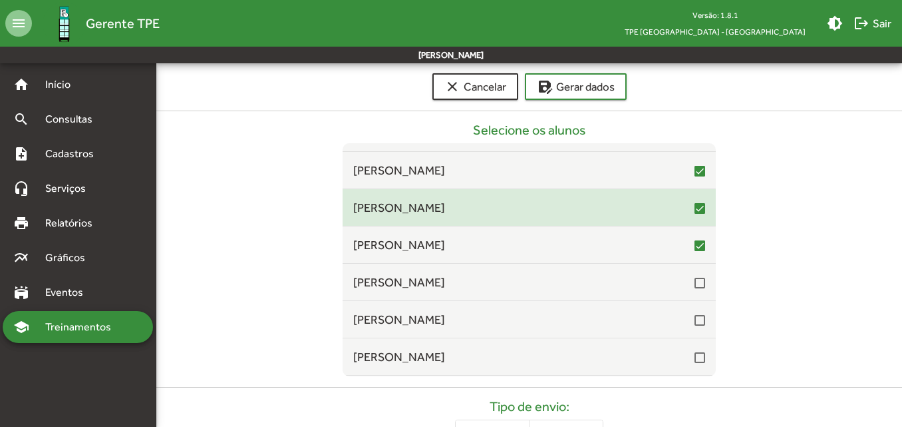
scroll to position [6255, 0]
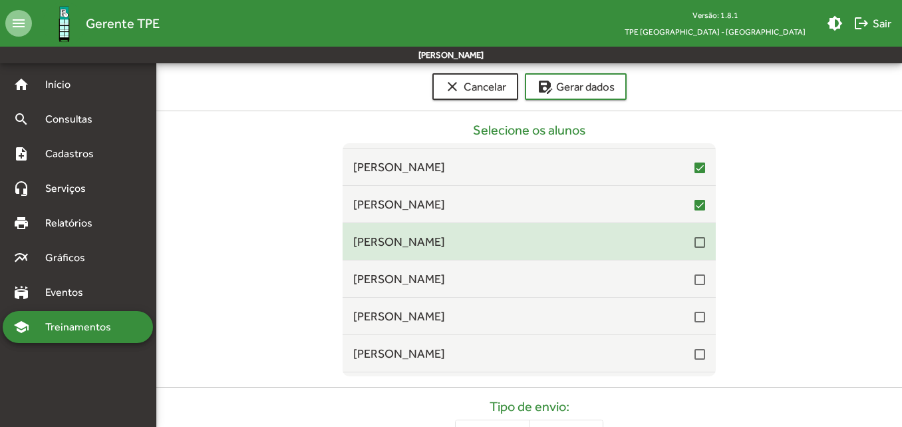
click at [695, 236] on mat-checkbox at bounding box center [700, 241] width 11 height 13
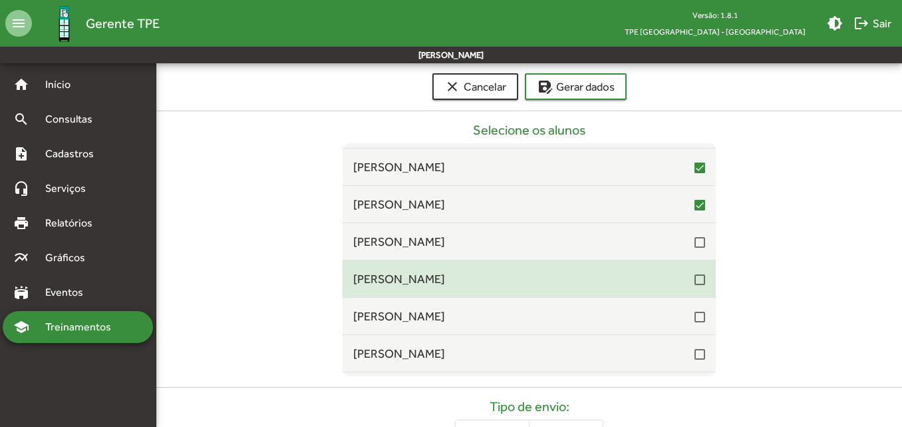
click at [695, 278] on div at bounding box center [700, 279] width 11 height 11
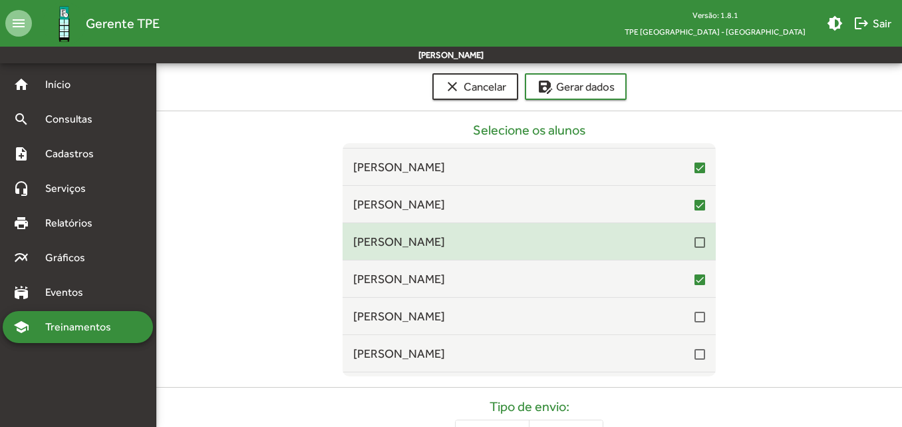
click at [695, 244] on div at bounding box center [700, 242] width 11 height 11
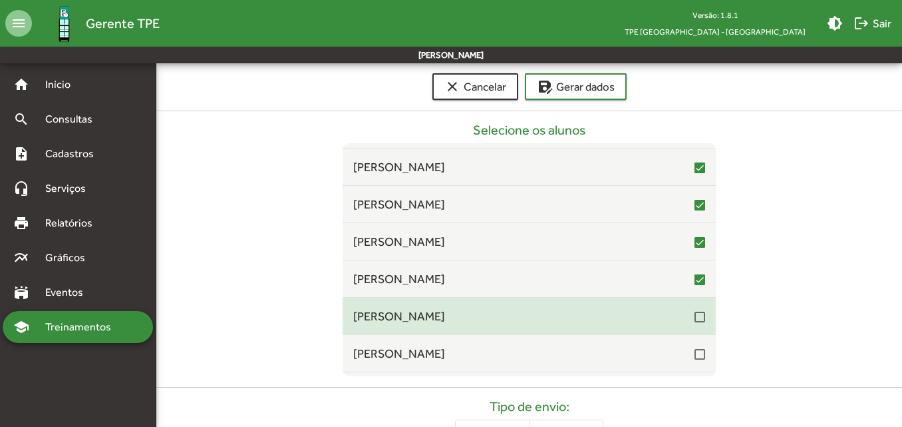
click at [695, 311] on mat-checkbox at bounding box center [700, 315] width 11 height 13
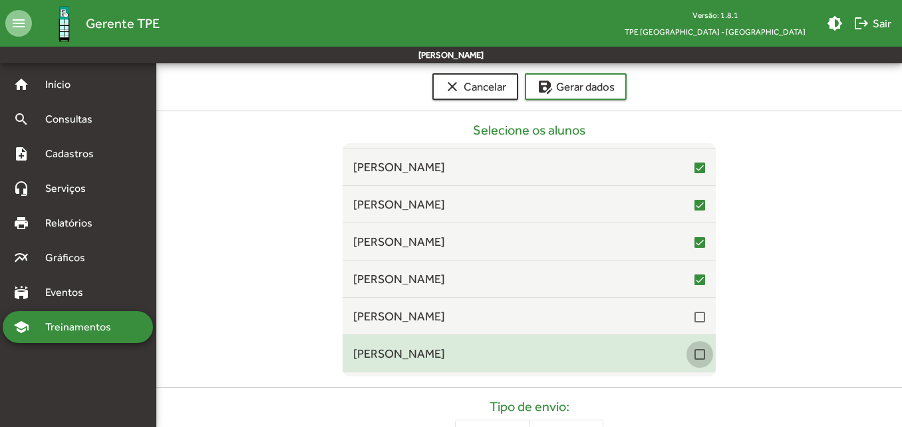
click at [697, 356] on div at bounding box center [700, 354] width 11 height 11
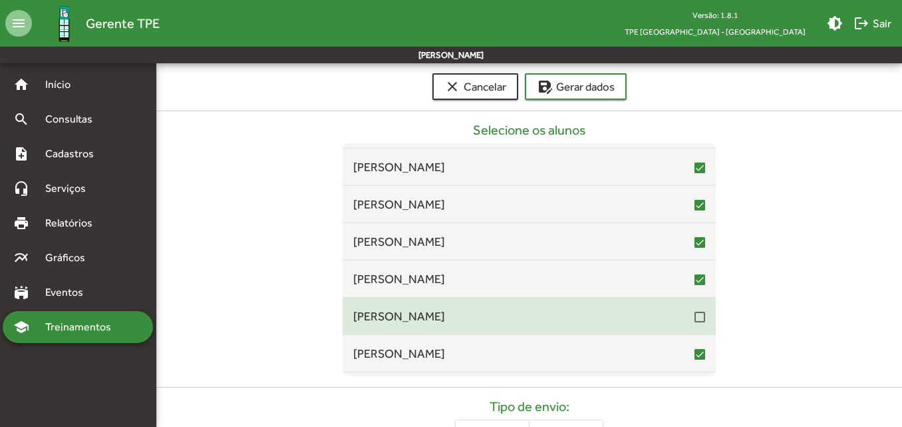
click at [695, 317] on div at bounding box center [700, 316] width 11 height 11
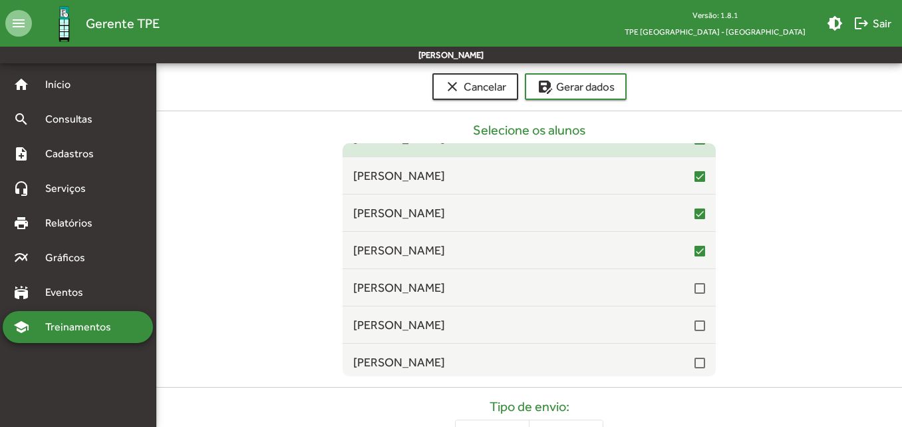
scroll to position [6454, 0]
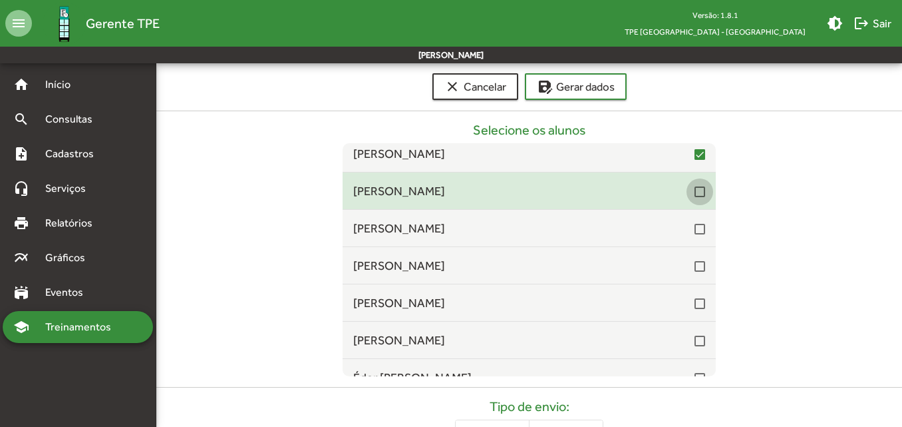
click at [695, 191] on div at bounding box center [700, 191] width 11 height 11
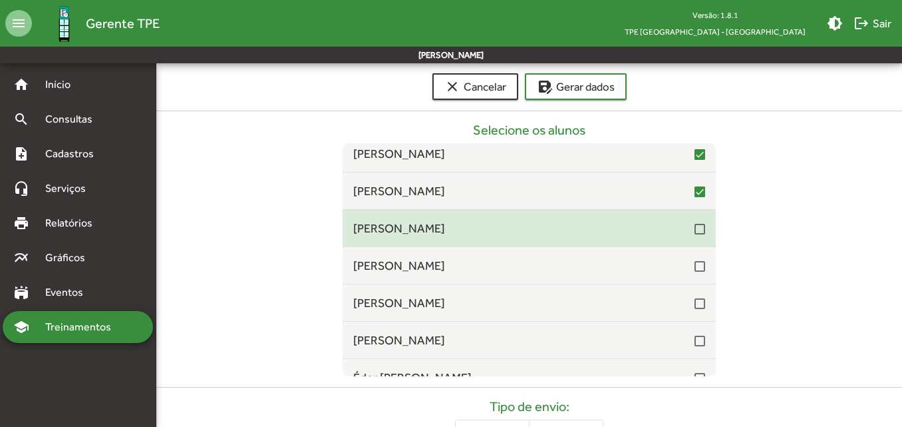
click at [695, 231] on div at bounding box center [700, 229] width 11 height 11
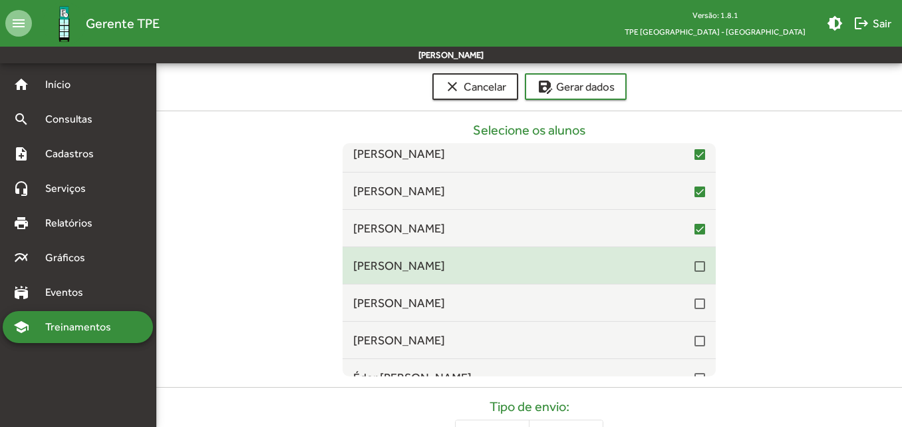
click at [695, 266] on div at bounding box center [700, 266] width 11 height 11
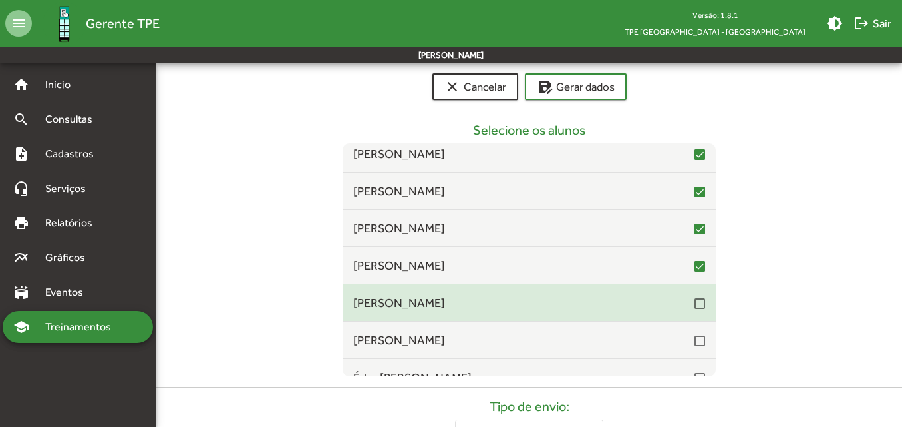
click at [698, 301] on div at bounding box center [700, 303] width 11 height 11
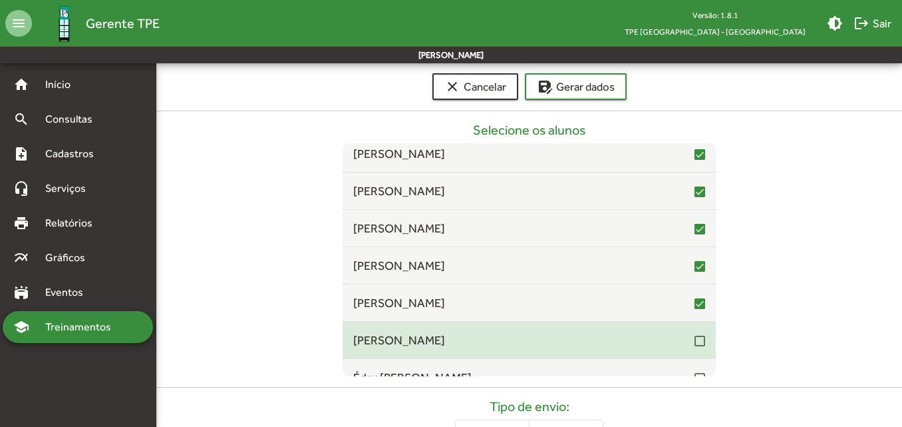
click at [695, 337] on div at bounding box center [700, 340] width 11 height 11
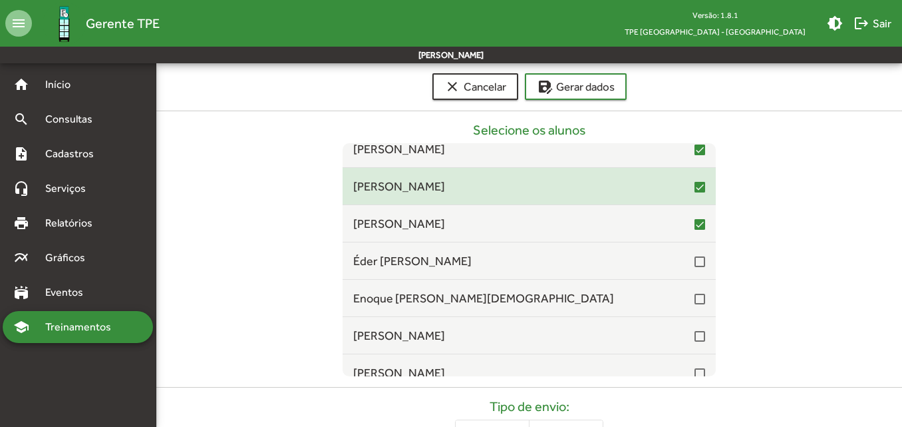
scroll to position [6587, 0]
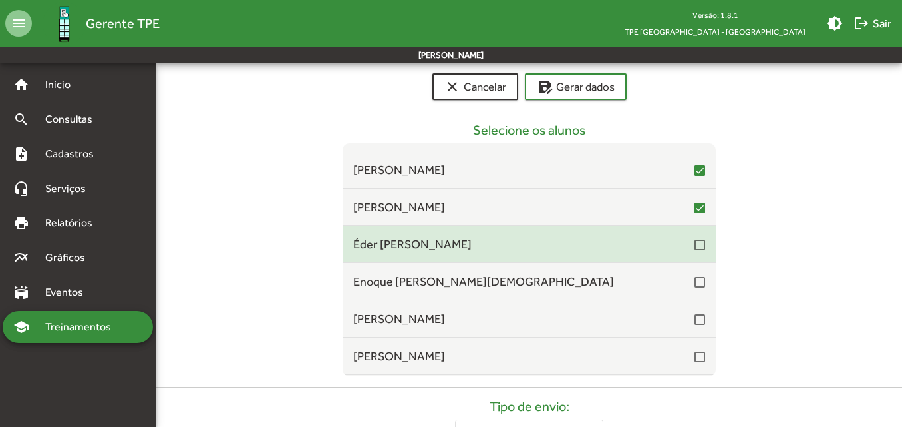
click at [695, 251] on div at bounding box center [700, 244] width 11 height 16
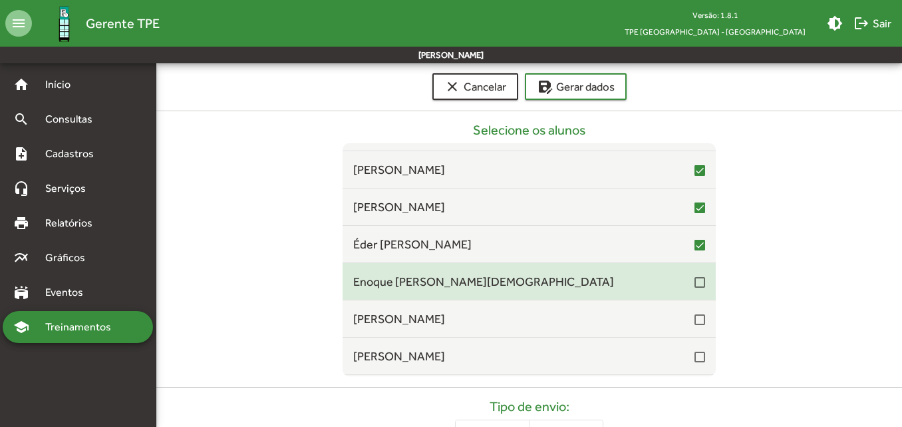
click at [695, 281] on div at bounding box center [700, 282] width 11 height 11
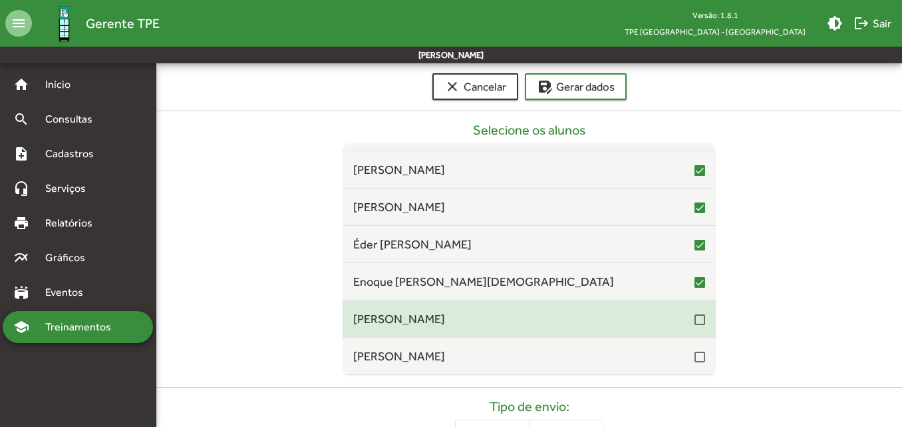
click at [695, 327] on div "[PERSON_NAME]" at bounding box center [529, 318] width 352 height 18
drag, startPoint x: 691, startPoint y: 358, endPoint x: 639, endPoint y: 323, distance: 63.3
click at [695, 358] on div at bounding box center [700, 356] width 11 height 11
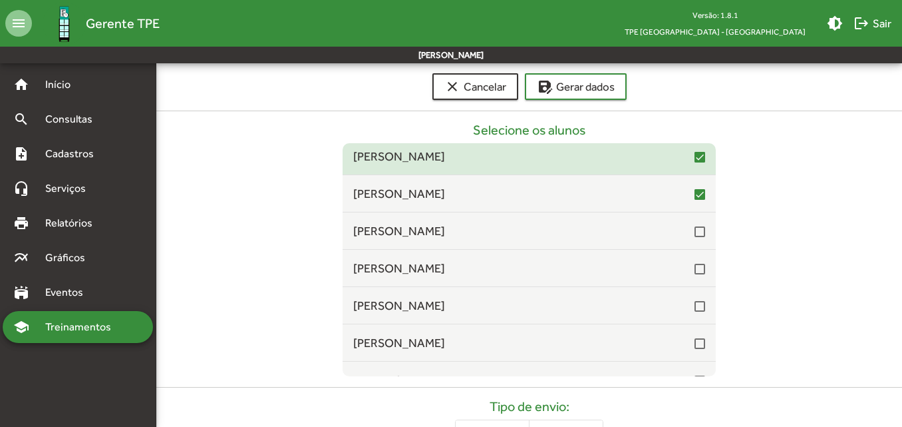
scroll to position [6787, 0]
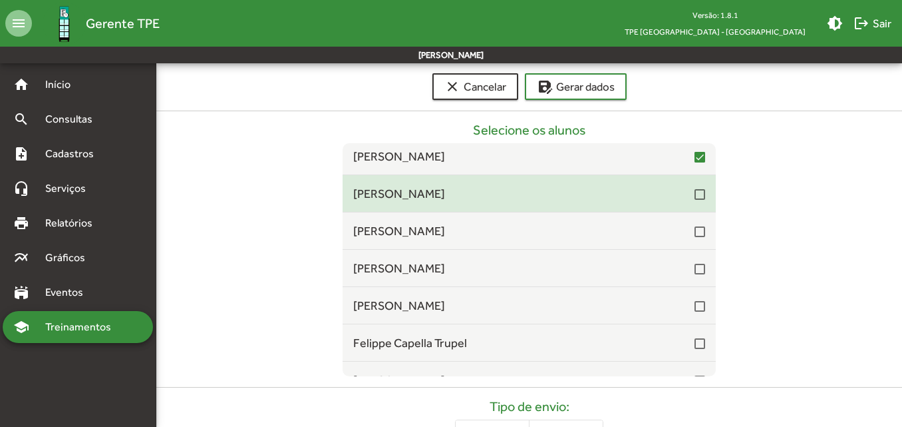
click at [696, 200] on div at bounding box center [700, 194] width 11 height 11
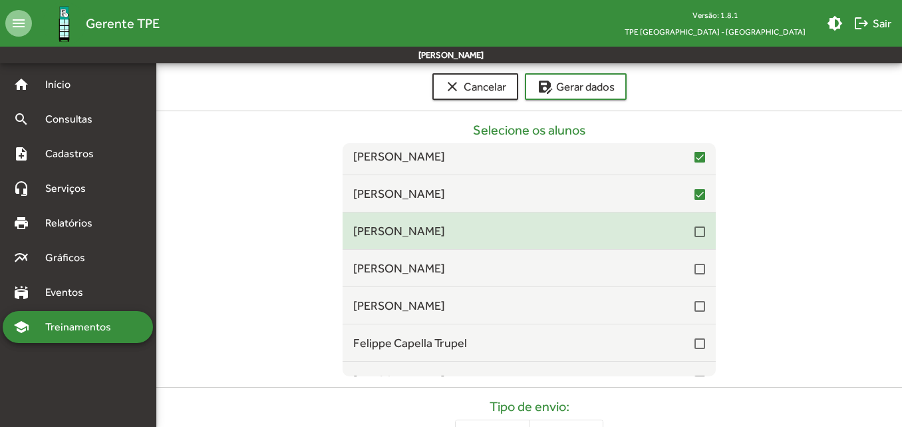
click at [697, 226] on div at bounding box center [700, 231] width 11 height 11
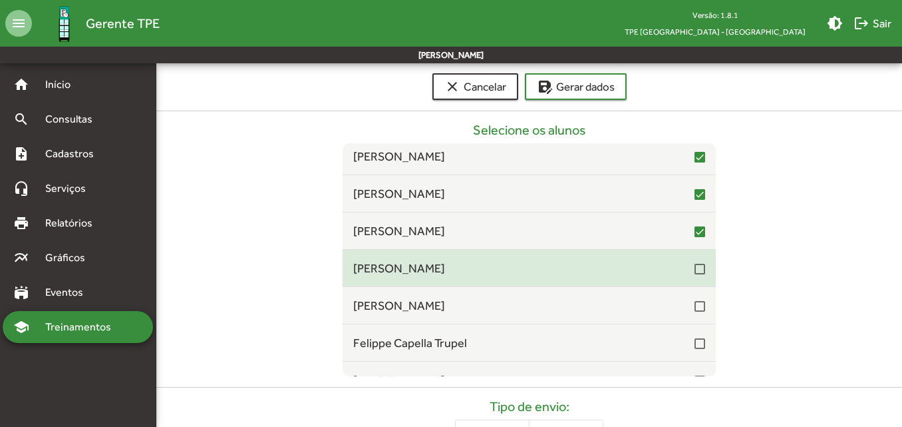
click at [695, 273] on div at bounding box center [700, 268] width 11 height 11
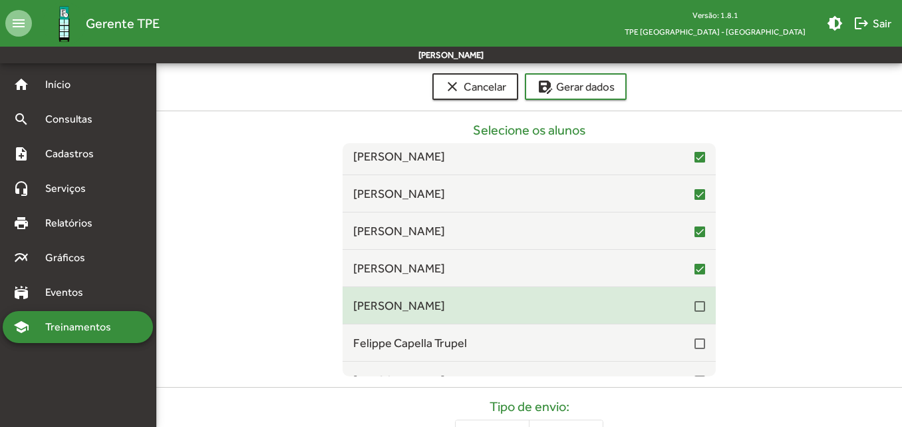
click at [695, 306] on div at bounding box center [700, 306] width 11 height 11
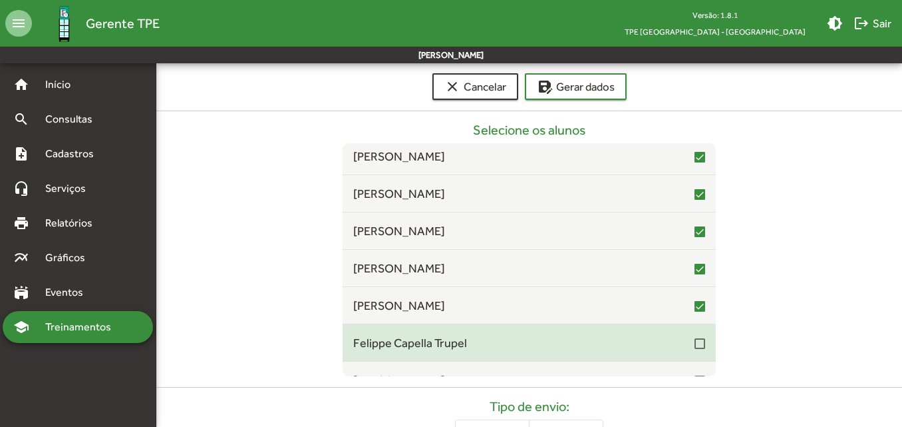
click at [693, 351] on div "Felippe Capella Trupel" at bounding box center [529, 342] width 352 height 18
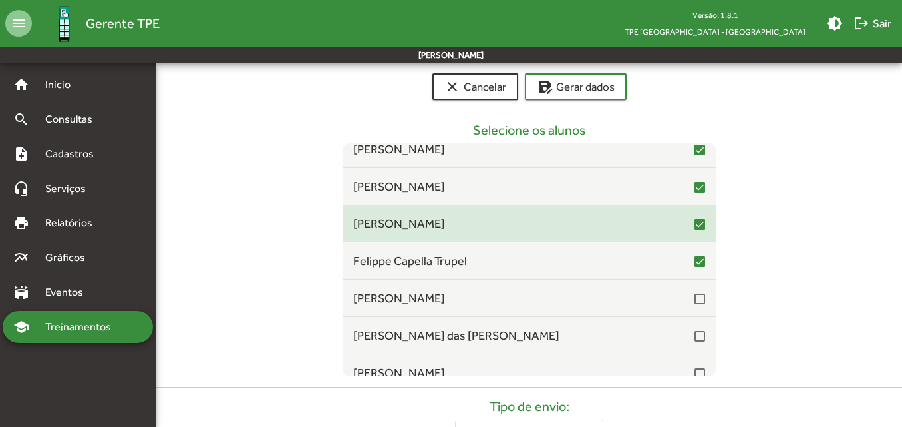
scroll to position [6920, 0]
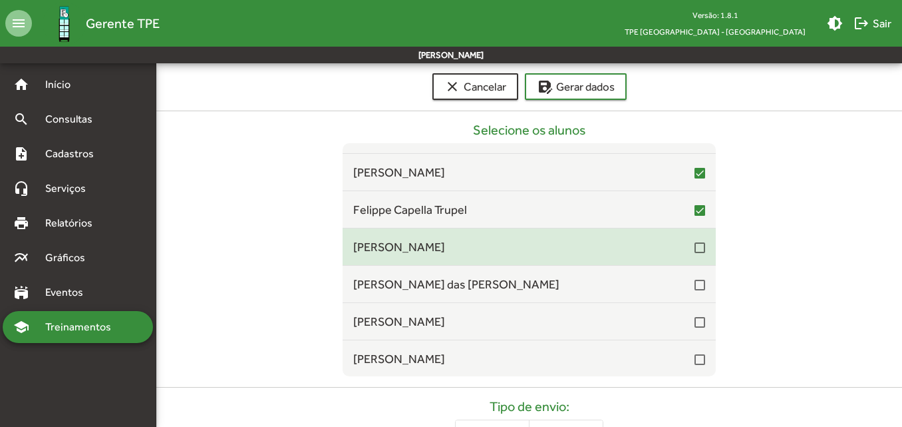
click at [695, 244] on div at bounding box center [700, 247] width 11 height 11
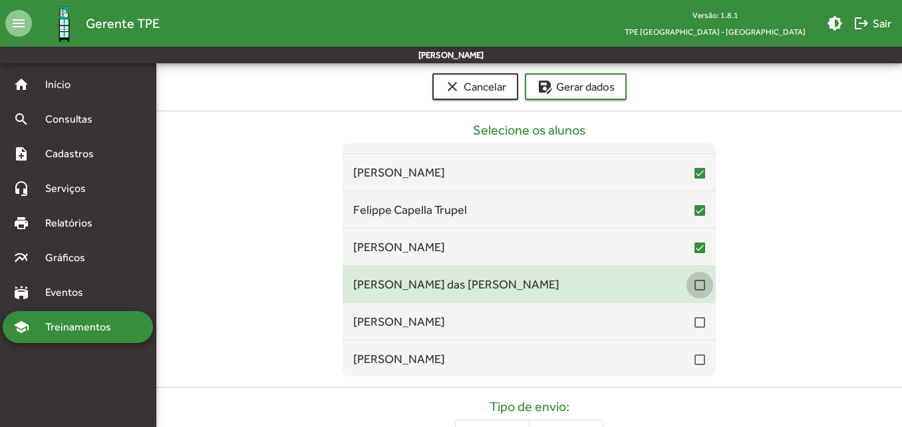
click at [695, 286] on div at bounding box center [700, 284] width 11 height 11
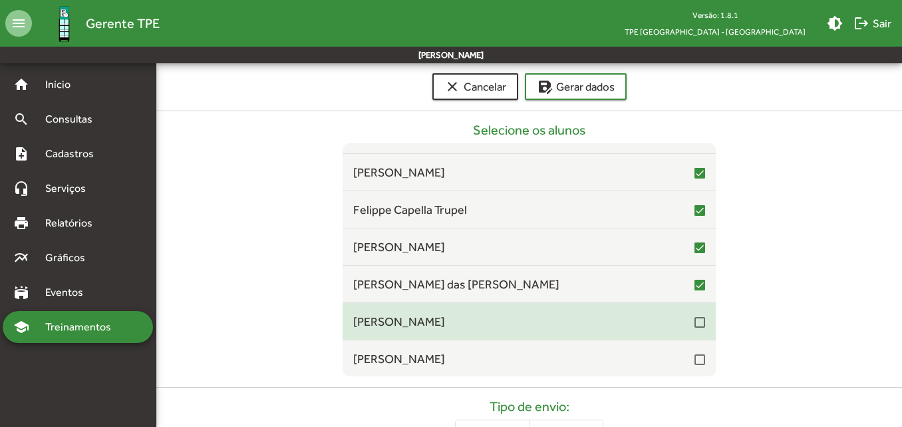
click at [695, 316] on mat-checkbox at bounding box center [700, 321] width 11 height 13
click at [695, 320] on div at bounding box center [700, 322] width 11 height 11
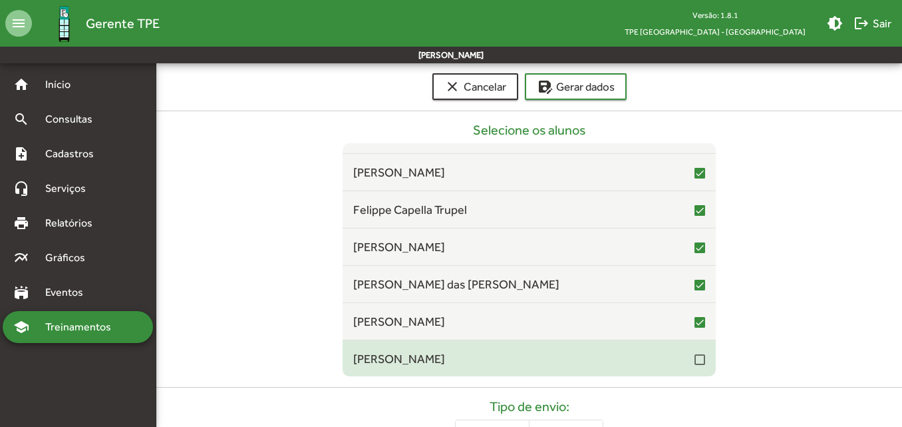
click at [695, 359] on div at bounding box center [700, 359] width 11 height 11
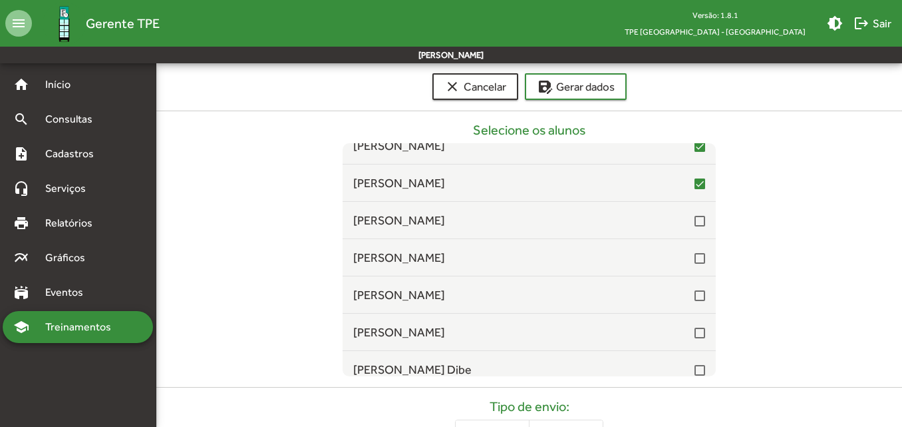
scroll to position [7120, 0]
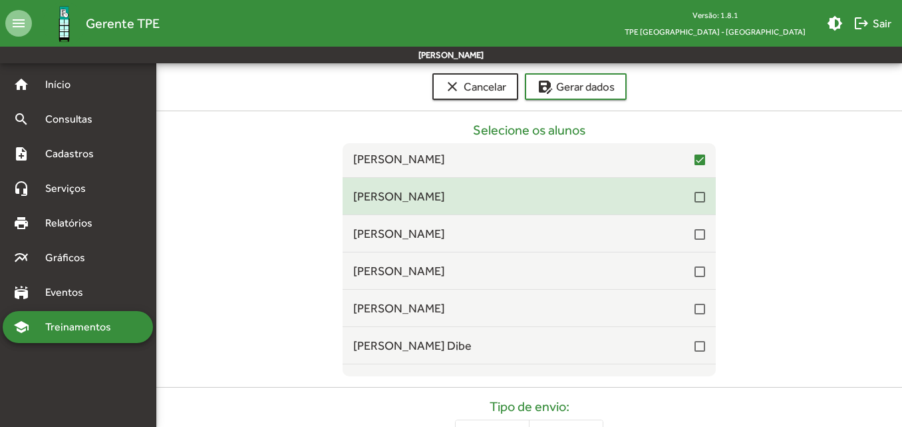
click at [695, 200] on div at bounding box center [700, 197] width 11 height 11
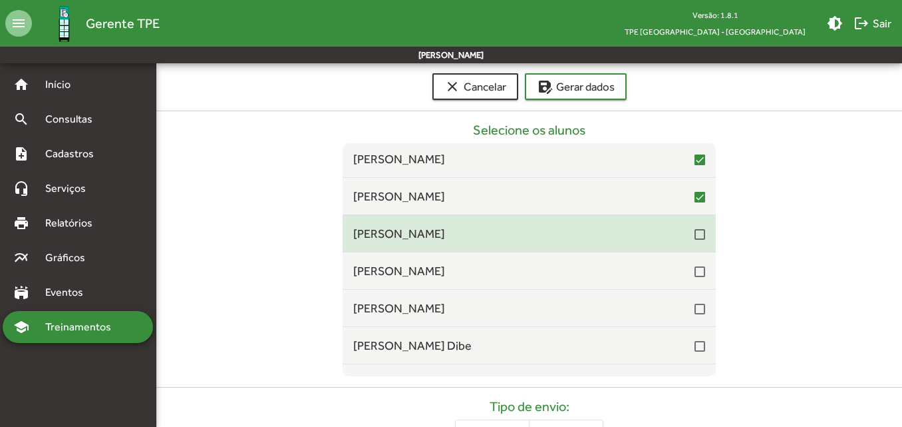
click at [695, 235] on div at bounding box center [700, 234] width 11 height 11
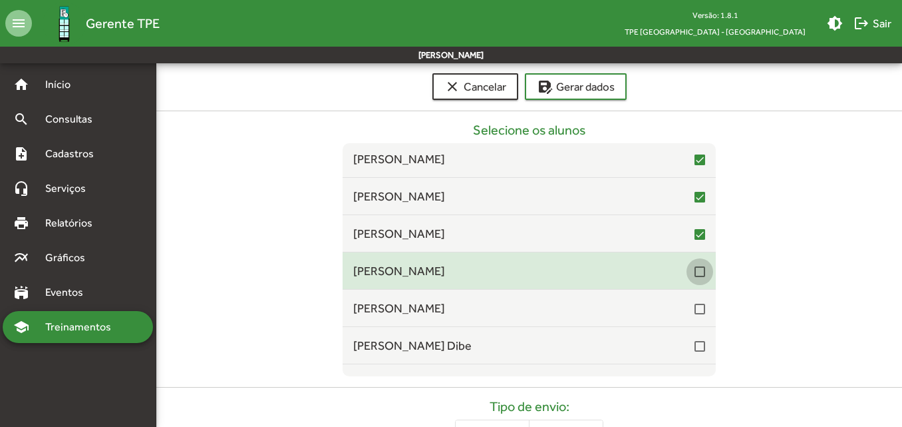
click at [695, 271] on div at bounding box center [700, 271] width 11 height 11
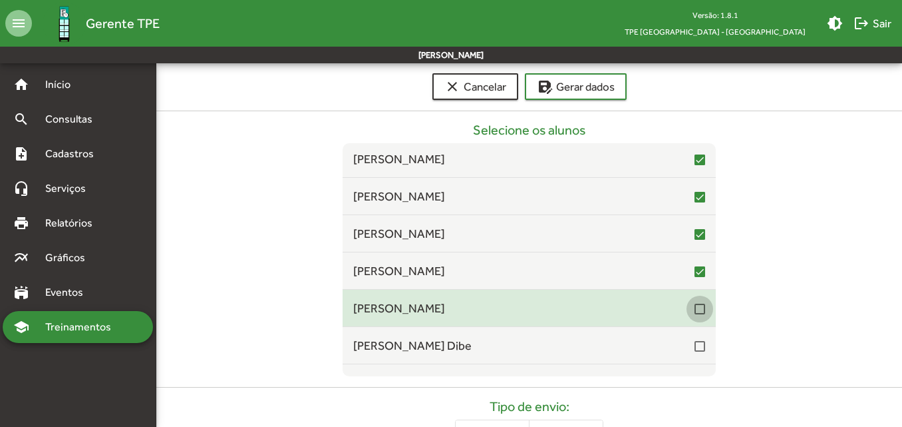
click at [695, 307] on div at bounding box center [700, 308] width 11 height 11
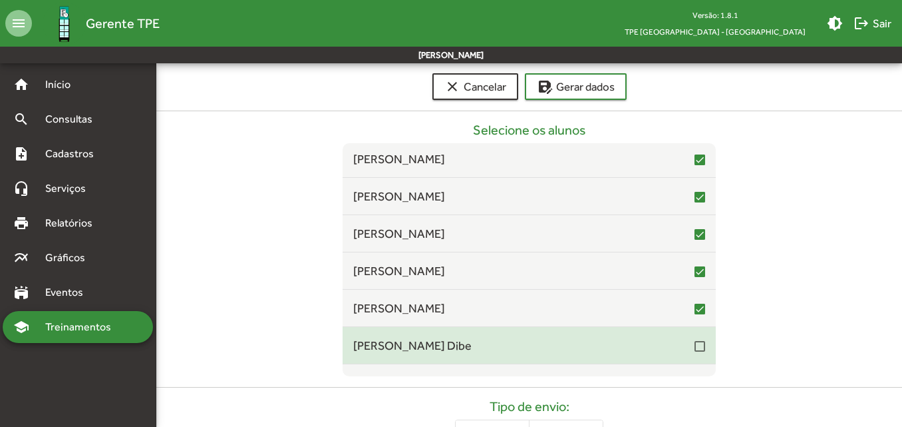
click at [695, 349] on div at bounding box center [700, 346] width 11 height 11
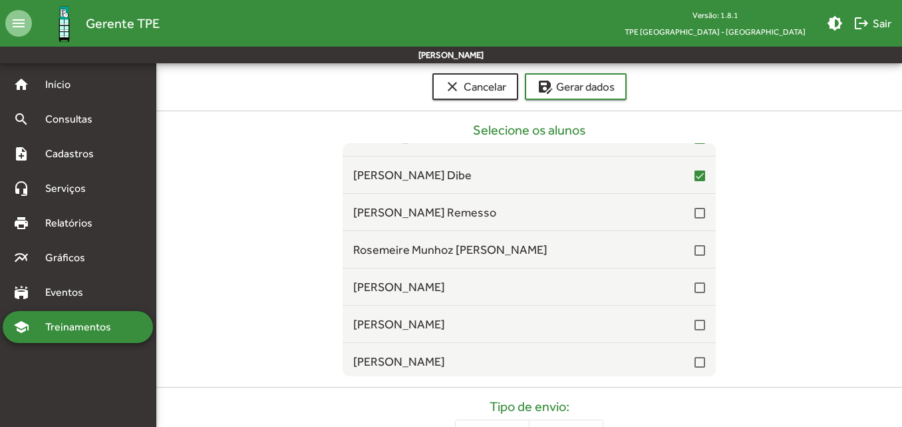
scroll to position [7319, 0]
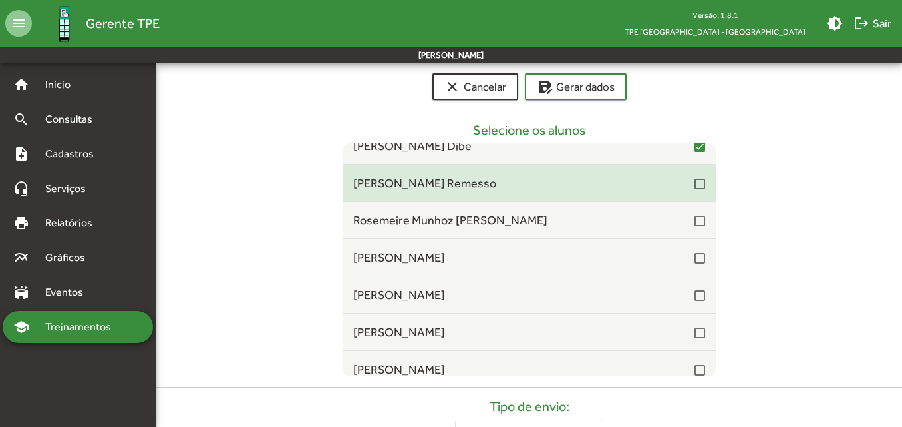
click at [695, 188] on div at bounding box center [700, 183] width 11 height 11
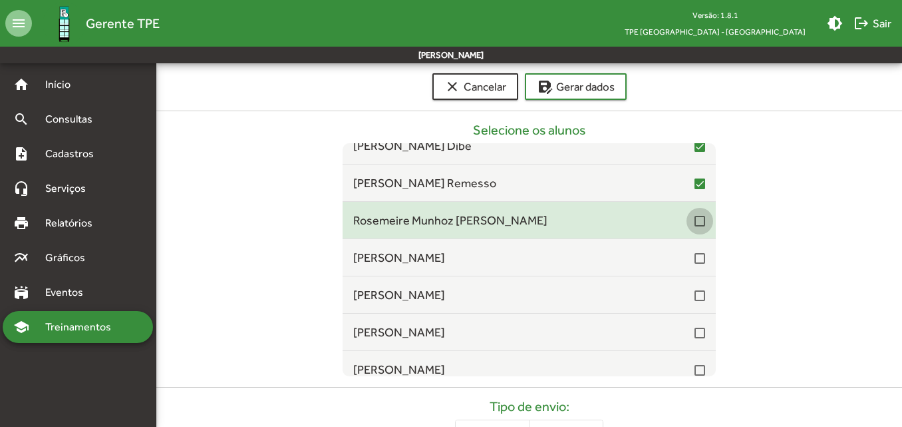
click at [695, 222] on div at bounding box center [700, 221] width 11 height 11
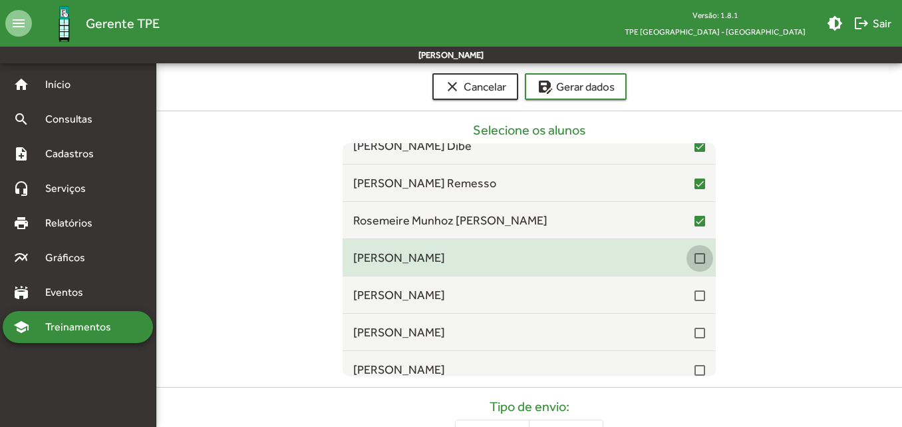
click at [695, 259] on div at bounding box center [700, 258] width 11 height 11
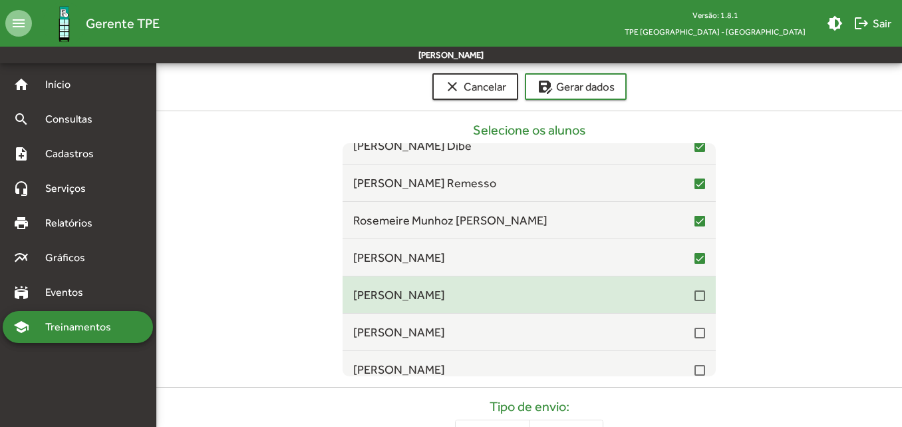
click at [695, 299] on div at bounding box center [700, 295] width 11 height 11
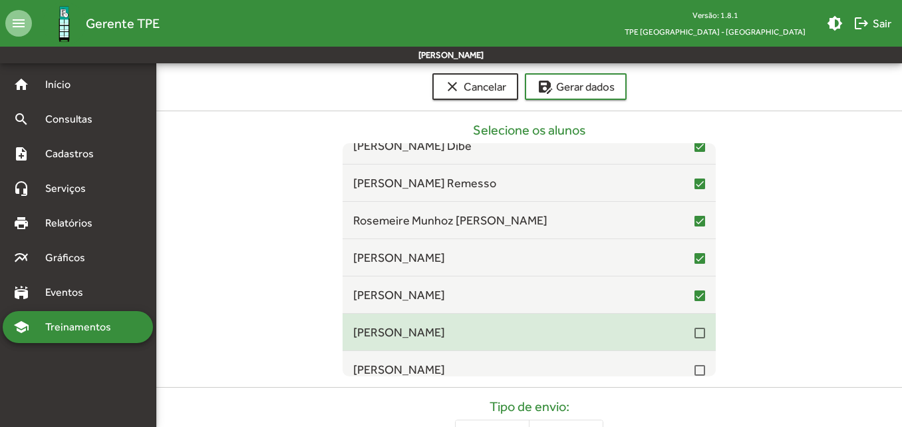
click at [695, 327] on div at bounding box center [700, 332] width 11 height 11
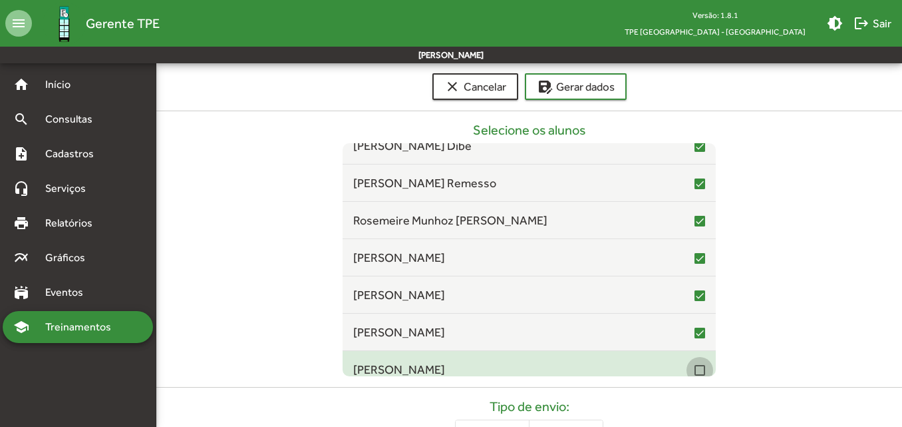
click at [695, 373] on div at bounding box center [700, 370] width 11 height 11
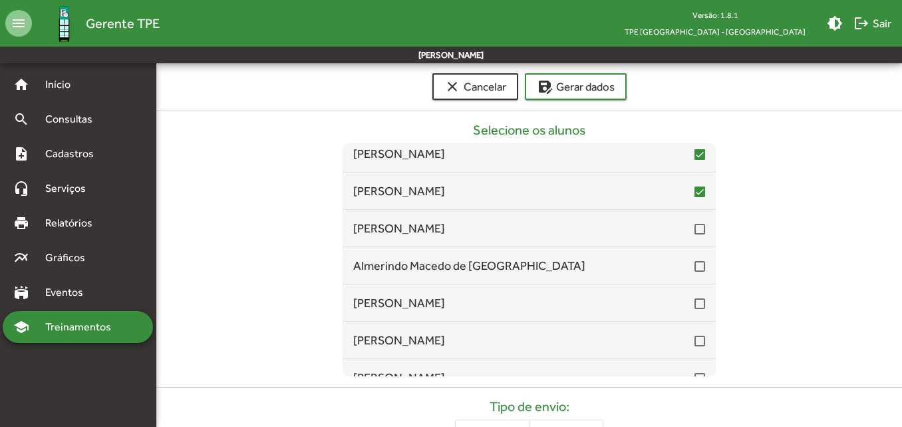
scroll to position [7519, 0]
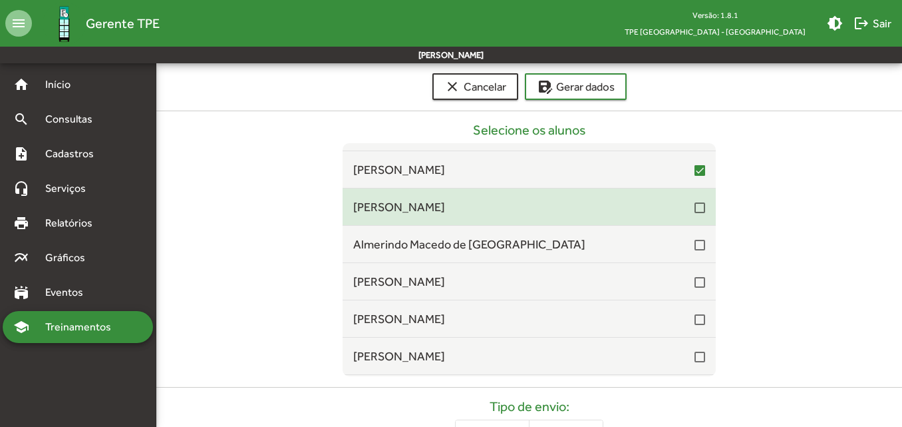
click at [695, 206] on div at bounding box center [700, 207] width 11 height 11
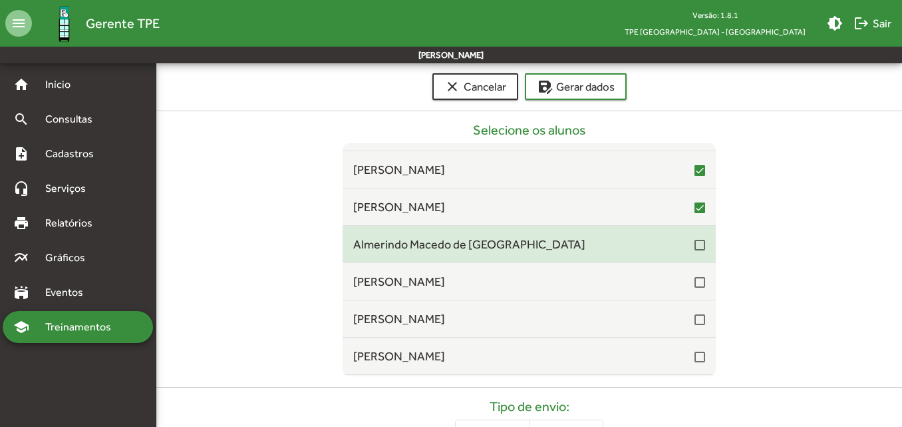
click at [697, 249] on div at bounding box center [700, 245] width 11 height 11
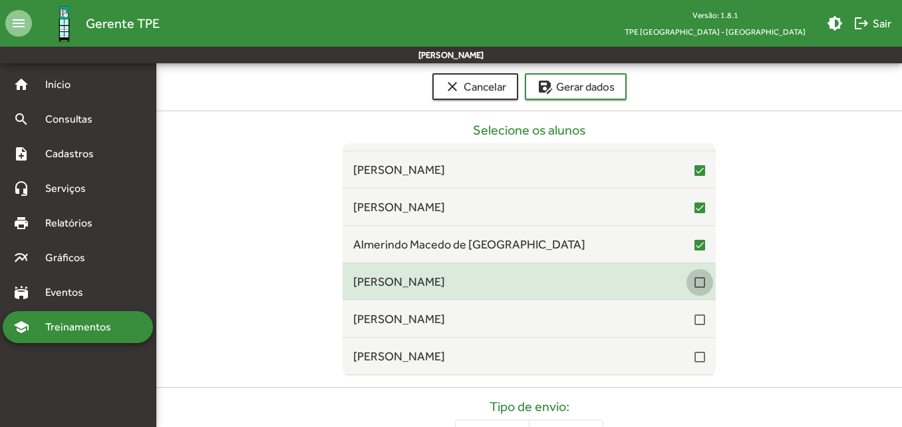
click at [695, 282] on div at bounding box center [700, 282] width 11 height 11
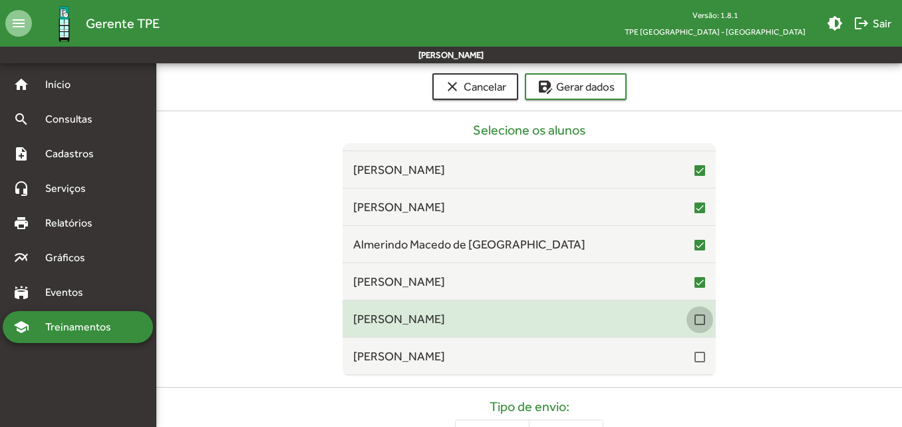
click at [695, 318] on div at bounding box center [700, 319] width 11 height 11
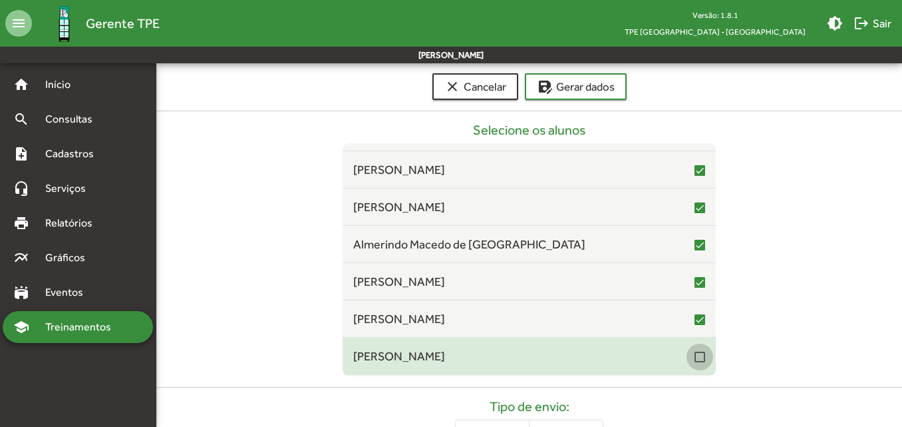
click at [695, 359] on div at bounding box center [700, 356] width 11 height 11
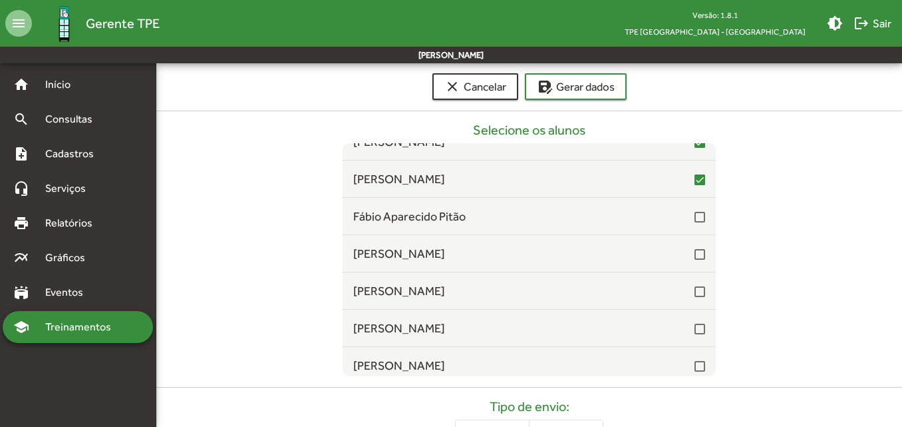
scroll to position [7718, 0]
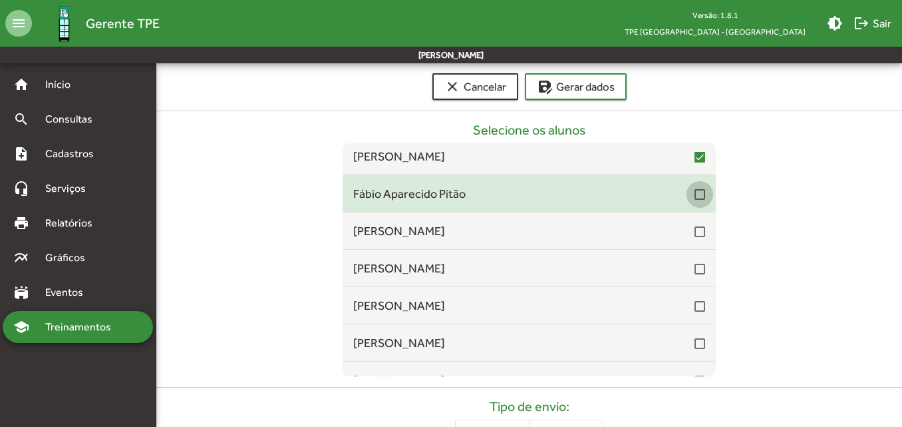
click at [695, 194] on div at bounding box center [700, 194] width 11 height 11
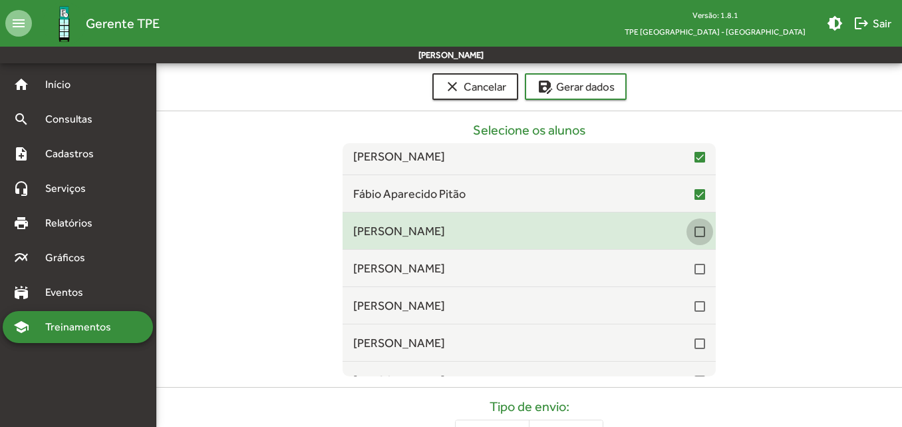
click at [695, 234] on div at bounding box center [700, 231] width 11 height 11
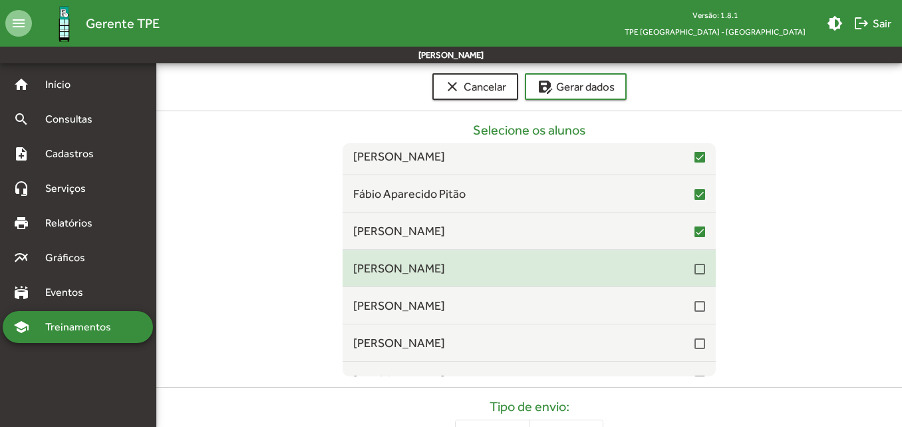
click at [695, 273] on div at bounding box center [700, 268] width 11 height 11
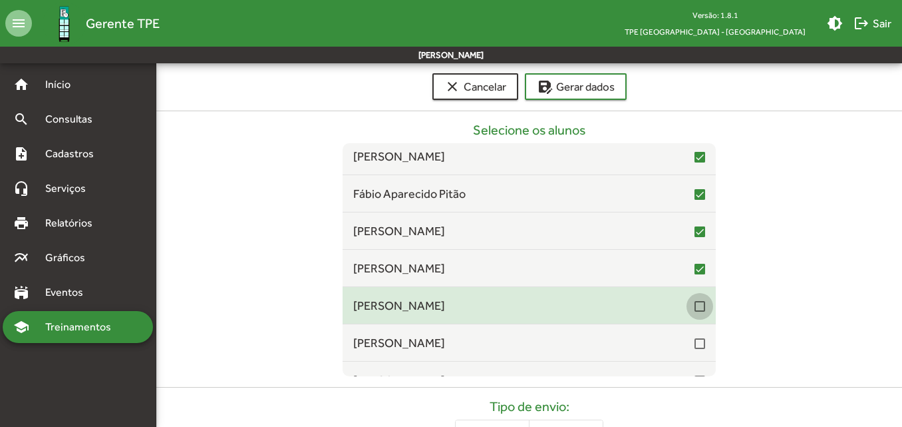
click at [695, 305] on div at bounding box center [700, 306] width 11 height 11
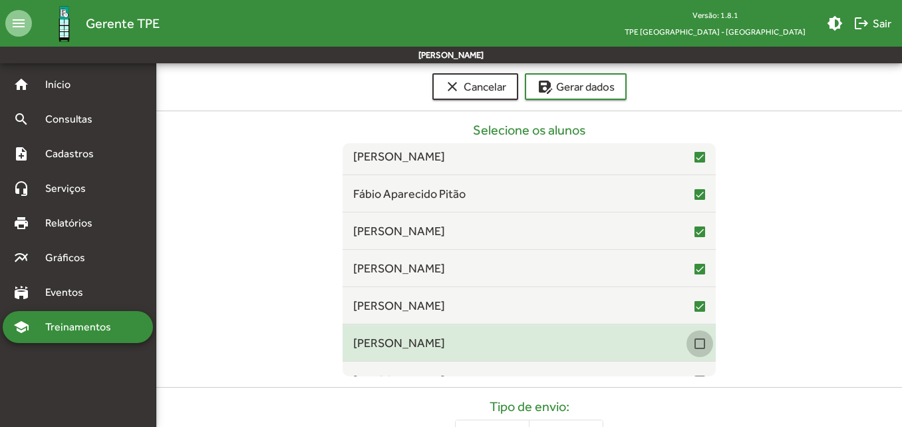
click at [695, 342] on div at bounding box center [700, 343] width 11 height 11
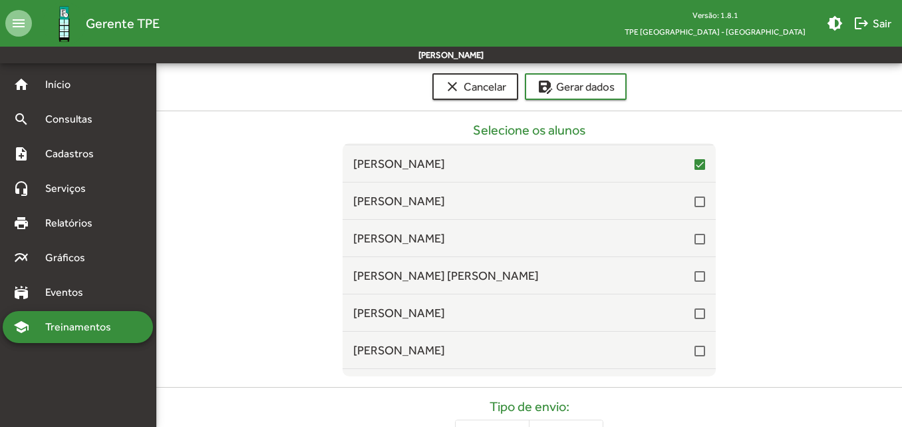
scroll to position [7918, 0]
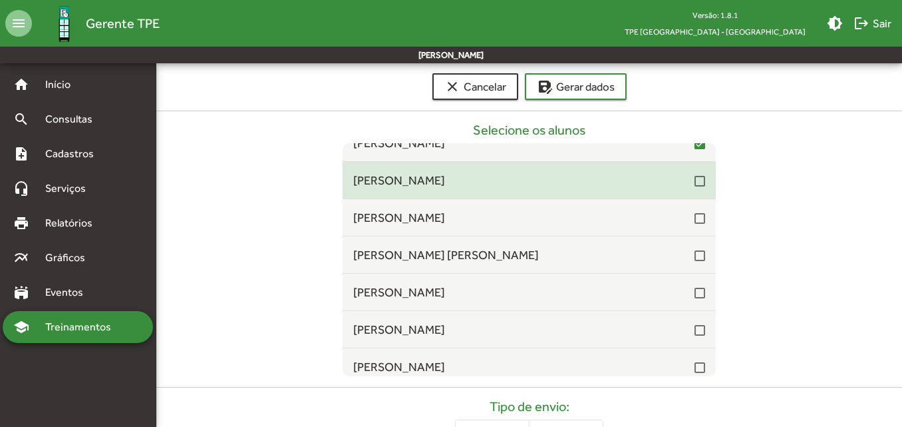
click at [695, 186] on div at bounding box center [700, 181] width 11 height 11
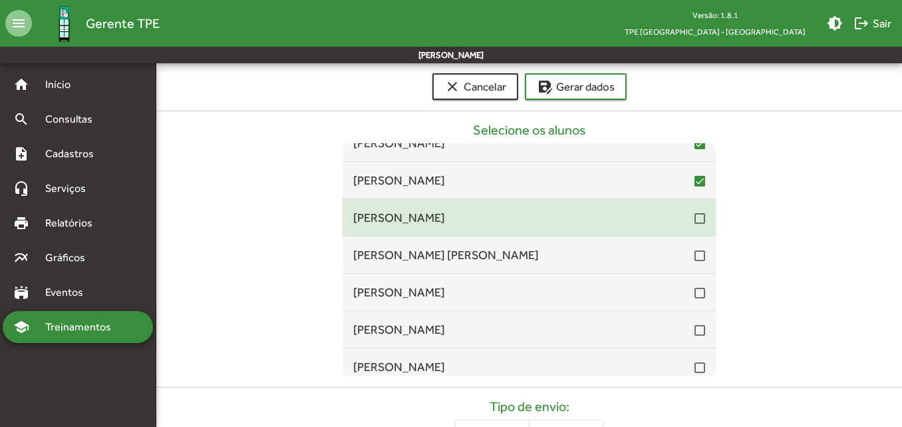
click at [695, 212] on mat-checkbox at bounding box center [700, 217] width 11 height 13
click at [695, 220] on div at bounding box center [700, 218] width 11 height 11
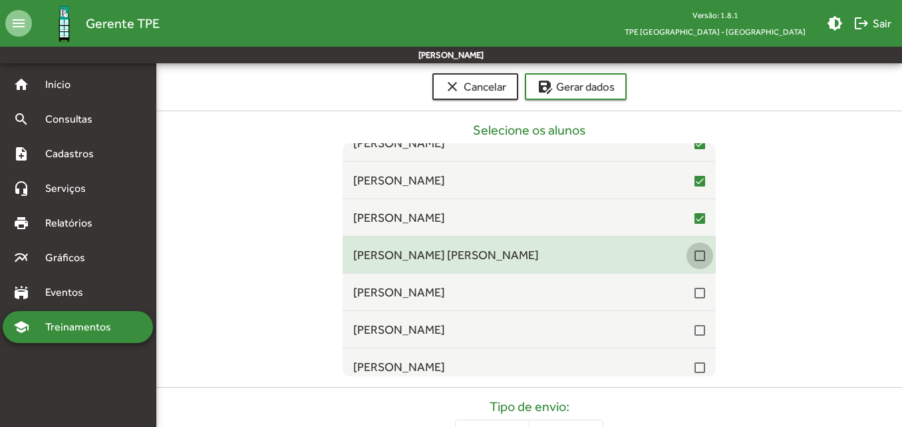
click at [695, 255] on div at bounding box center [700, 255] width 11 height 11
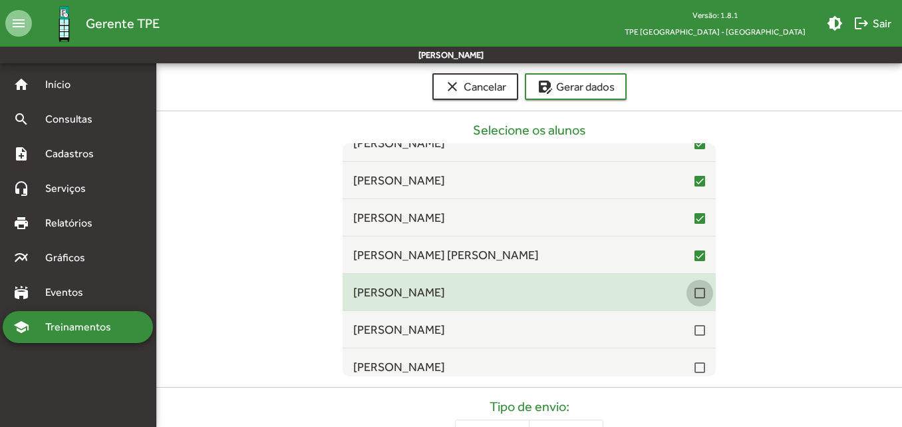
drag, startPoint x: 694, startPoint y: 290, endPoint x: 689, endPoint y: 309, distance: 20.0
click at [695, 292] on div at bounding box center [700, 292] width 11 height 11
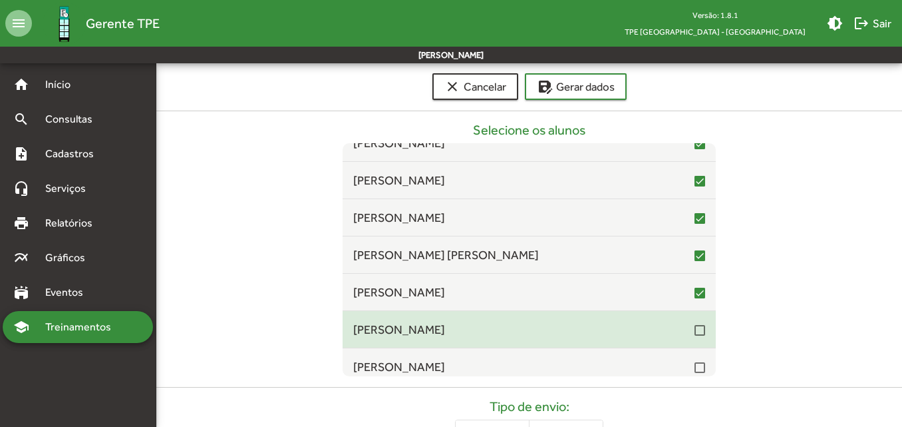
click at [695, 329] on div at bounding box center [700, 330] width 11 height 11
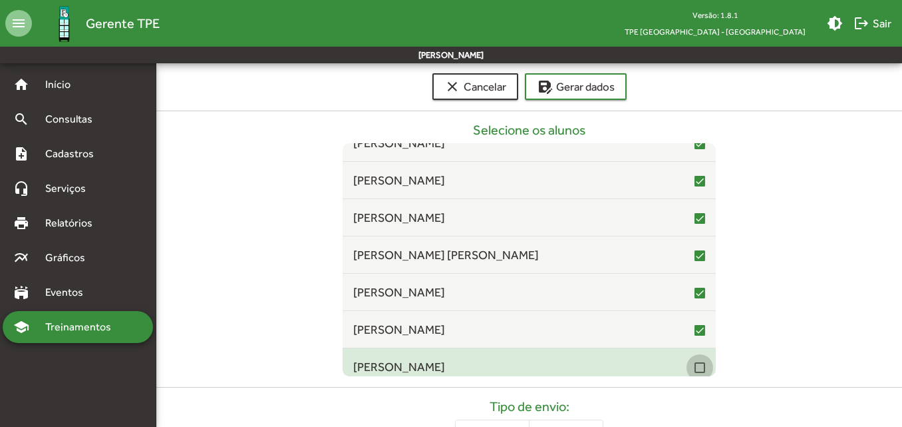
click at [695, 368] on div at bounding box center [700, 367] width 11 height 11
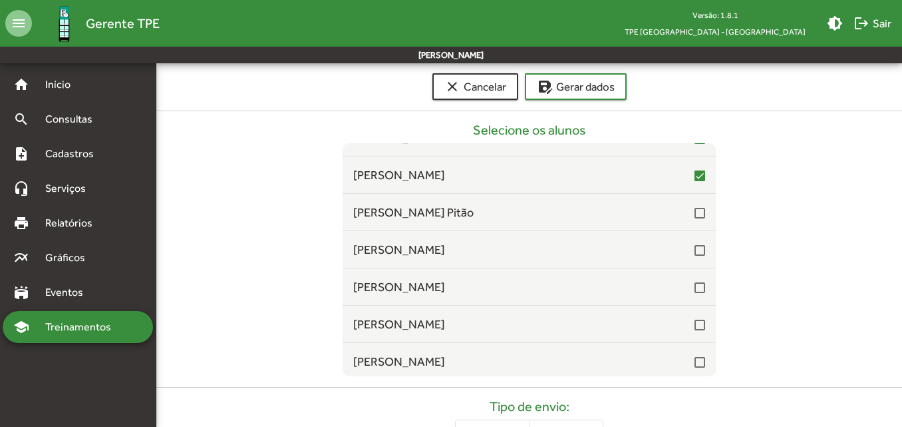
scroll to position [8118, 0]
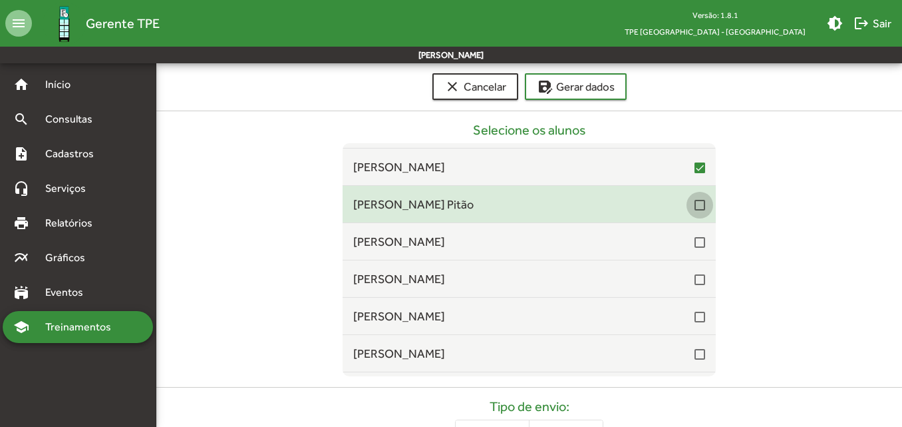
click at [695, 210] on div at bounding box center [700, 205] width 11 height 11
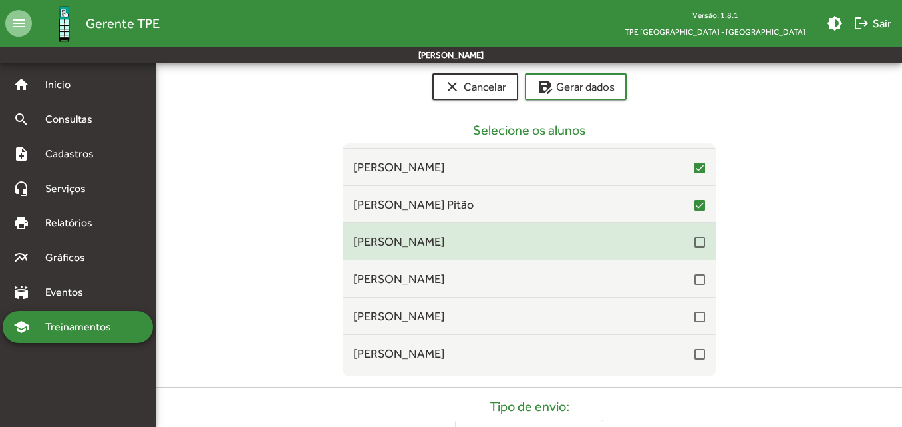
click at [695, 243] on div at bounding box center [700, 242] width 11 height 11
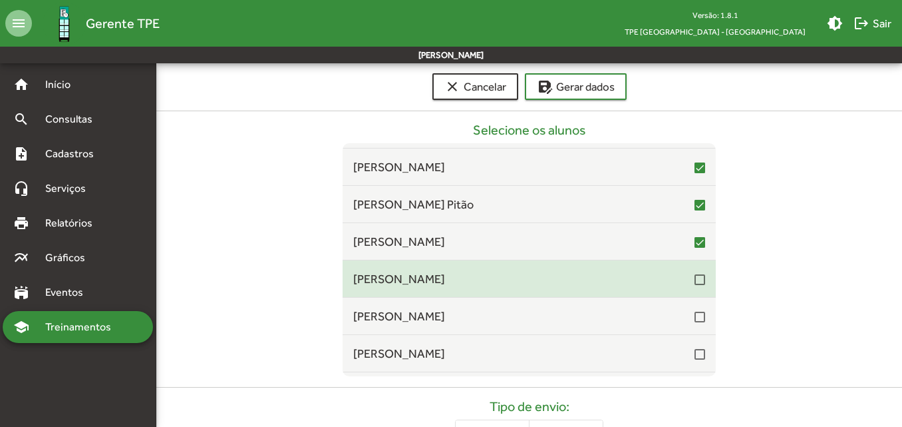
click at [695, 286] on div at bounding box center [700, 279] width 11 height 16
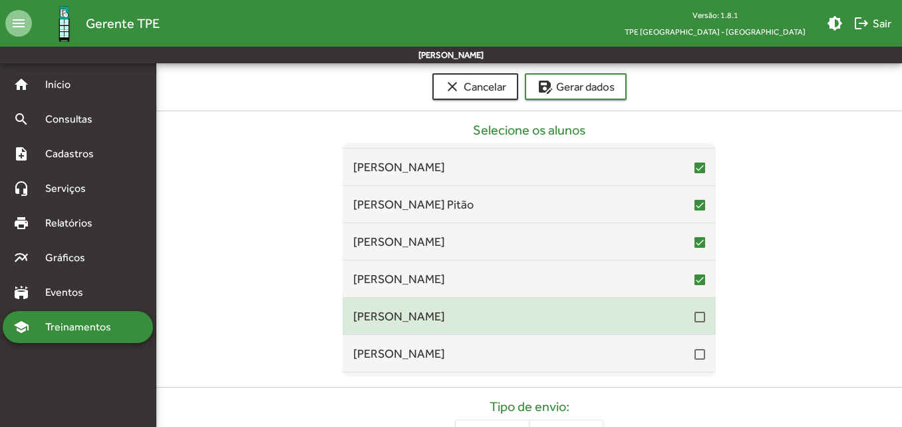
drag, startPoint x: 692, startPoint y: 316, endPoint x: 691, endPoint y: 330, distance: 14.0
click at [695, 317] on div at bounding box center [700, 316] width 11 height 11
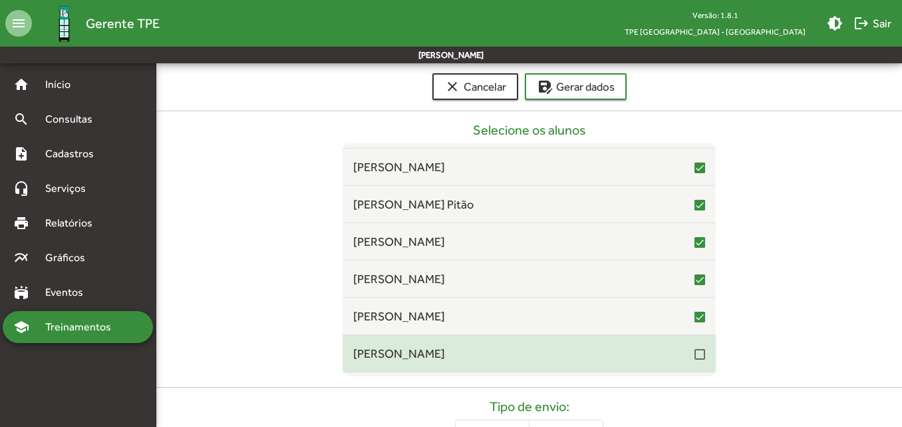
click at [695, 359] on div at bounding box center [700, 354] width 11 height 11
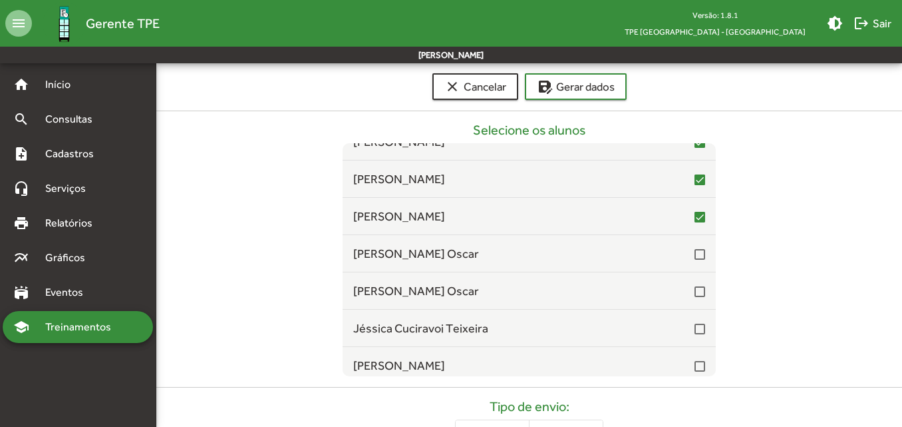
scroll to position [8317, 0]
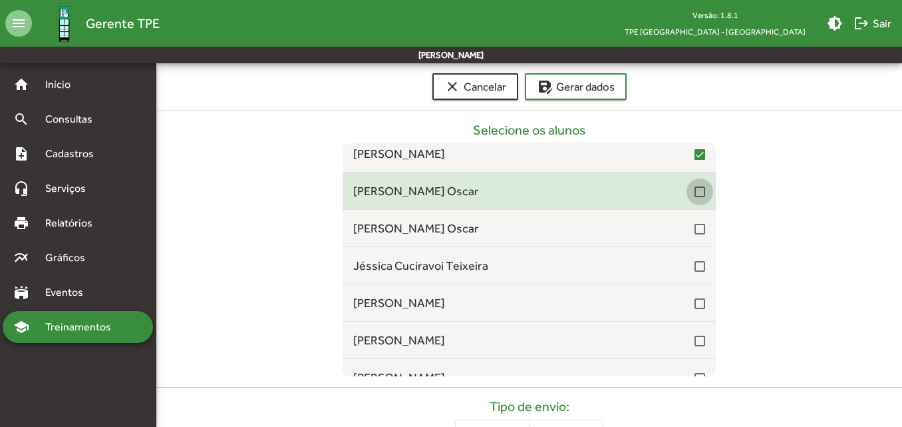
click at [695, 196] on div at bounding box center [700, 191] width 11 height 11
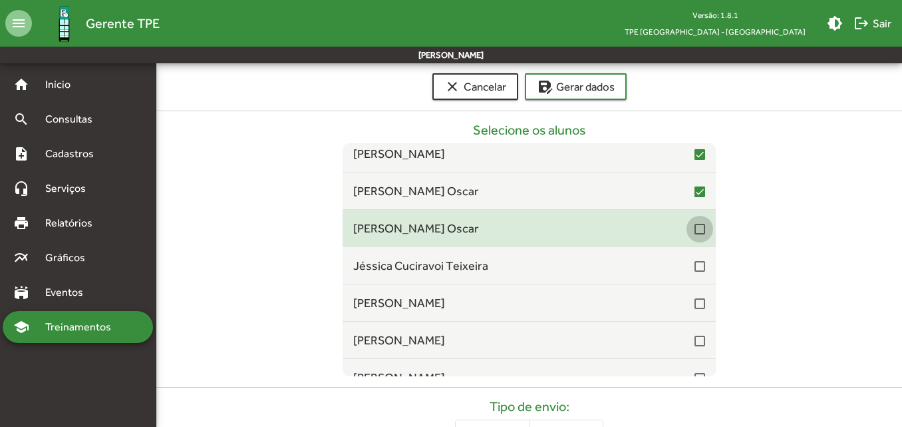
click at [695, 227] on div at bounding box center [700, 229] width 11 height 11
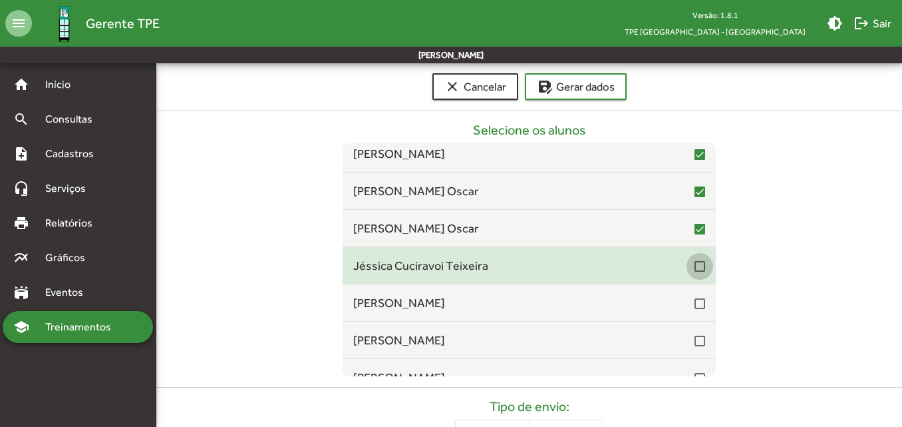
click at [695, 269] on div at bounding box center [700, 266] width 11 height 11
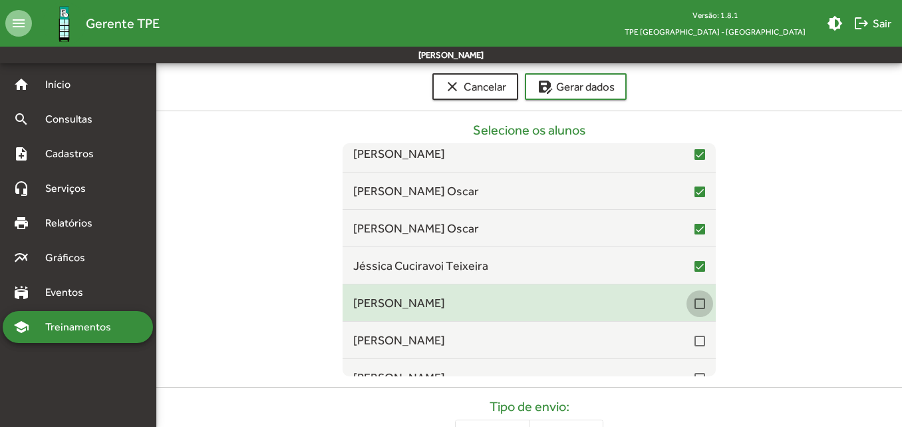
click at [695, 305] on div at bounding box center [700, 303] width 11 height 11
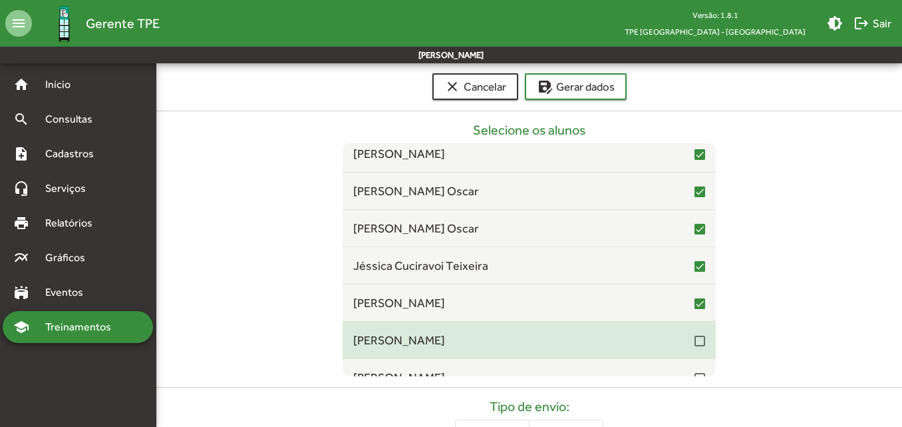
click at [695, 343] on div at bounding box center [700, 340] width 11 height 11
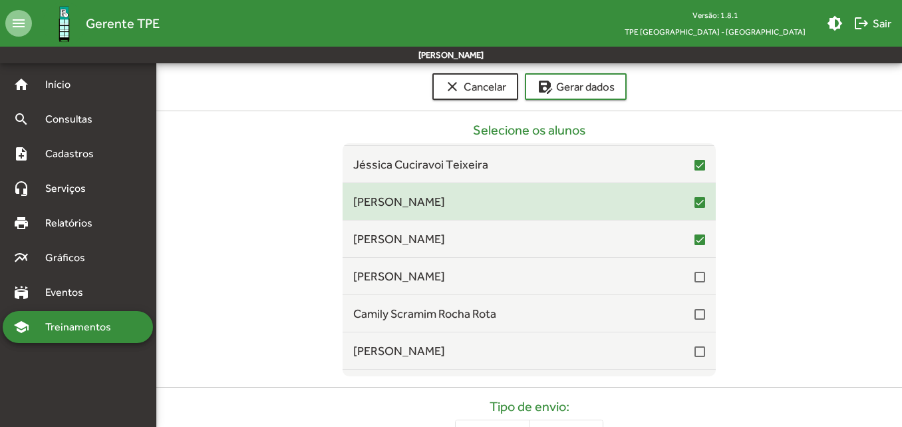
scroll to position [8450, 0]
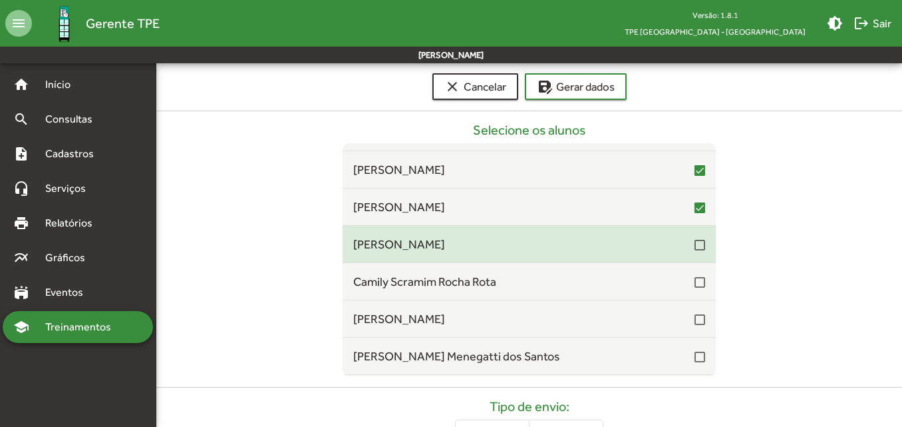
click at [695, 248] on div at bounding box center [700, 245] width 11 height 11
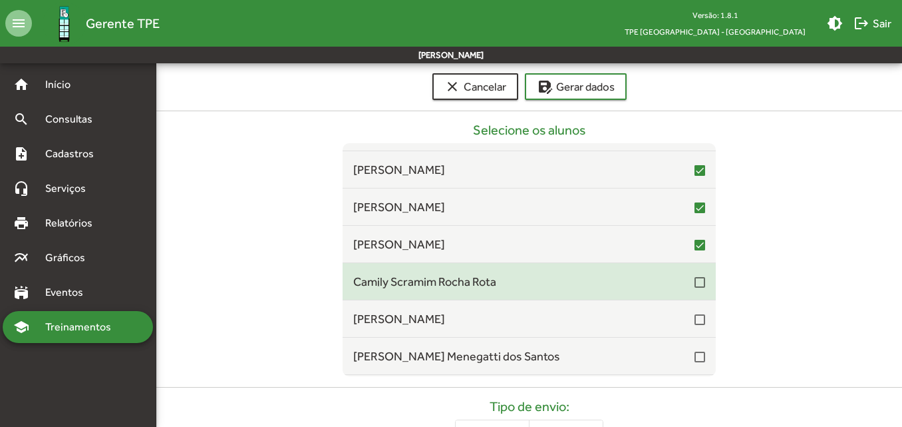
click at [695, 283] on div at bounding box center [700, 282] width 11 height 11
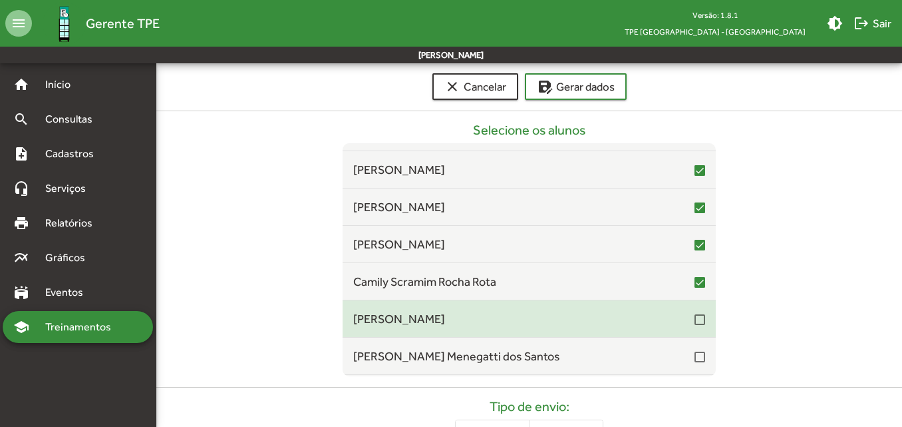
click at [695, 325] on div at bounding box center [700, 319] width 11 height 16
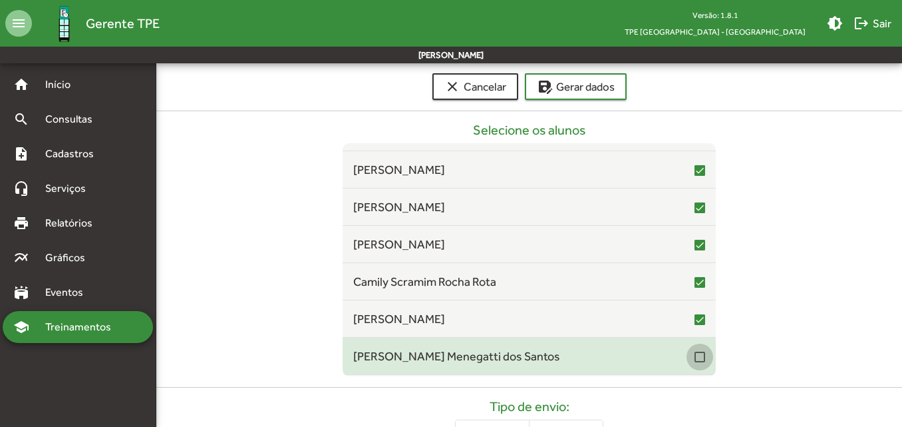
click at [695, 361] on div at bounding box center [700, 356] width 11 height 11
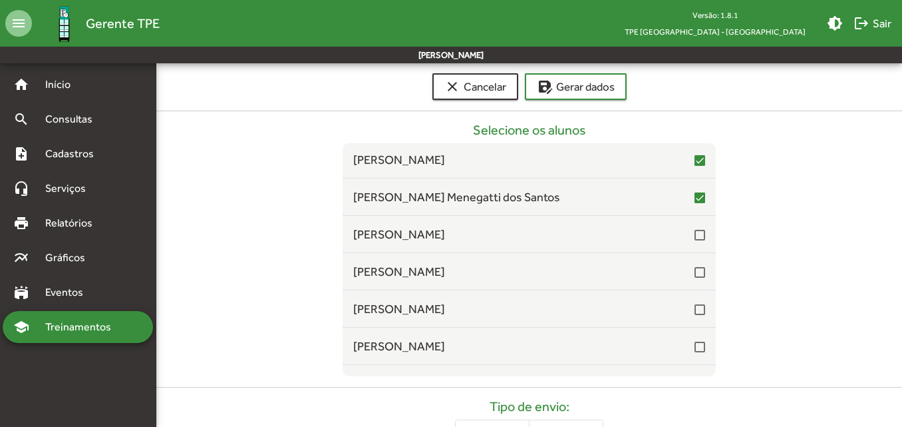
scroll to position [8650, 0]
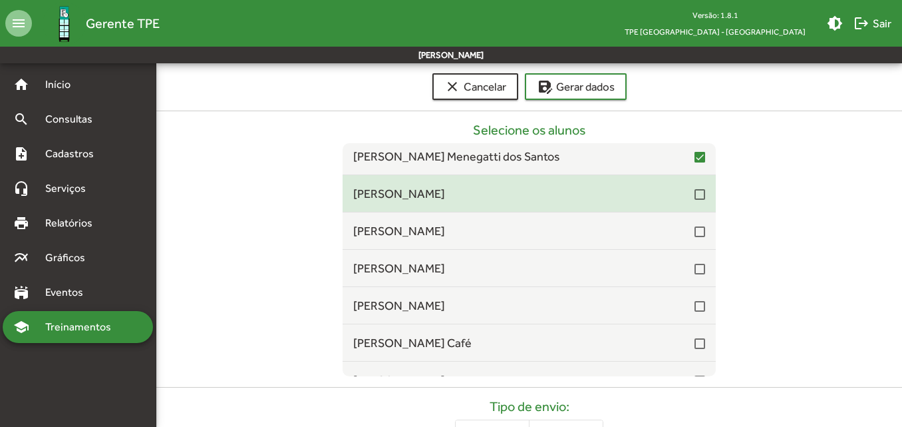
click at [695, 199] on div at bounding box center [700, 194] width 11 height 11
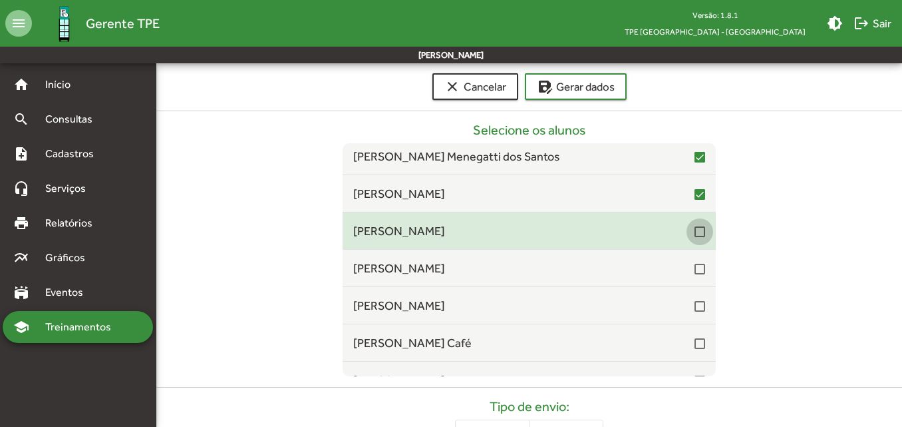
click at [695, 228] on div at bounding box center [700, 231] width 11 height 11
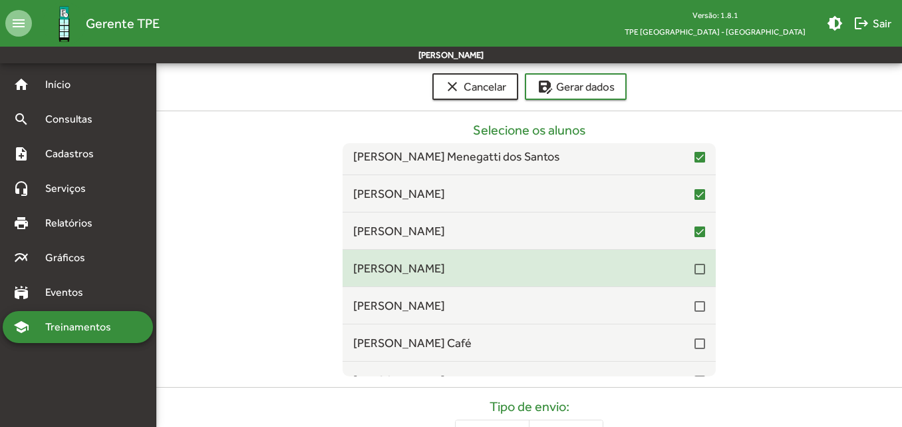
click at [695, 273] on div at bounding box center [700, 268] width 11 height 11
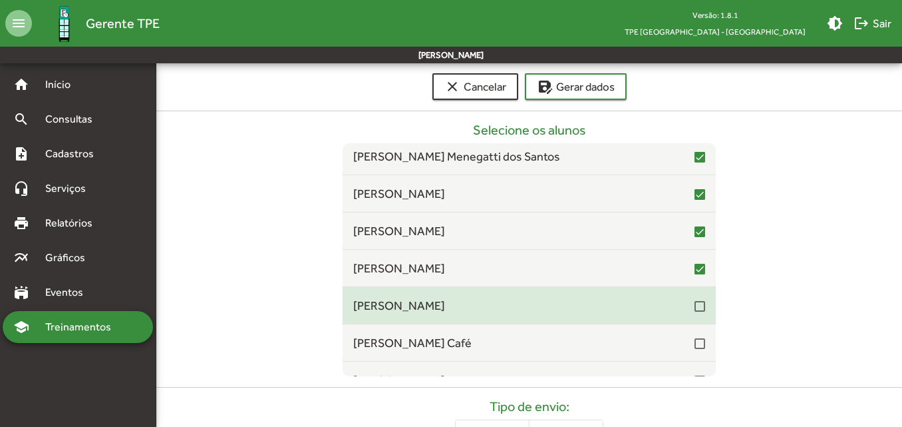
click at [695, 309] on div at bounding box center [700, 306] width 11 height 11
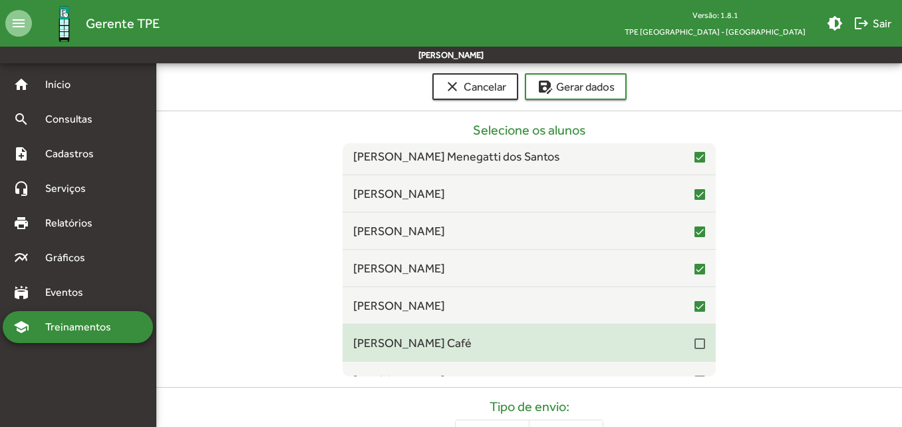
click at [695, 339] on div at bounding box center [700, 343] width 11 height 11
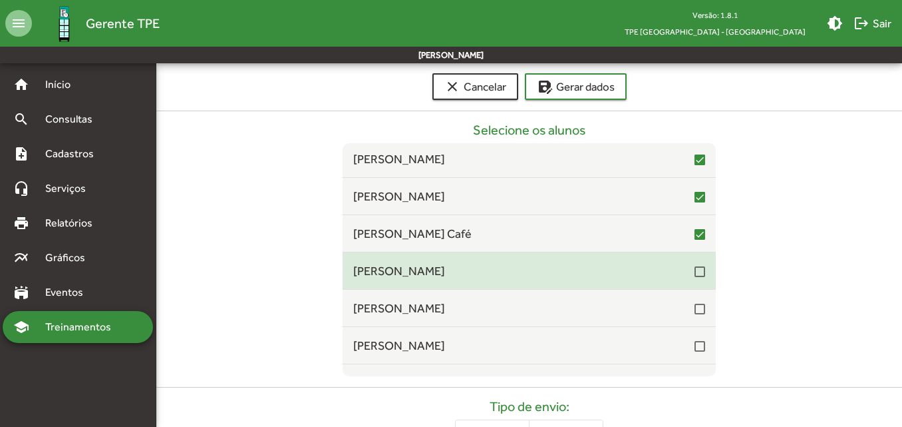
scroll to position [8783, 0]
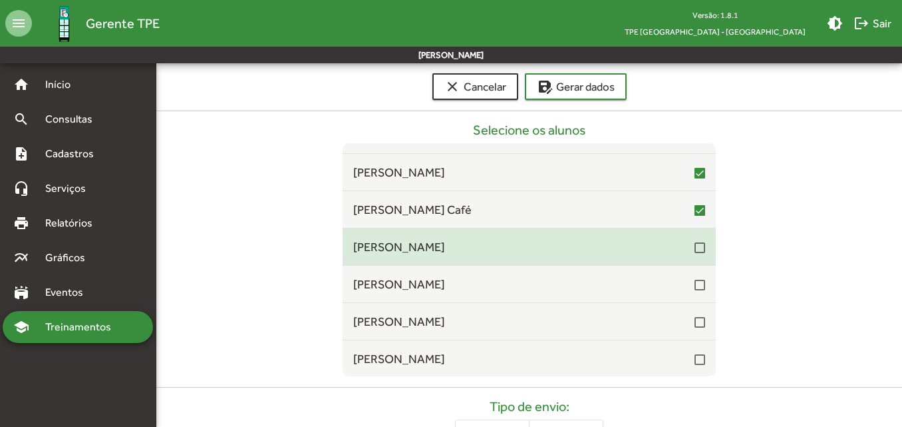
click at [695, 252] on div at bounding box center [700, 247] width 11 height 11
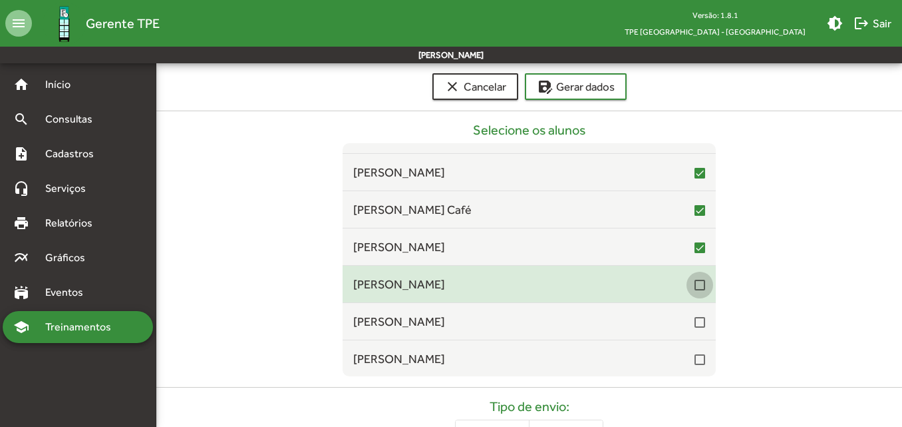
drag, startPoint x: 693, startPoint y: 283, endPoint x: 693, endPoint y: 297, distance: 14.6
click at [695, 283] on div at bounding box center [700, 284] width 11 height 11
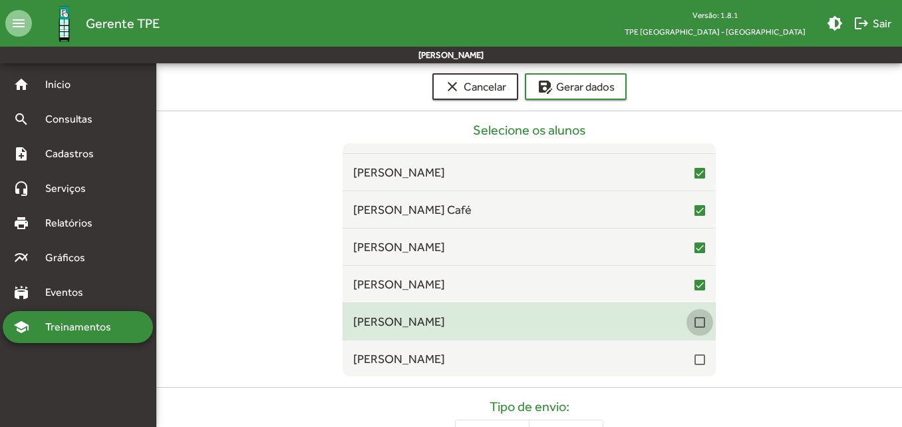
click at [695, 323] on div at bounding box center [700, 322] width 11 height 11
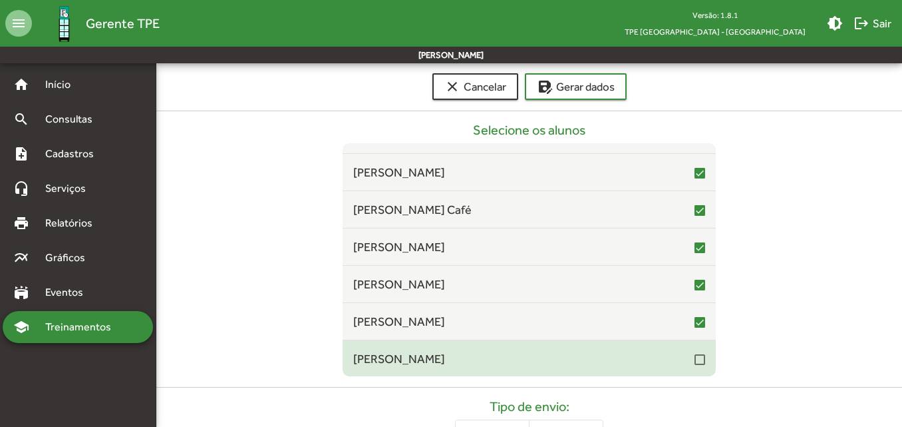
click at [696, 359] on div at bounding box center [700, 359] width 11 height 11
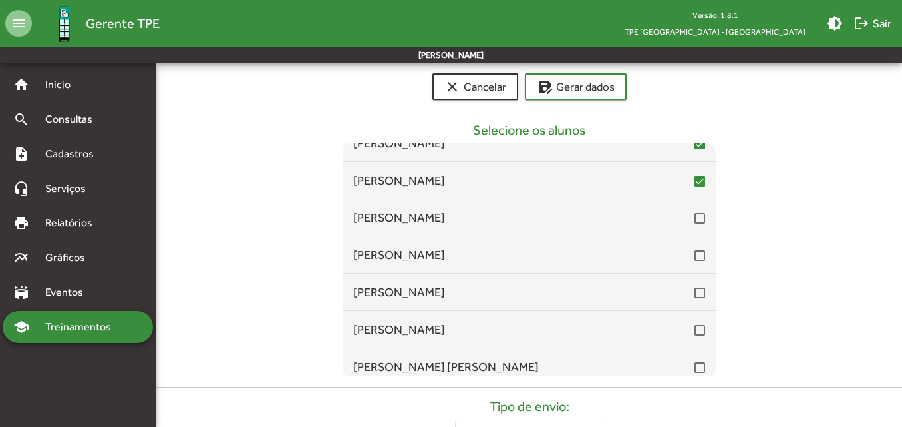
scroll to position [8983, 0]
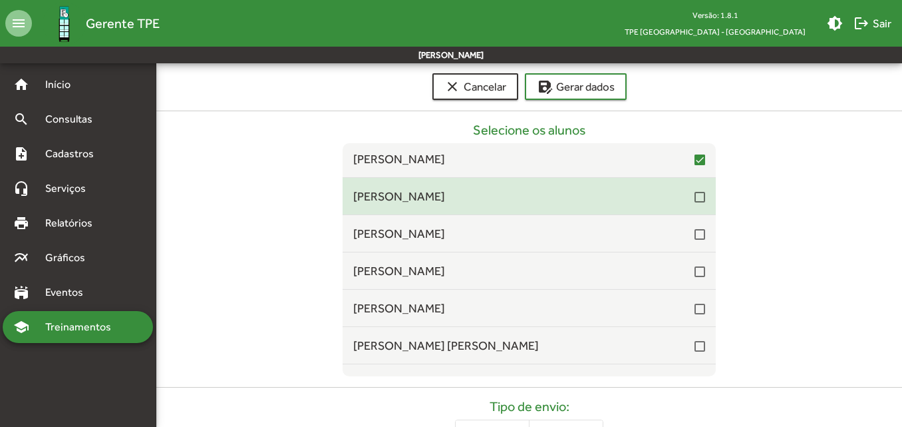
click at [695, 200] on div at bounding box center [700, 197] width 11 height 11
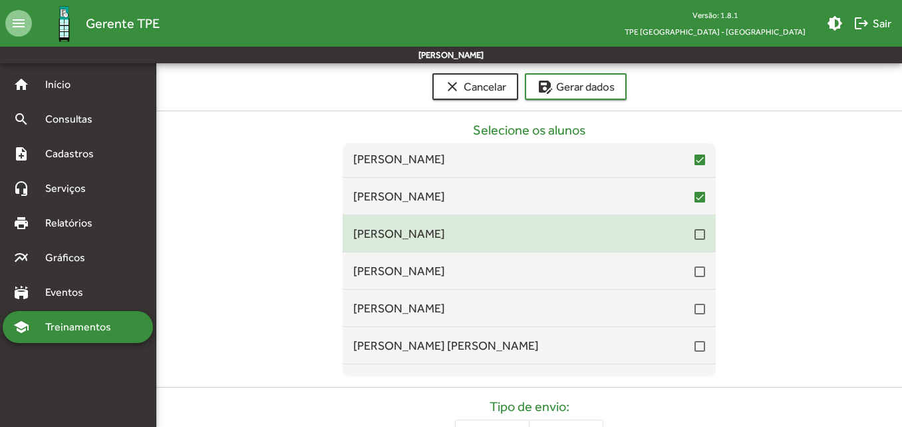
click at [695, 238] on div at bounding box center [700, 234] width 11 height 11
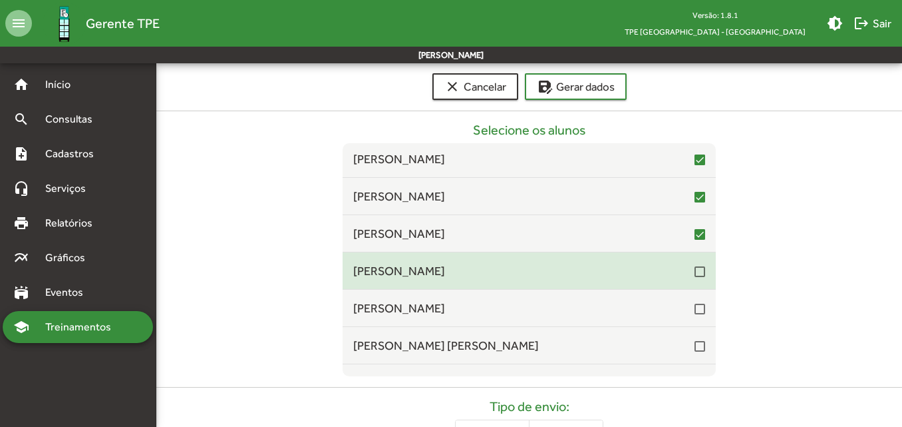
click at [697, 273] on div at bounding box center [700, 271] width 11 height 11
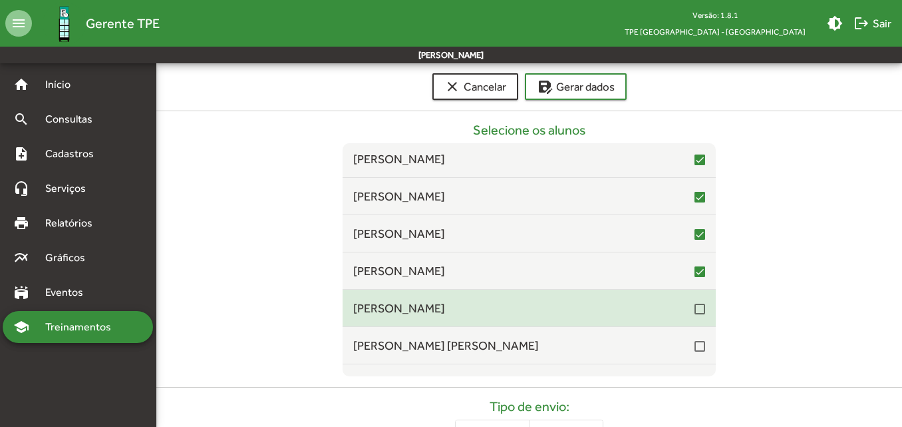
click at [695, 311] on div at bounding box center [700, 308] width 11 height 11
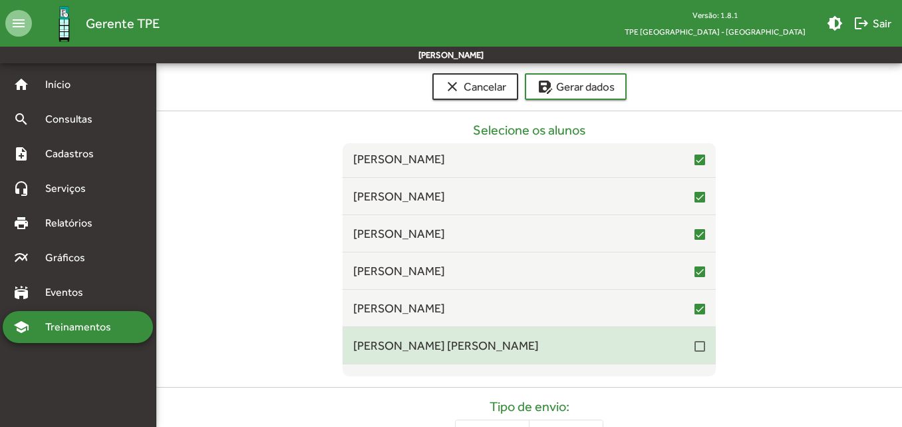
click at [695, 342] on div at bounding box center [700, 346] width 11 height 11
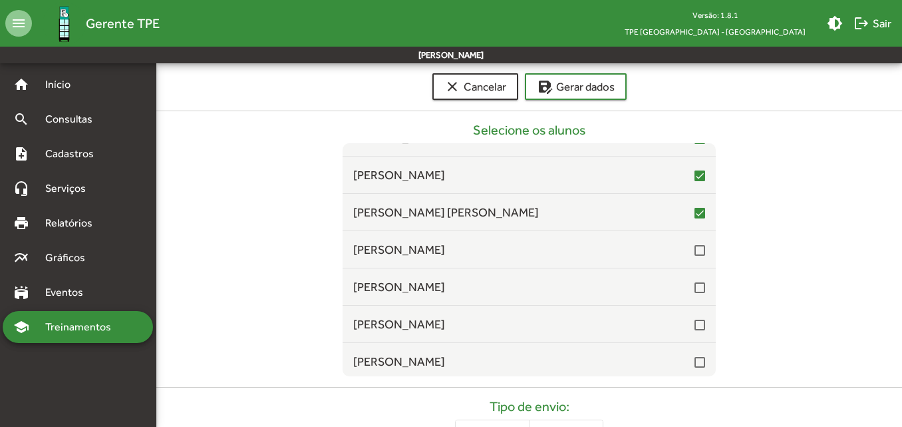
scroll to position [9182, 0]
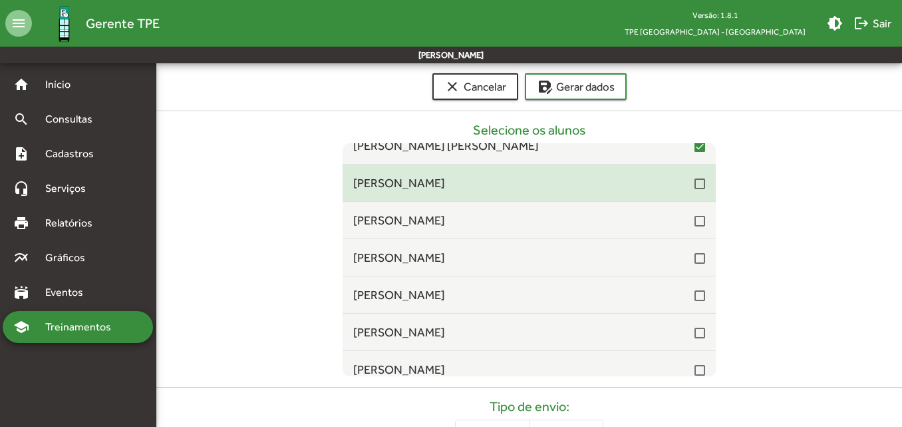
click at [695, 176] on mat-checkbox at bounding box center [700, 182] width 11 height 13
click at [695, 187] on div at bounding box center [700, 183] width 11 height 11
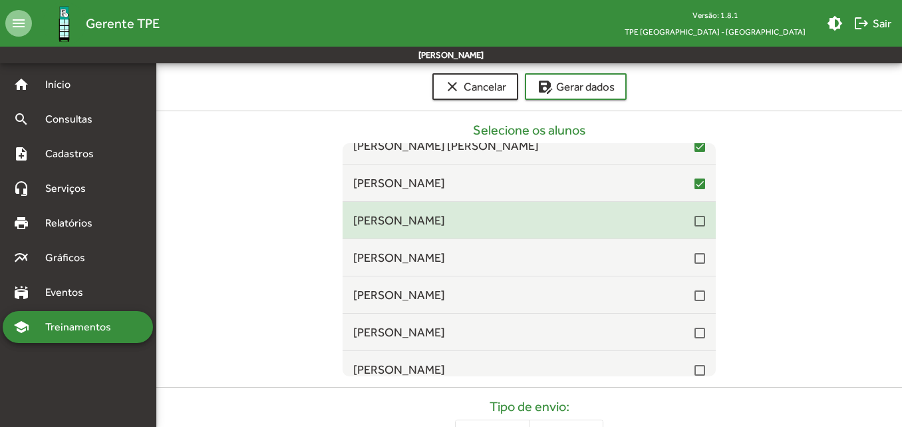
click at [697, 218] on div at bounding box center [700, 221] width 11 height 11
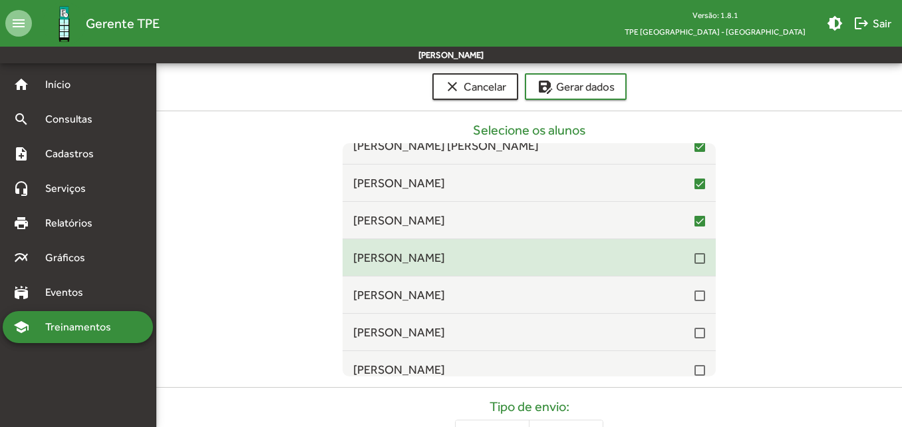
drag, startPoint x: 693, startPoint y: 259, endPoint x: 694, endPoint y: 271, distance: 12.1
click at [695, 260] on div at bounding box center [700, 258] width 11 height 11
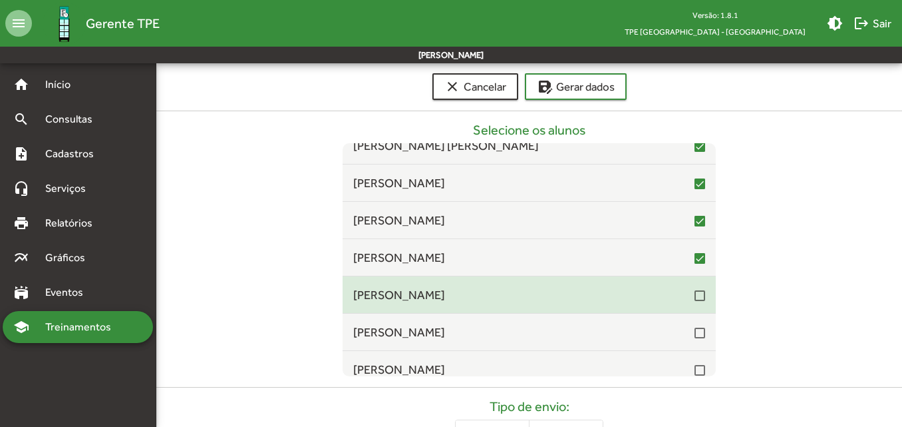
click at [696, 298] on div at bounding box center [700, 295] width 11 height 11
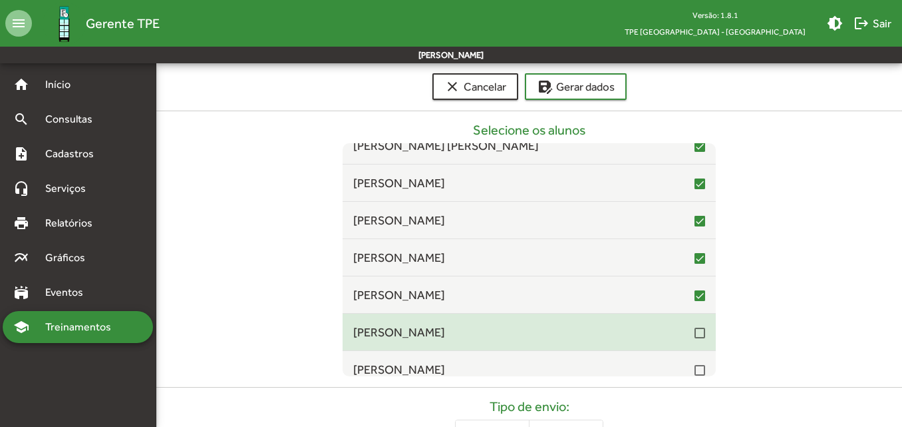
click at [695, 334] on div at bounding box center [700, 332] width 11 height 11
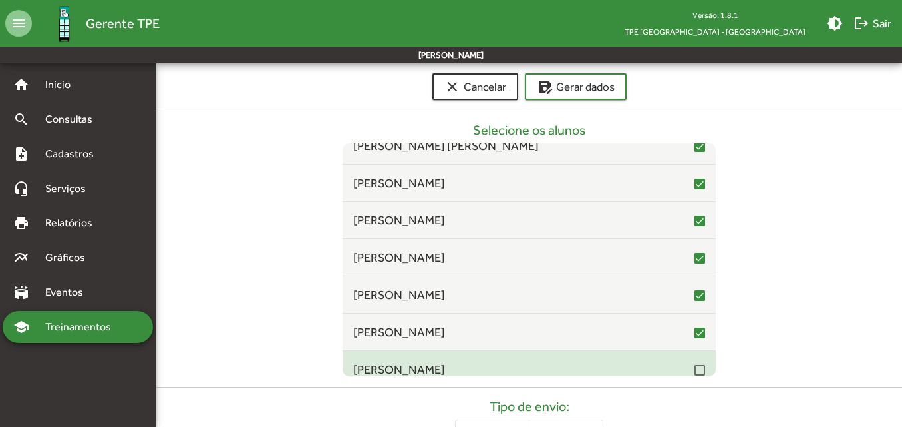
click at [695, 370] on div at bounding box center [700, 370] width 11 height 11
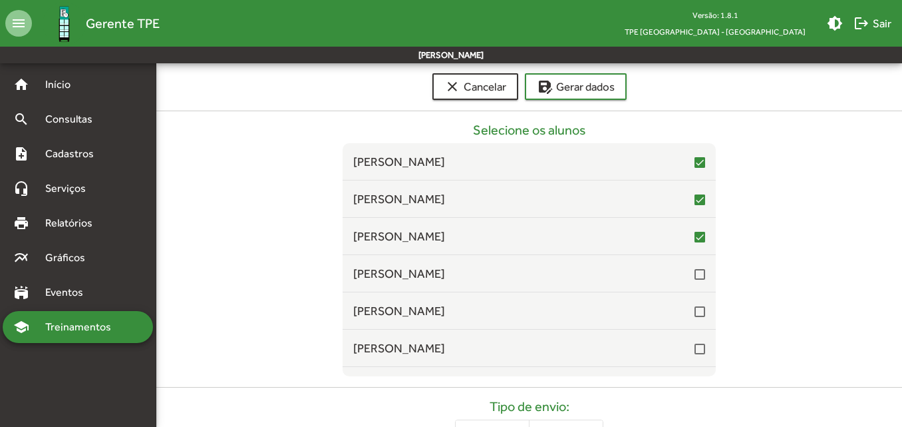
scroll to position [9382, 0]
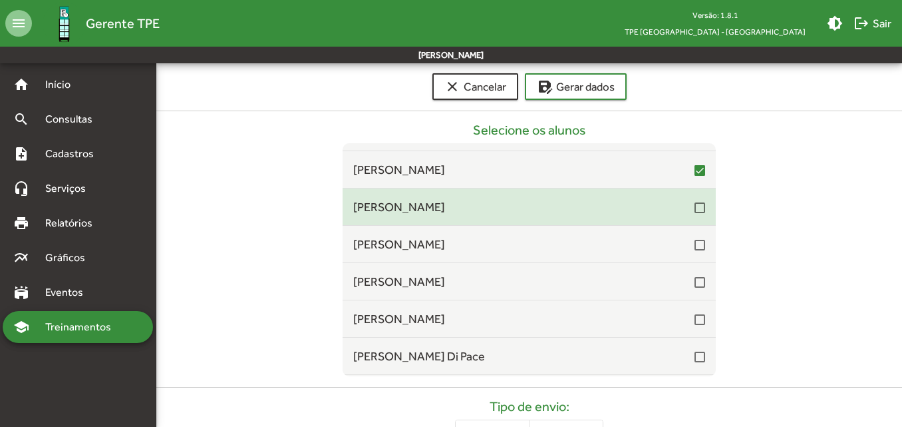
click at [695, 211] on div at bounding box center [700, 207] width 11 height 11
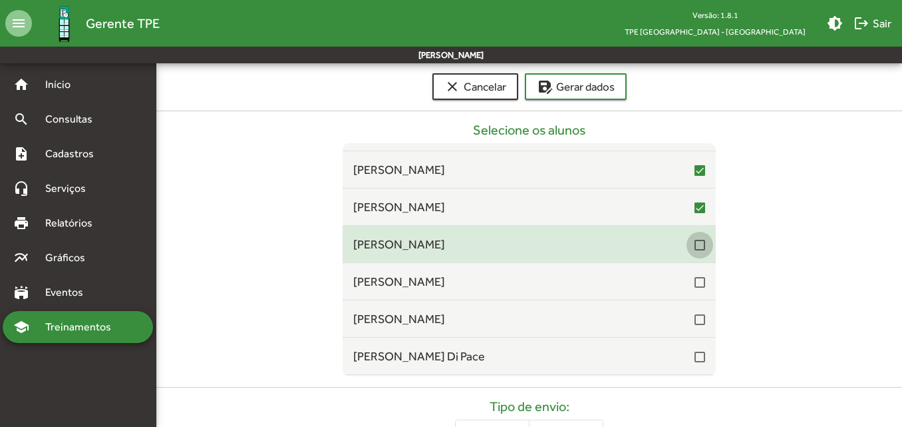
click at [695, 246] on div at bounding box center [700, 245] width 11 height 11
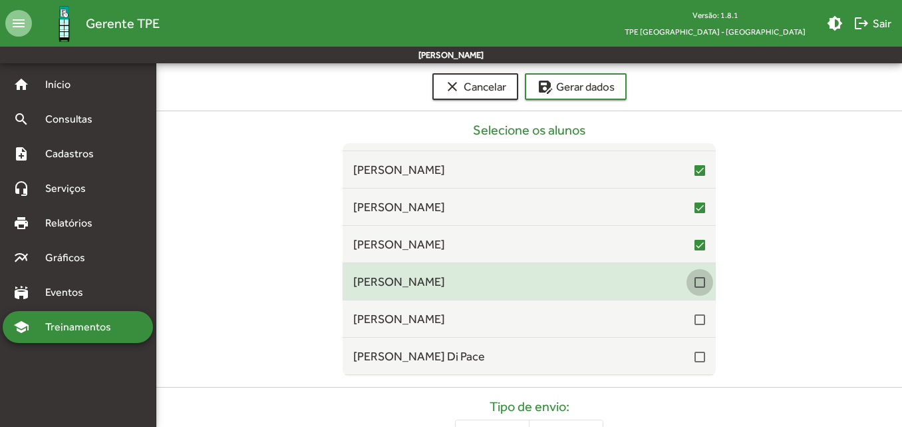
click at [695, 283] on div at bounding box center [700, 282] width 11 height 11
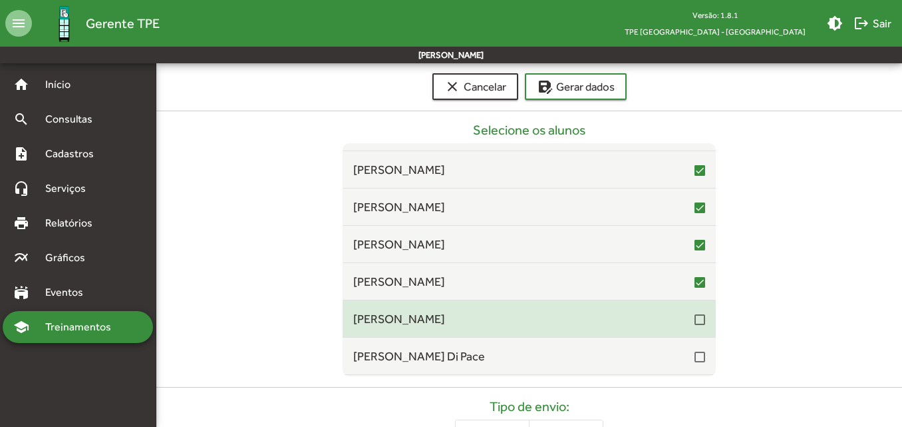
click at [695, 323] on div at bounding box center [700, 319] width 11 height 11
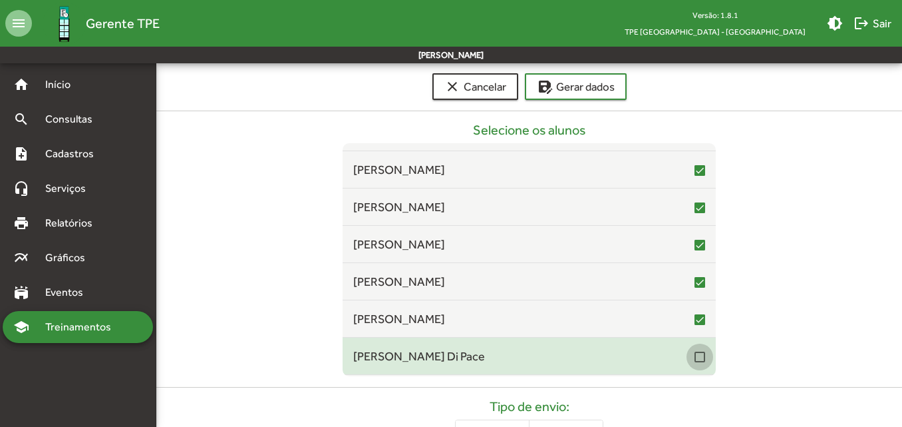
click at [695, 357] on div at bounding box center [700, 356] width 11 height 11
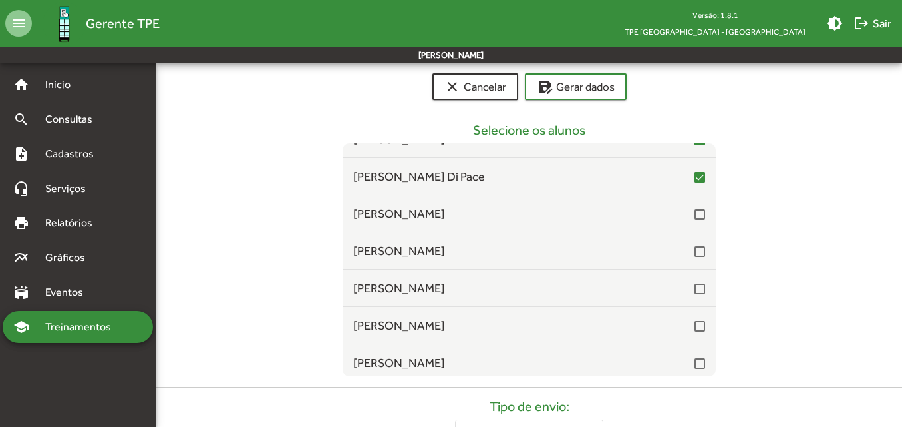
scroll to position [9582, 0]
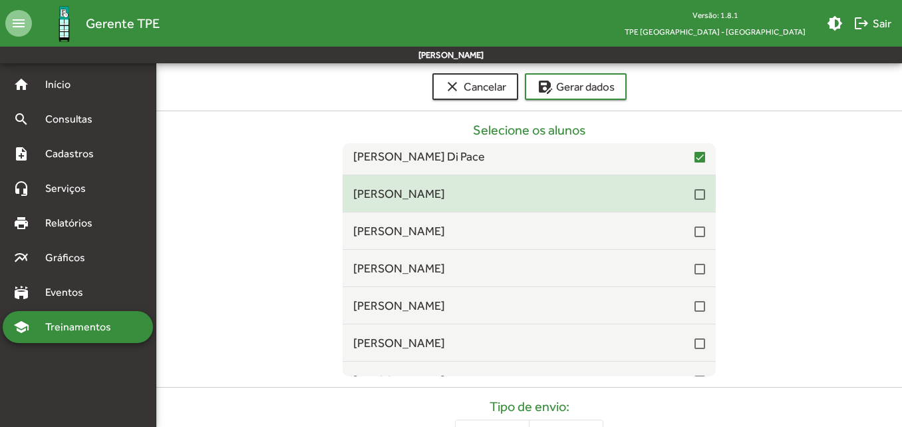
click at [695, 198] on div at bounding box center [700, 194] width 11 height 11
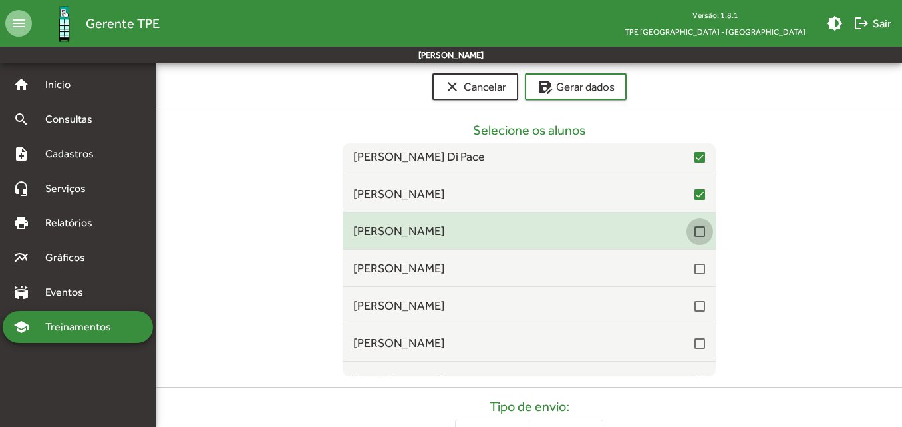
click at [697, 232] on div at bounding box center [700, 231] width 11 height 11
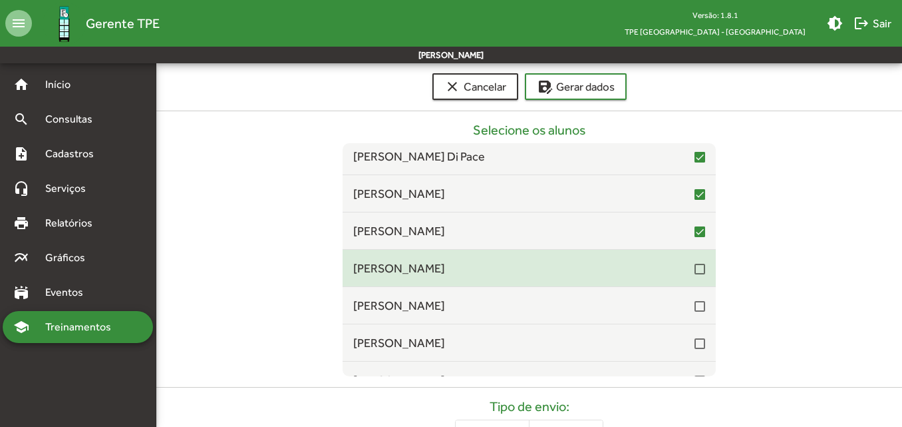
click at [695, 275] on div at bounding box center [700, 268] width 11 height 16
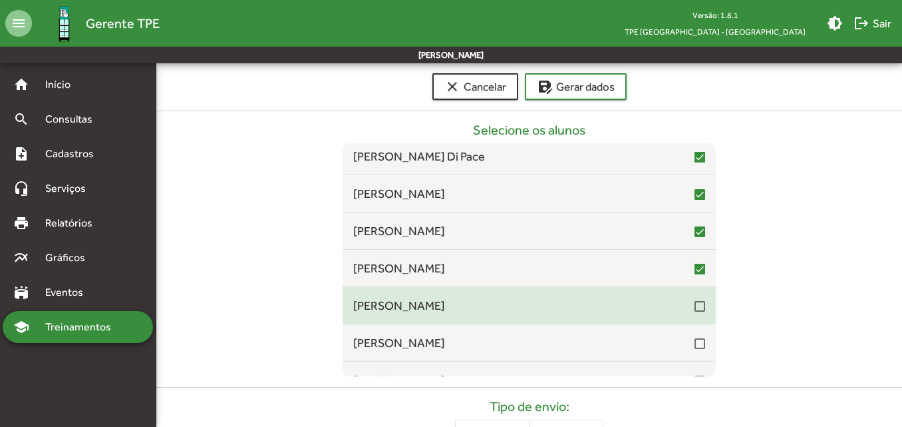
click at [695, 310] on div at bounding box center [700, 306] width 11 height 11
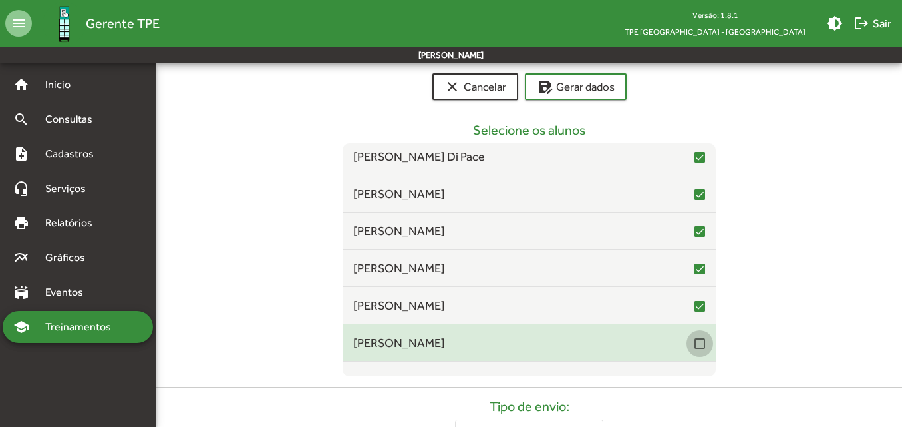
click at [695, 347] on div at bounding box center [700, 343] width 11 height 11
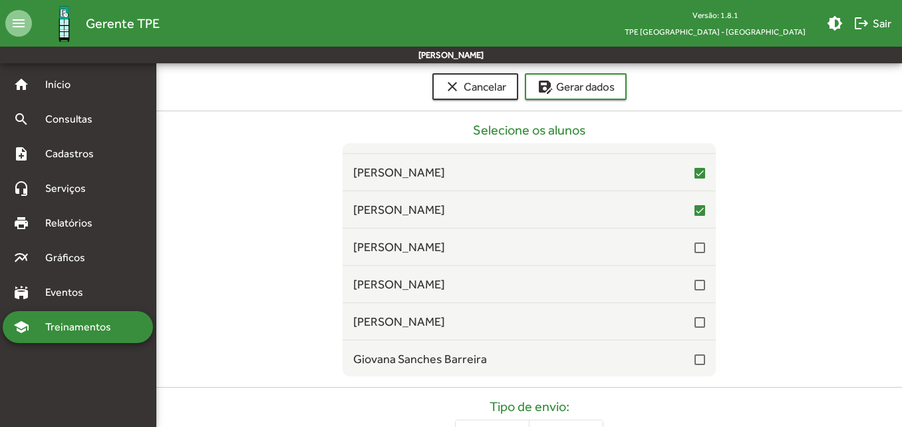
scroll to position [9781, 0]
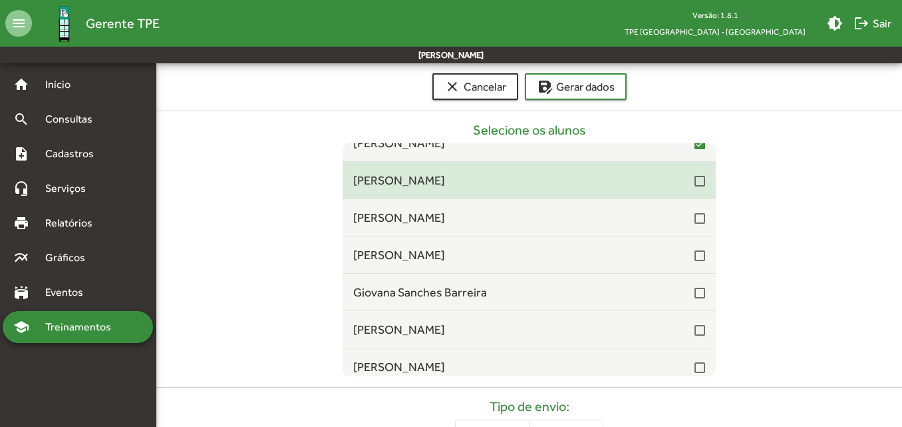
click at [695, 185] on div at bounding box center [700, 181] width 11 height 11
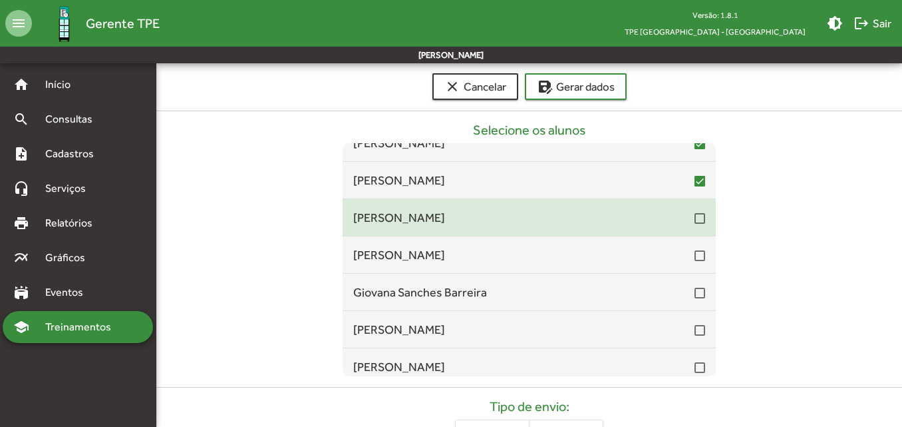
click at [697, 217] on div at bounding box center [700, 218] width 11 height 11
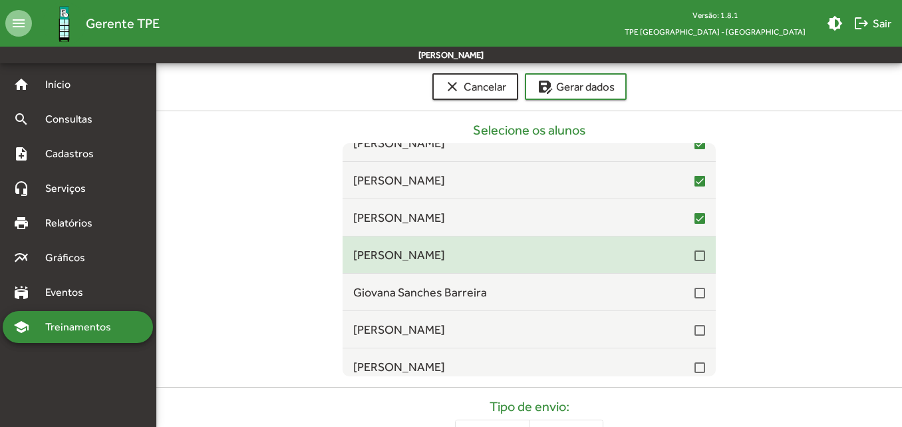
click at [698, 259] on div at bounding box center [700, 255] width 11 height 11
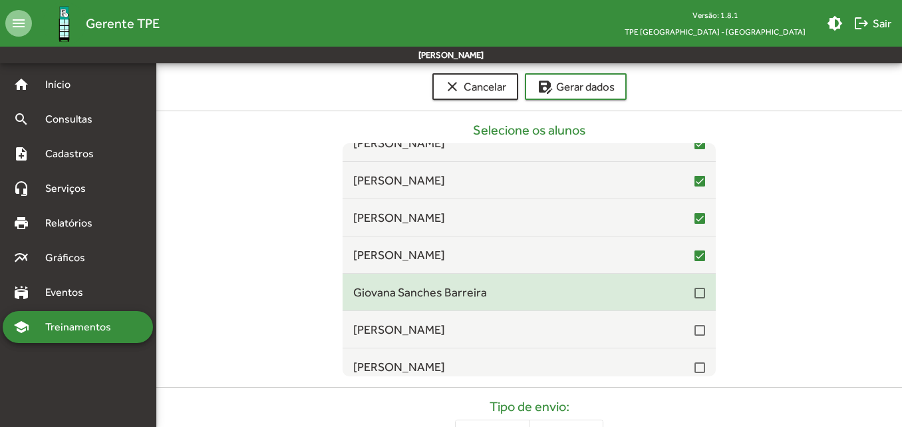
click at [695, 296] on div at bounding box center [700, 292] width 11 height 11
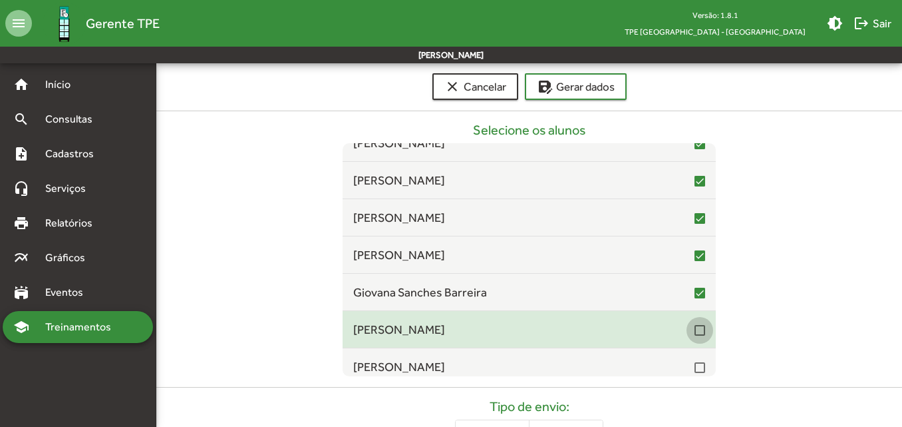
click at [695, 333] on div at bounding box center [700, 330] width 11 height 11
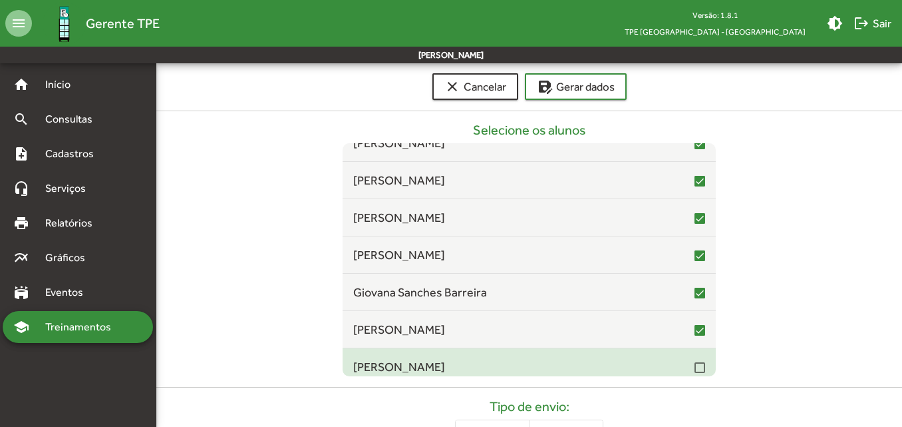
click at [695, 373] on div at bounding box center [700, 367] width 11 height 16
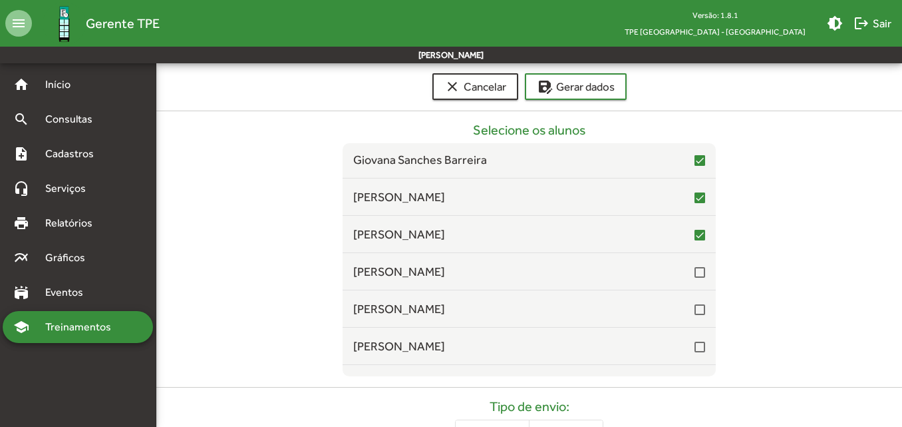
scroll to position [9981, 0]
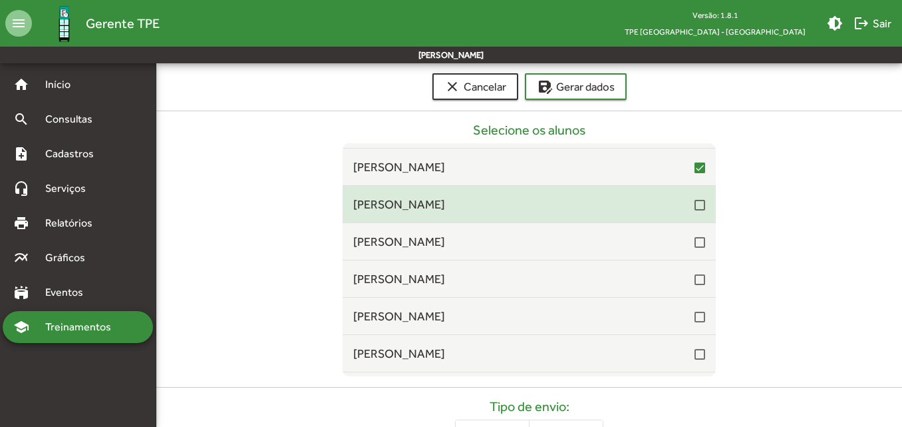
click at [695, 207] on div at bounding box center [700, 205] width 11 height 11
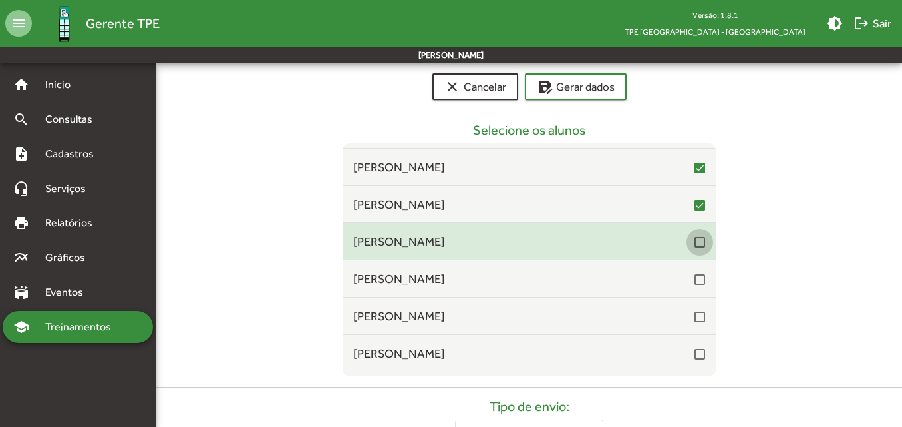
click at [695, 244] on div at bounding box center [700, 242] width 11 height 11
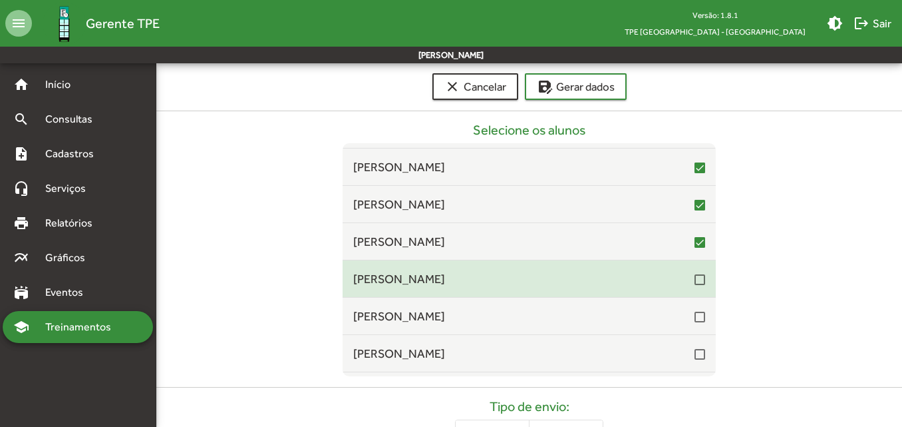
click at [695, 283] on div at bounding box center [700, 279] width 11 height 11
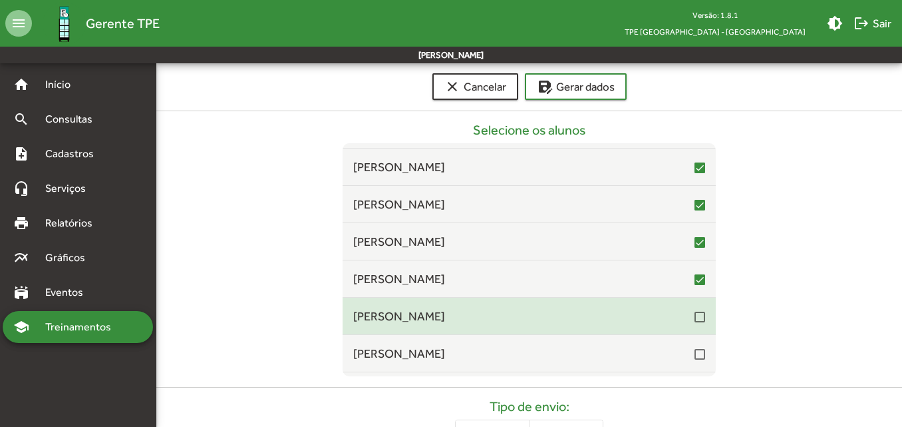
click at [695, 320] on div at bounding box center [700, 316] width 11 height 11
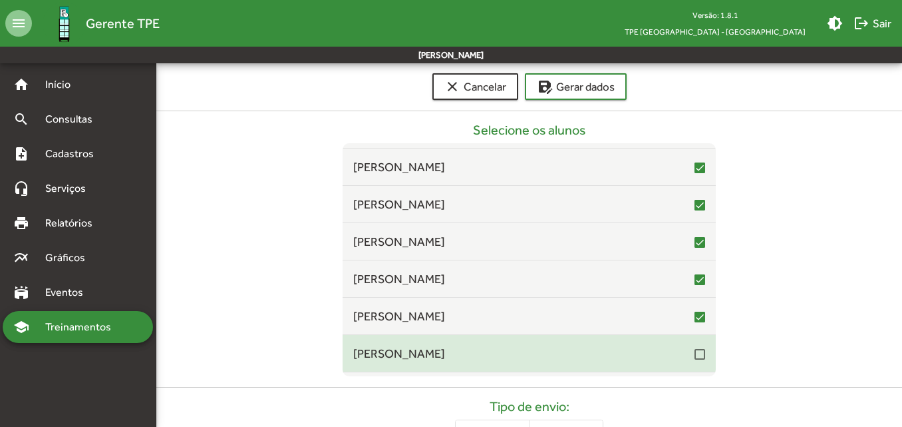
click at [695, 357] on div at bounding box center [700, 354] width 11 height 11
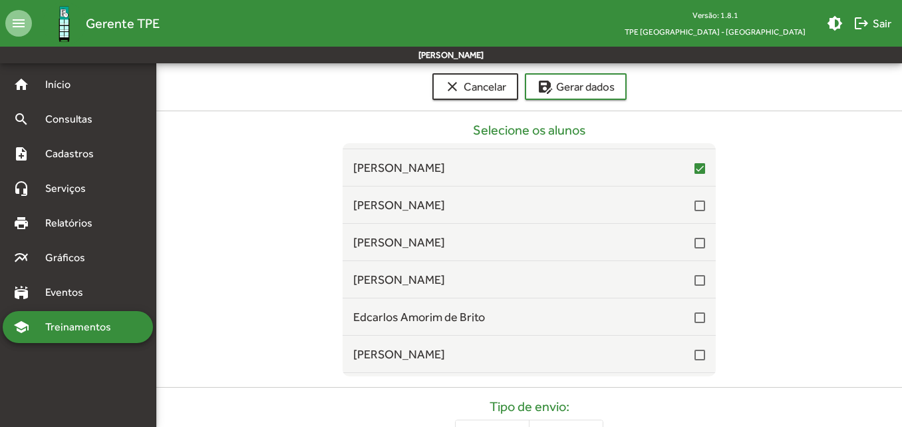
scroll to position [10180, 0]
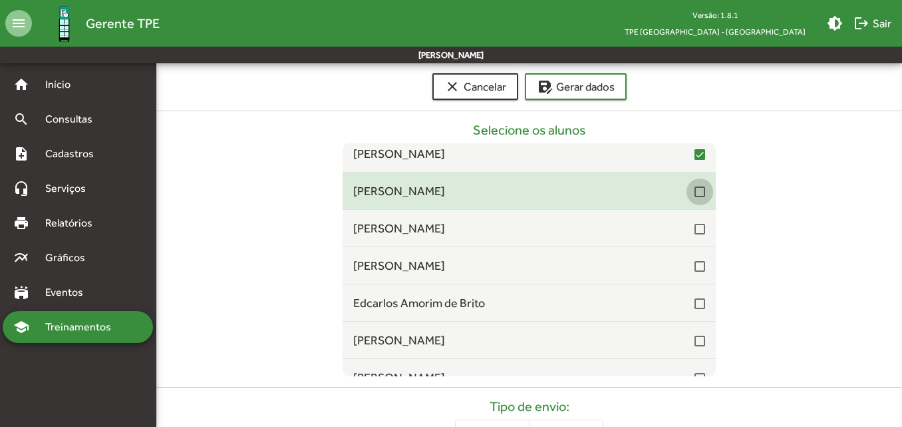
click at [695, 193] on div at bounding box center [700, 191] width 11 height 11
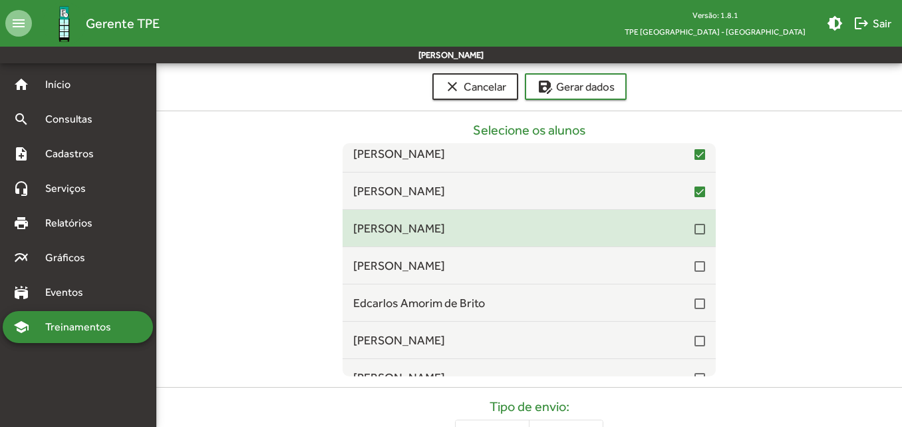
click at [697, 228] on div at bounding box center [700, 229] width 11 height 11
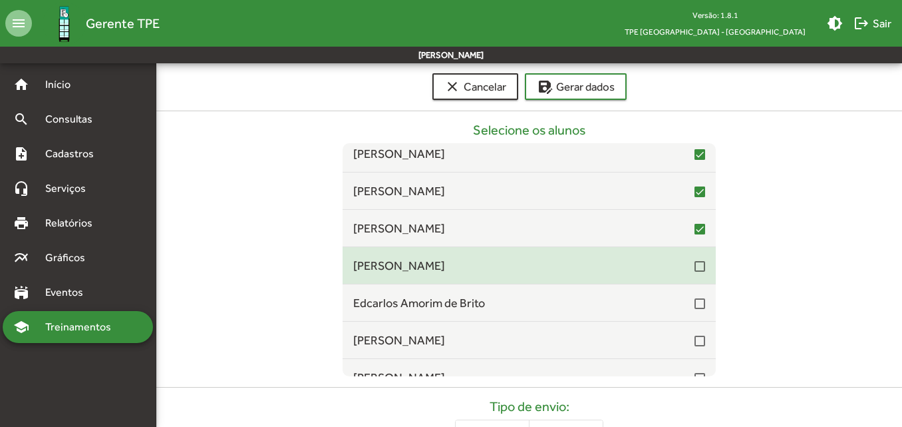
click at [696, 266] on div at bounding box center [700, 266] width 11 height 11
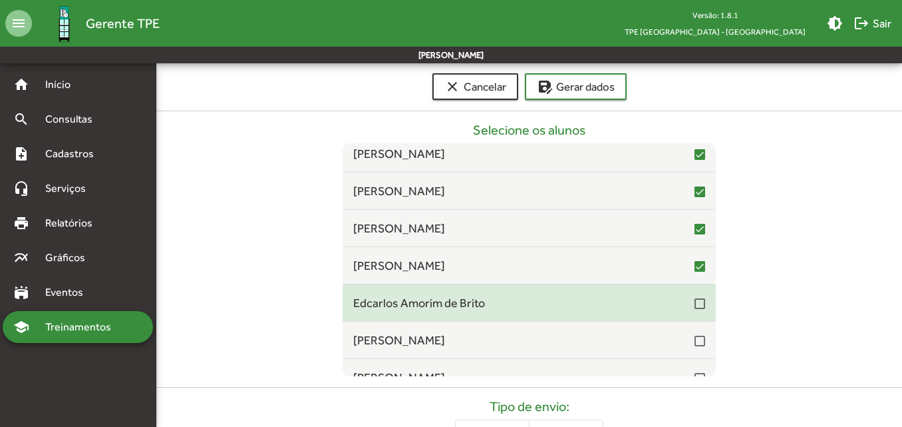
click at [695, 298] on div at bounding box center [700, 303] width 11 height 11
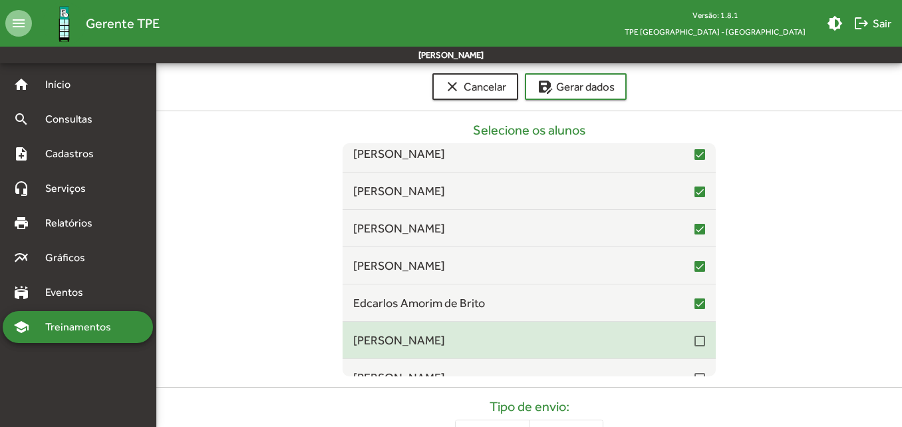
click at [695, 345] on div at bounding box center [700, 340] width 11 height 11
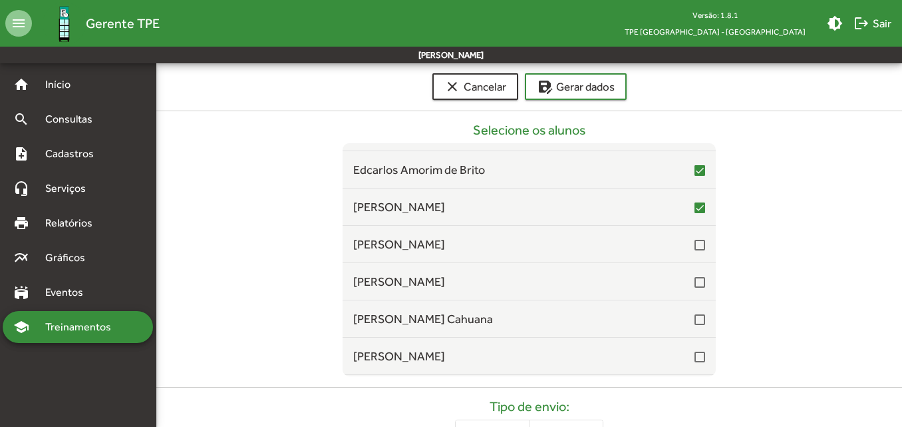
scroll to position [10380, 0]
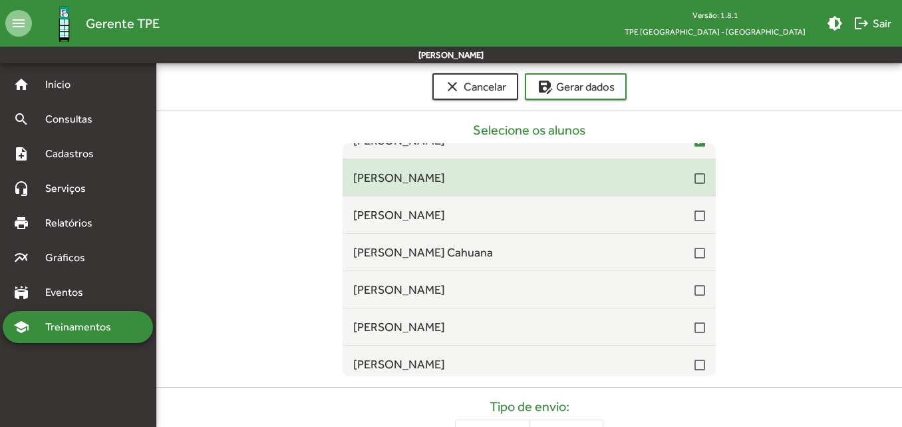
click at [695, 182] on div at bounding box center [700, 178] width 11 height 11
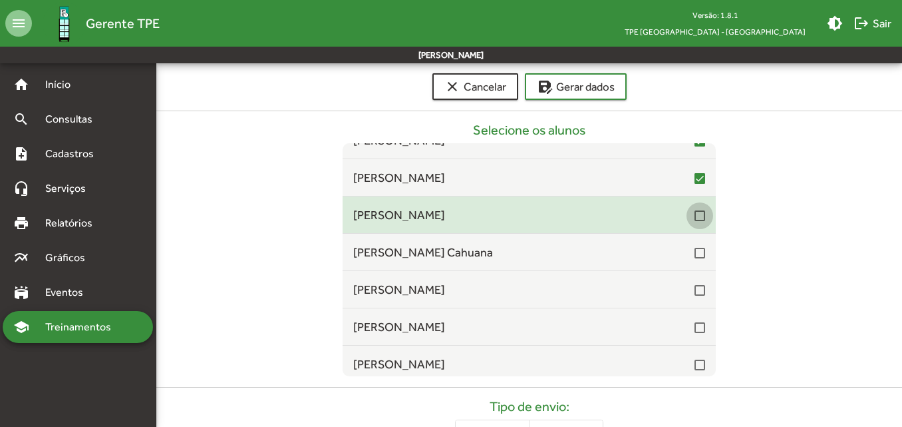
click at [695, 214] on div at bounding box center [700, 215] width 11 height 11
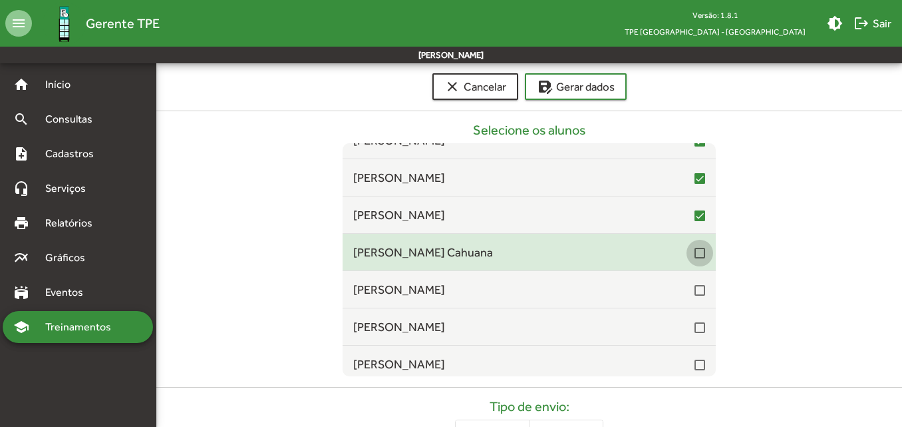
click at [695, 251] on div at bounding box center [700, 253] width 11 height 11
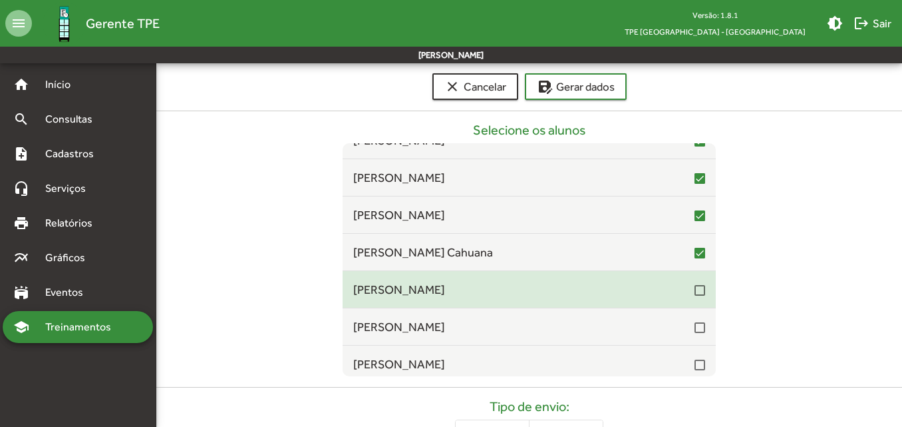
click at [695, 291] on div at bounding box center [700, 290] width 11 height 11
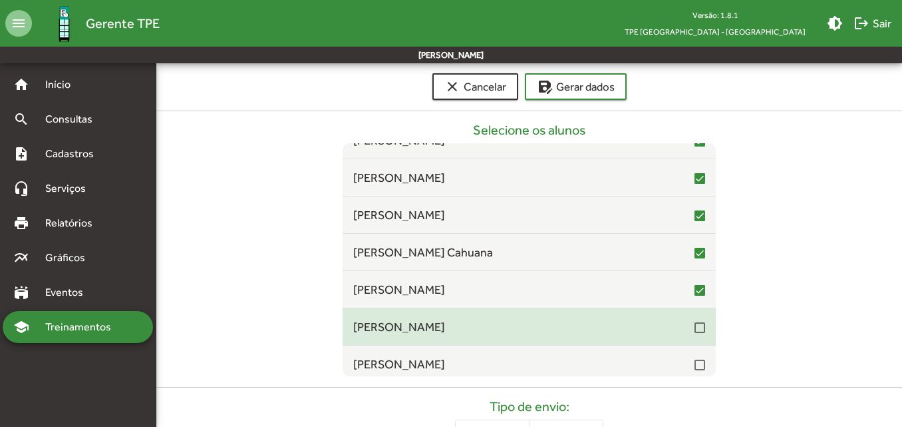
click at [695, 335] on div "[PERSON_NAME]" at bounding box center [529, 326] width 352 height 18
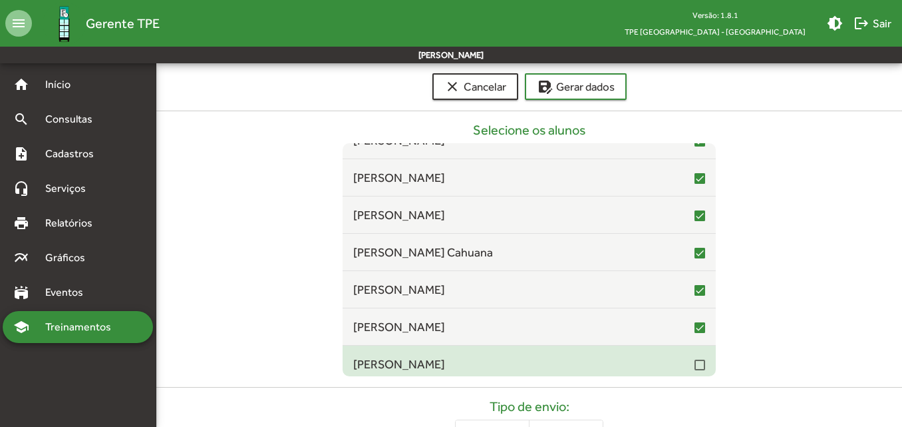
click at [696, 365] on div at bounding box center [700, 364] width 11 height 11
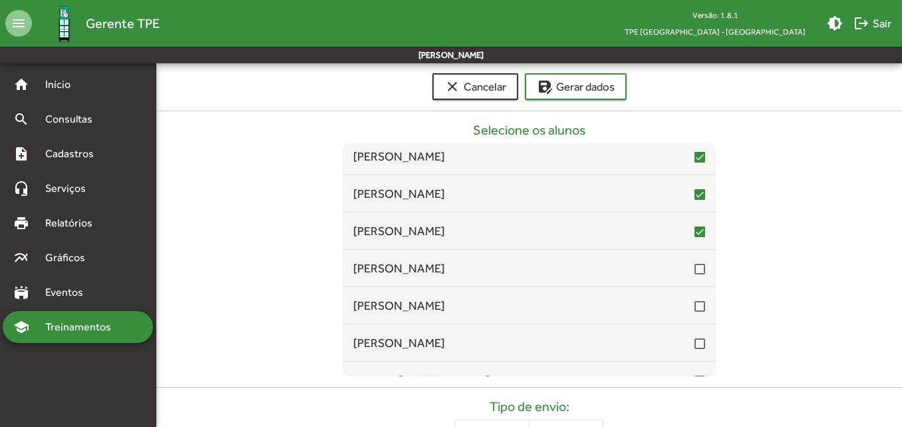
scroll to position [10580, 0]
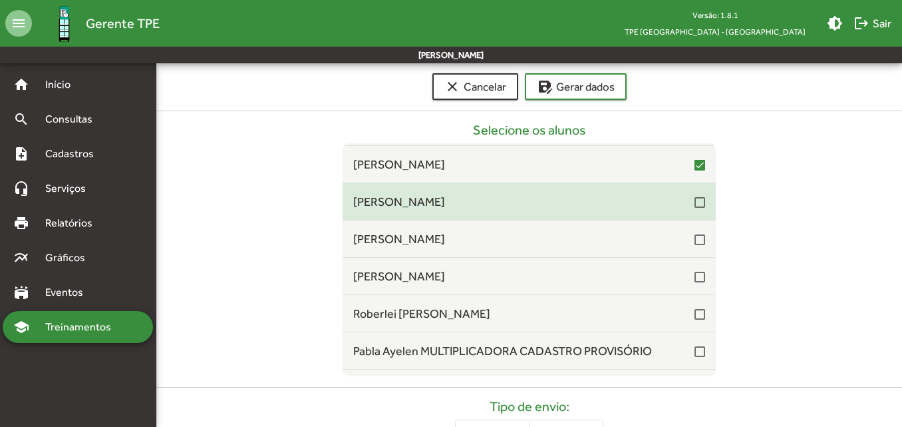
click at [695, 207] on div at bounding box center [700, 202] width 11 height 11
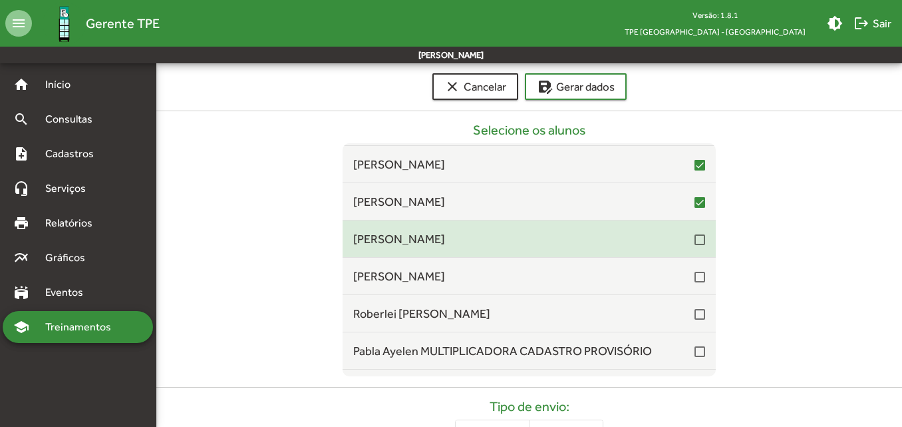
click at [695, 238] on div at bounding box center [700, 239] width 11 height 11
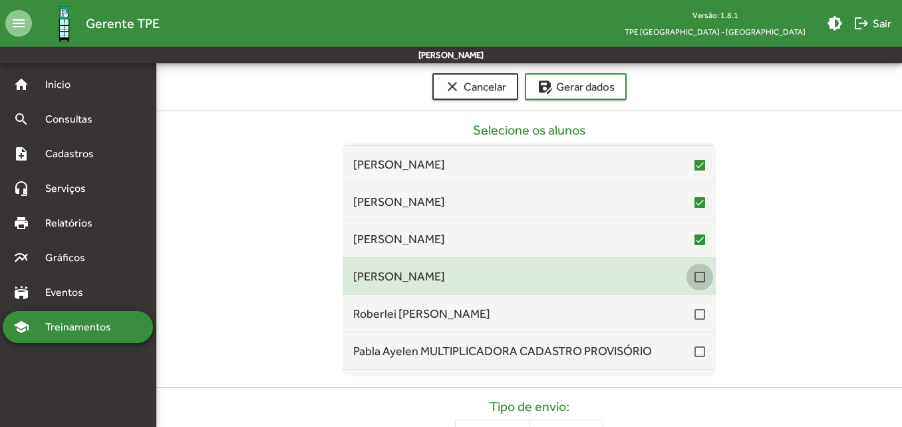
click at [695, 275] on div at bounding box center [700, 276] width 11 height 11
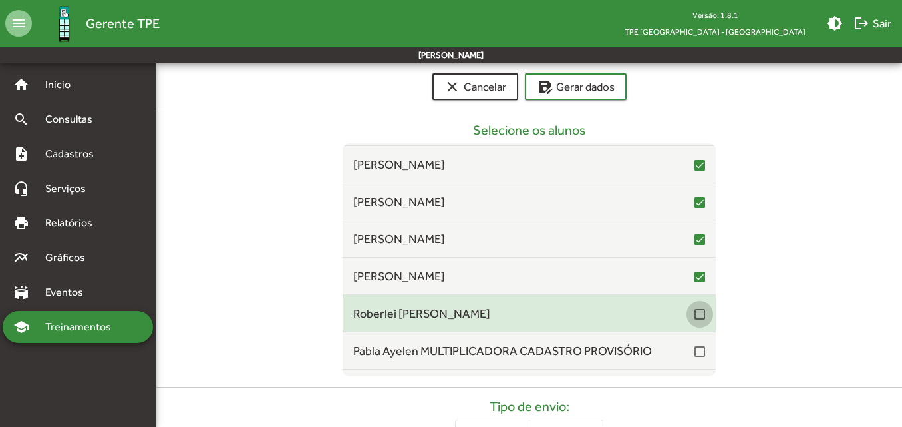
click at [695, 312] on div at bounding box center [700, 314] width 11 height 11
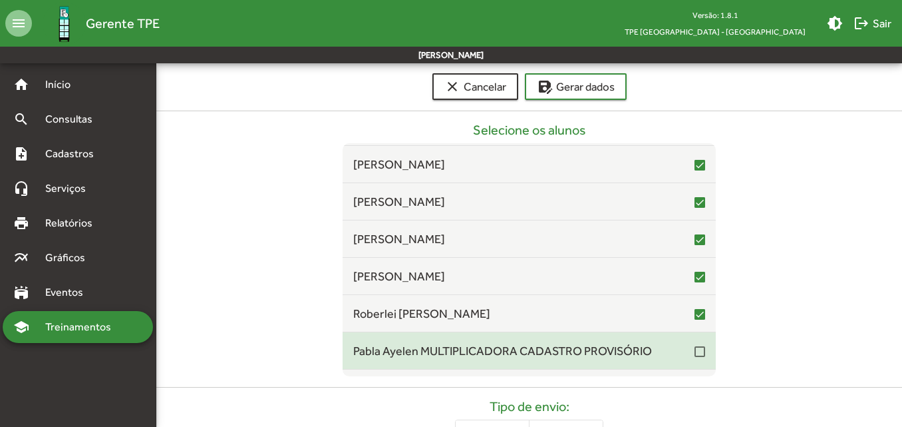
click at [695, 347] on div at bounding box center [700, 351] width 11 height 11
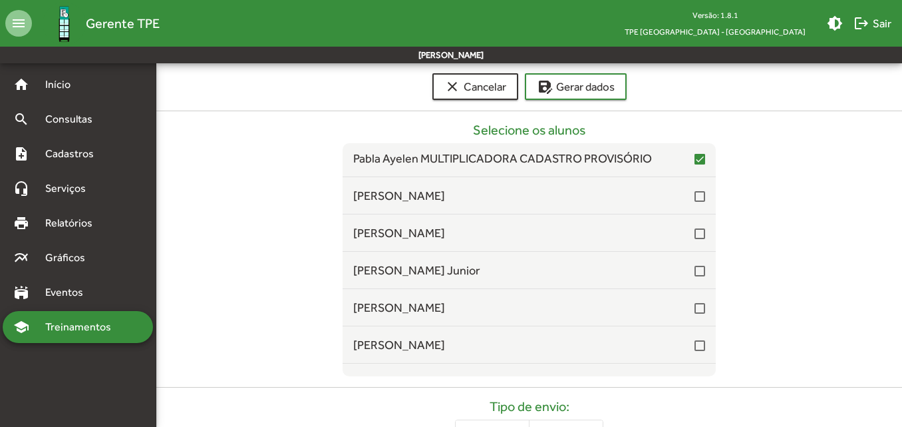
scroll to position [10779, 0]
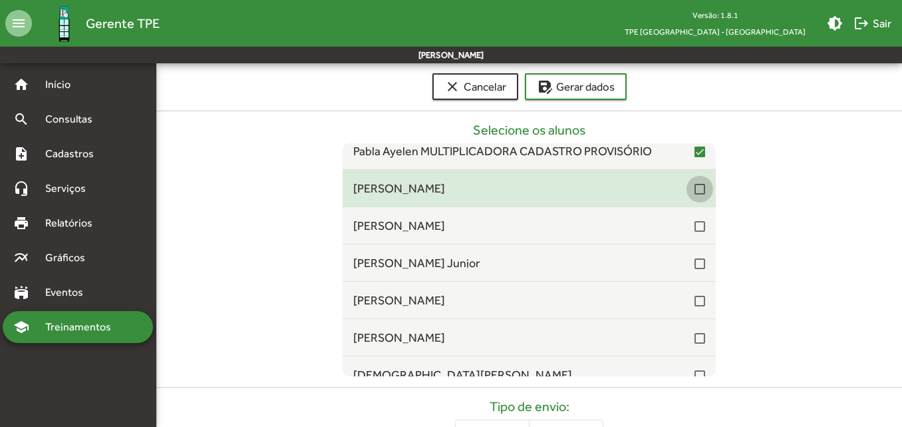
click at [695, 188] on div at bounding box center [700, 189] width 11 height 11
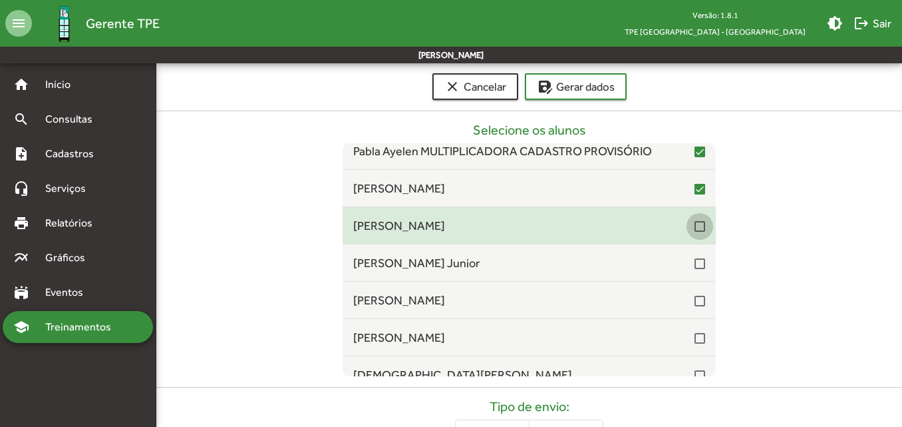
click at [695, 225] on div at bounding box center [700, 226] width 11 height 11
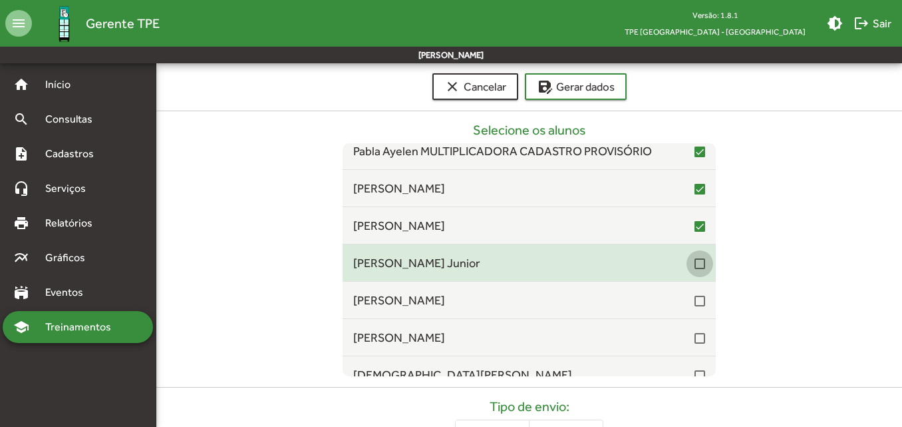
click at [695, 263] on div at bounding box center [700, 263] width 11 height 11
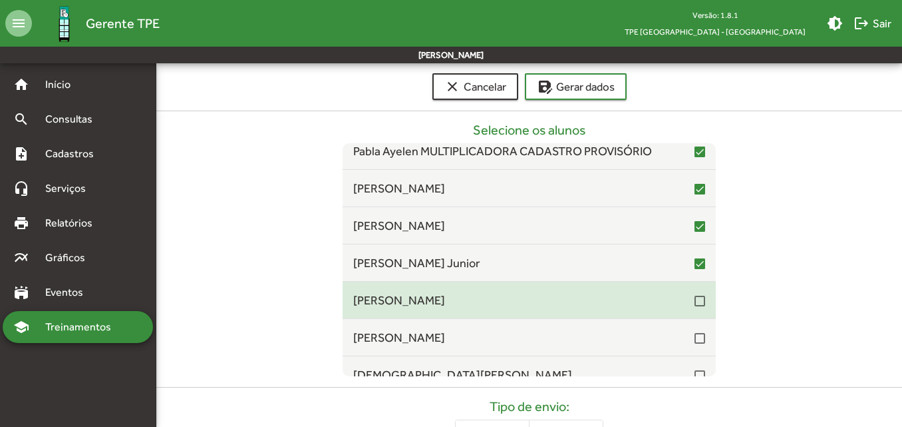
click at [695, 297] on div at bounding box center [700, 300] width 11 height 11
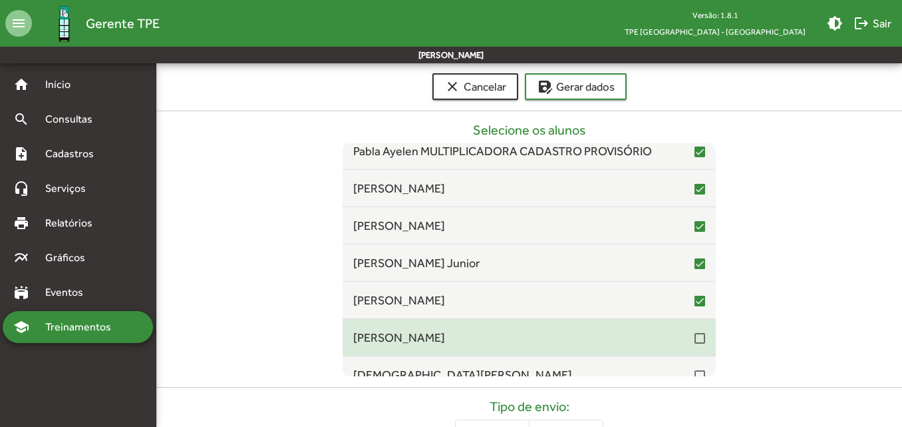
click at [697, 338] on div at bounding box center [700, 338] width 11 height 11
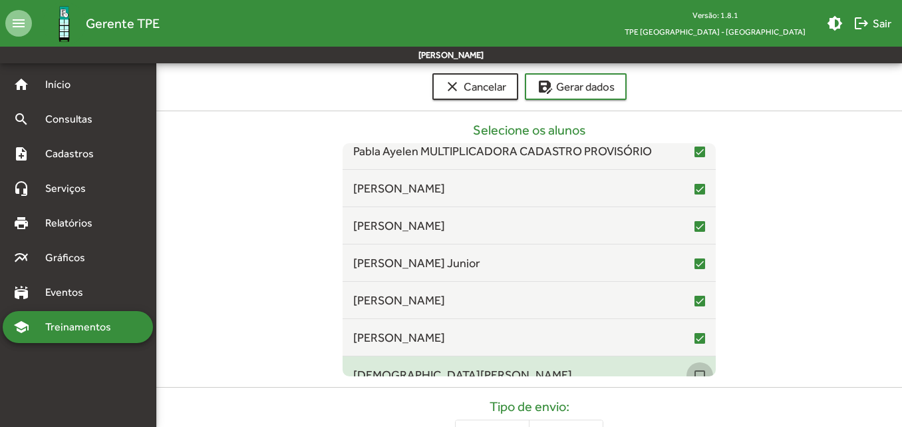
click at [695, 373] on div at bounding box center [700, 375] width 11 height 11
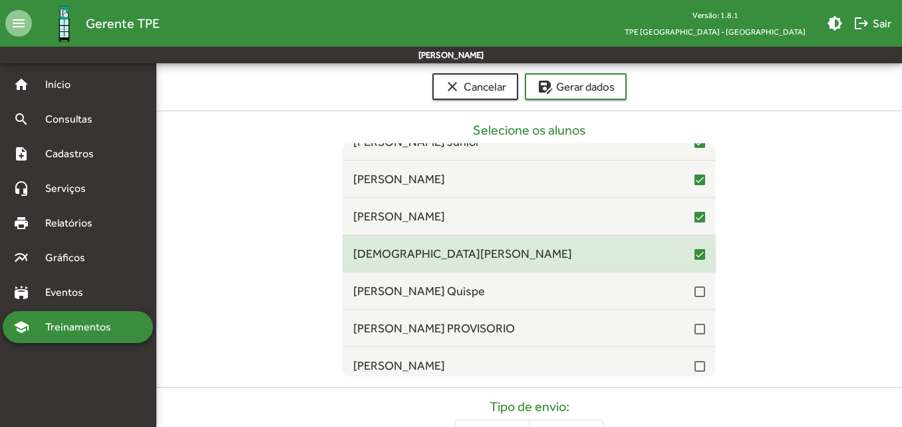
scroll to position [10967, 0]
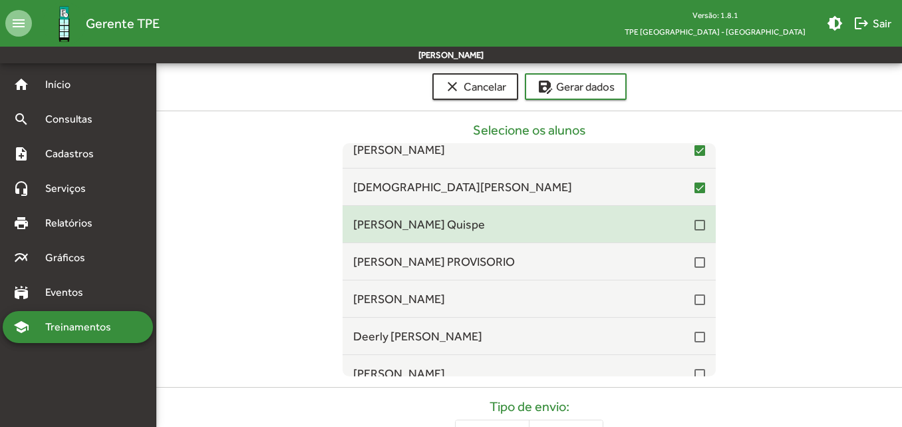
click at [695, 228] on div at bounding box center [700, 225] width 11 height 11
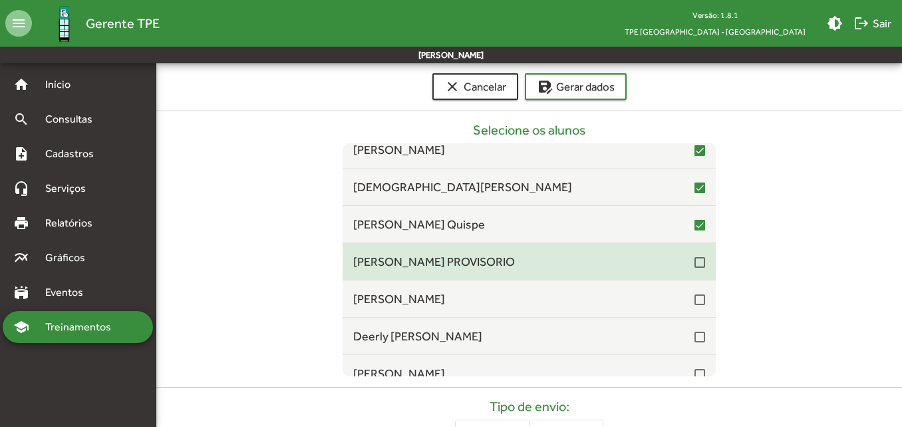
click at [695, 259] on div at bounding box center [700, 262] width 11 height 11
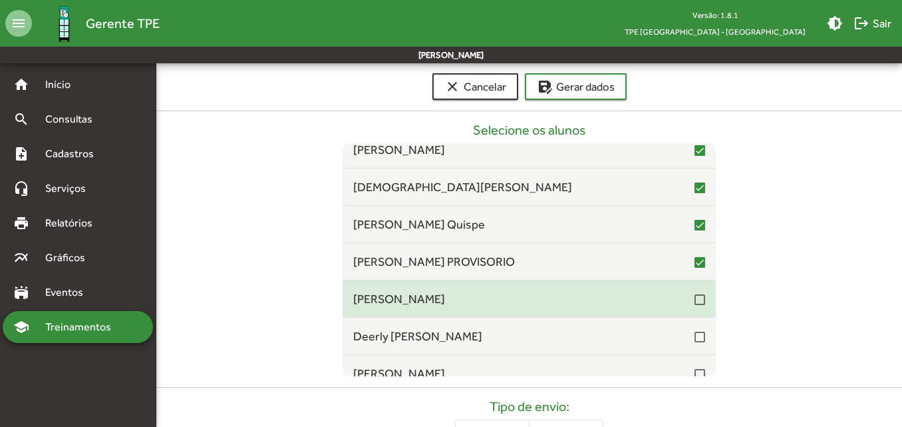
click at [695, 301] on div at bounding box center [700, 299] width 11 height 11
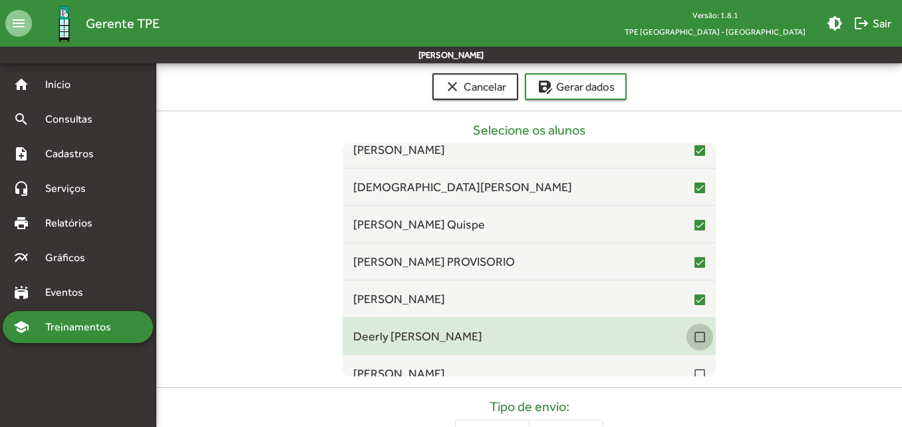
click at [695, 333] on div at bounding box center [700, 336] width 11 height 11
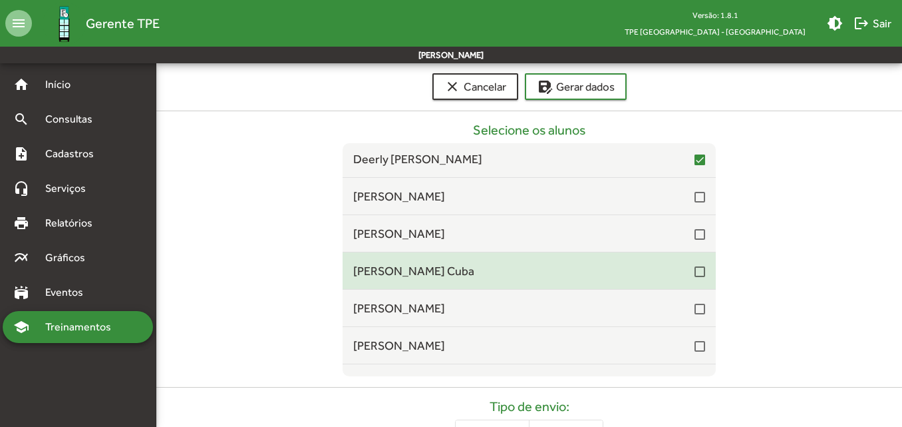
scroll to position [11166, 0]
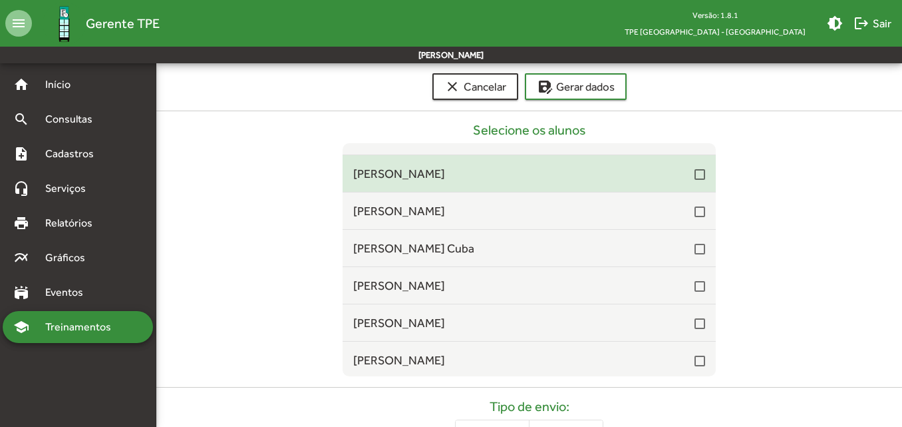
click at [695, 177] on div at bounding box center [700, 174] width 11 height 11
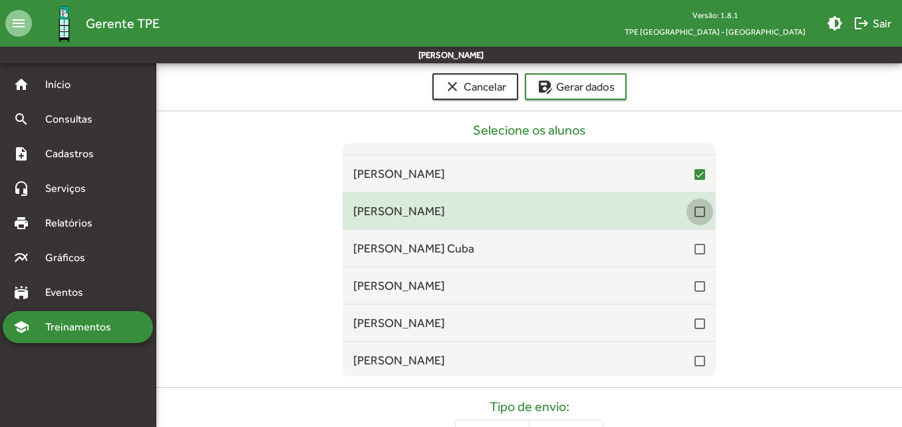
click at [697, 214] on div at bounding box center [700, 211] width 11 height 11
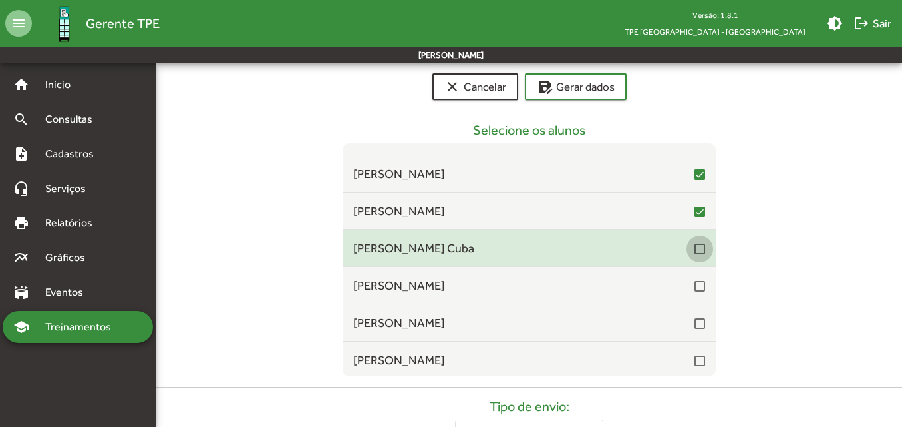
click at [697, 250] on div at bounding box center [700, 249] width 11 height 11
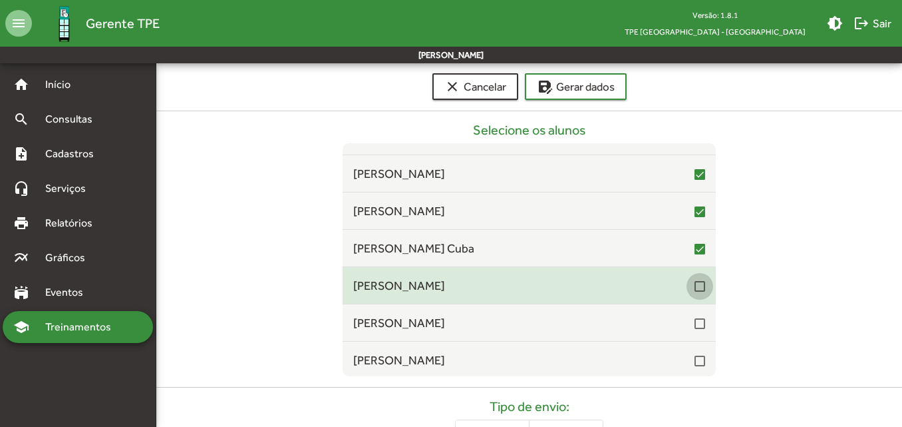
click at [695, 284] on div at bounding box center [700, 286] width 11 height 11
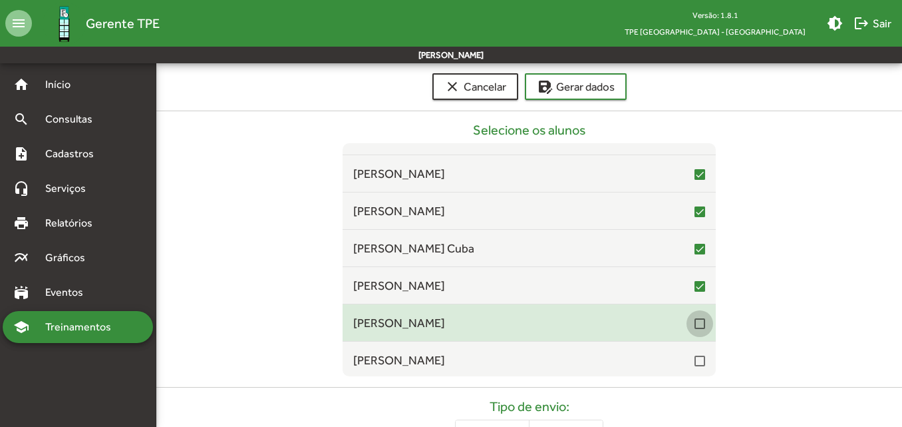
click at [695, 320] on div at bounding box center [700, 323] width 11 height 11
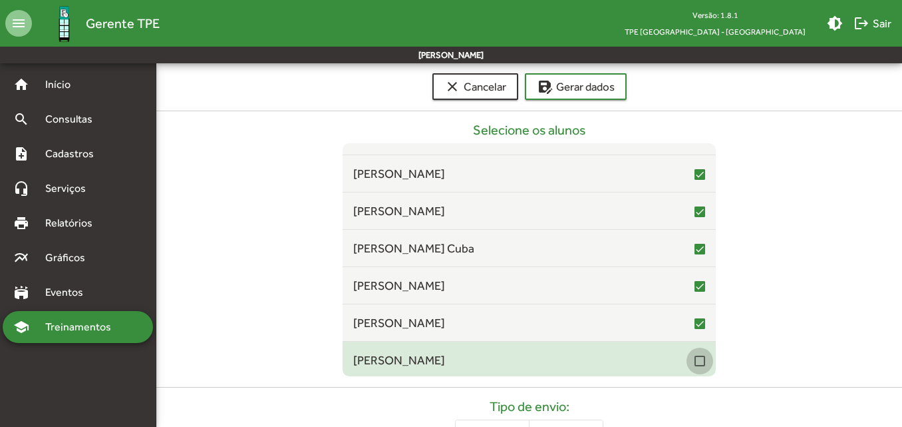
click at [695, 358] on div at bounding box center [700, 360] width 11 height 11
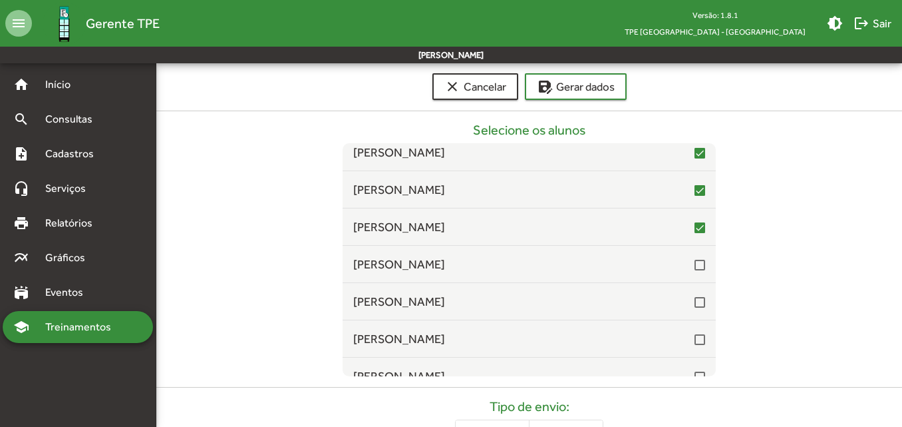
scroll to position [11366, 0]
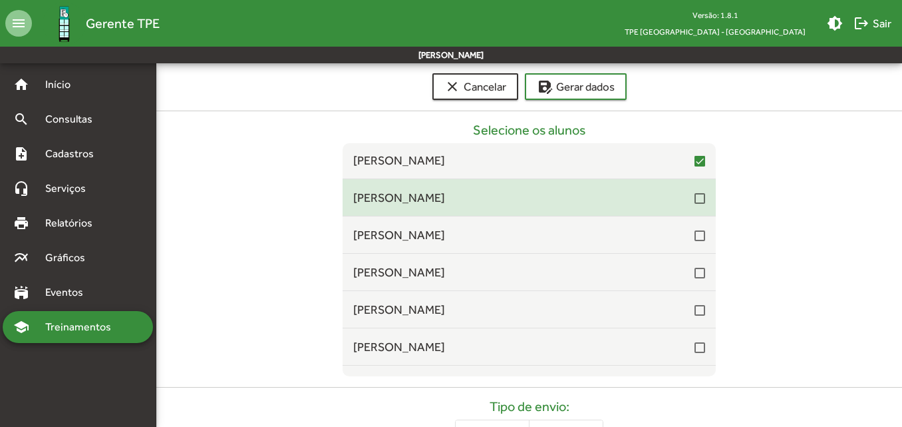
click at [699, 197] on div "[PERSON_NAME]" at bounding box center [529, 197] width 373 height 18
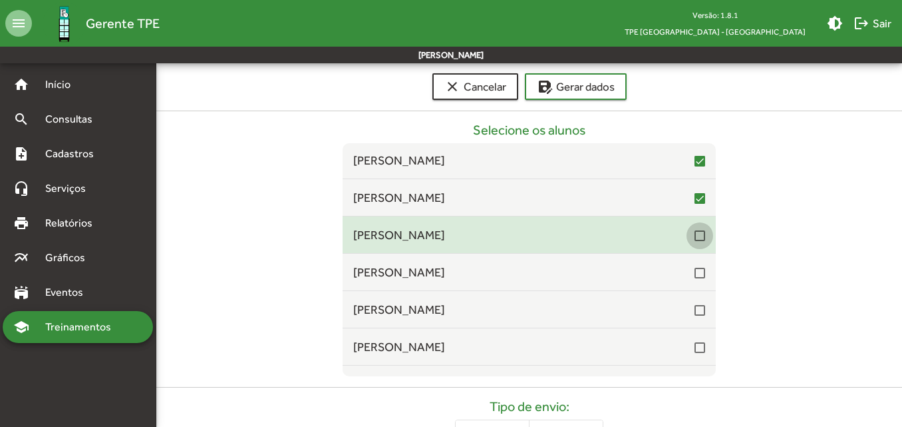
click at [695, 234] on div at bounding box center [700, 235] width 11 height 11
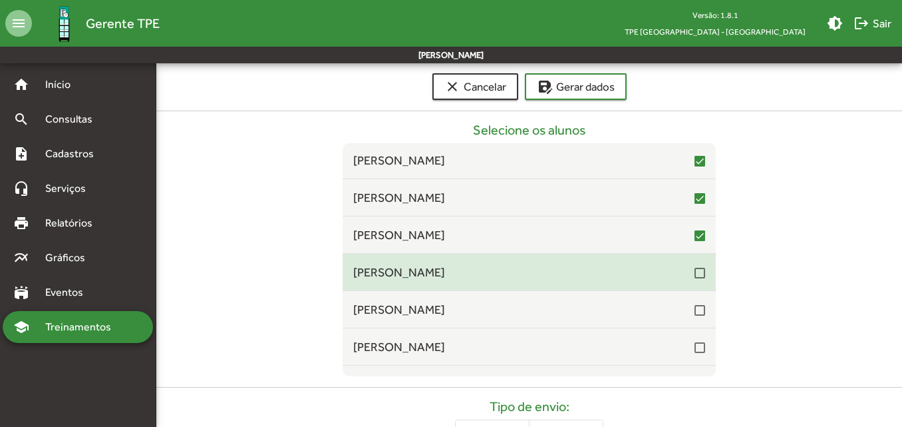
click at [695, 277] on div at bounding box center [700, 272] width 11 height 11
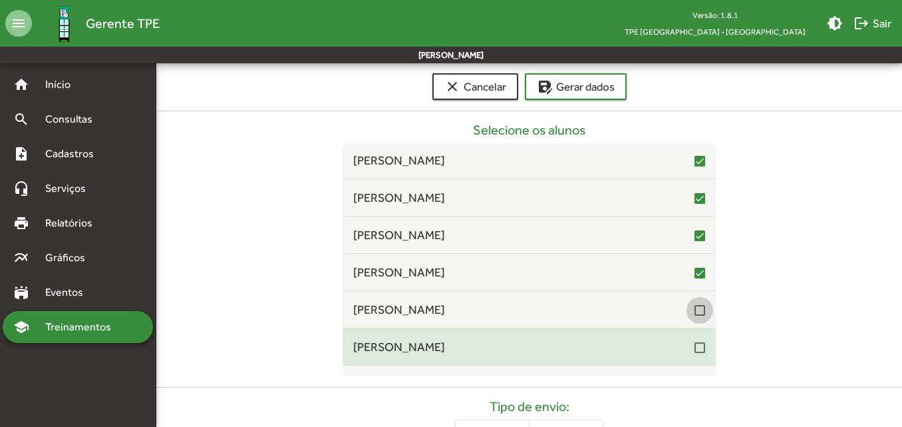
drag, startPoint x: 692, startPoint y: 311, endPoint x: 700, endPoint y: 339, distance: 29.1
click at [695, 312] on div at bounding box center [700, 310] width 11 height 11
click at [695, 351] on div at bounding box center [700, 347] width 11 height 11
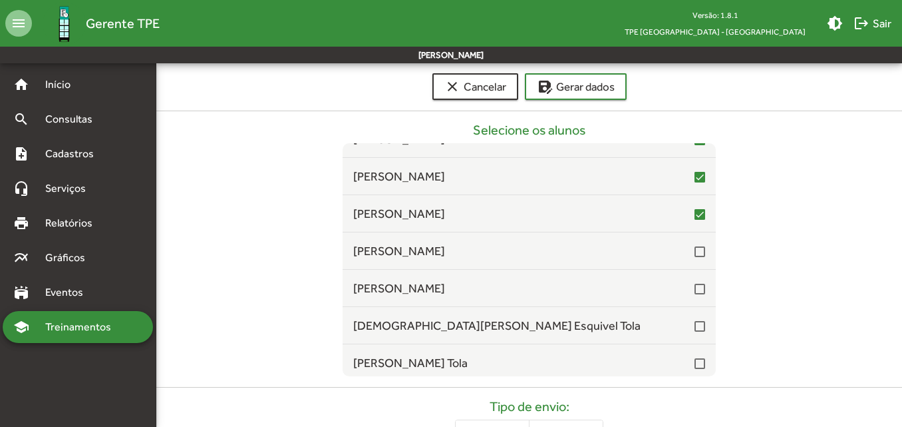
scroll to position [11566, 0]
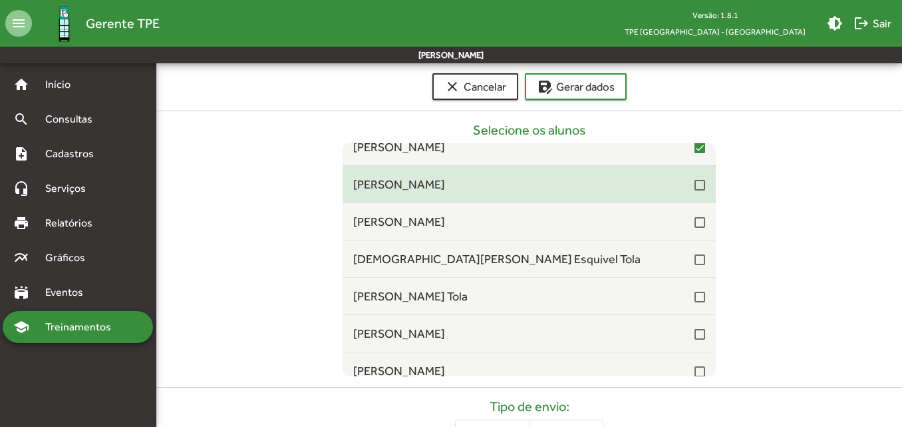
click at [695, 180] on div at bounding box center [700, 185] width 11 height 11
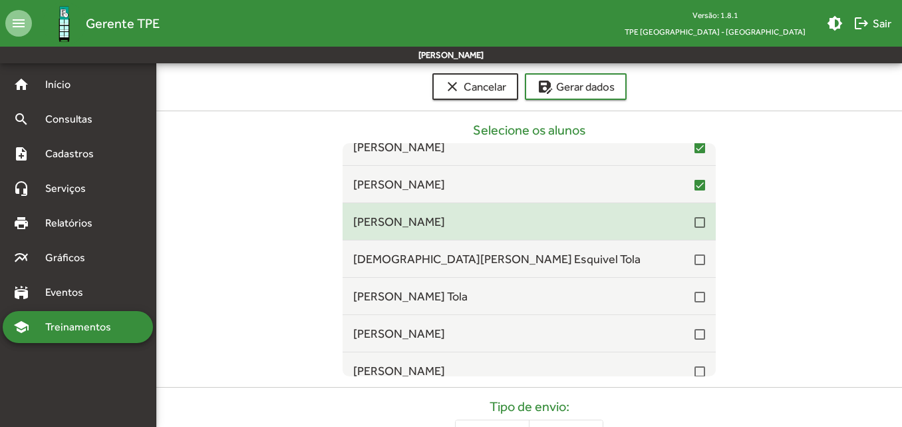
click at [695, 224] on div at bounding box center [700, 222] width 11 height 11
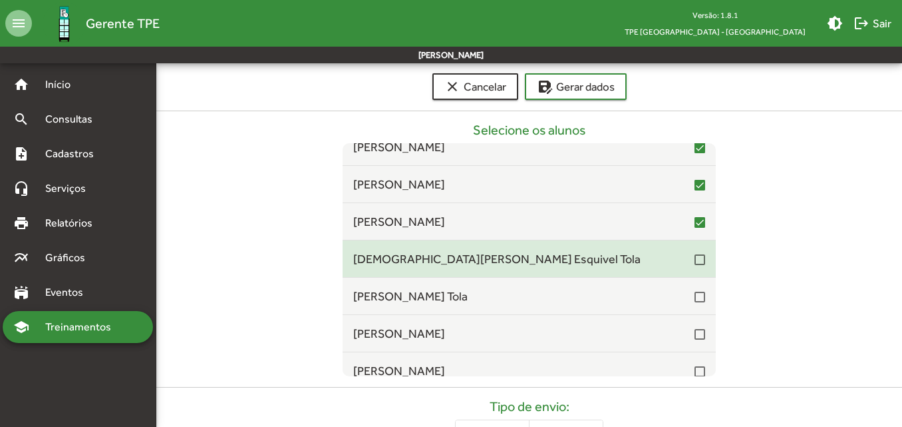
click at [695, 262] on div at bounding box center [700, 259] width 11 height 11
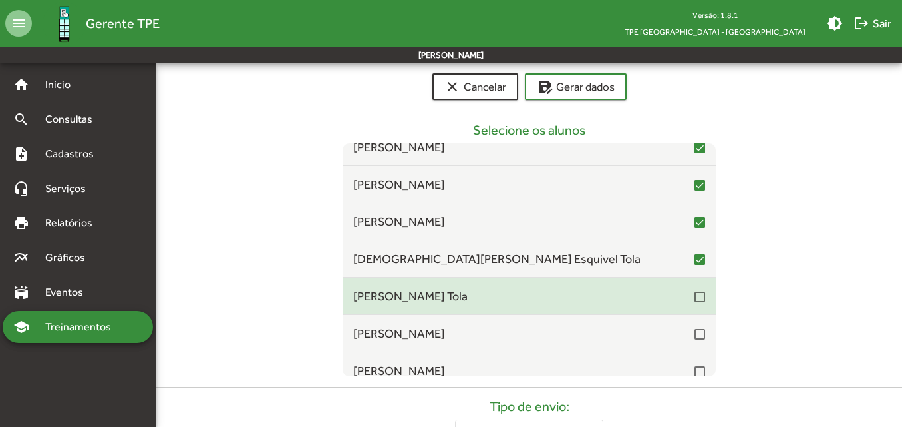
click at [695, 297] on div at bounding box center [700, 296] width 11 height 11
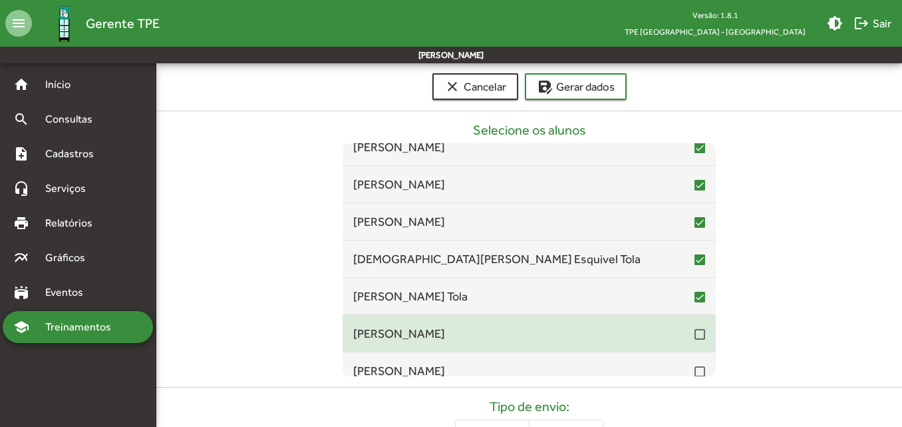
click at [696, 338] on div at bounding box center [700, 334] width 11 height 11
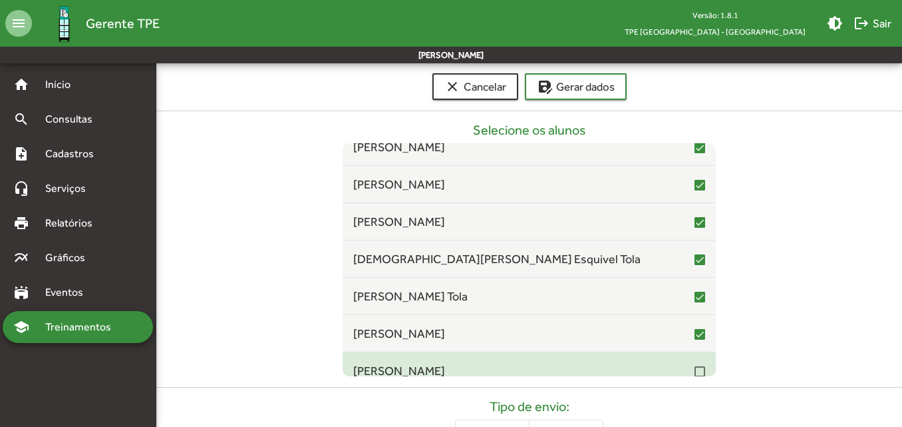
click at [696, 364] on mat-checkbox at bounding box center [700, 370] width 11 height 13
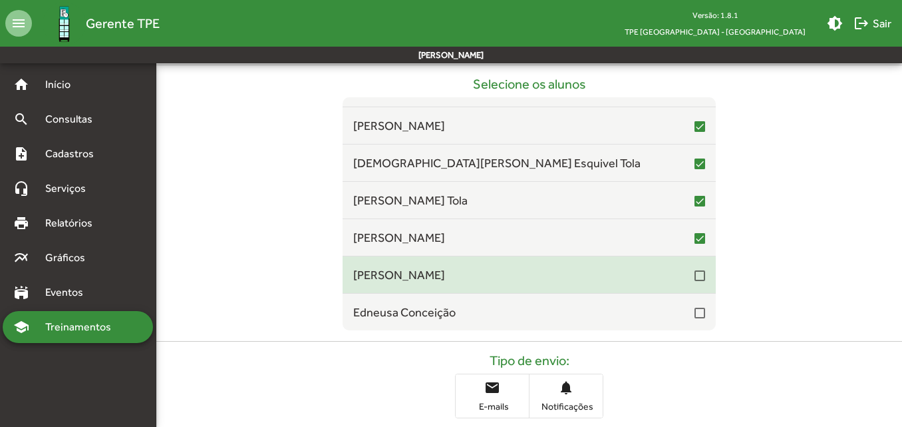
scroll to position [221, 0]
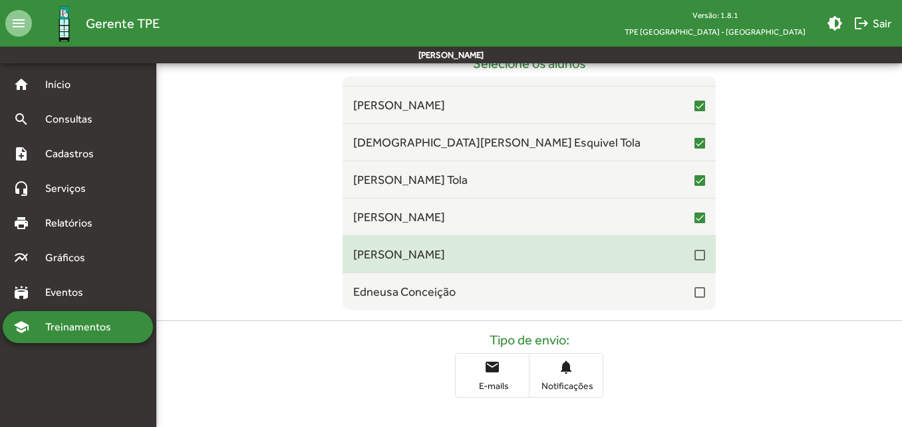
click at [695, 254] on div at bounding box center [700, 255] width 11 height 11
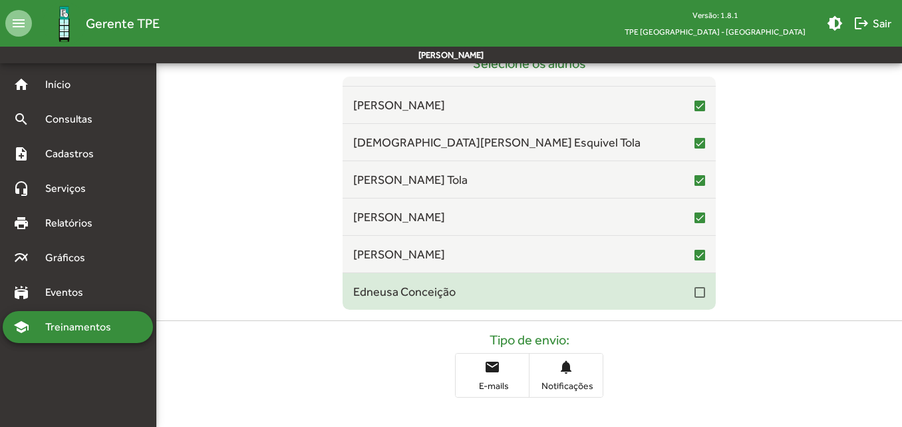
click at [695, 291] on div at bounding box center [700, 292] width 11 height 11
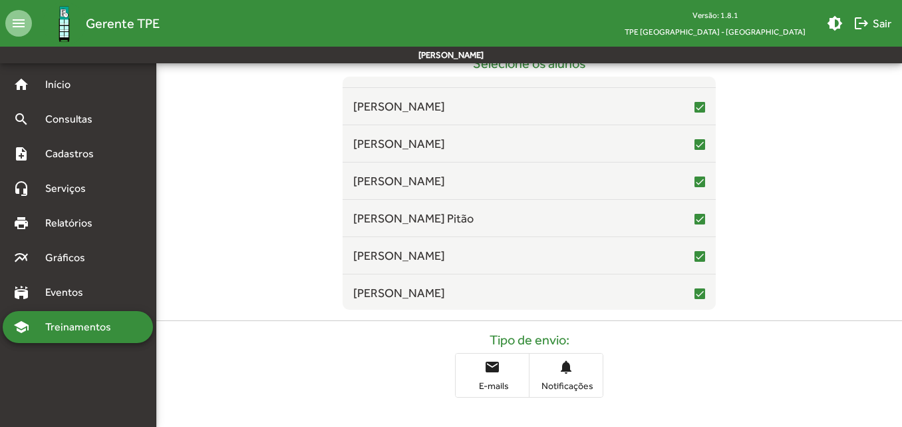
scroll to position [8156, 0]
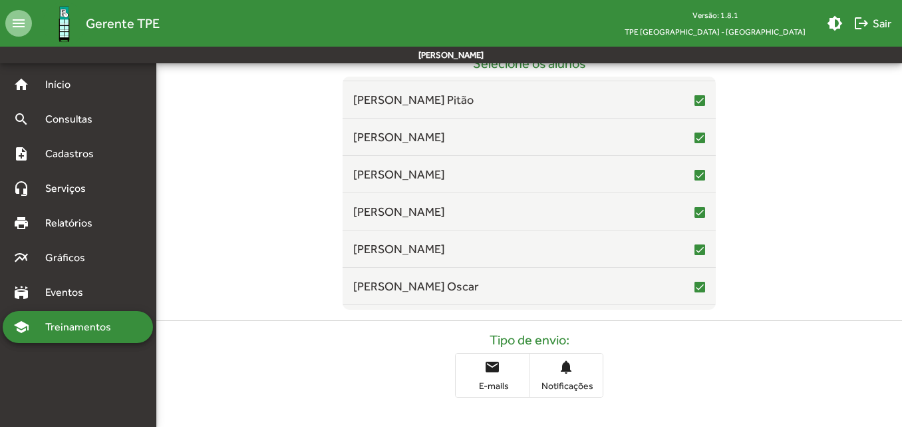
click at [568, 375] on mat-icon "notifications" at bounding box center [566, 367] width 16 height 16
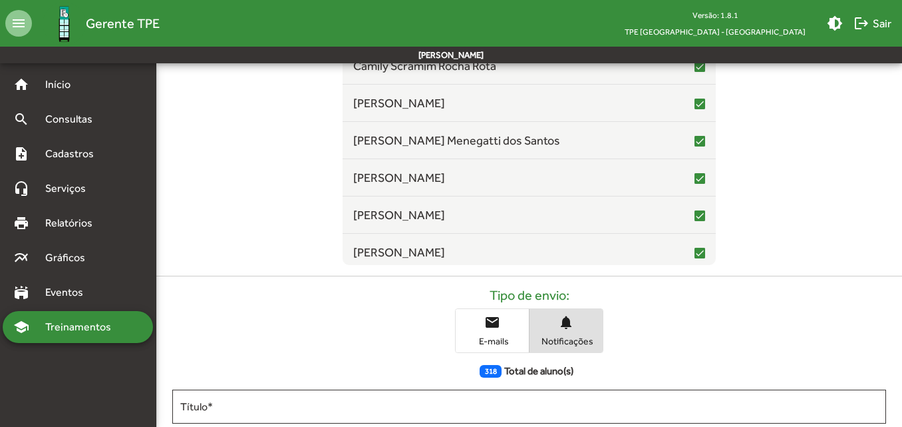
scroll to position [397, 0]
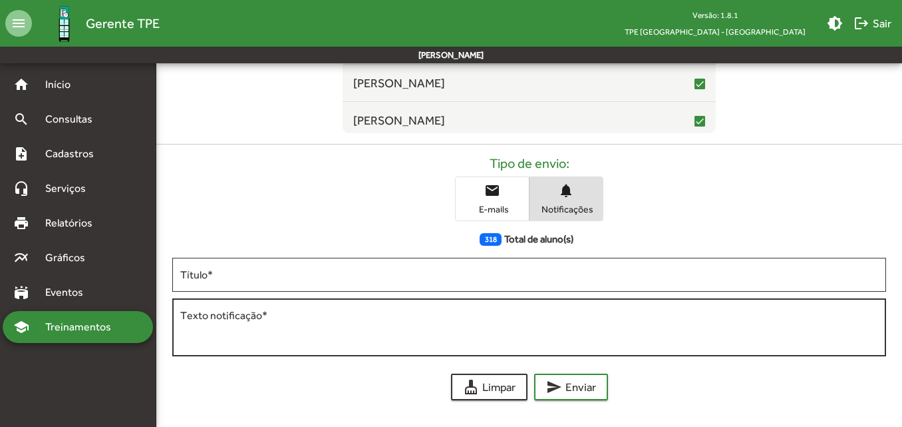
click at [380, 329] on textarea "Texto notificação *" at bounding box center [529, 327] width 698 height 39
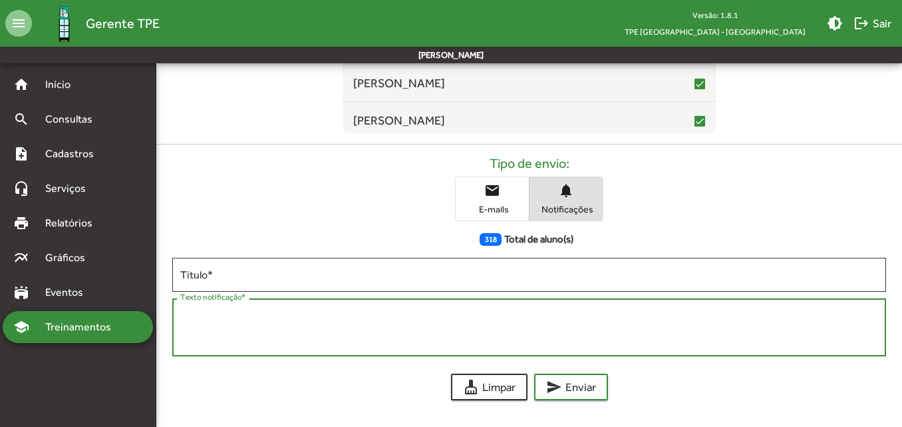
paste textarea "**********"
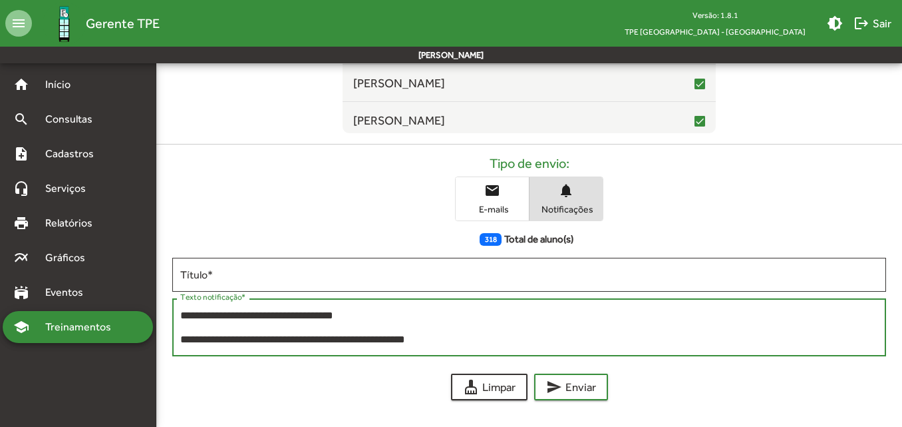
scroll to position [0, 0]
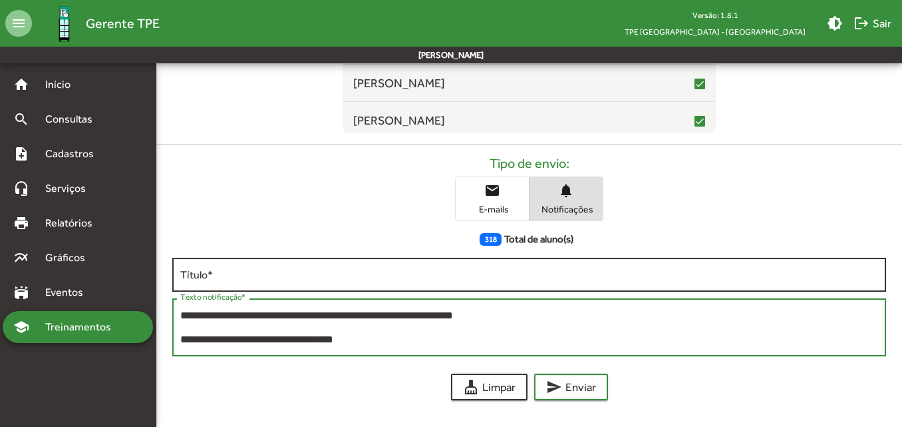
type textarea "**********"
click at [283, 275] on input "Título *" at bounding box center [529, 275] width 698 height 12
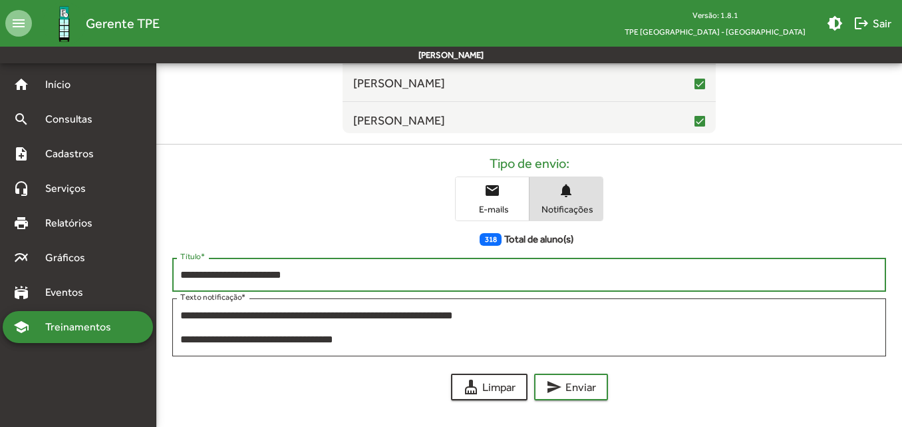
click at [232, 275] on input "**********" at bounding box center [529, 275] width 698 height 12
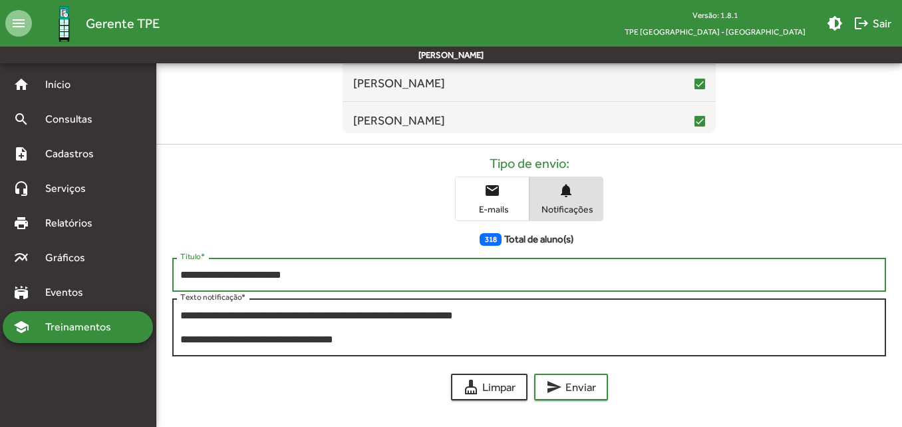
type input "**********"
click at [182, 315] on textarea "**********" at bounding box center [529, 327] width 698 height 39
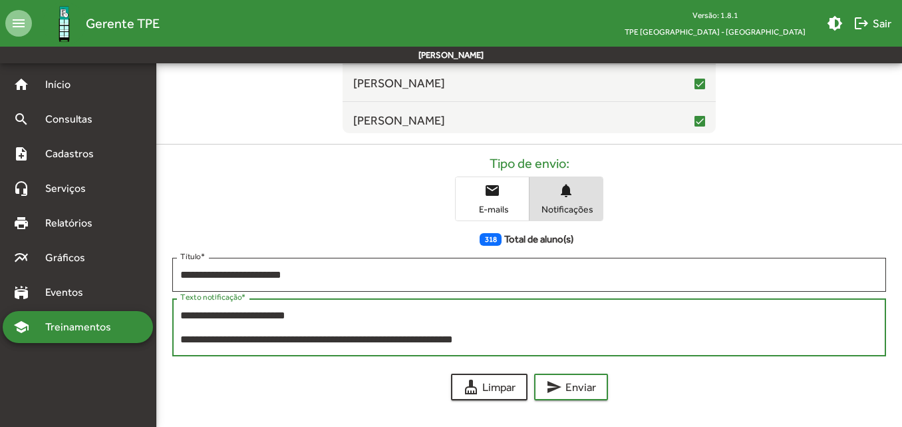
click at [300, 316] on textarea "**********" at bounding box center [529, 327] width 698 height 39
click at [264, 317] on textarea "**********" at bounding box center [529, 327] width 698 height 39
click at [284, 319] on textarea "**********" at bounding box center [529, 327] width 698 height 39
click at [341, 319] on textarea "**********" at bounding box center [529, 327] width 698 height 39
click at [269, 317] on textarea "**********" at bounding box center [529, 327] width 698 height 39
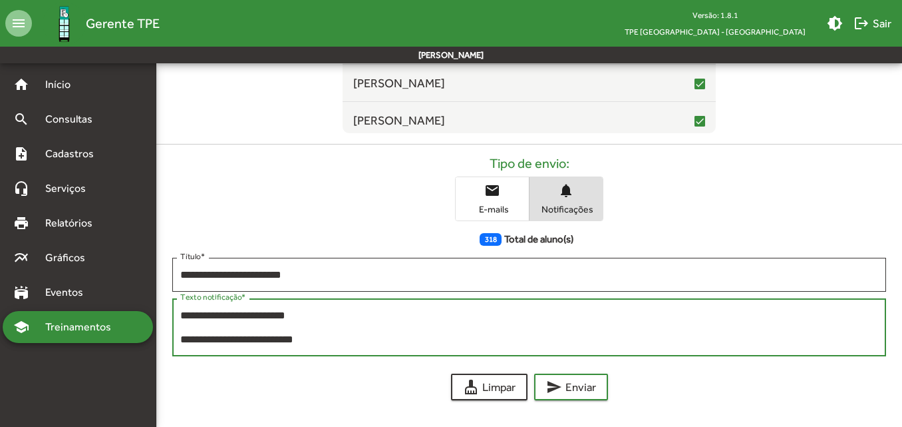
click at [293, 317] on textarea "**********" at bounding box center [529, 327] width 698 height 39
click at [301, 317] on textarea "**********" at bounding box center [529, 327] width 698 height 39
click at [326, 325] on textarea "**********" at bounding box center [529, 327] width 698 height 39
click at [293, 333] on textarea "**********" at bounding box center [529, 327] width 698 height 39
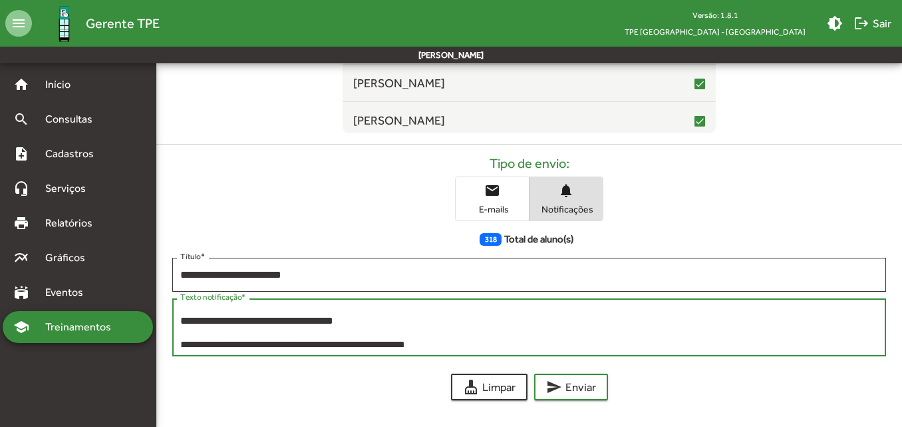
click at [182, 342] on textarea "**********" at bounding box center [529, 327] width 698 height 39
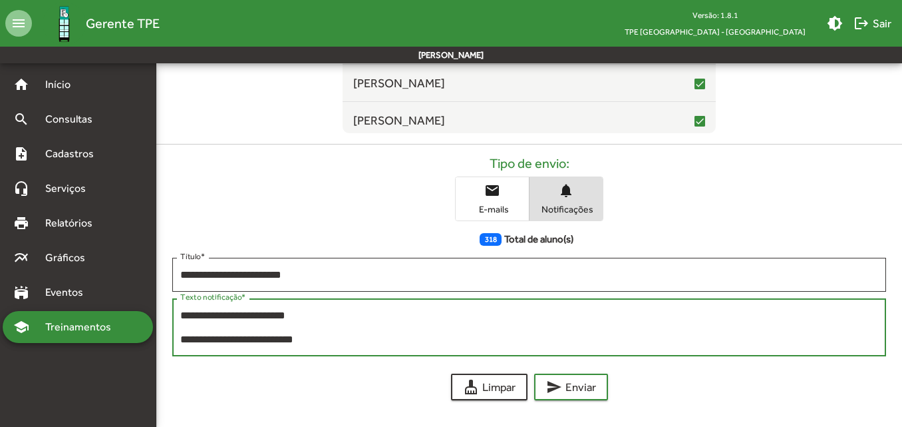
scroll to position [60, 0]
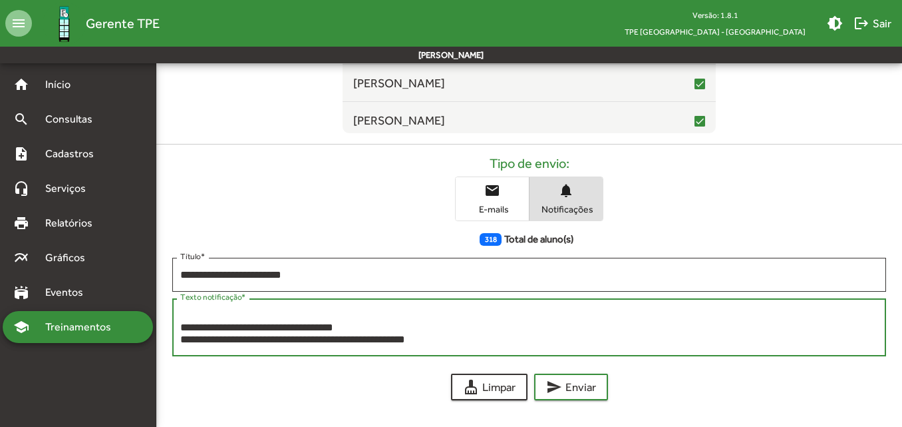
click at [180, 326] on textarea "**********" at bounding box center [529, 327] width 698 height 39
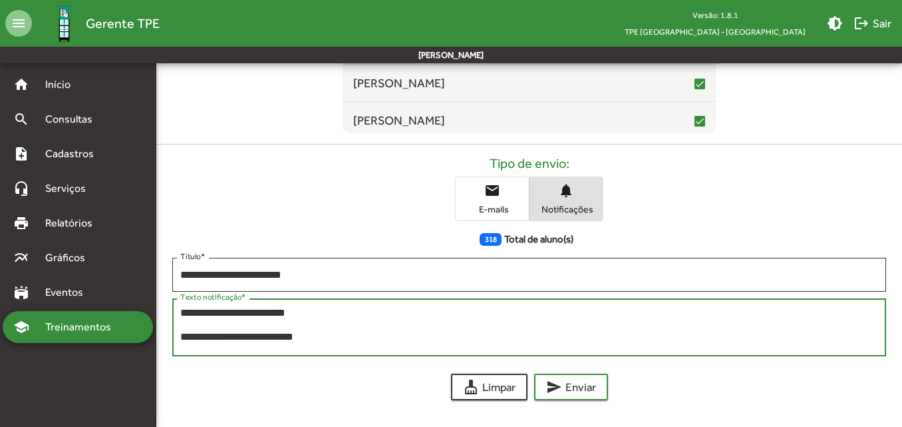
scroll to position [0, 0]
drag, startPoint x: 380, startPoint y: 327, endPoint x: 162, endPoint y: 316, distance: 217.9
click at [162, 316] on form "**********" at bounding box center [529, 334] width 746 height 153
click at [259, 324] on textarea "**********" at bounding box center [529, 327] width 698 height 39
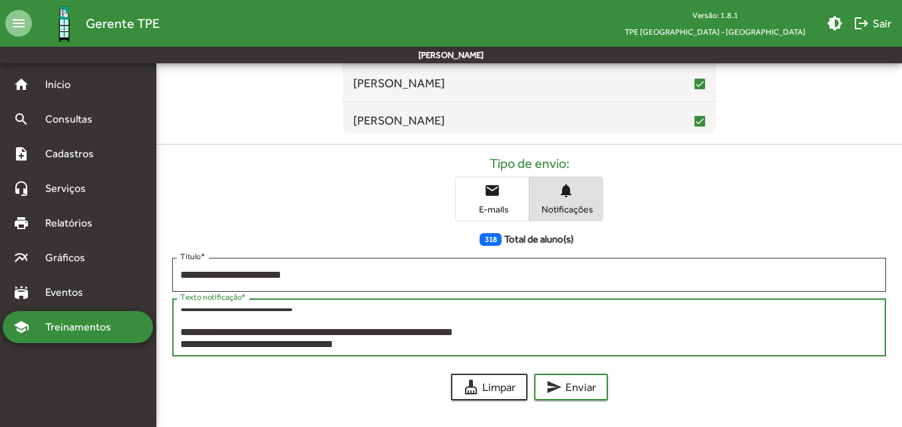
scroll to position [48, 0]
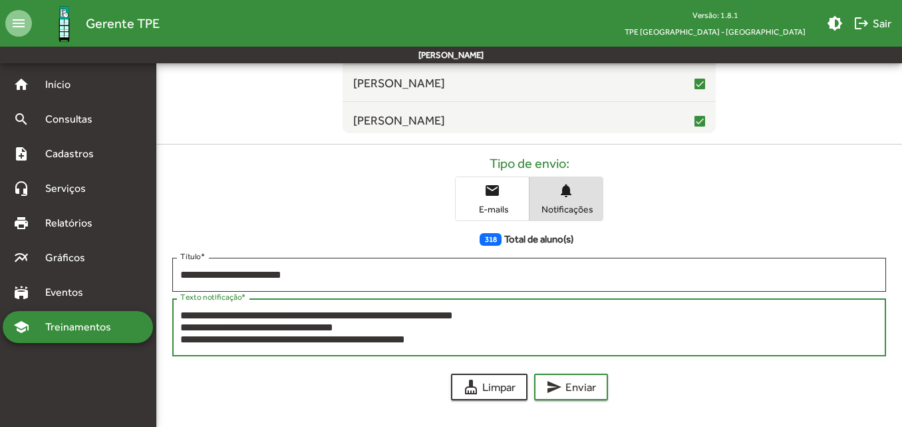
drag, startPoint x: 377, startPoint y: 327, endPoint x: 192, endPoint y: 321, distance: 185.1
click at [192, 321] on textarea "**********" at bounding box center [529, 327] width 698 height 39
click at [275, 325] on textarea "**********" at bounding box center [529, 327] width 698 height 39
click at [327, 327] on textarea "**********" at bounding box center [529, 327] width 698 height 39
click at [369, 329] on textarea "**********" at bounding box center [529, 327] width 698 height 39
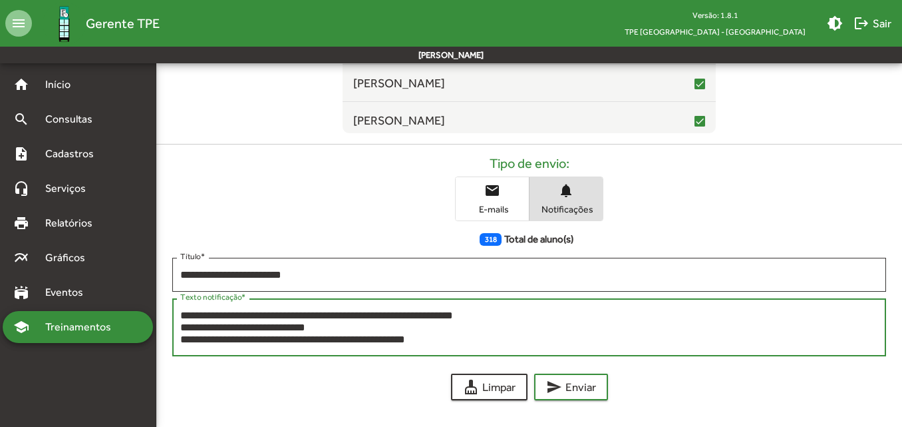
click at [381, 335] on textarea "**********" at bounding box center [529, 327] width 698 height 39
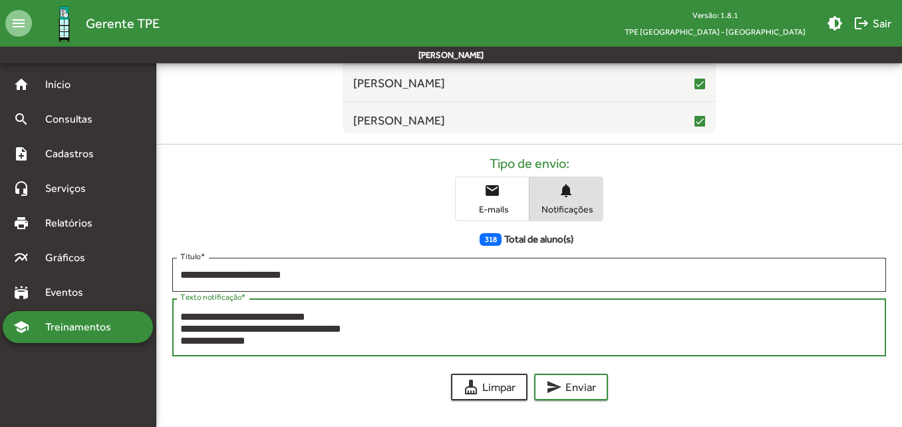
click at [311, 327] on textarea "**********" at bounding box center [529, 327] width 698 height 39
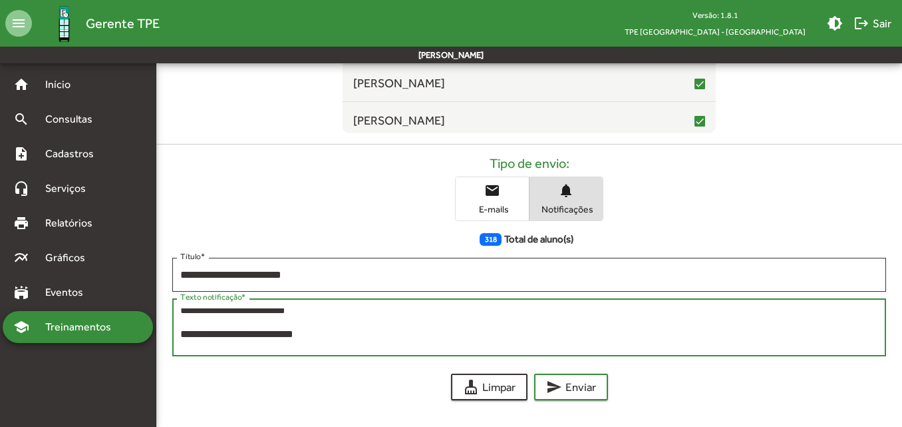
scroll to position [72, 0]
click at [182, 313] on textarea "**********" at bounding box center [529, 327] width 698 height 39
click at [225, 319] on textarea "**********" at bounding box center [529, 327] width 698 height 39
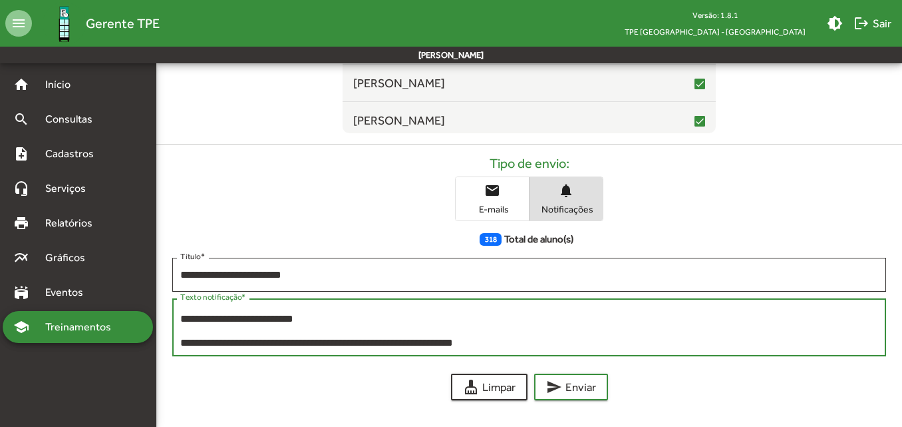
scroll to position [17, 0]
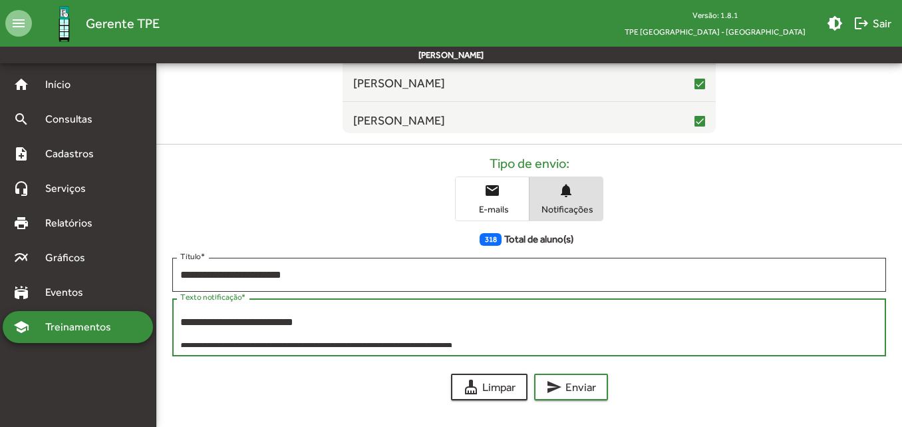
click at [317, 322] on textarea "**********" at bounding box center [529, 327] width 698 height 39
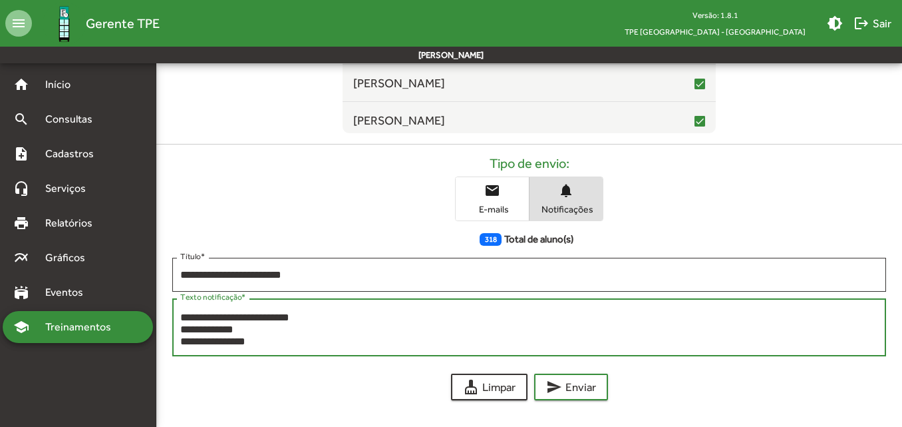
scroll to position [72, 0]
type textarea "**********"
click at [594, 390] on span "send Enviar" at bounding box center [571, 387] width 50 height 24
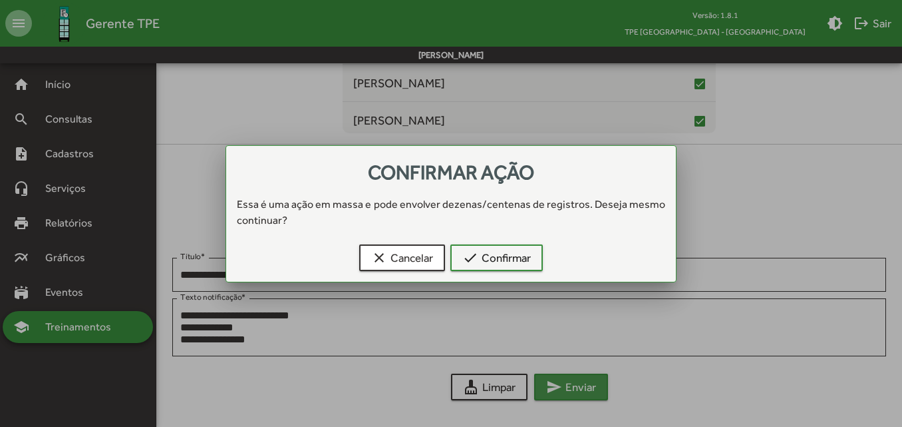
scroll to position [0, 0]
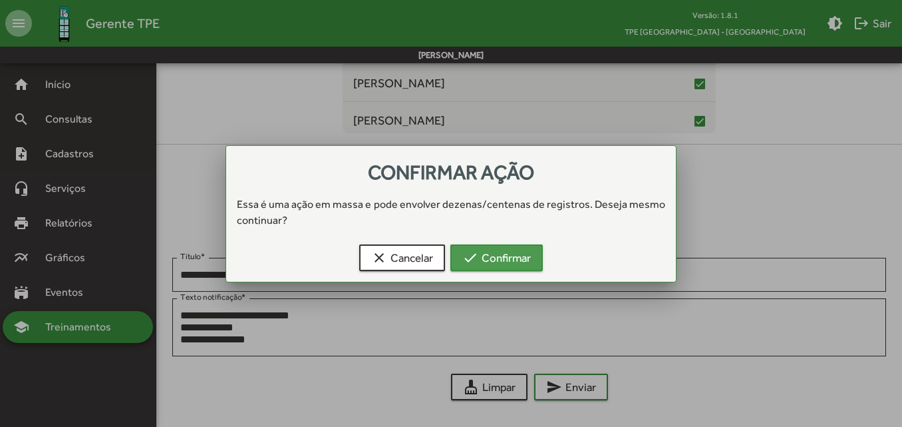
click at [514, 258] on span "check Confirmar" at bounding box center [496, 258] width 69 height 24
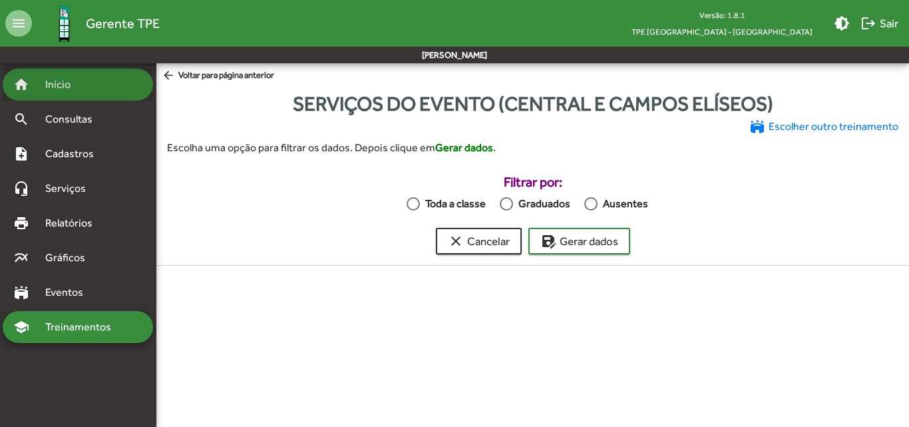
click at [64, 96] on div "home Início" at bounding box center [78, 85] width 150 height 32
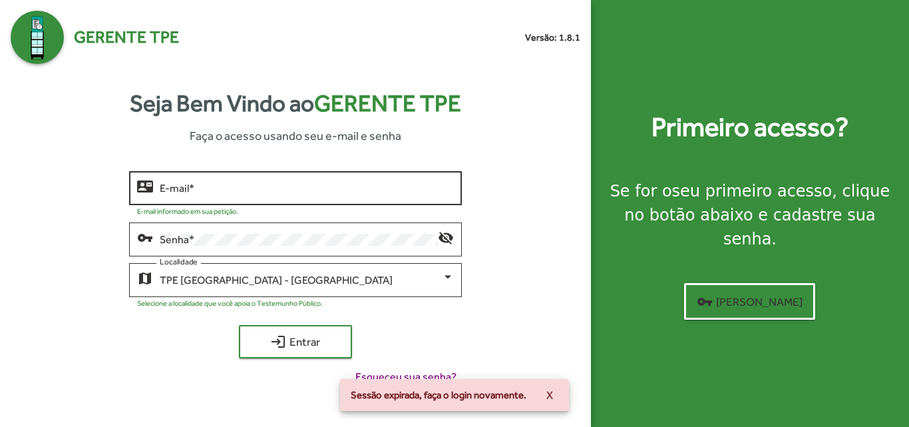
click at [225, 180] on div "E-mail *" at bounding box center [306, 186] width 293 height 37
type input "*"
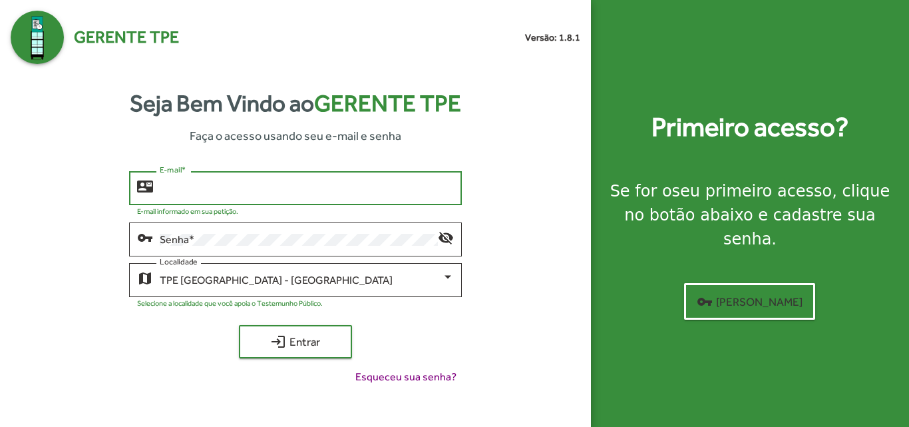
click at [62, 141] on div "Seja Bem Vindo ao Gerente TPE Faça o acesso usando seu e-mail e senha" at bounding box center [296, 115] width 570 height 59
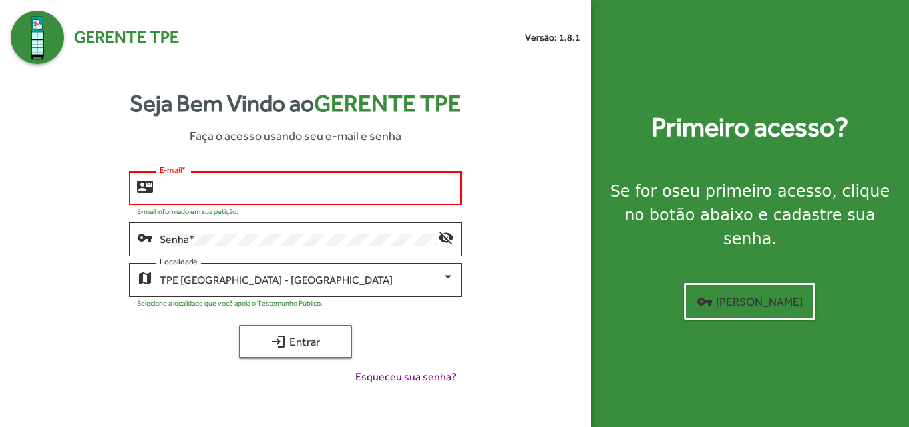
click at [174, 184] on input "E-mail *" at bounding box center [306, 188] width 293 height 12
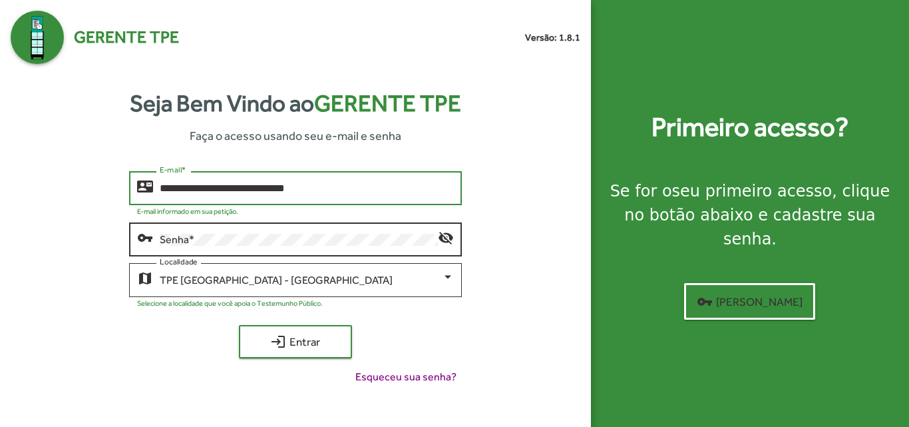
type input "**********"
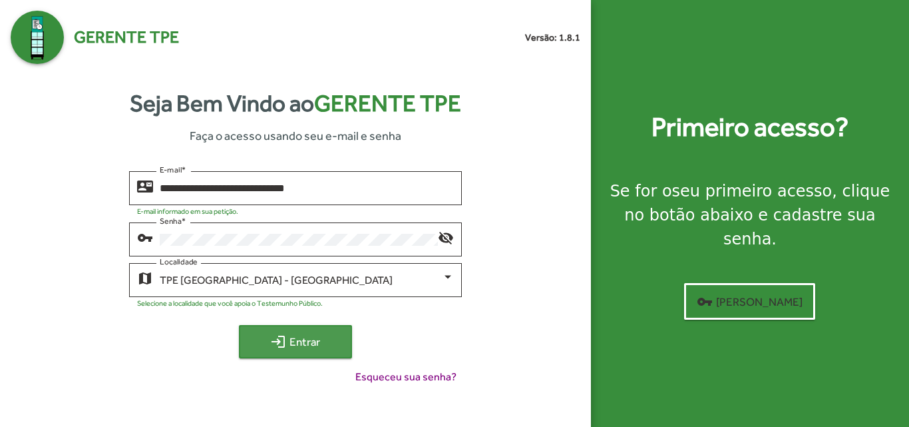
click at [294, 339] on span "login Entrar" at bounding box center [295, 341] width 89 height 24
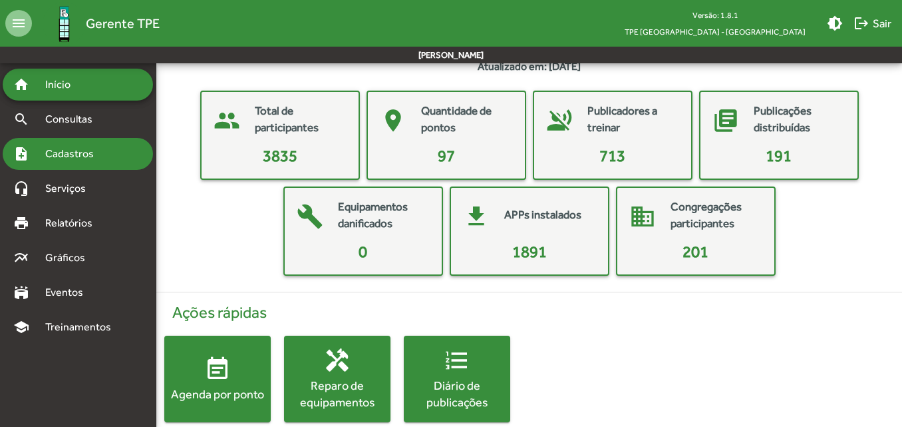
scroll to position [62, 0]
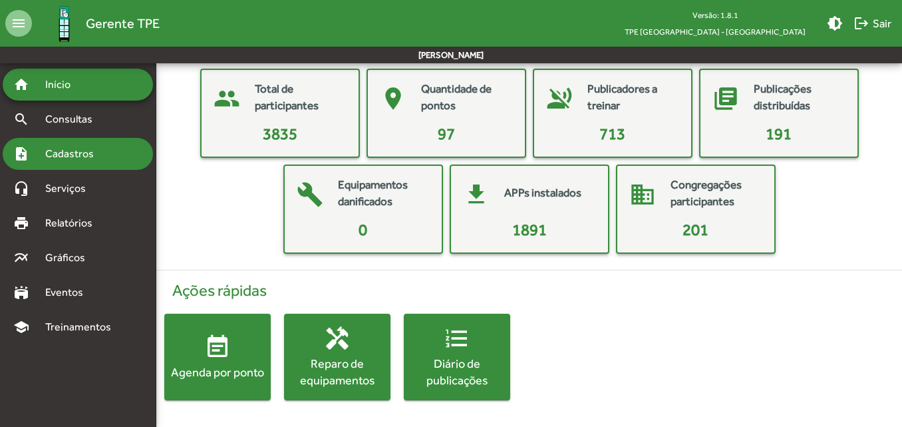
click at [65, 164] on div "note_add Cadastros" at bounding box center [78, 154] width 150 height 32
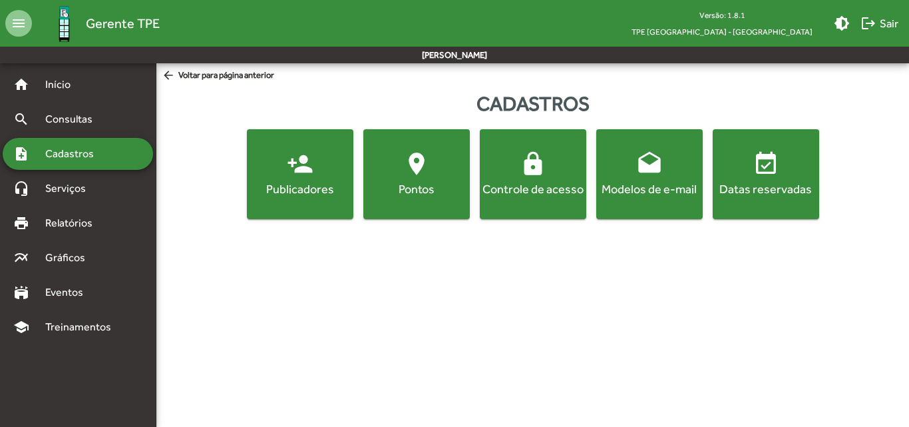
click at [291, 190] on div "Publicadores" at bounding box center [300, 188] width 101 height 17
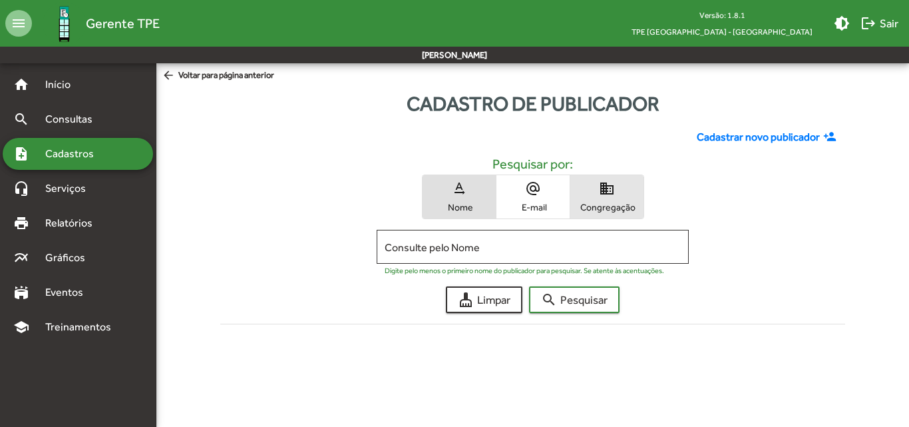
click at [586, 204] on span "Congregação" at bounding box center [607, 207] width 67 height 12
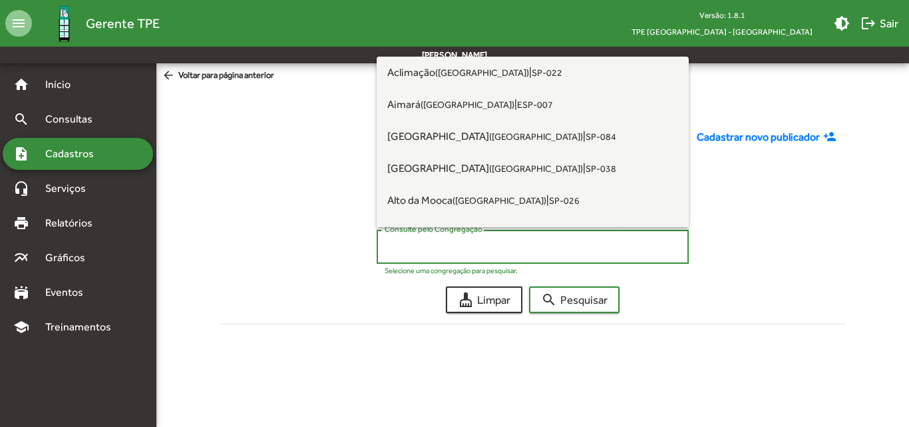
click at [519, 242] on input "Consulte pelo Congregação" at bounding box center [533, 247] width 296 height 12
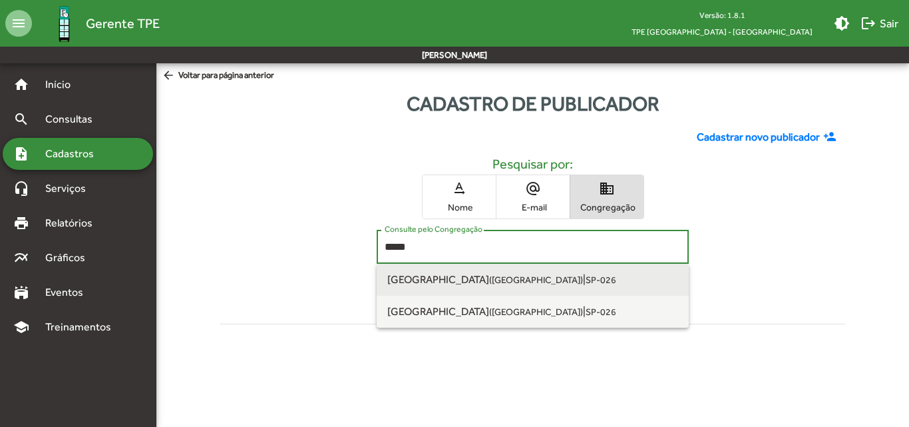
click at [513, 274] on small "([GEOGRAPHIC_DATA])" at bounding box center [536, 279] width 94 height 11
type input "**********"
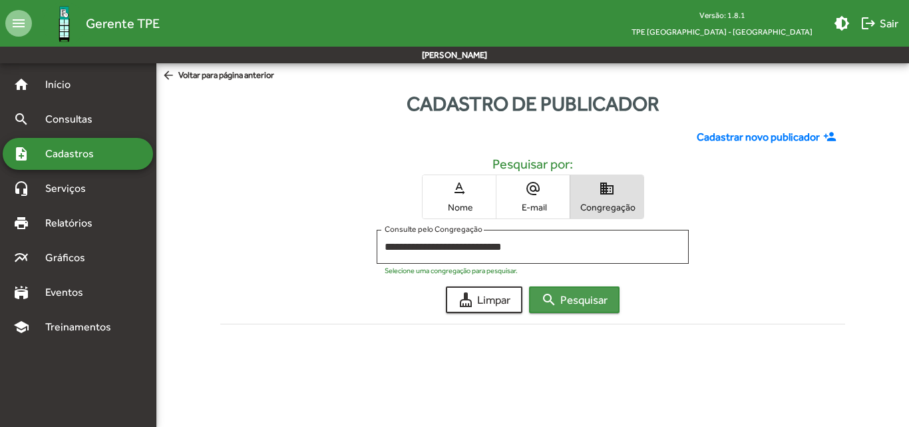
click at [603, 305] on span "search Pesquisar" at bounding box center [574, 299] width 67 height 24
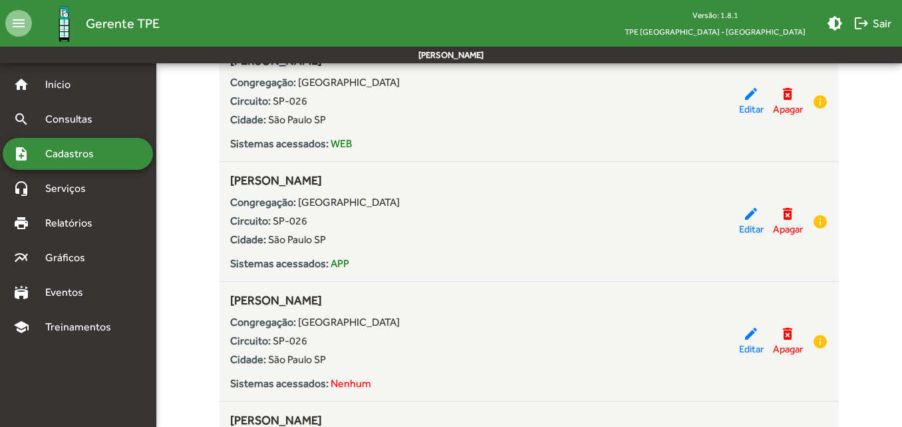
scroll to position [3660, 0]
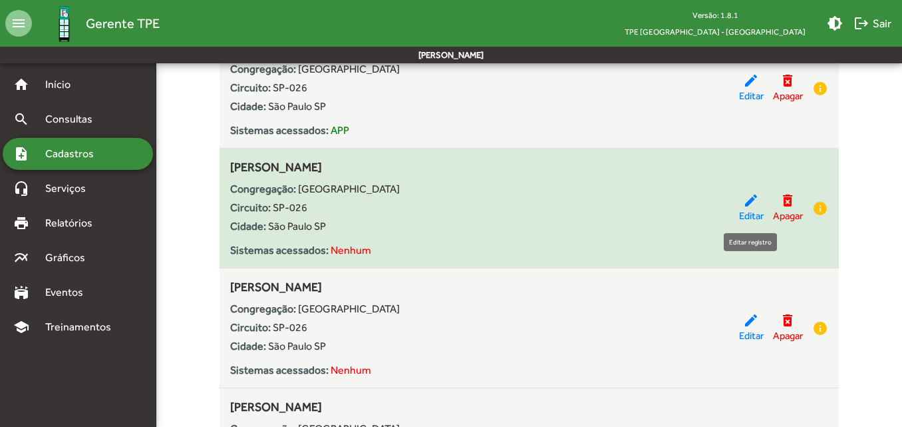
click at [752, 206] on mat-icon "edit" at bounding box center [751, 200] width 16 height 16
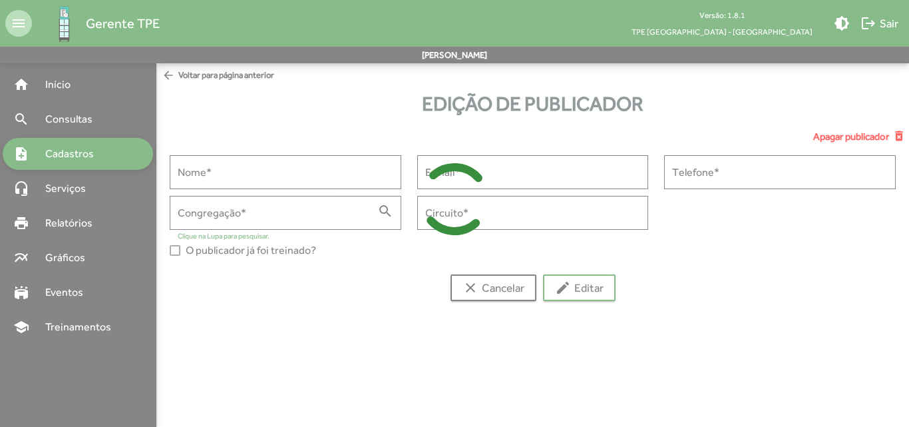
type input "**********"
type input "******"
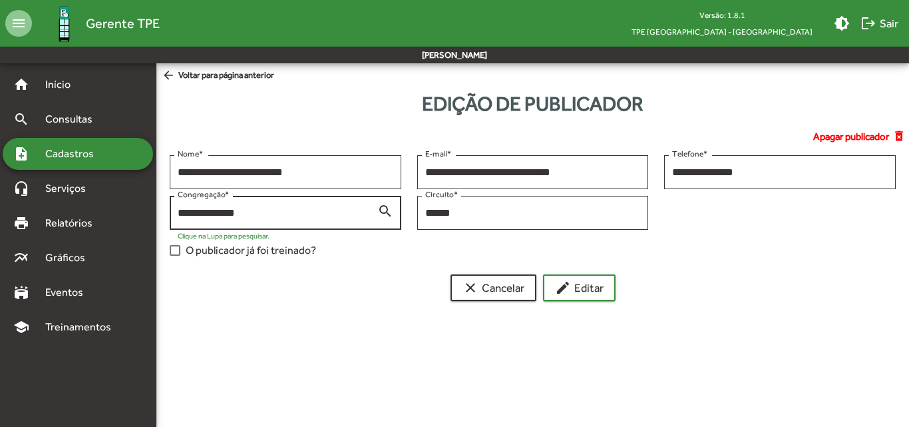
click at [361, 215] on input "**********" at bounding box center [278, 213] width 200 height 12
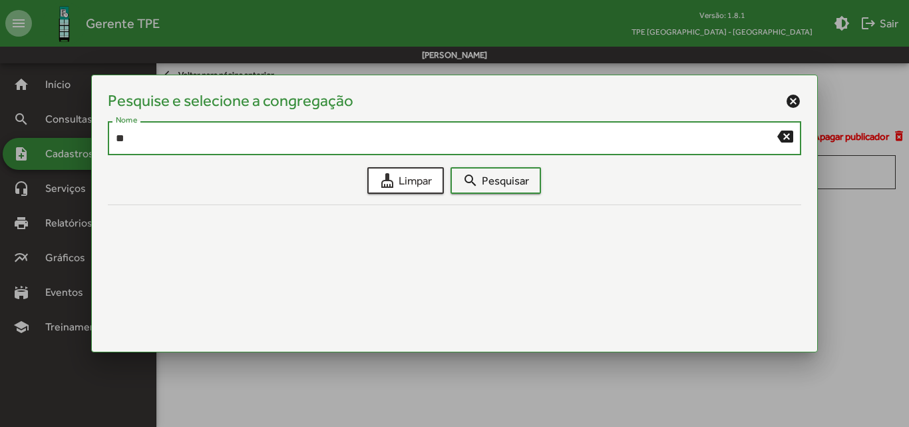
type input "*"
type input "*********"
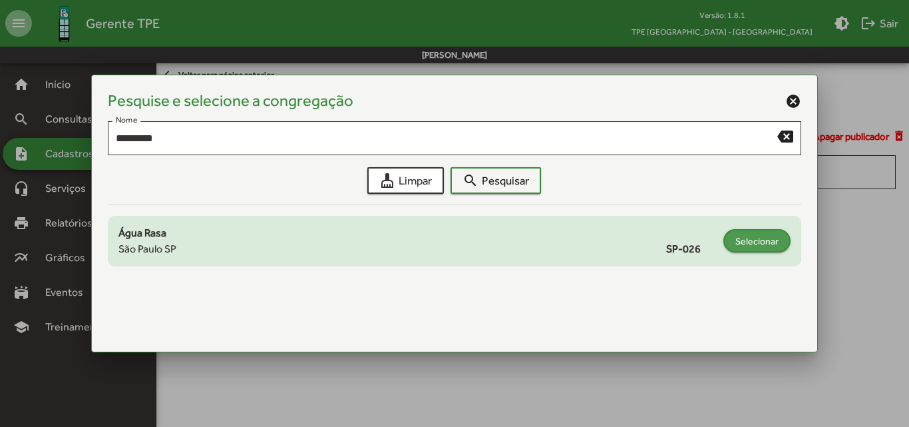
click at [741, 243] on span "Selecionar" at bounding box center [756, 241] width 43 height 24
type input "**********"
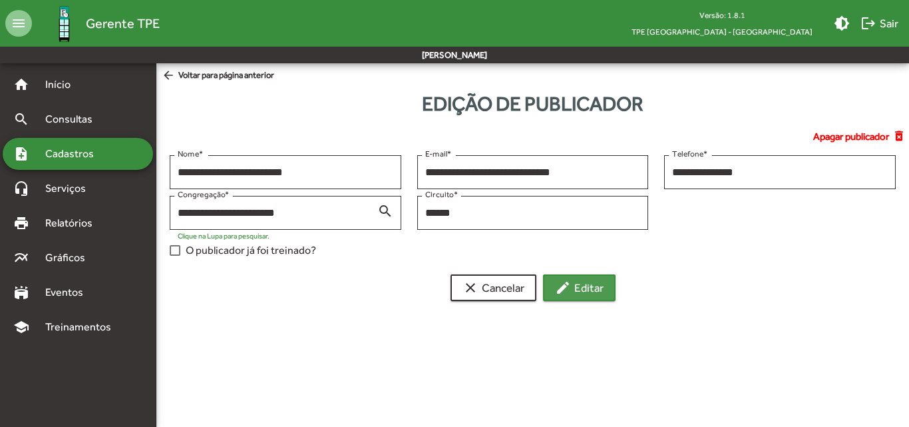
click at [596, 298] on span "edit Editar" at bounding box center [579, 287] width 49 height 24
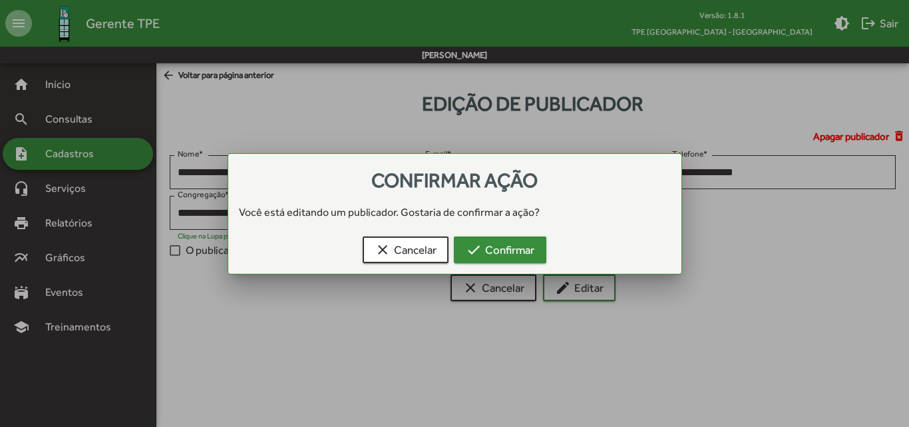
click at [509, 250] on span "check Confirmar" at bounding box center [500, 250] width 69 height 24
